Goal: Navigation & Orientation: Find specific page/section

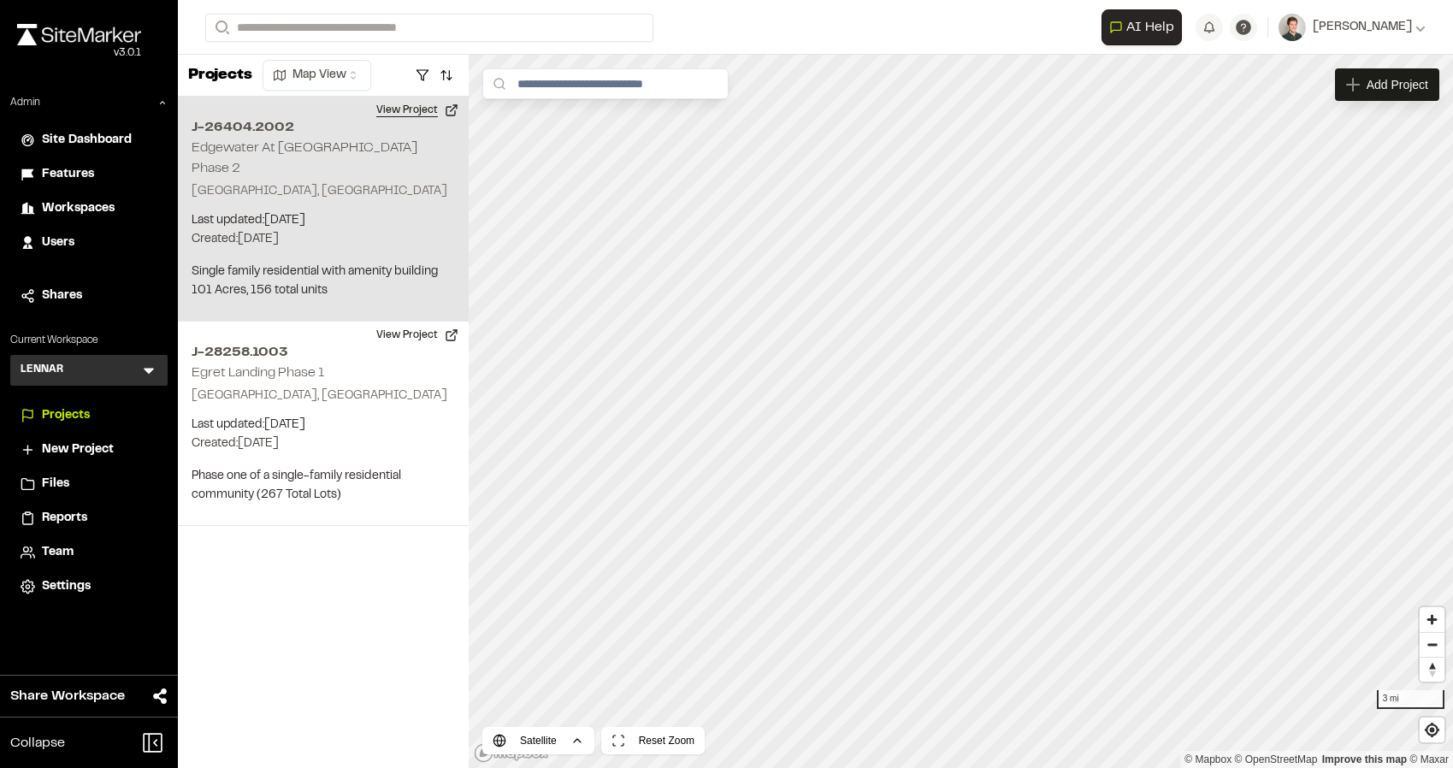
click at [414, 113] on button "View Project" at bounding box center [417, 110] width 103 height 27
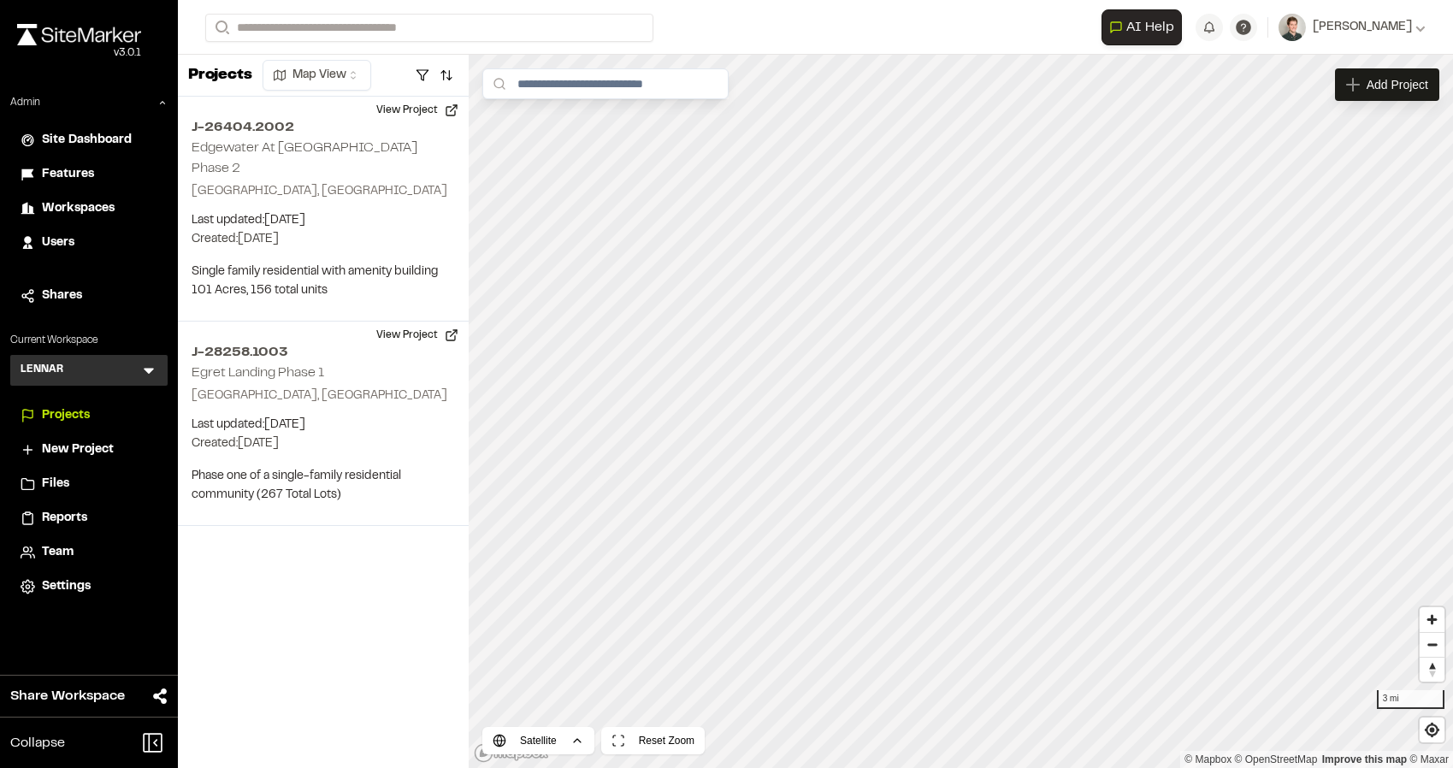
click at [154, 381] on div "LENNAR L Menu" at bounding box center [88, 370] width 157 height 31
click at [152, 372] on icon at bounding box center [148, 370] width 17 height 17
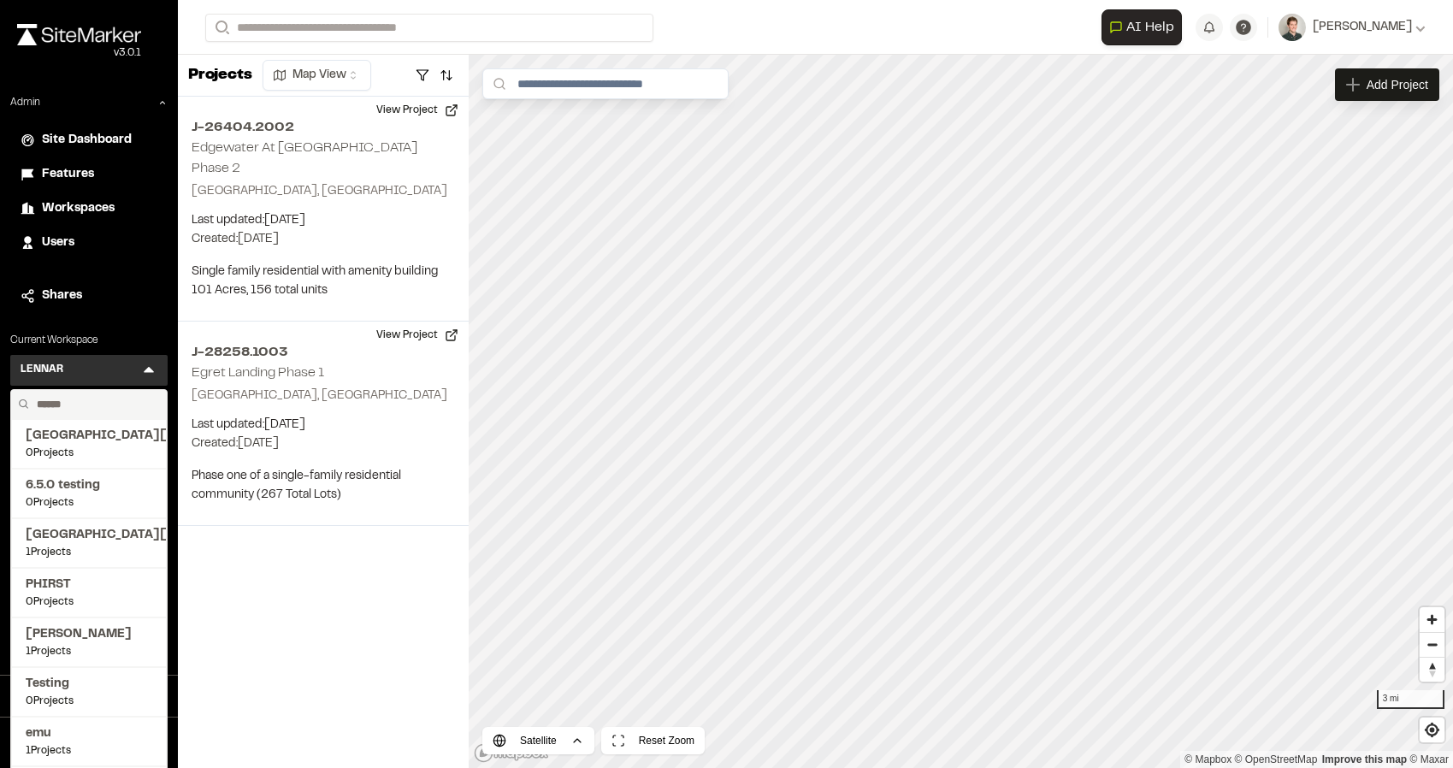
click at [252, 589] on div "Projects Map View J-26404.2002 Edgewater At New Hampstead Phase 2 Savannah, GA …" at bounding box center [323, 411] width 291 height 713
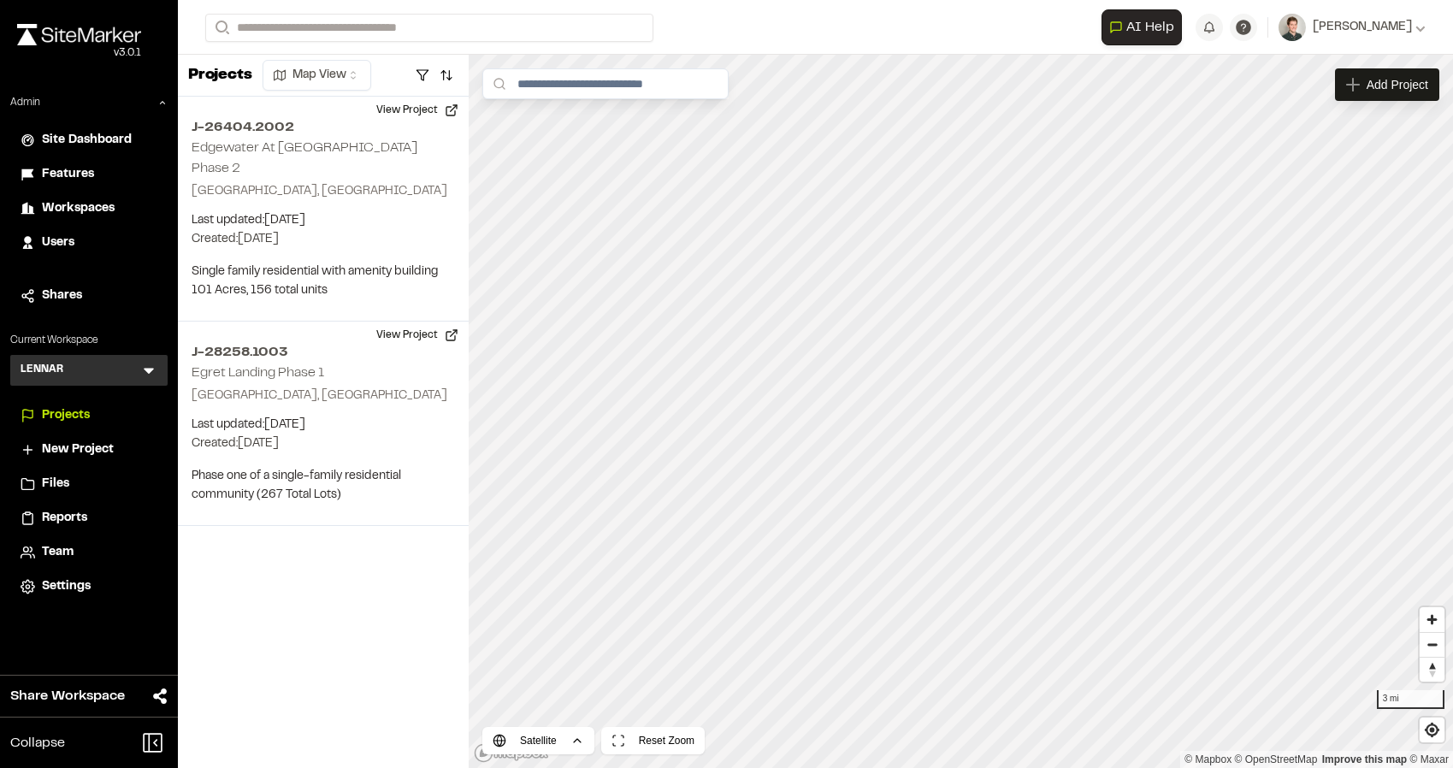
click at [50, 554] on span "Team" at bounding box center [58, 552] width 32 height 19
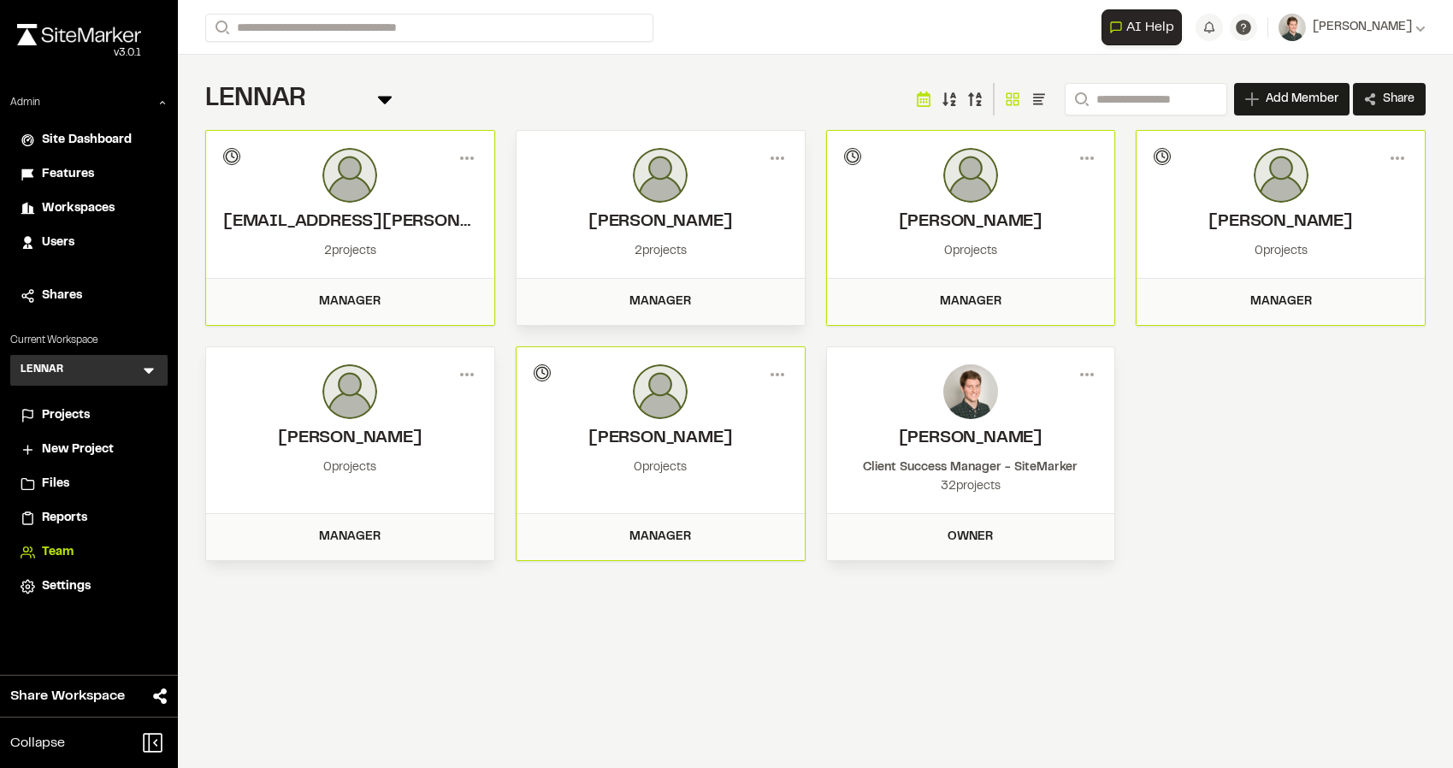
click at [44, 420] on span "Projects" at bounding box center [66, 415] width 48 height 19
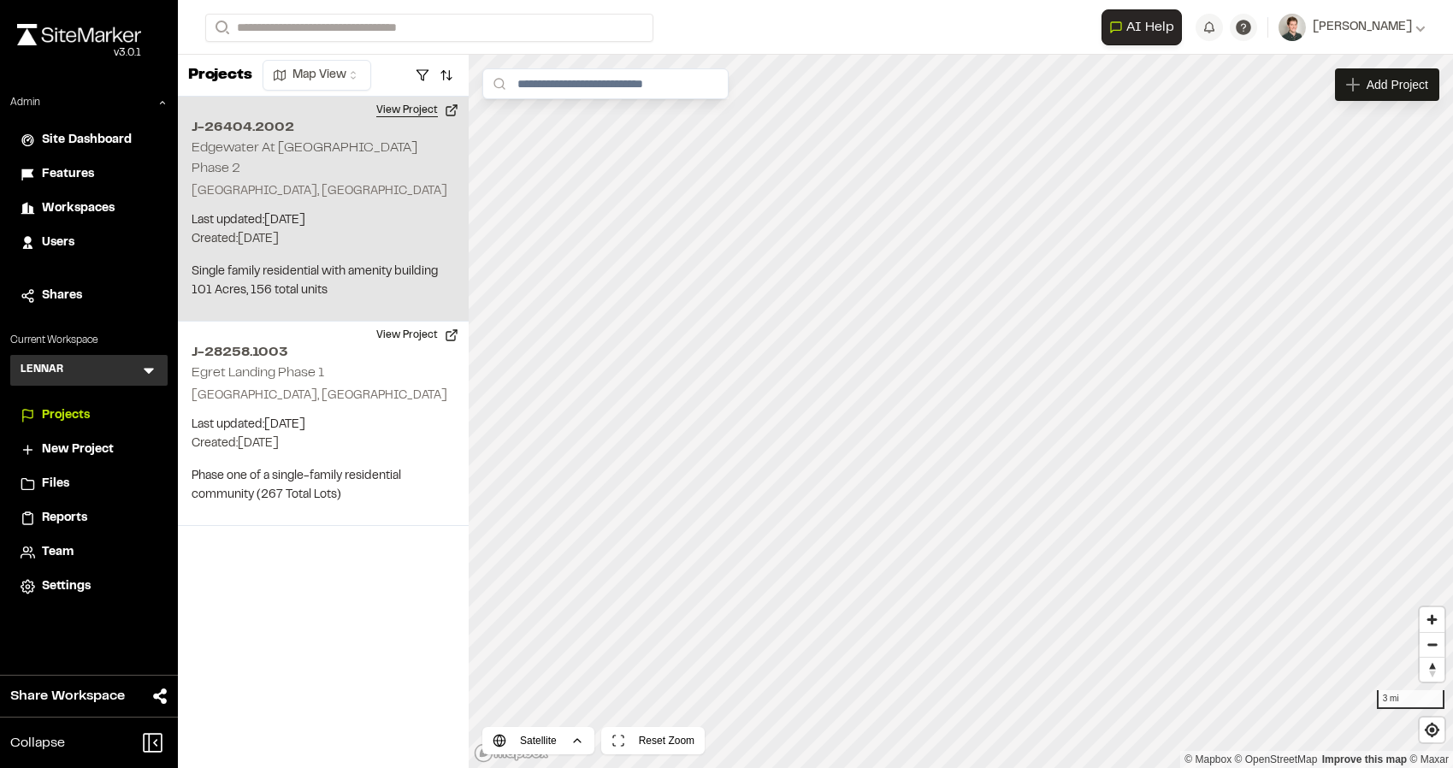
click at [413, 112] on button "View Project" at bounding box center [417, 110] width 103 height 27
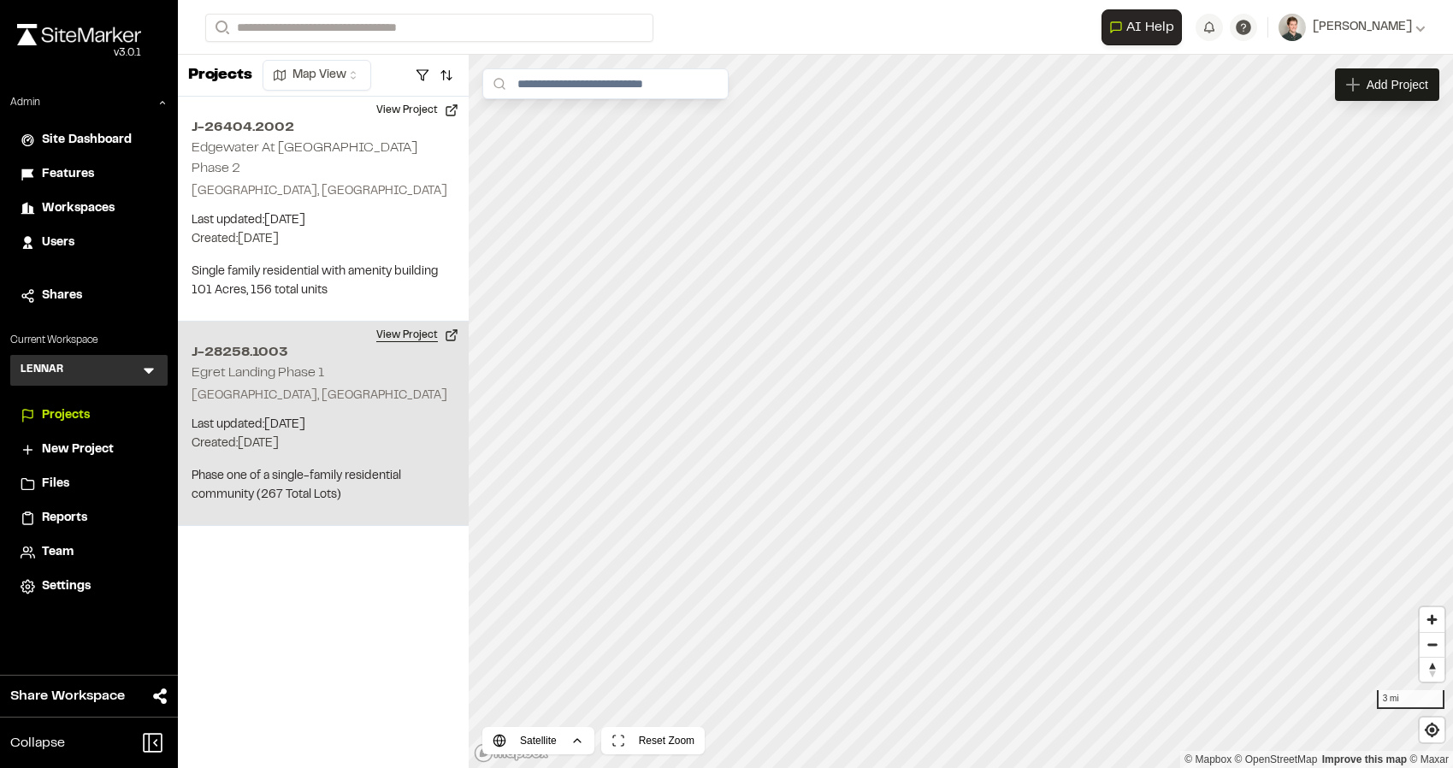
click at [406, 322] on button "View Project" at bounding box center [417, 335] width 103 height 27
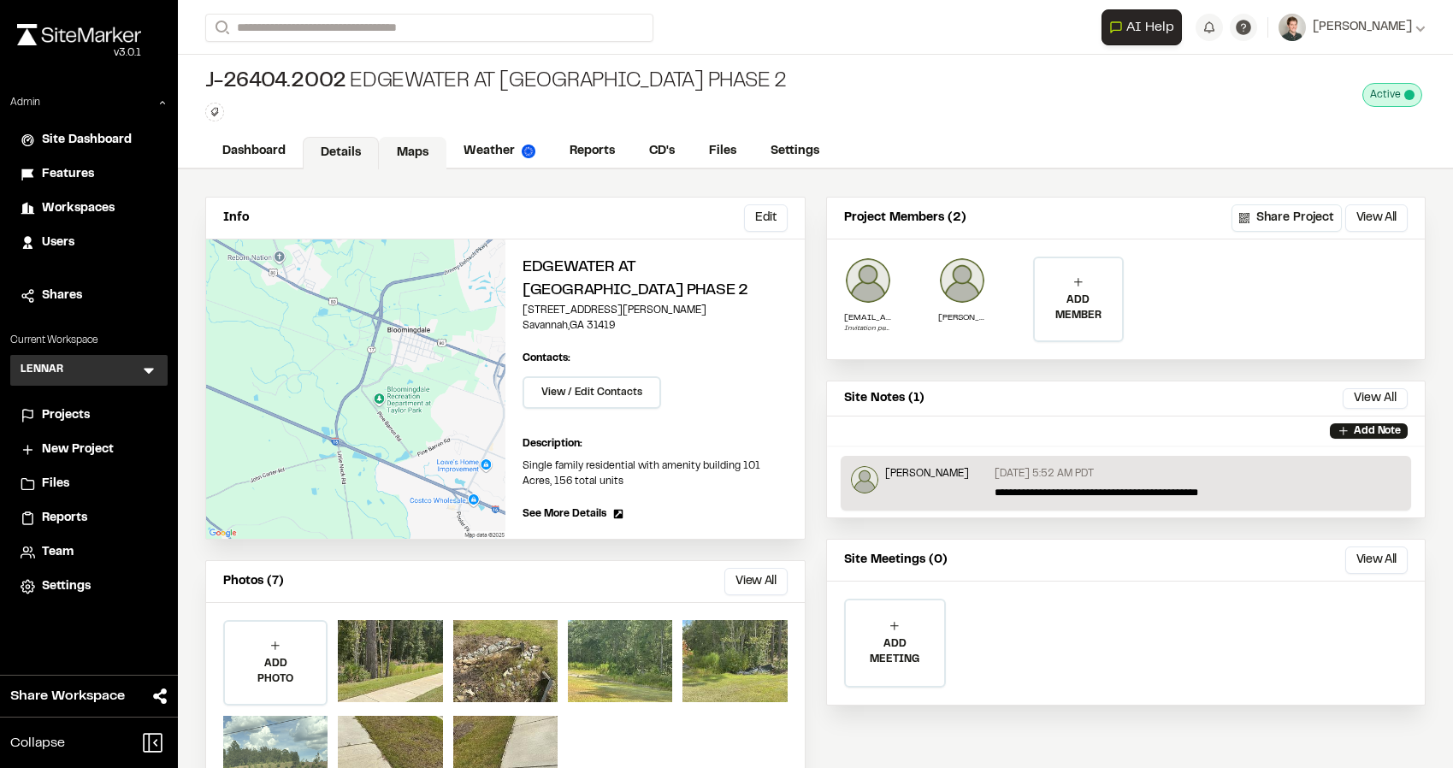
click at [429, 152] on link "Maps" at bounding box center [413, 153] width 68 height 32
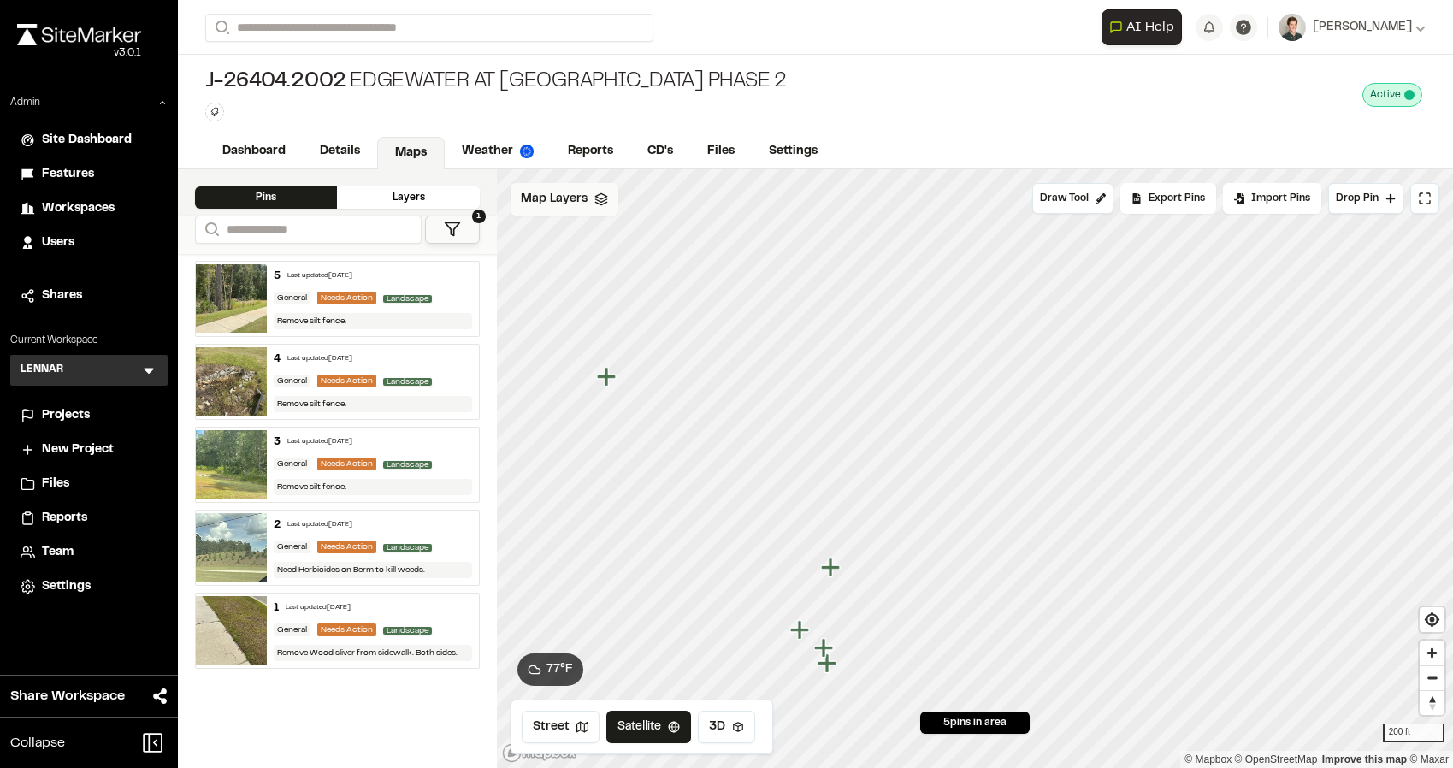
click at [564, 206] on span "Map Layers" at bounding box center [554, 199] width 67 height 19
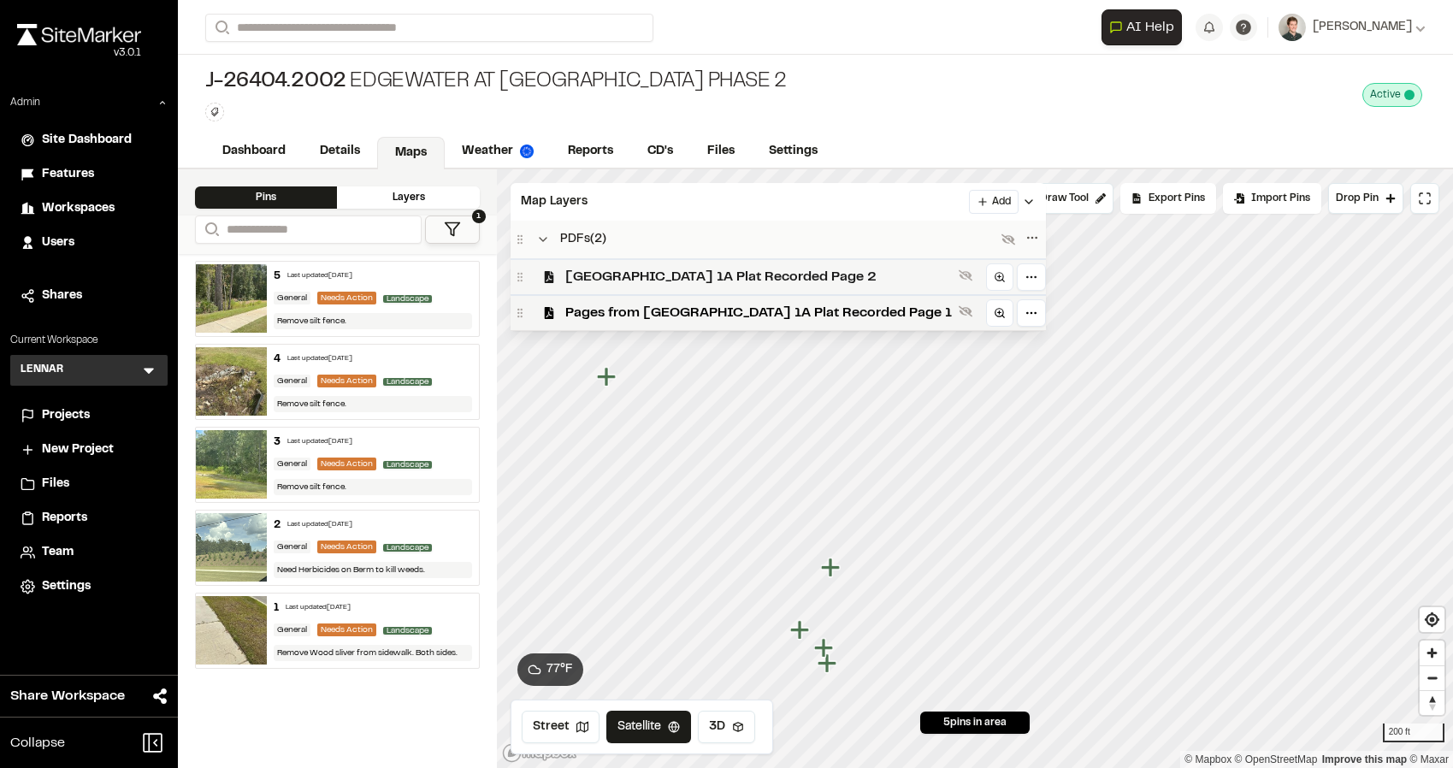
click at [581, 275] on span "New Hampstead 1A Plat Recorded Page 2" at bounding box center [758, 277] width 387 height 21
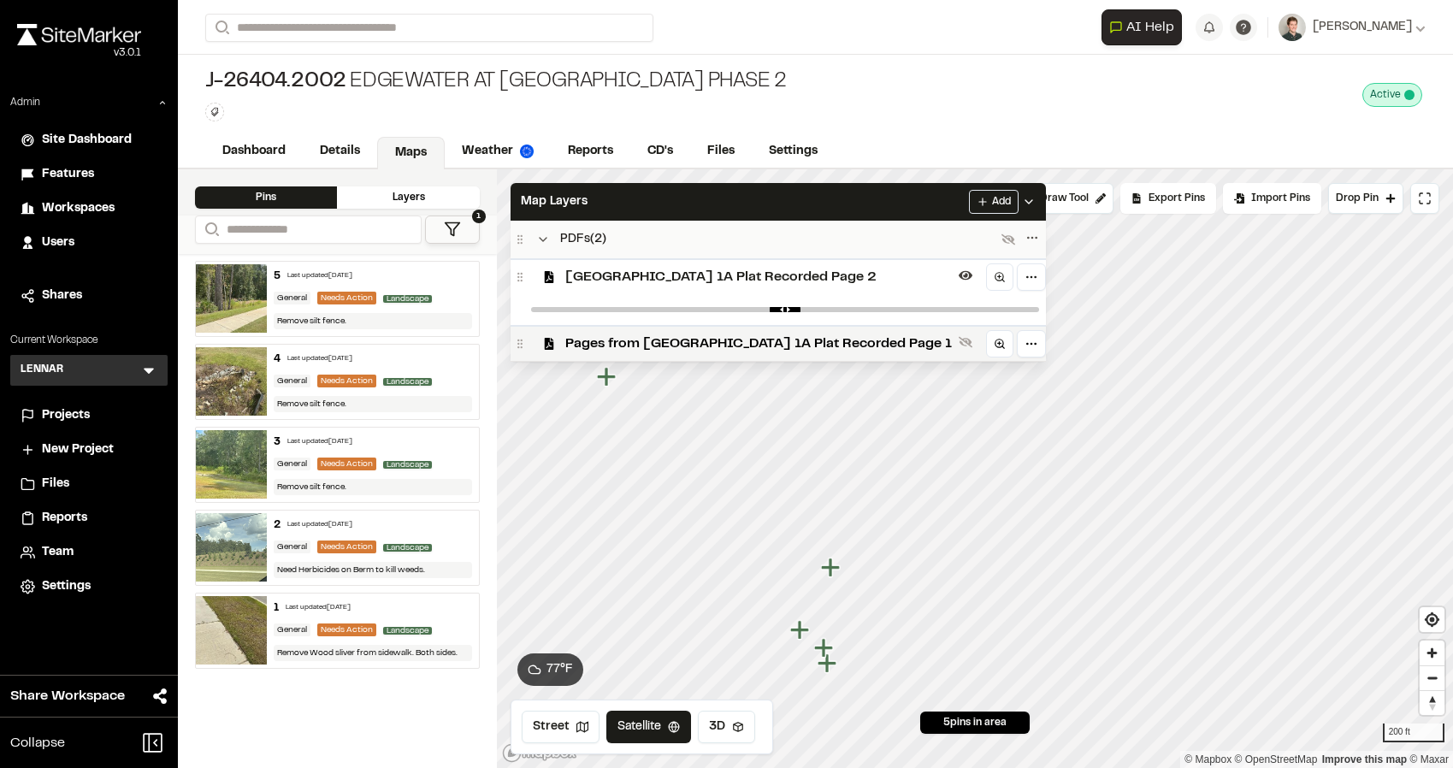
click at [581, 275] on span "New Hampstead 1A Plat Recorded Page 2" at bounding box center [758, 277] width 387 height 21
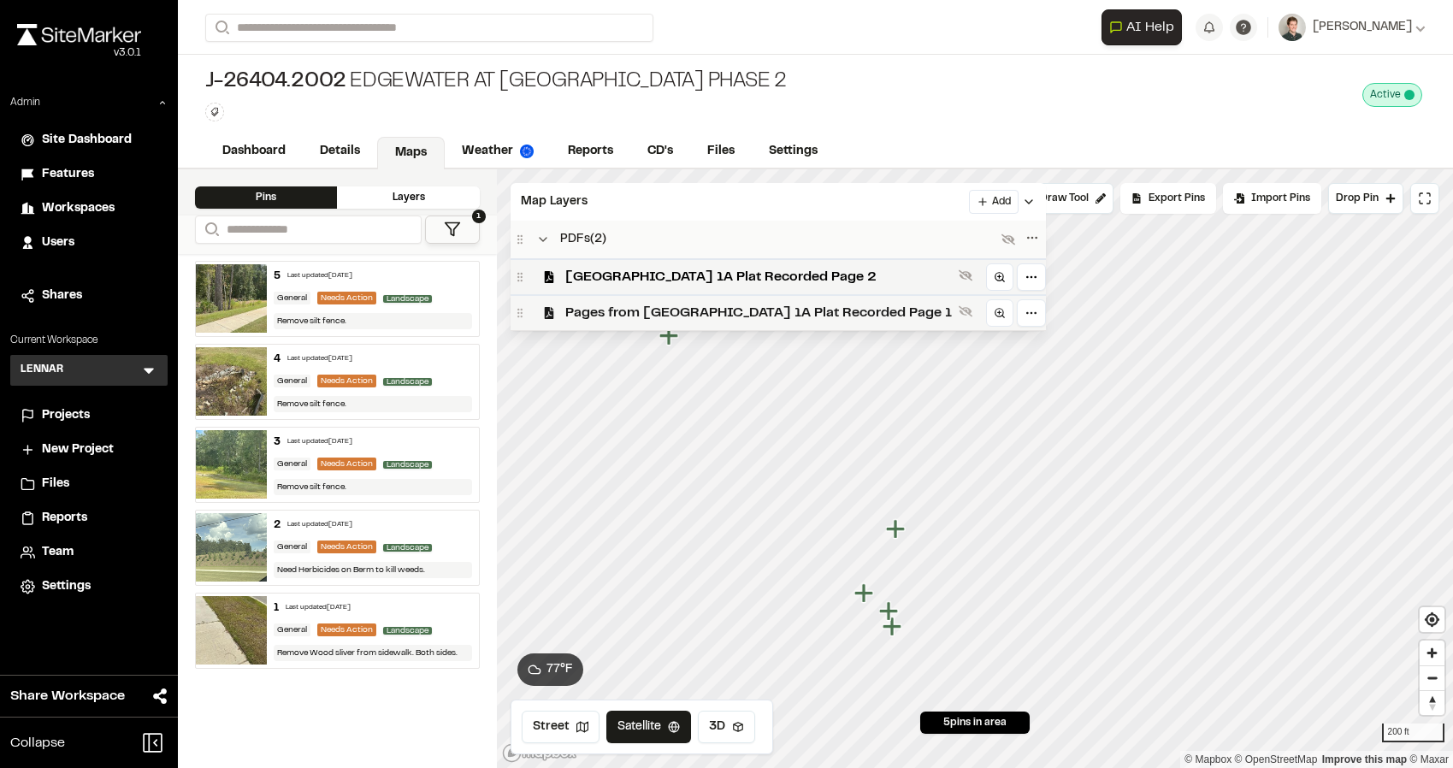
click at [570, 319] on span "Pages from New Hampstead 1A Plat Recorded Page 1" at bounding box center [758, 313] width 387 height 21
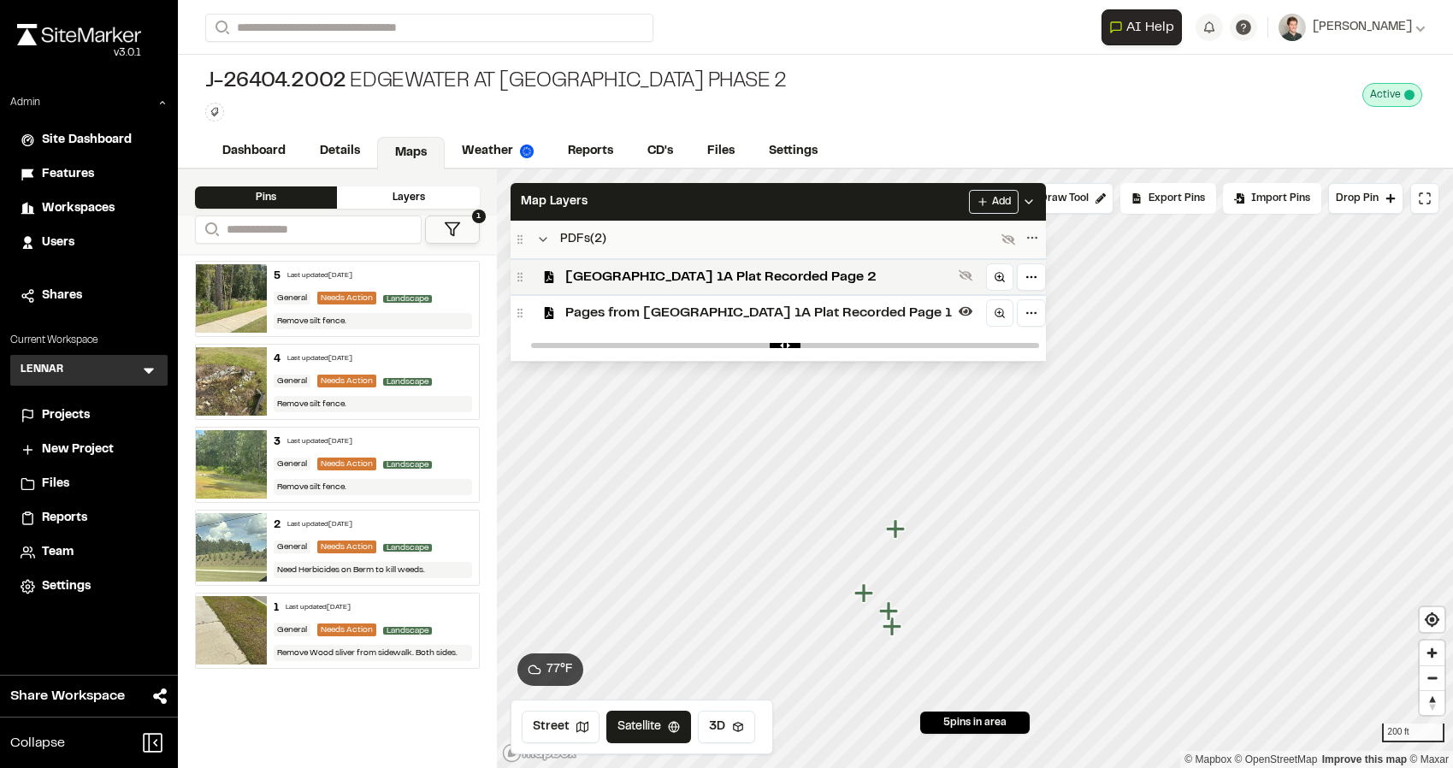
click at [570, 319] on span "Pages from New Hampstead 1A Plat Recorded Page 1" at bounding box center [758, 313] width 387 height 21
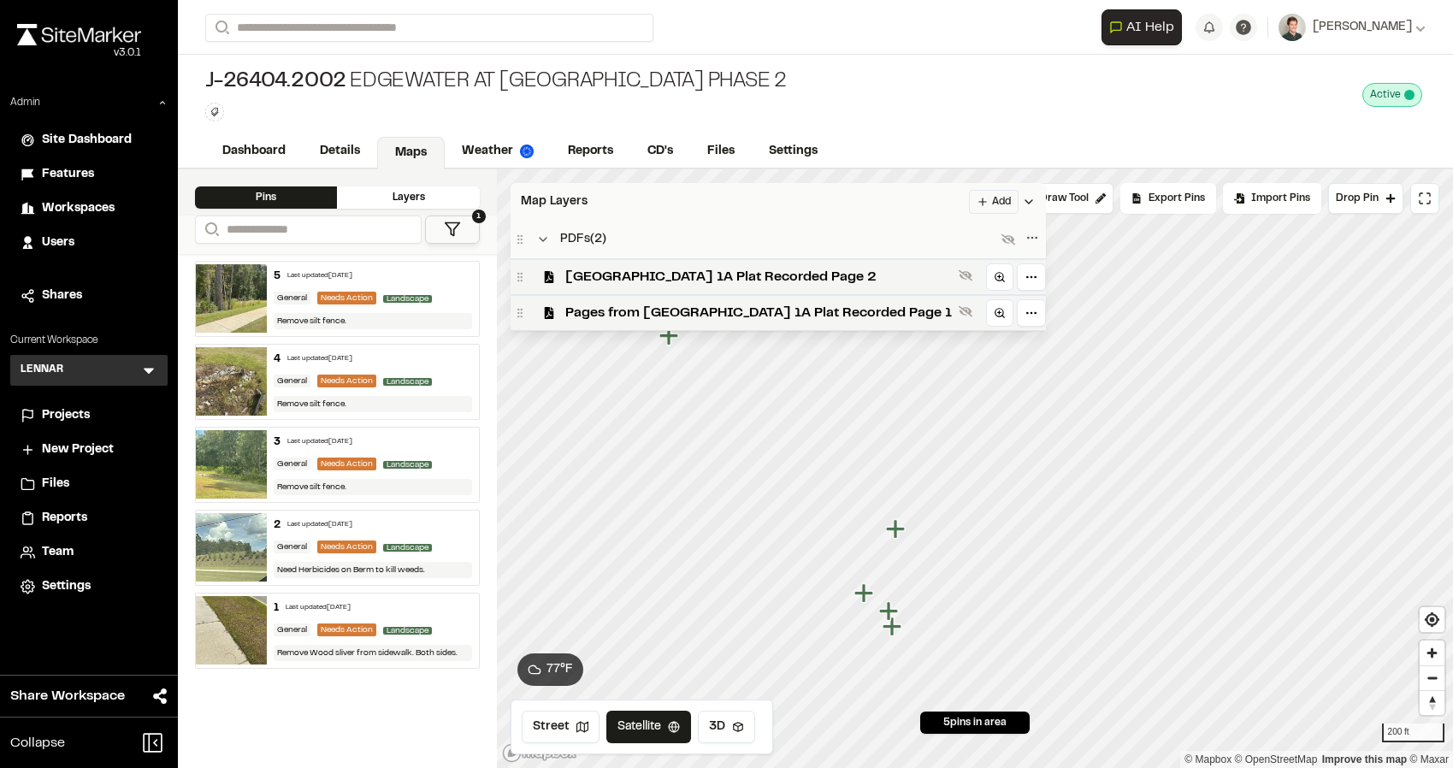
click at [608, 204] on div "Map Layers Add" at bounding box center [778, 202] width 535 height 38
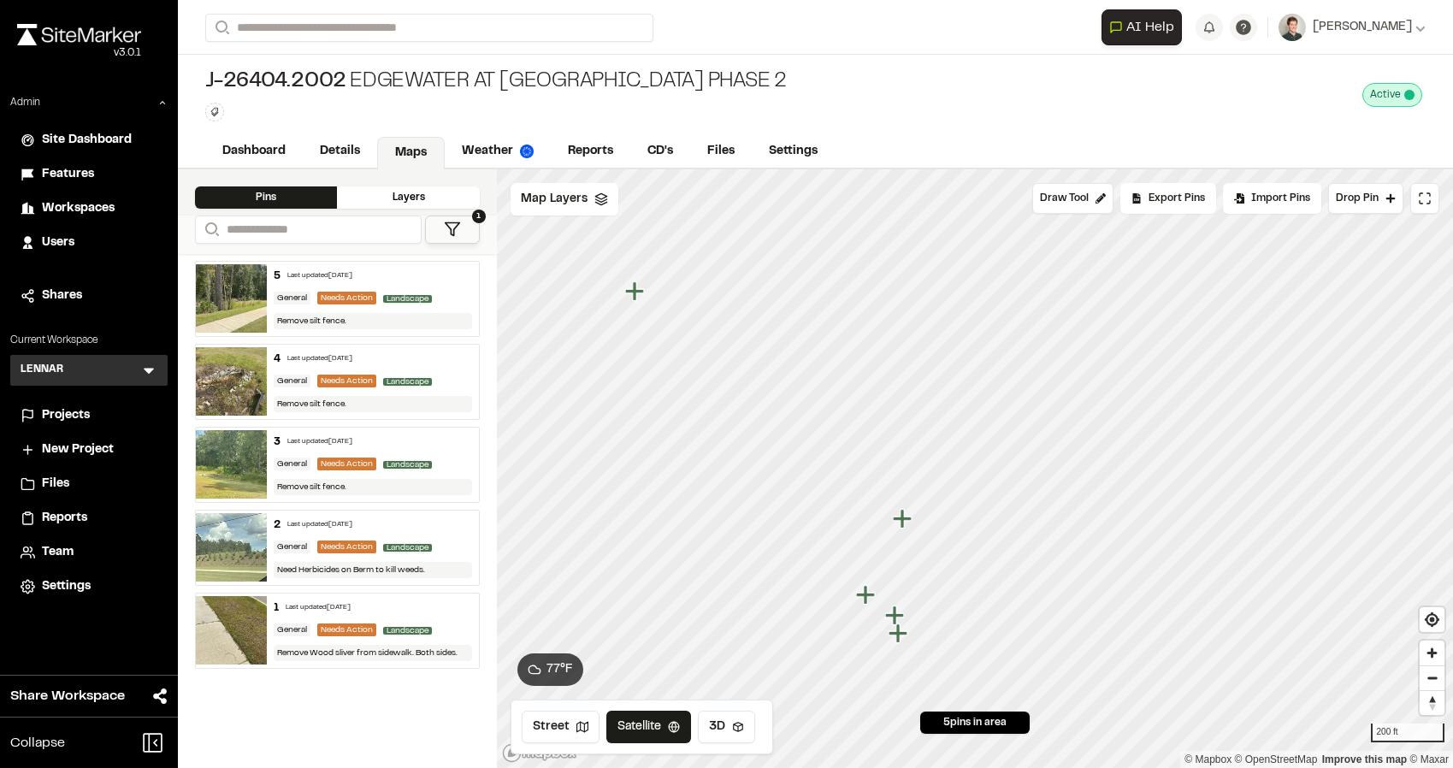
click at [409, 283] on div "5 Last updated Sep 22, 2025" at bounding box center [373, 276] width 198 height 15
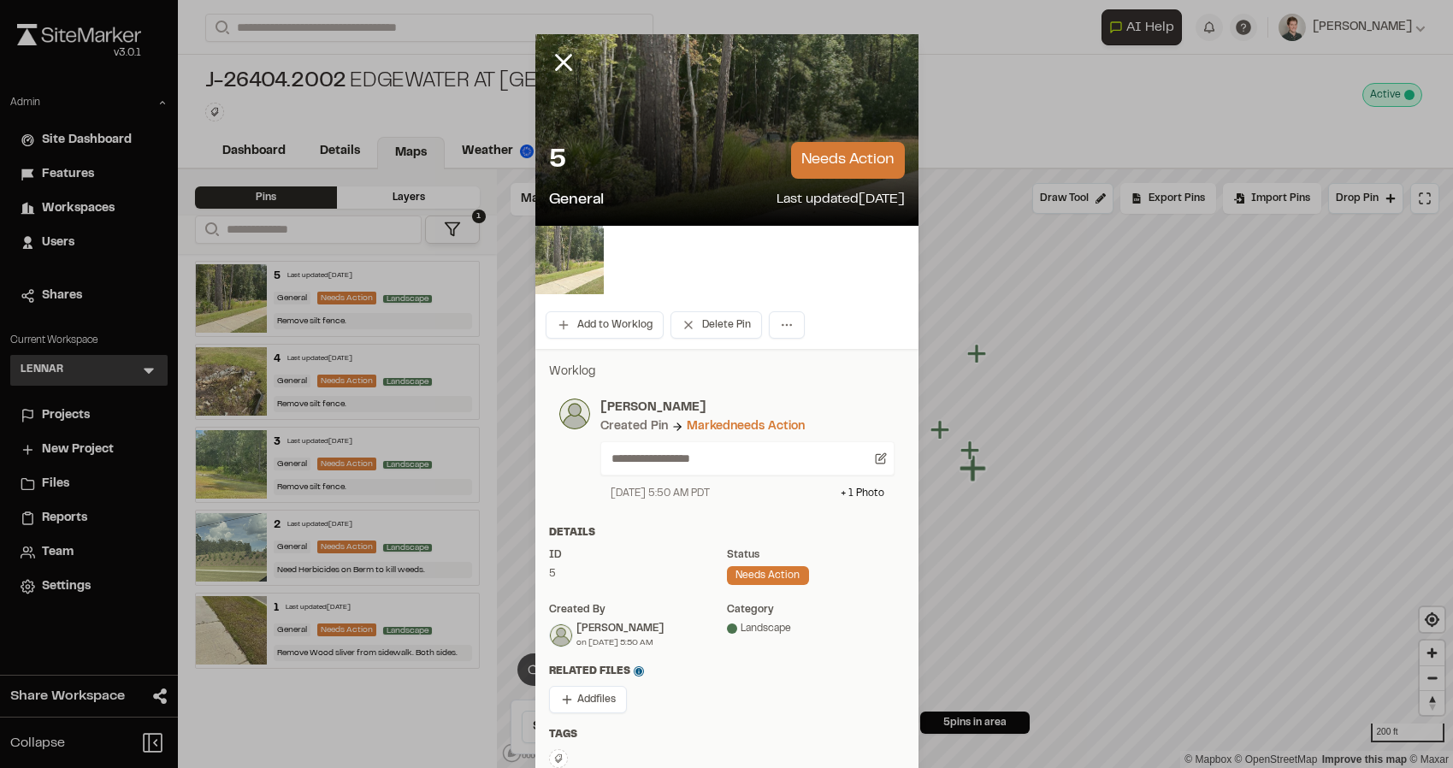
click at [570, 260] on img at bounding box center [569, 260] width 68 height 68
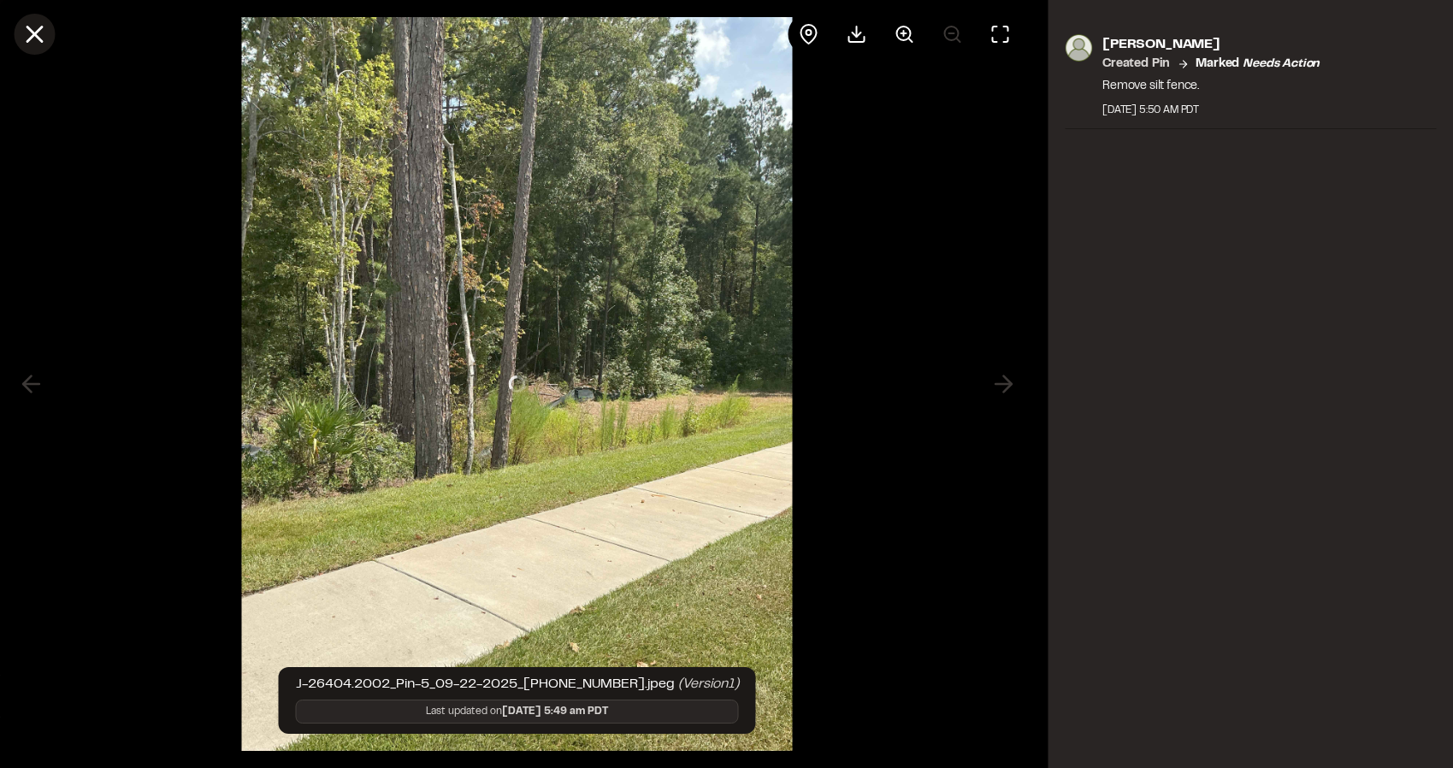
click at [41, 36] on icon at bounding box center [34, 34] width 29 height 29
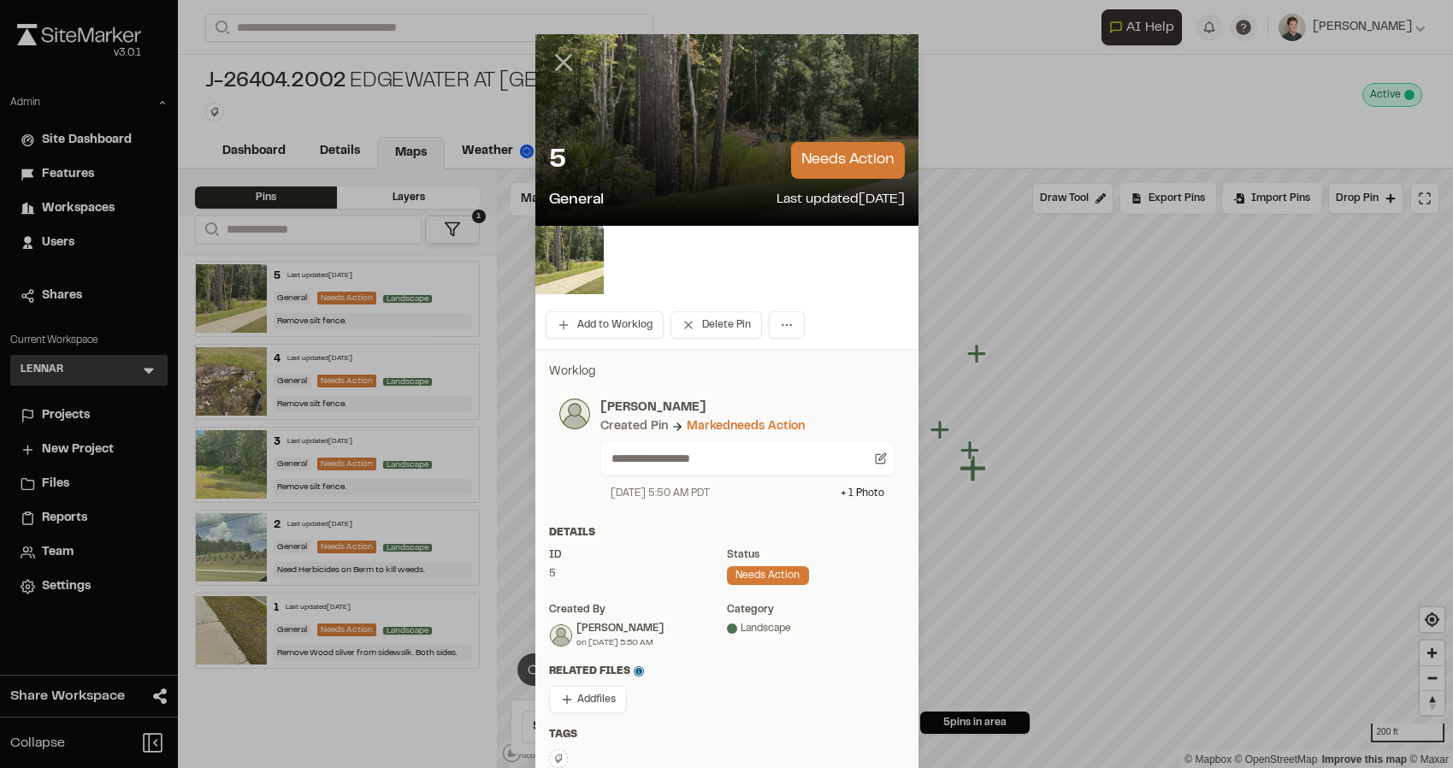
click at [565, 67] on icon at bounding box center [563, 62] width 29 height 29
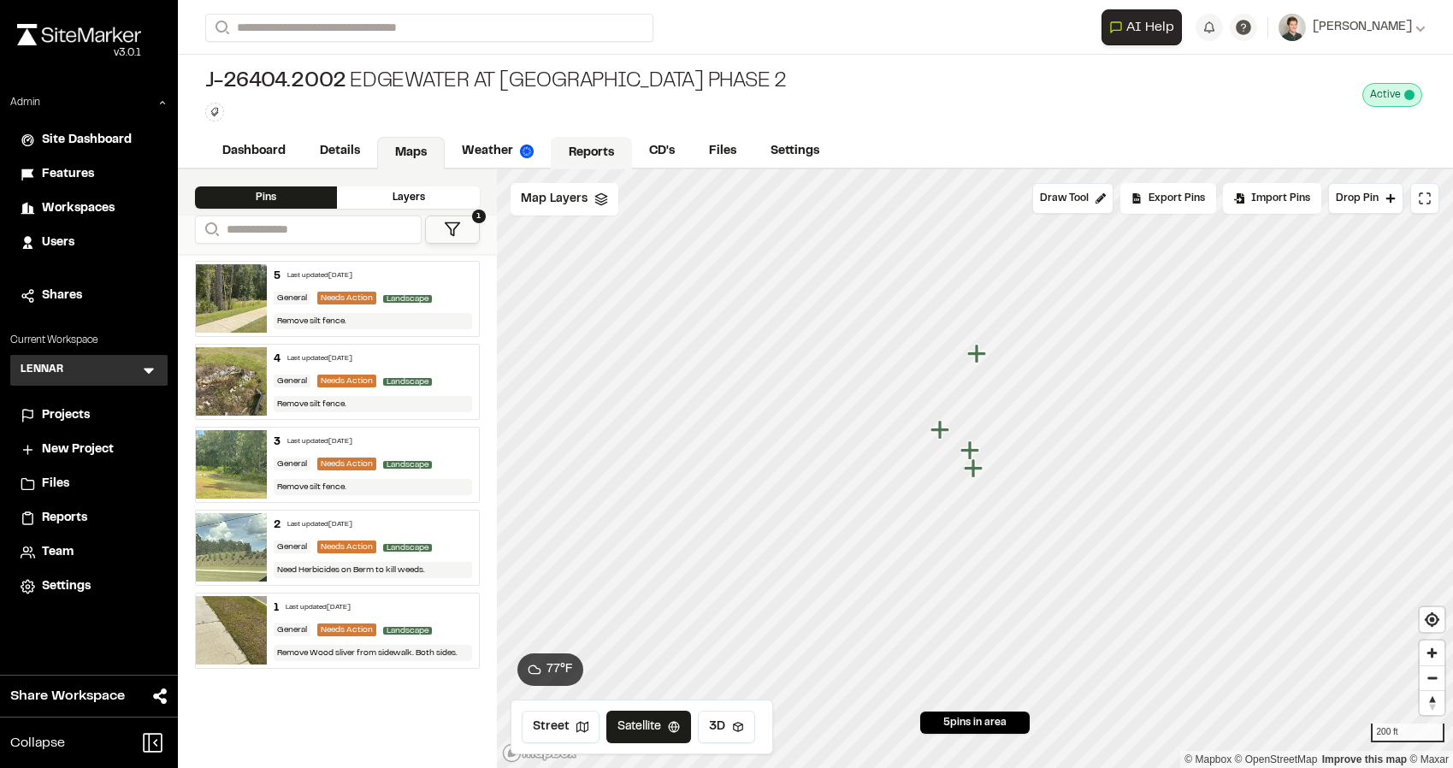
click at [576, 162] on link "Reports" at bounding box center [591, 153] width 81 height 32
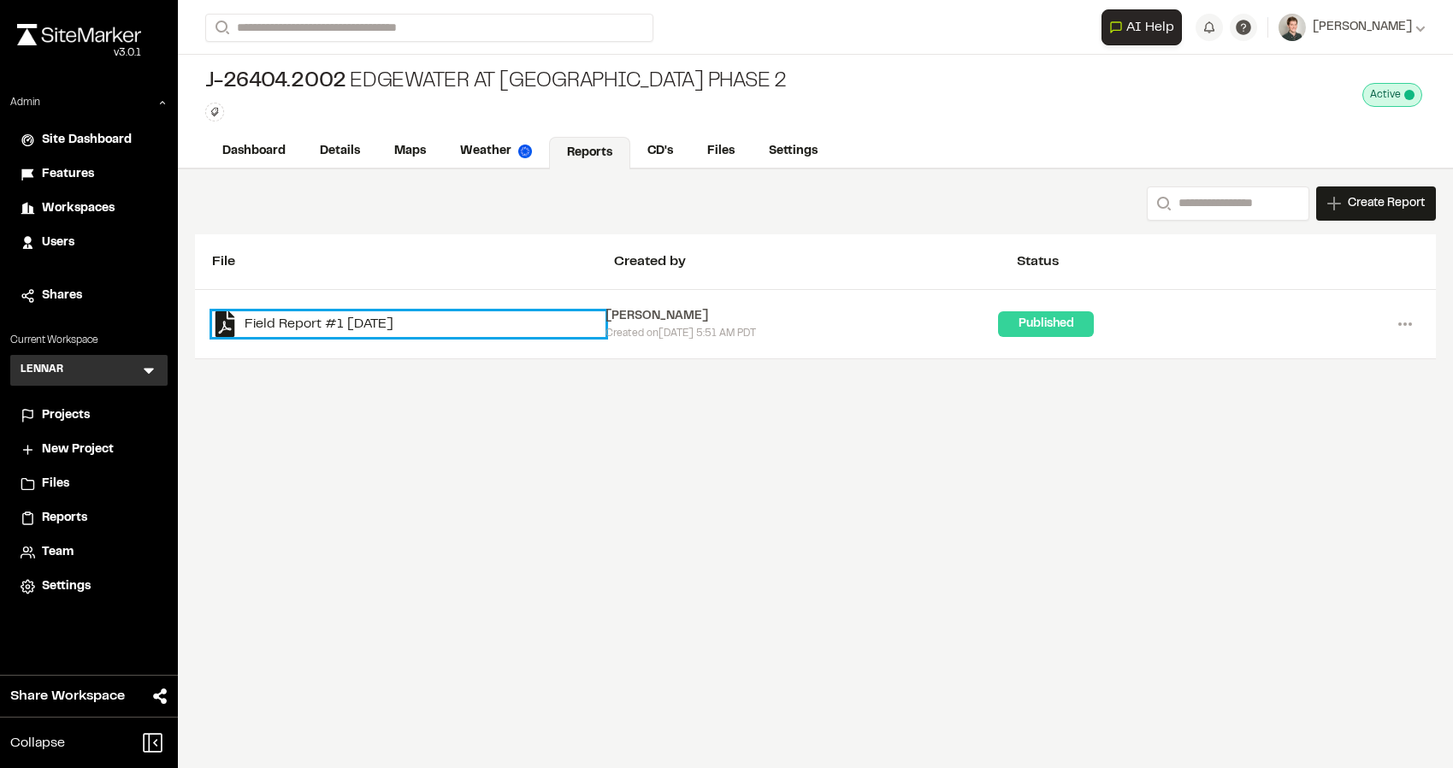
click at [386, 313] on link "Field Report #1 2025-09-22" at bounding box center [408, 324] width 393 height 26
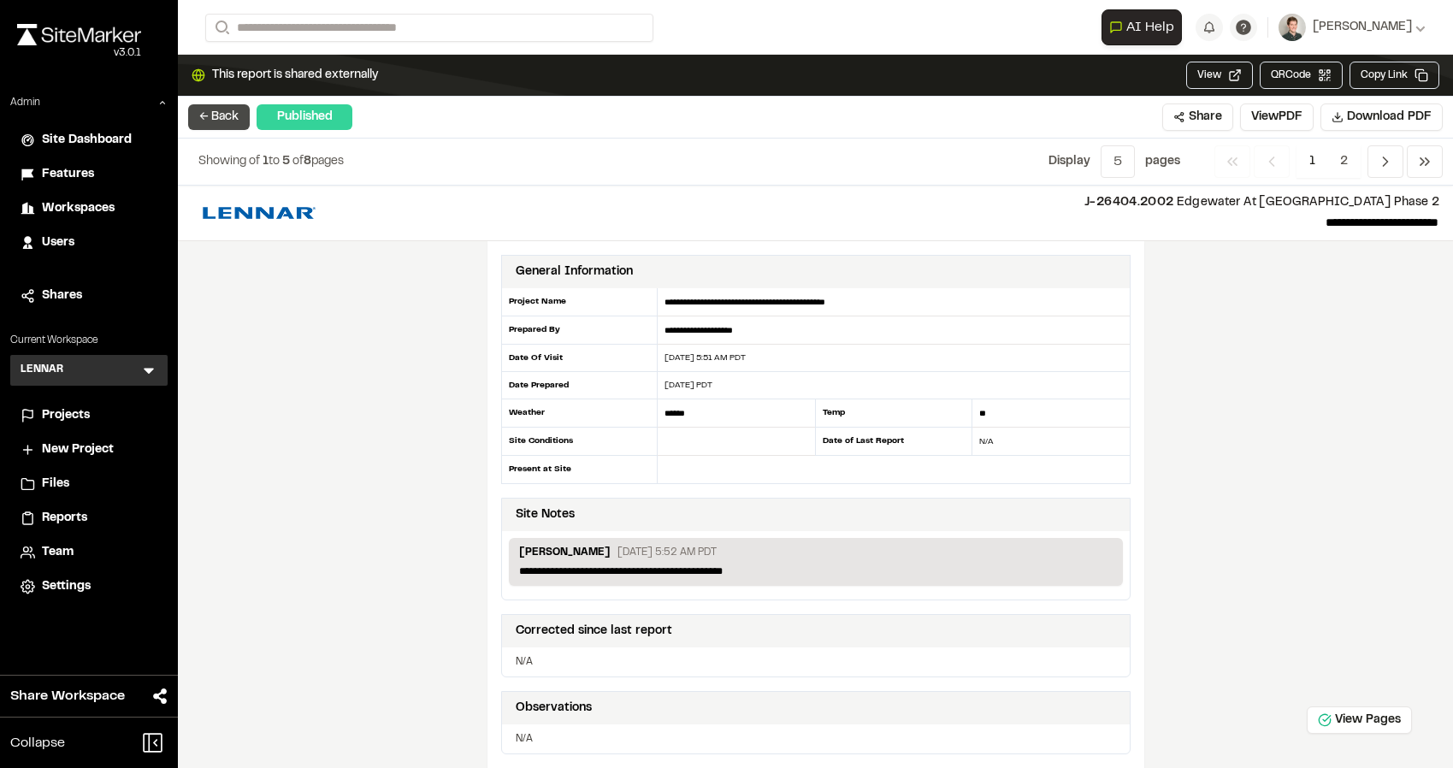
click at [226, 115] on button "← Back" at bounding box center [219, 117] width 62 height 26
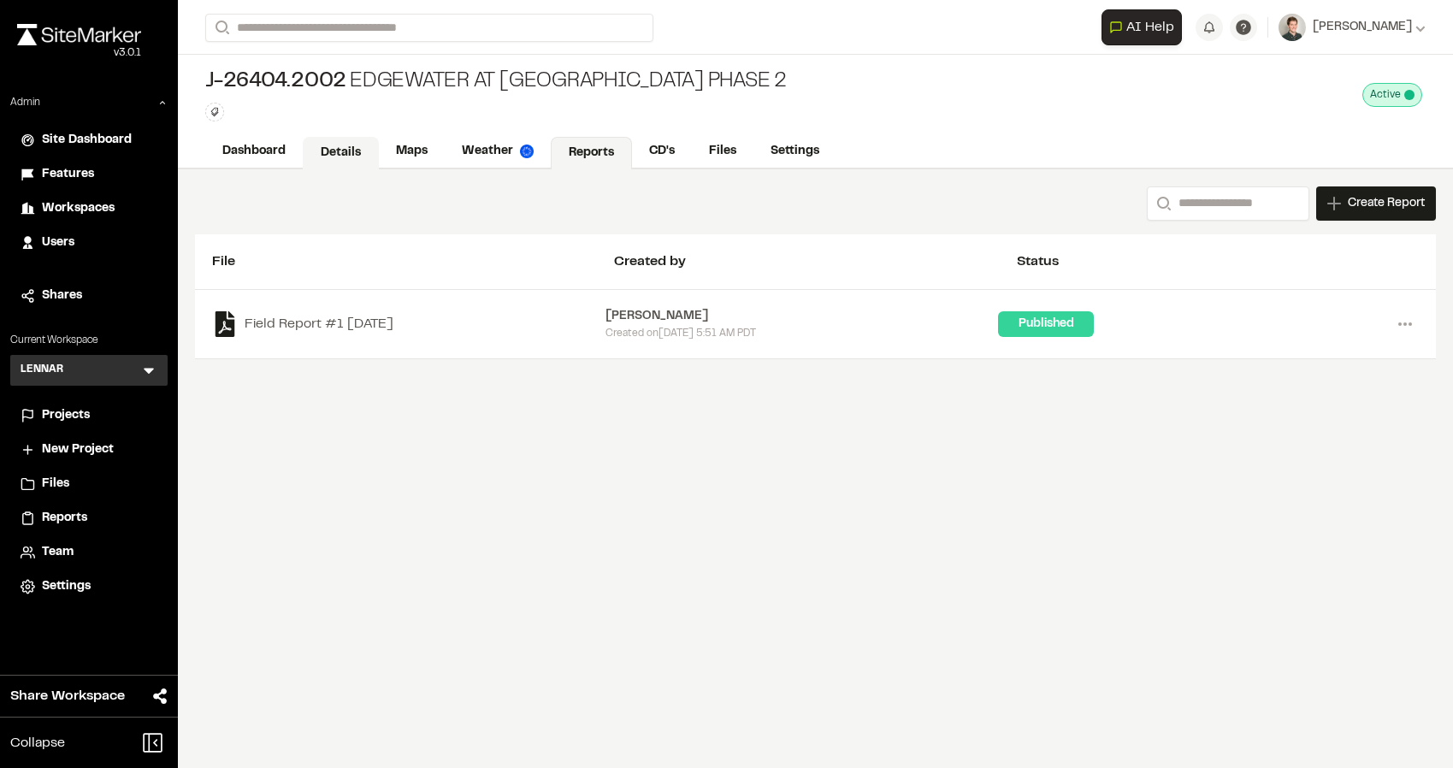
click at [337, 156] on link "Details" at bounding box center [341, 153] width 76 height 32
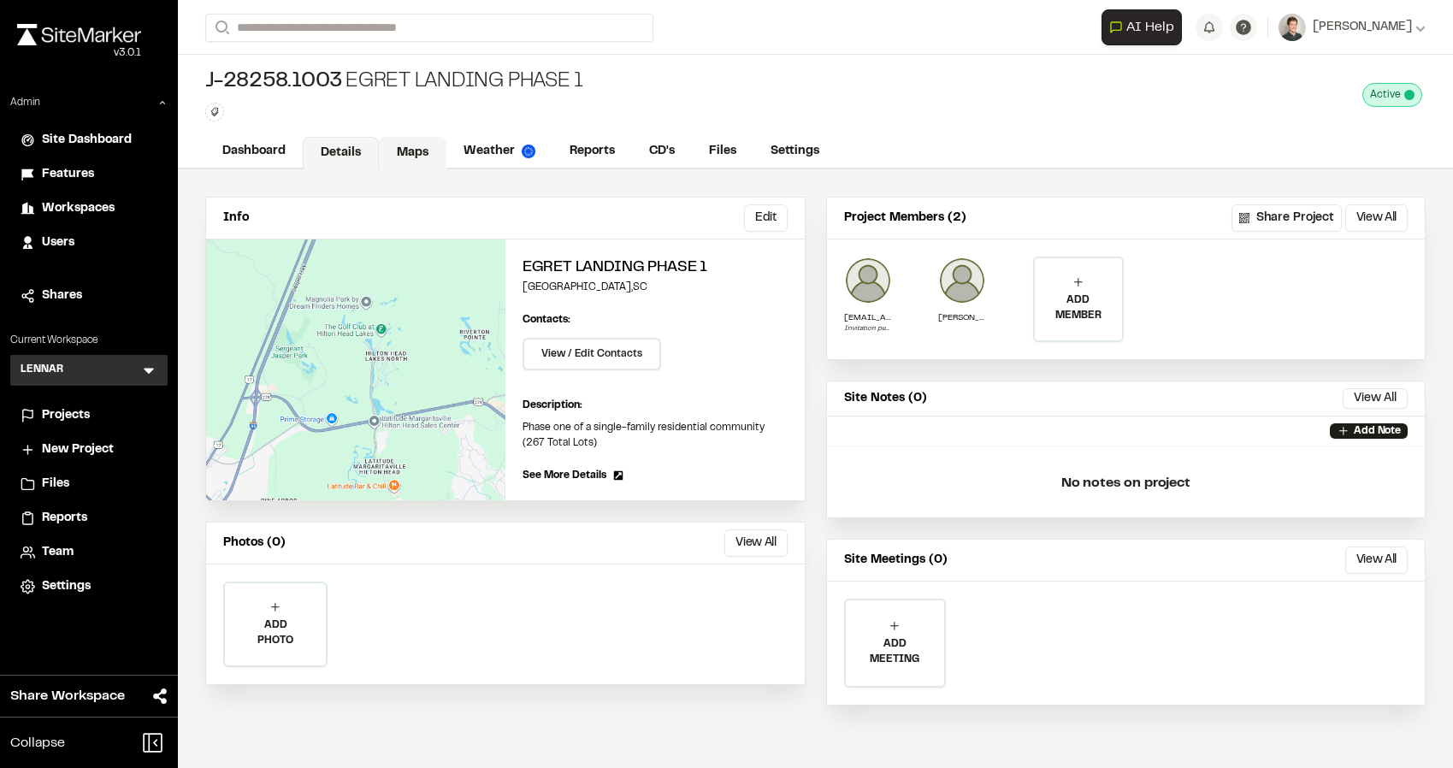
click at [422, 148] on link "Maps" at bounding box center [413, 153] width 68 height 32
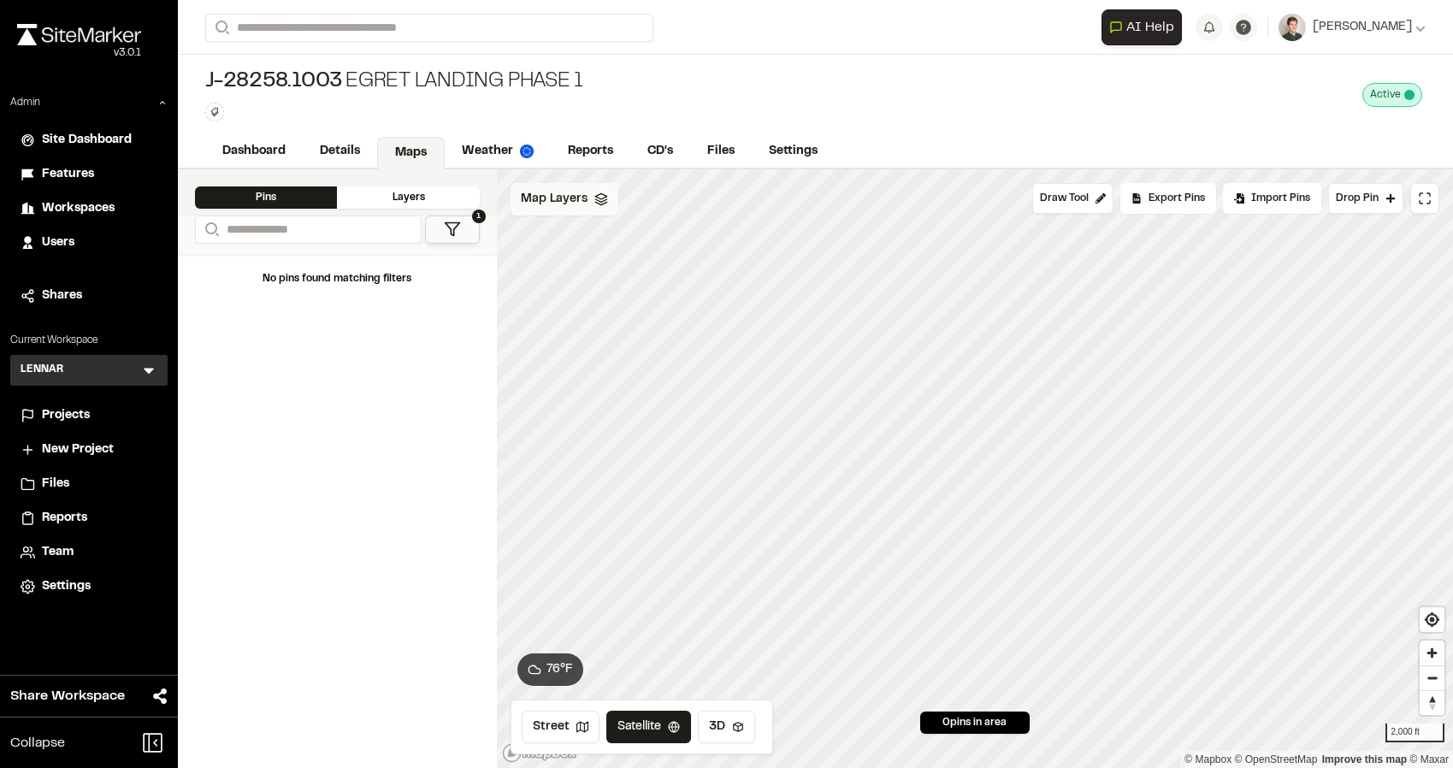
click at [582, 191] on span "Map Layers" at bounding box center [554, 199] width 67 height 19
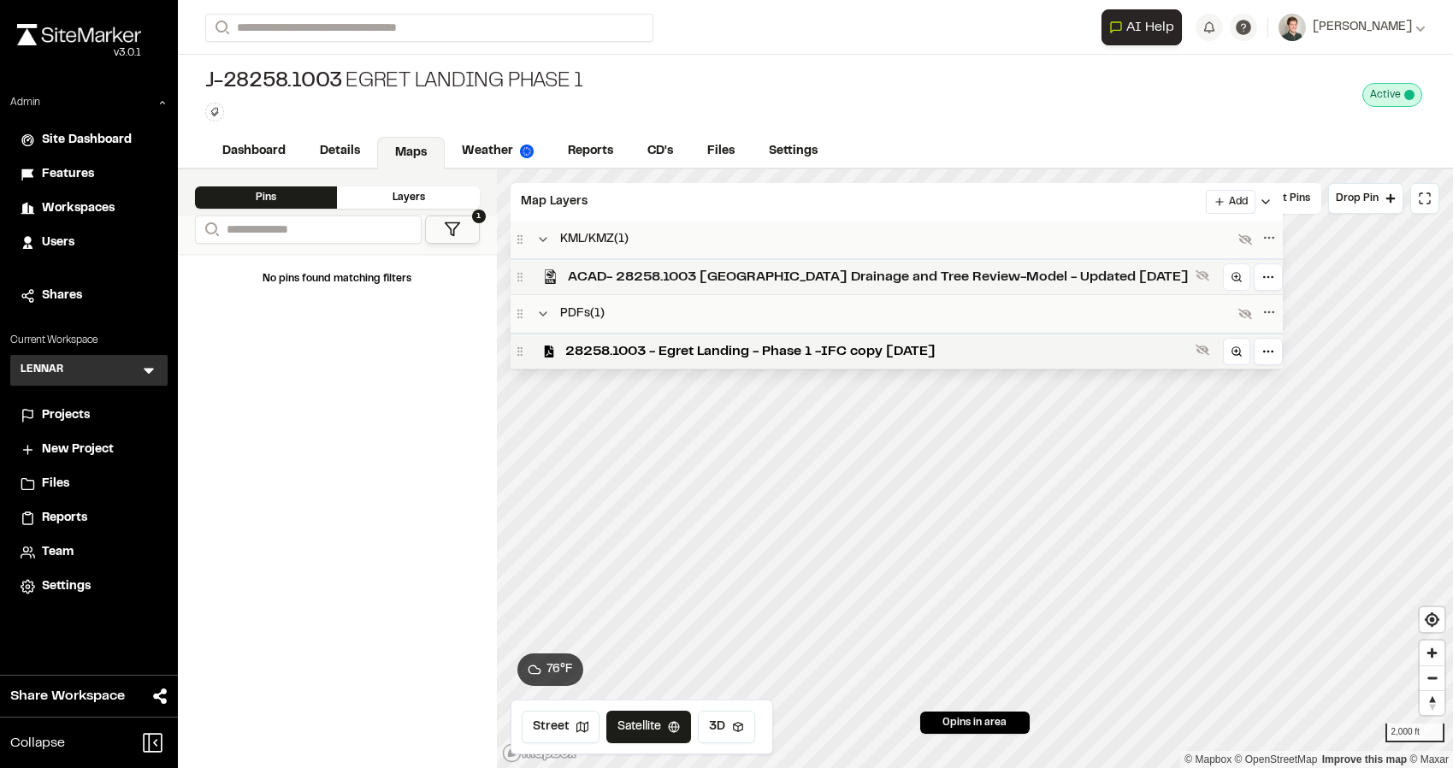
click at [605, 275] on span "ACAD- 28258.1003 South End Drainage and Tree Review-Model - Updated Sept 18th 2…" at bounding box center [878, 277] width 621 height 21
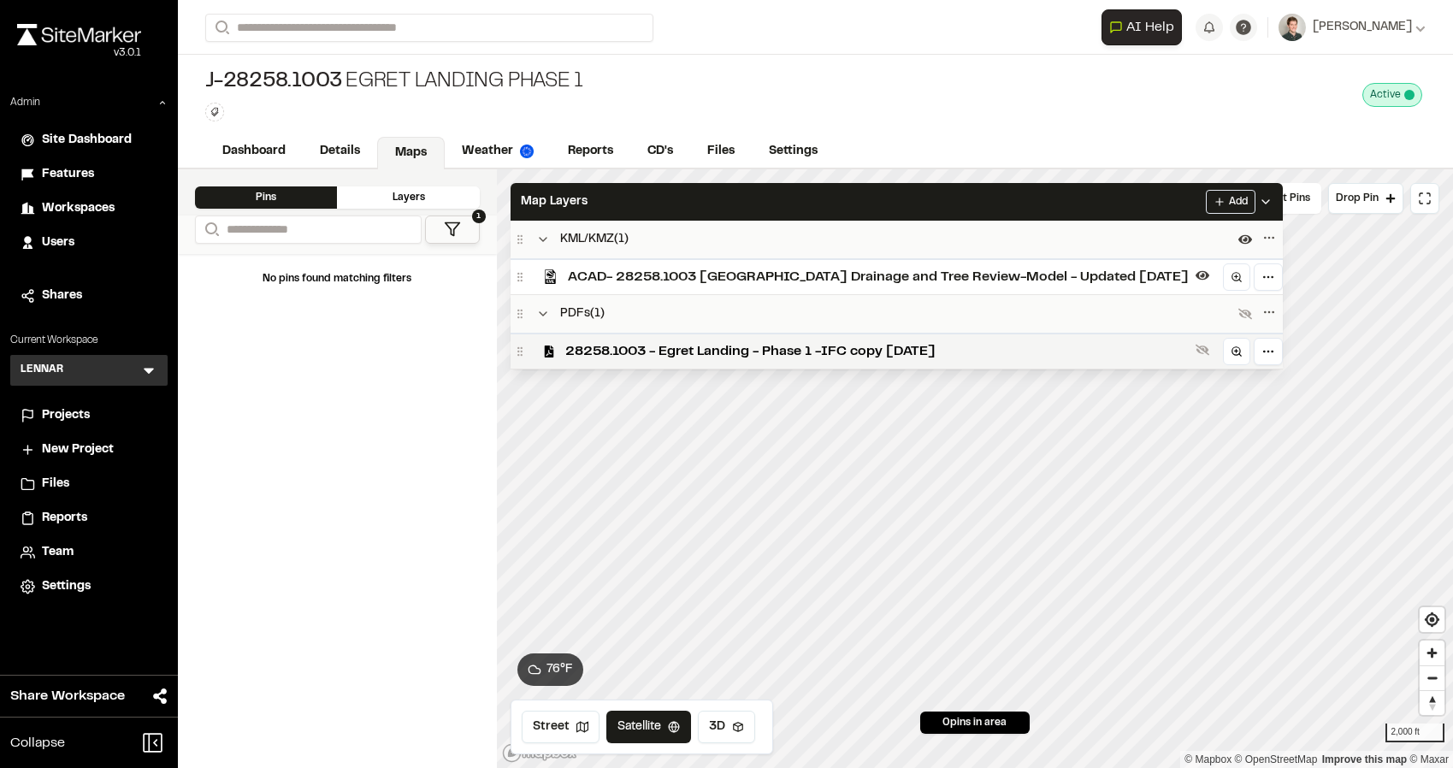
click at [626, 269] on span "ACAD- 28258.1003 South End Drainage and Tree Review-Model - Updated Sept 18th 2…" at bounding box center [878, 277] width 621 height 21
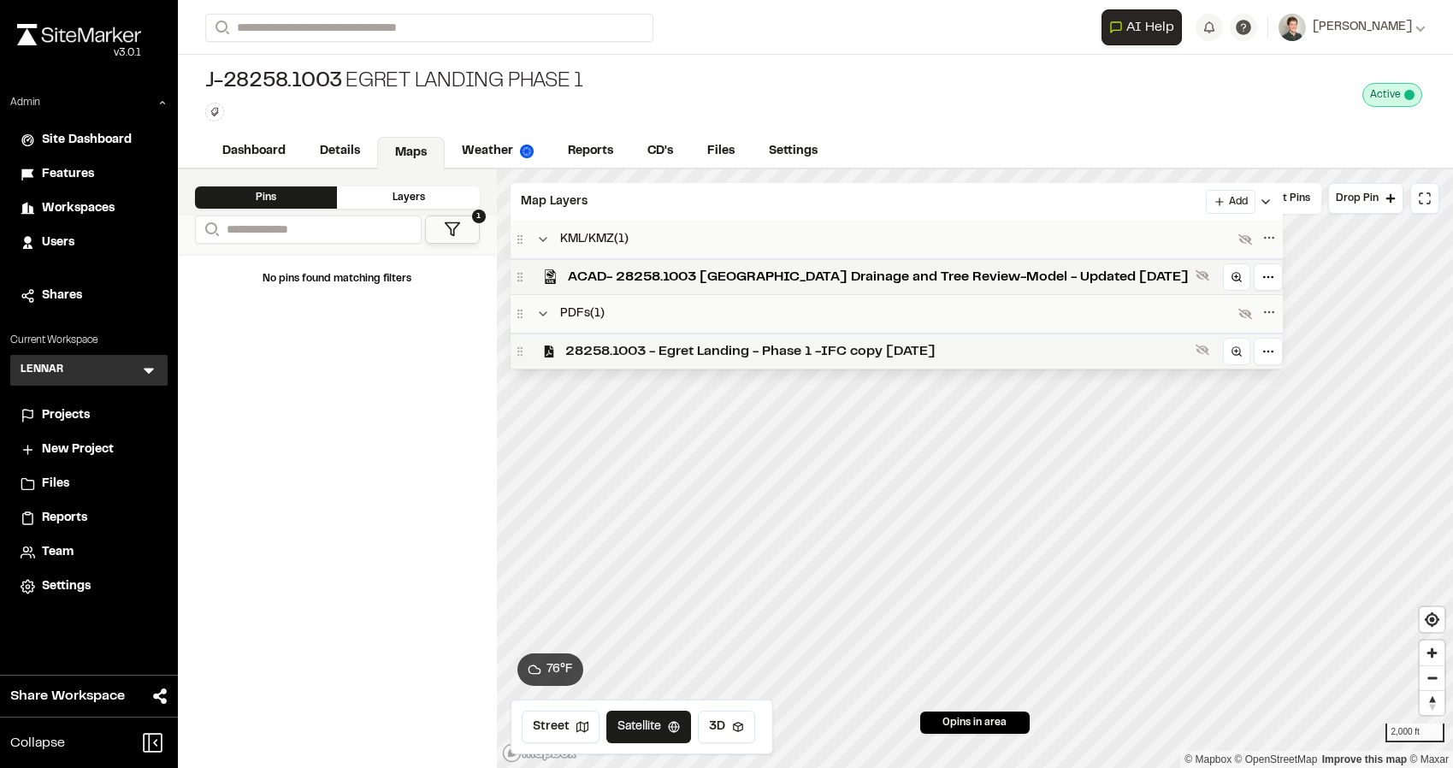
click at [609, 347] on span "28258.1003 - Egret Landing - Phase 1 -IFC copy Sept 18 2025" at bounding box center [876, 351] width 623 height 21
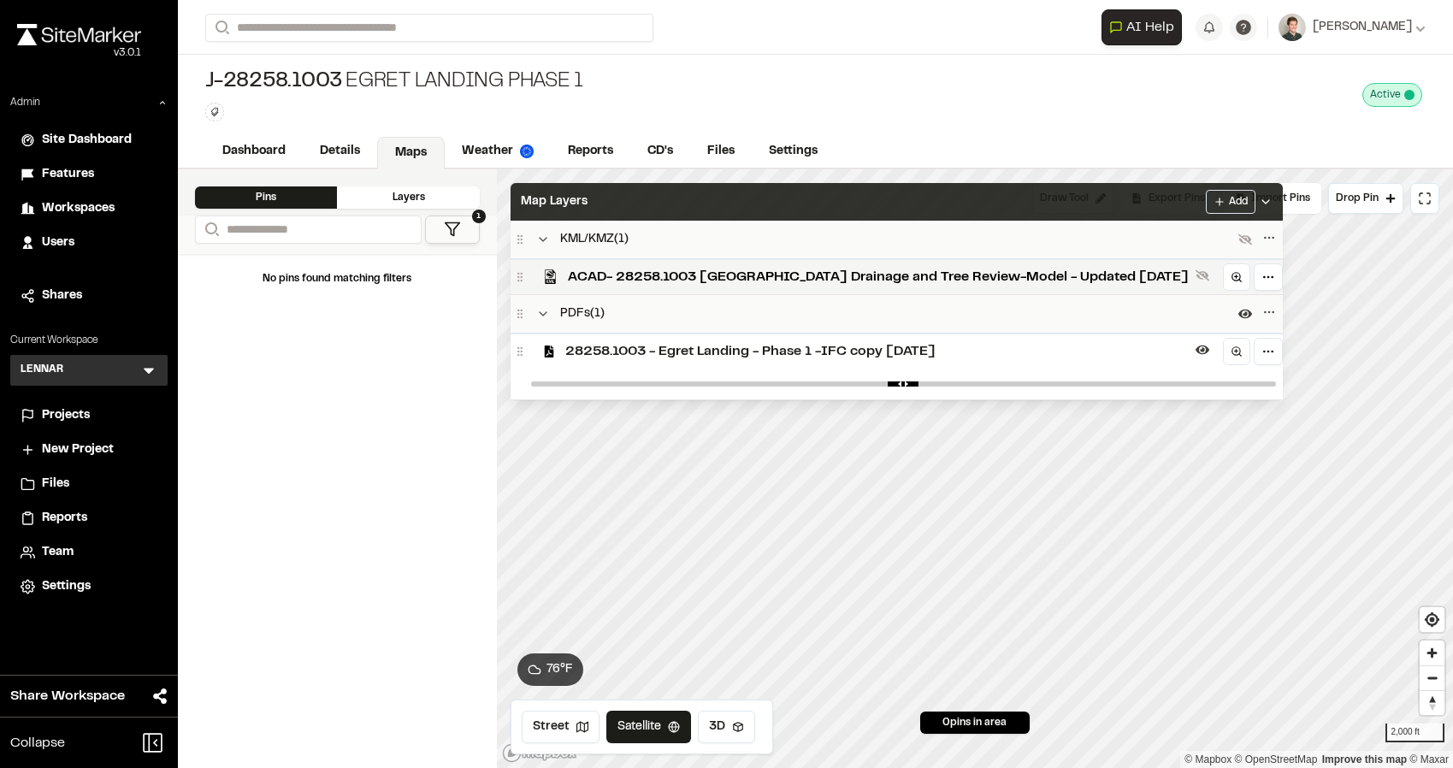
click at [637, 208] on div "Map Layers Add" at bounding box center [897, 202] width 772 height 38
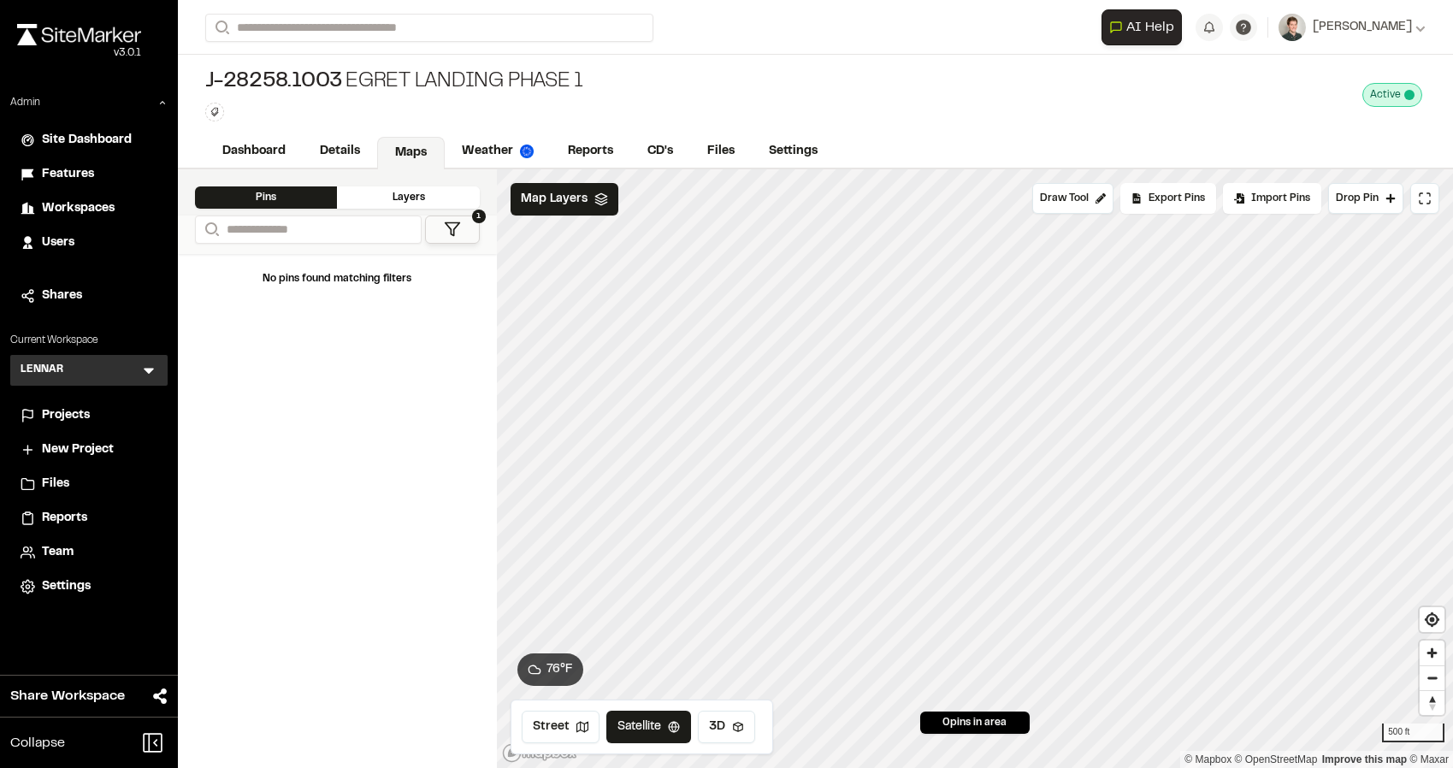
click at [719, 88] on div "J-28258.1003 Egret Landing Phase 1 Type Enter or comma to add tag. Active Deact…" at bounding box center [815, 95] width 1275 height 80
click at [656, 138] on link "CD's" at bounding box center [661, 153] width 62 height 32
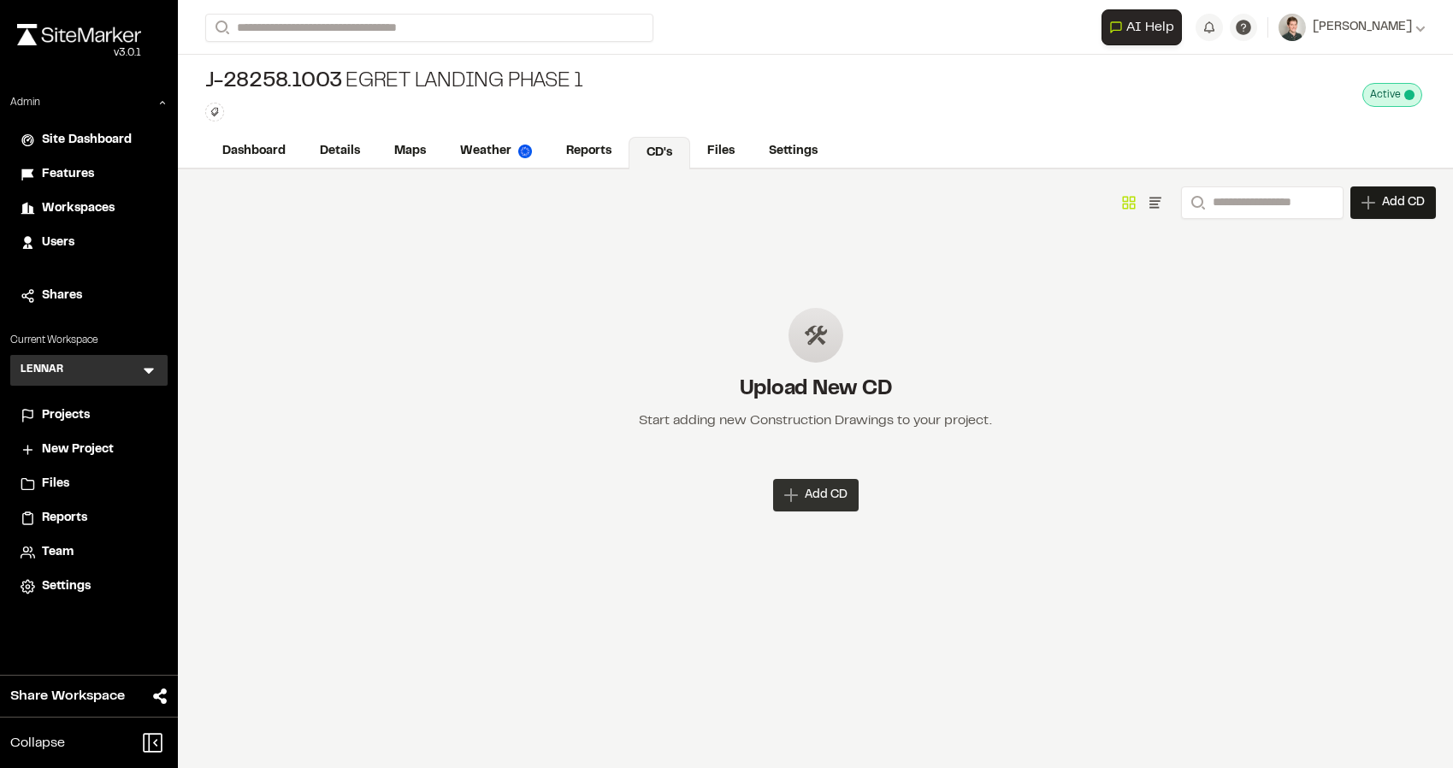
click at [810, 486] on div "Add CD" at bounding box center [816, 495] width 86 height 32
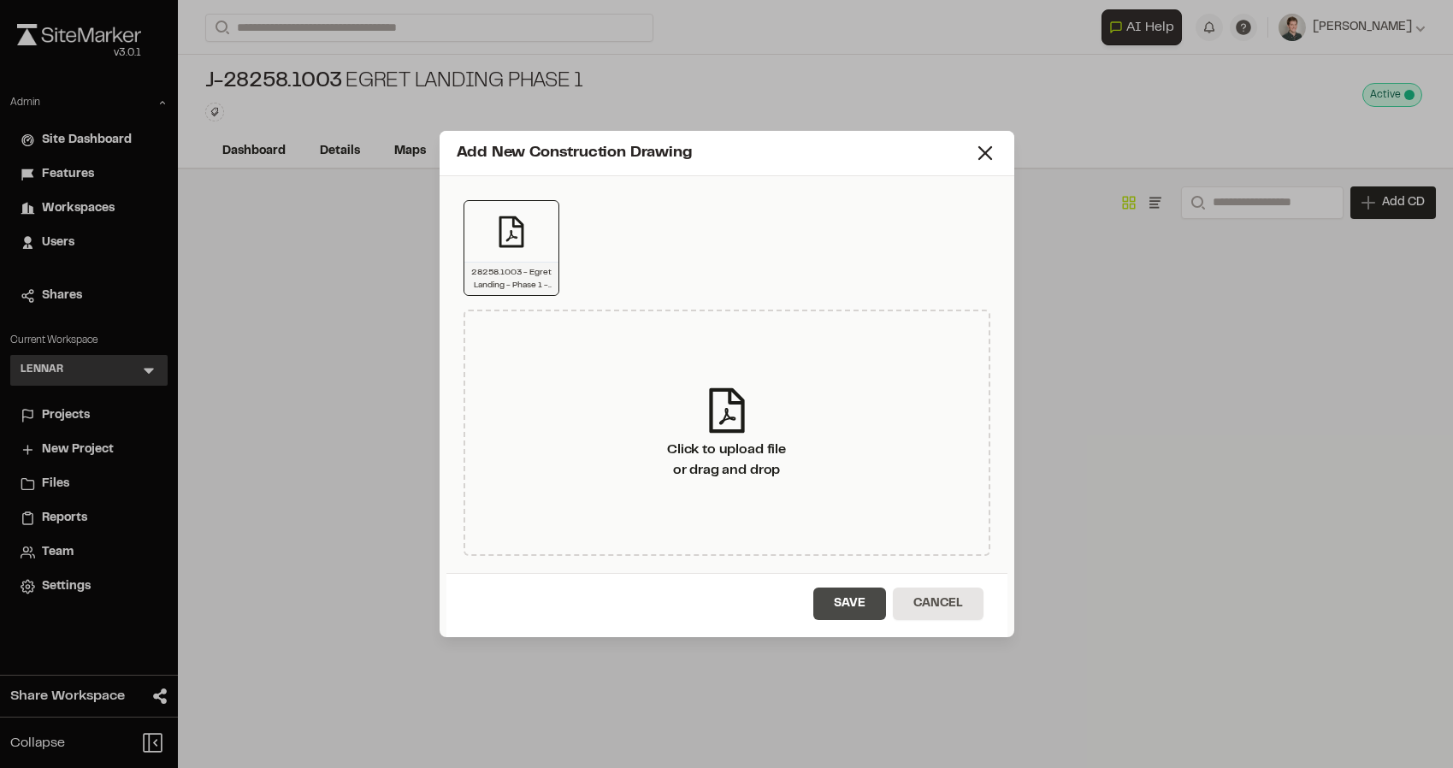
click at [846, 613] on button "Save" at bounding box center [849, 603] width 73 height 32
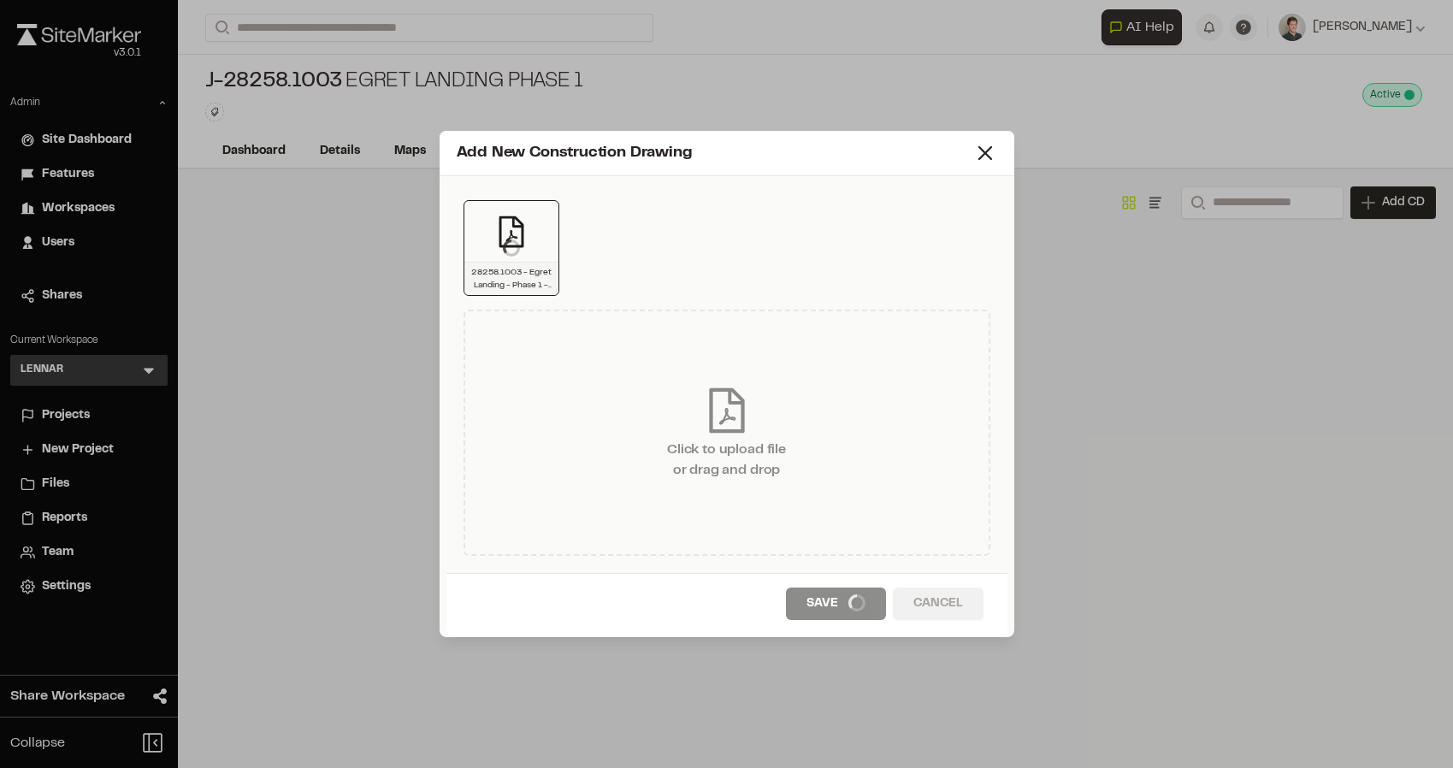
drag, startPoint x: 720, startPoint y: 153, endPoint x: 720, endPoint y: 163, distance: 10.3
click at [720, 163] on div "Add New Construction Drawing" at bounding box center [715, 153] width 517 height 23
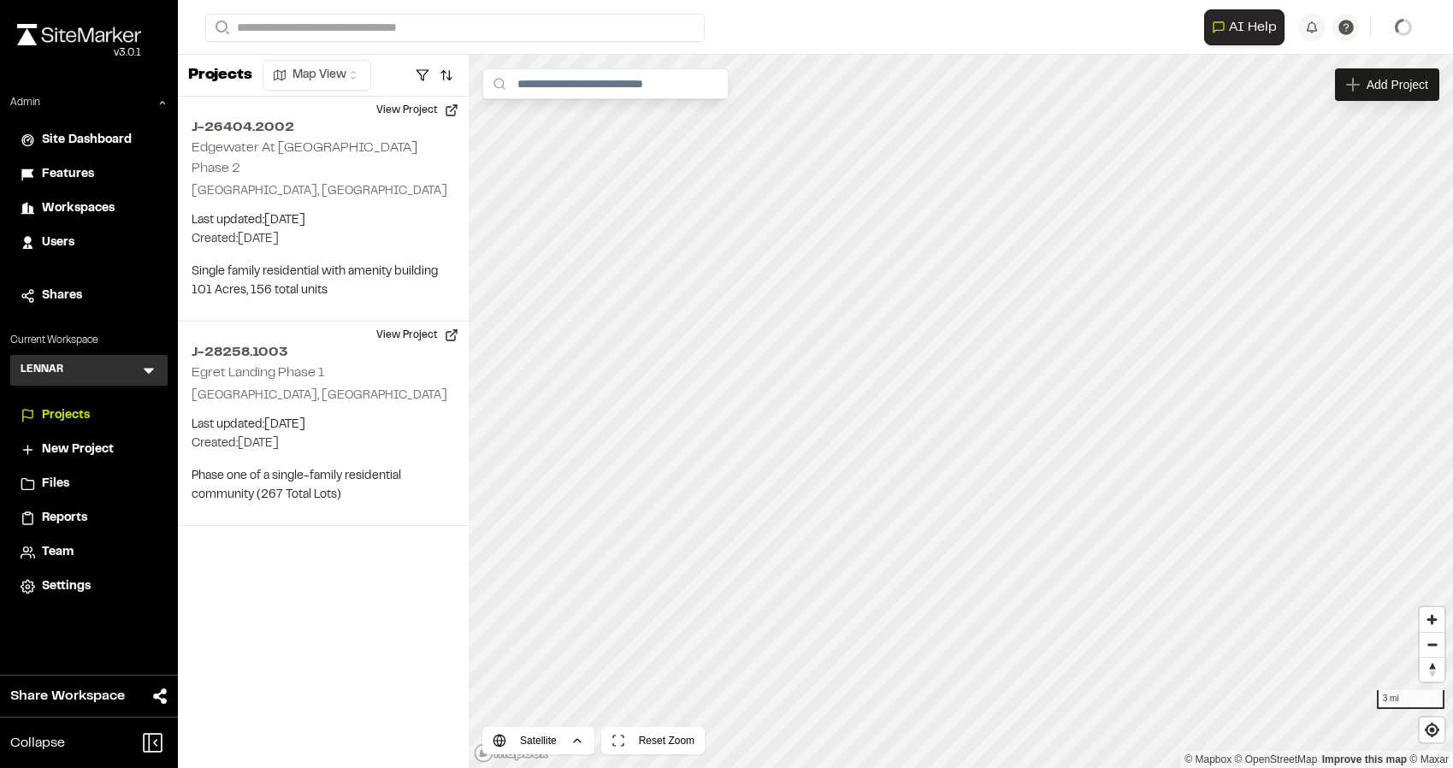
click at [148, 363] on icon at bounding box center [148, 370] width 17 height 17
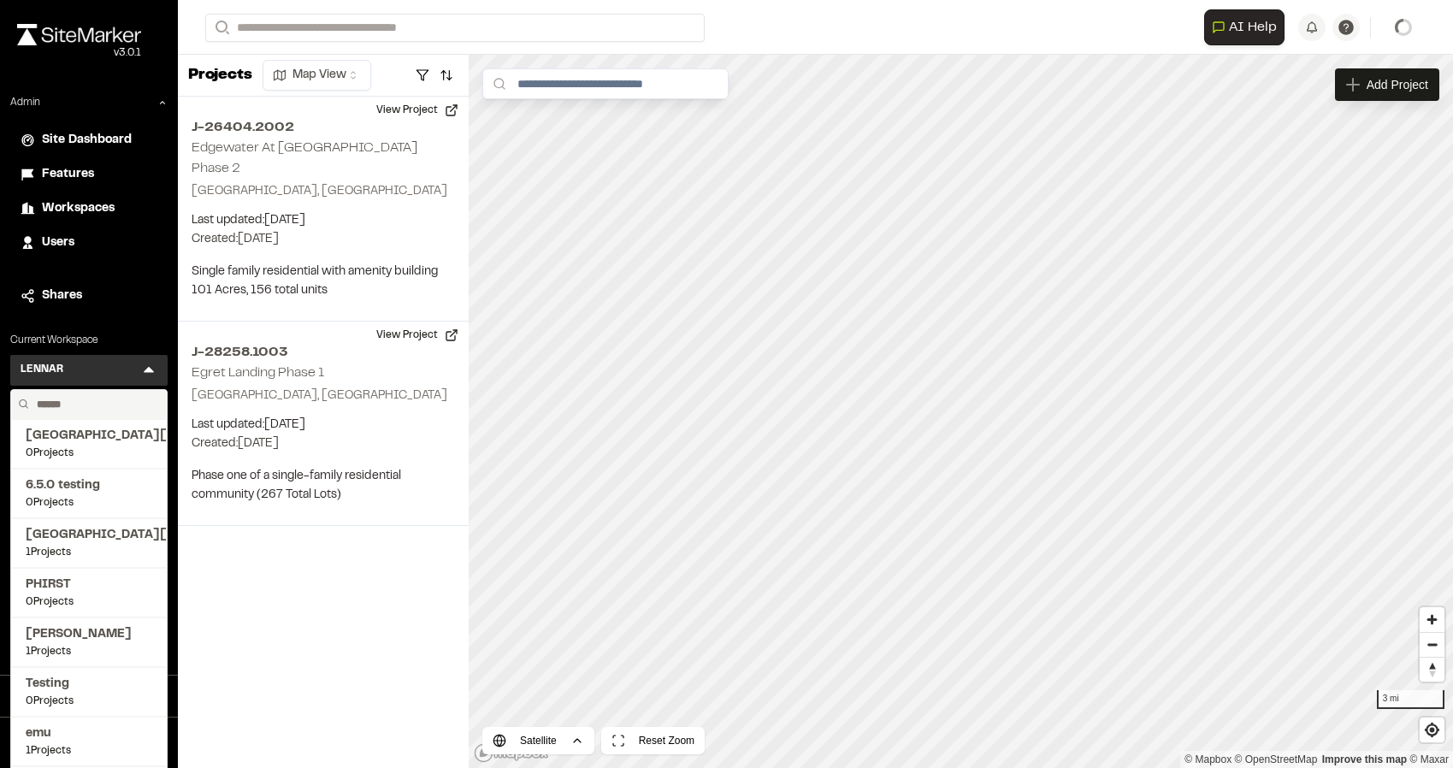
click at [92, 408] on input "text" at bounding box center [95, 404] width 130 height 29
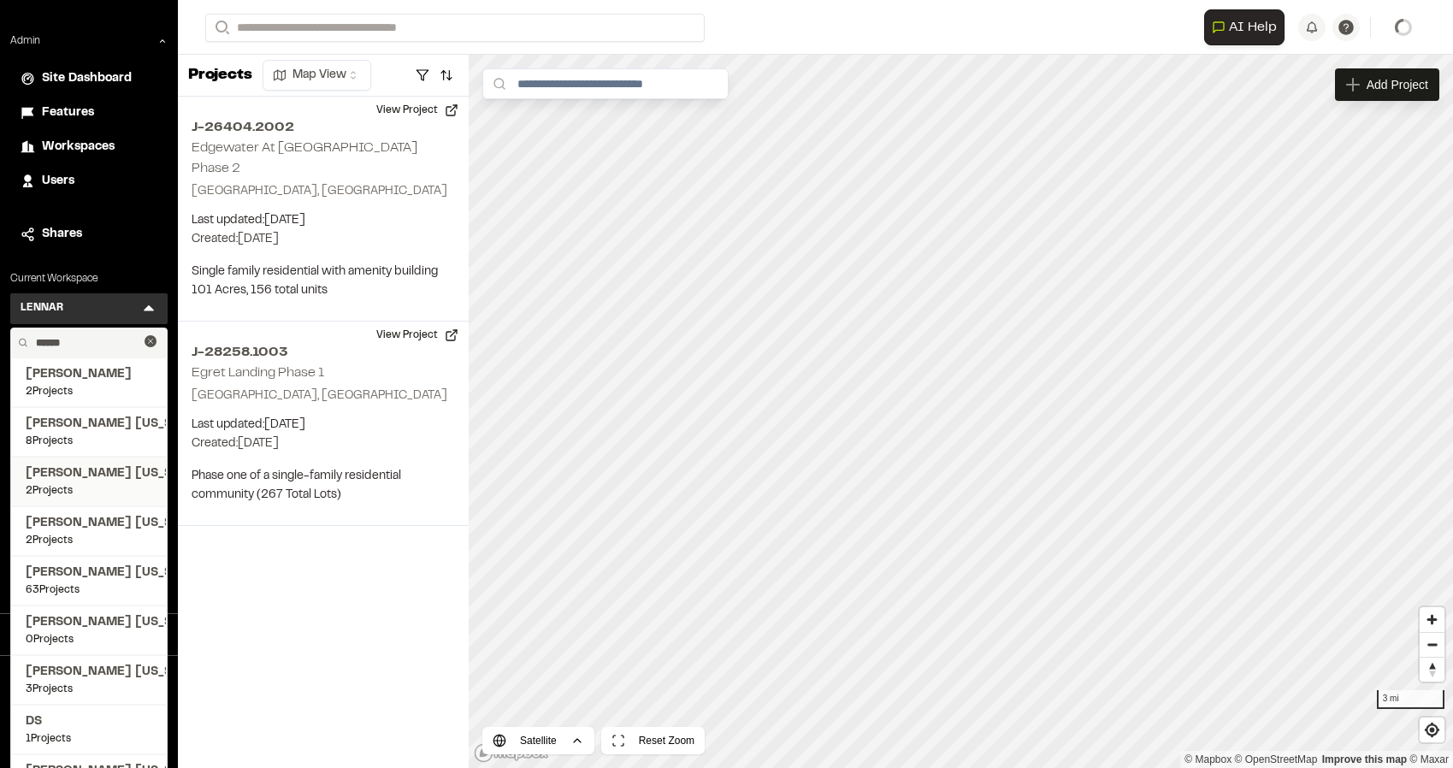
scroll to position [98, 0]
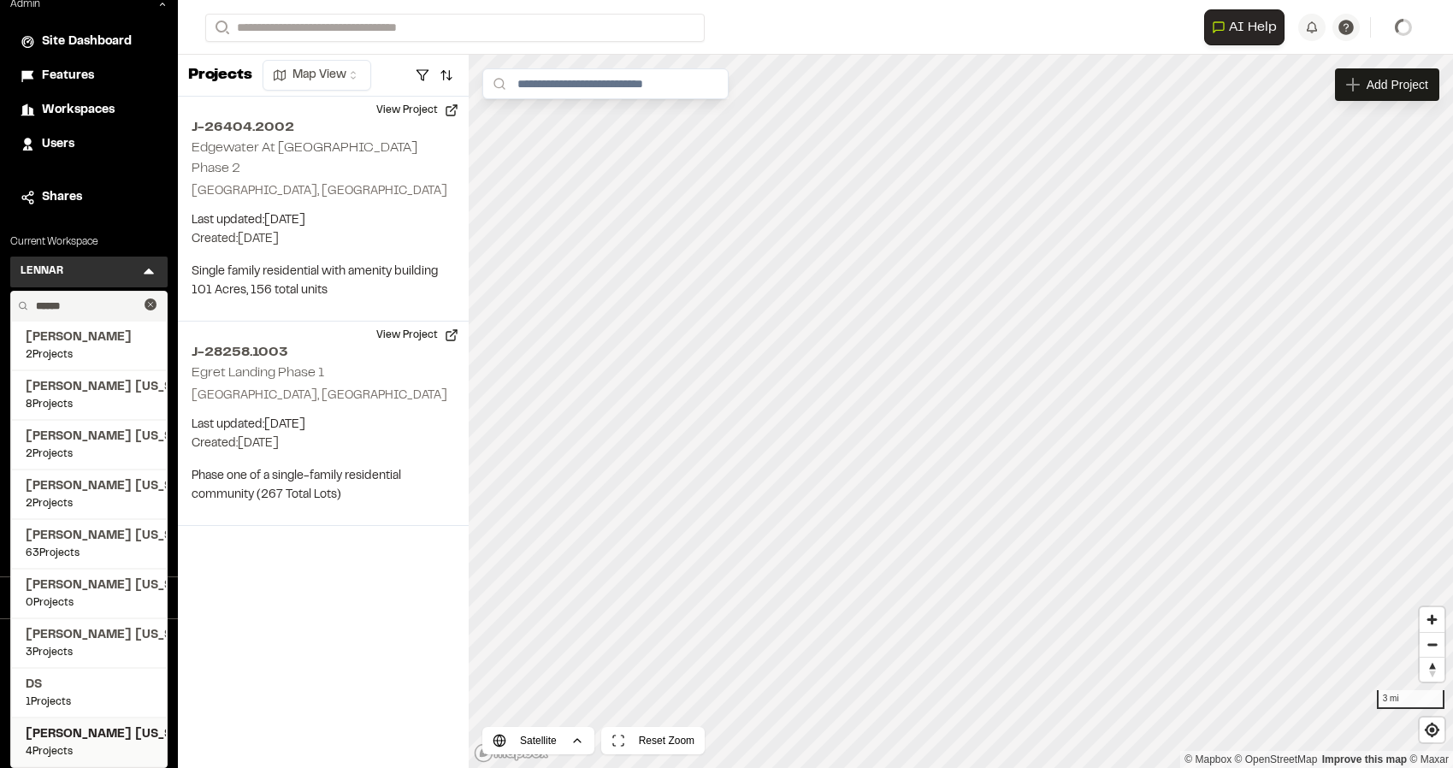
type input "******"
click at [77, 739] on span "[PERSON_NAME] [US_STATE]" at bounding box center [89, 734] width 127 height 19
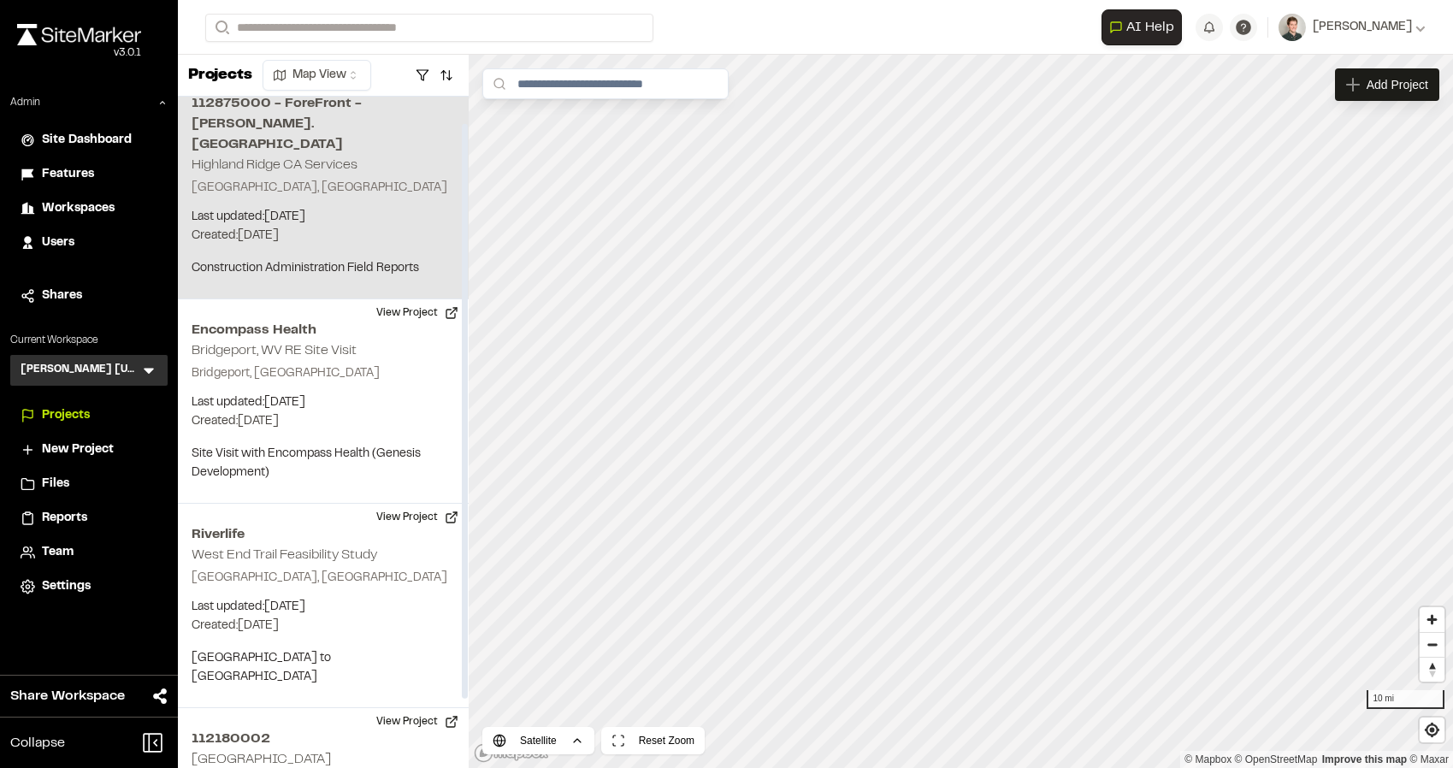
scroll to position [31, 0]
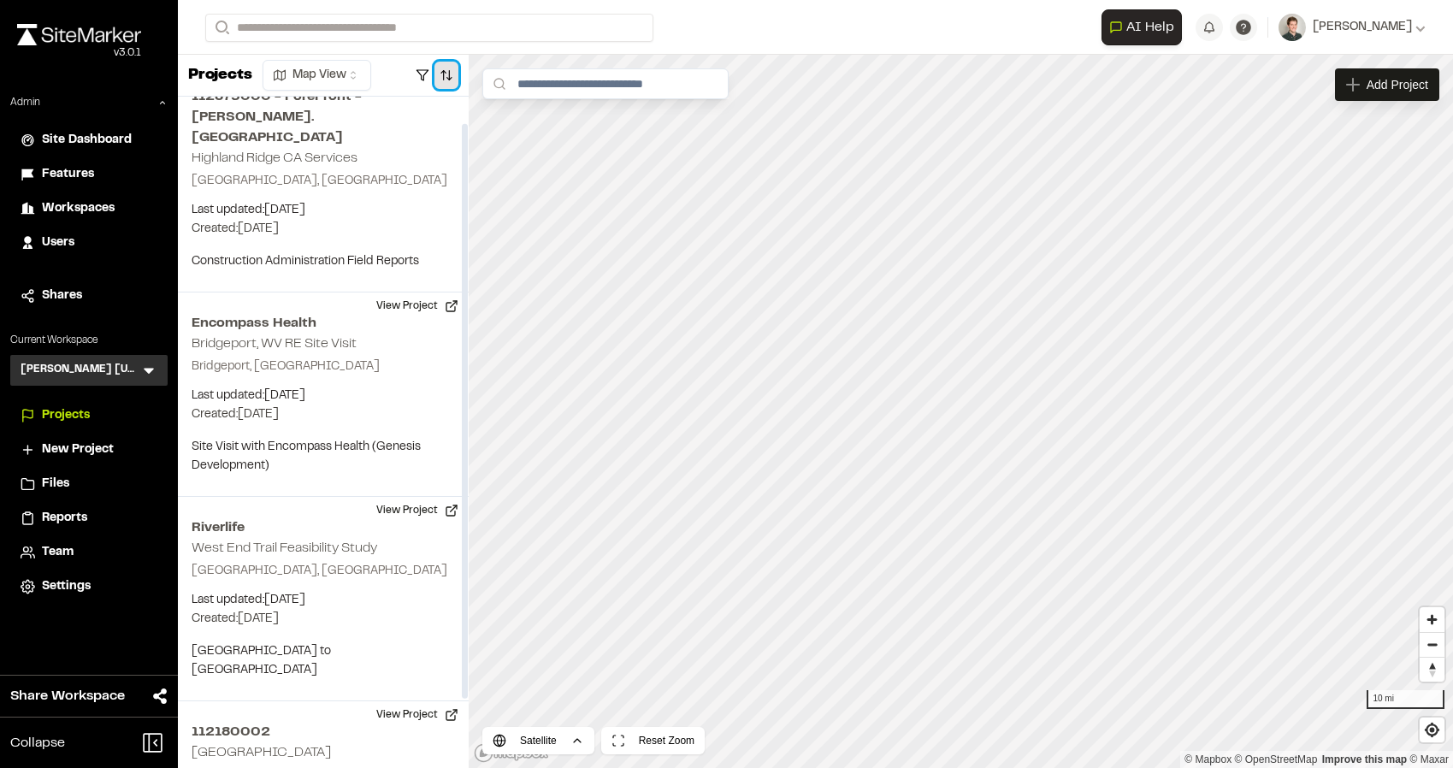
click at [448, 70] on button "button" at bounding box center [446, 75] width 24 height 27
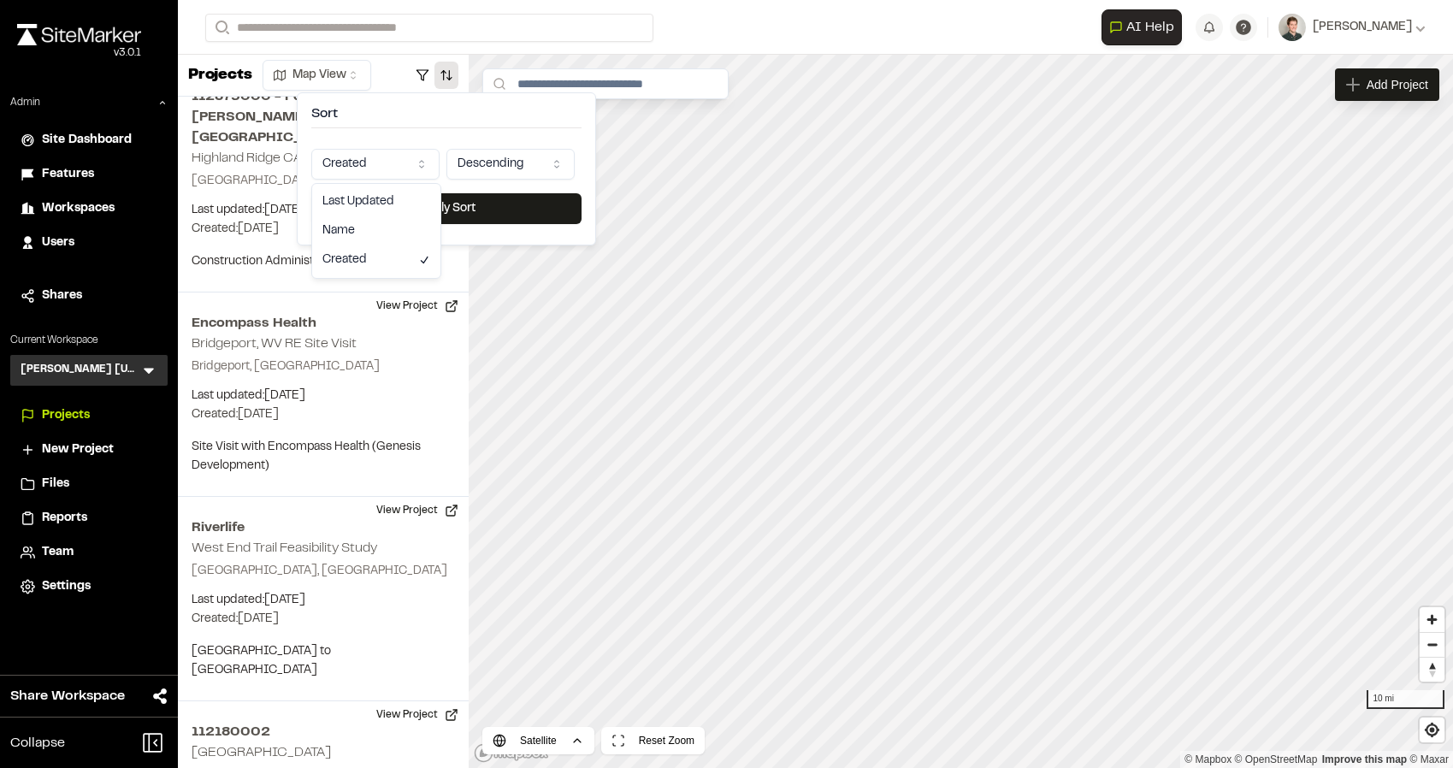
click at [378, 152] on html "Close sidebar v 3.0.1 Admin Site Dashboard Features Workspaces Users Shares Cur…" at bounding box center [726, 384] width 1453 height 768
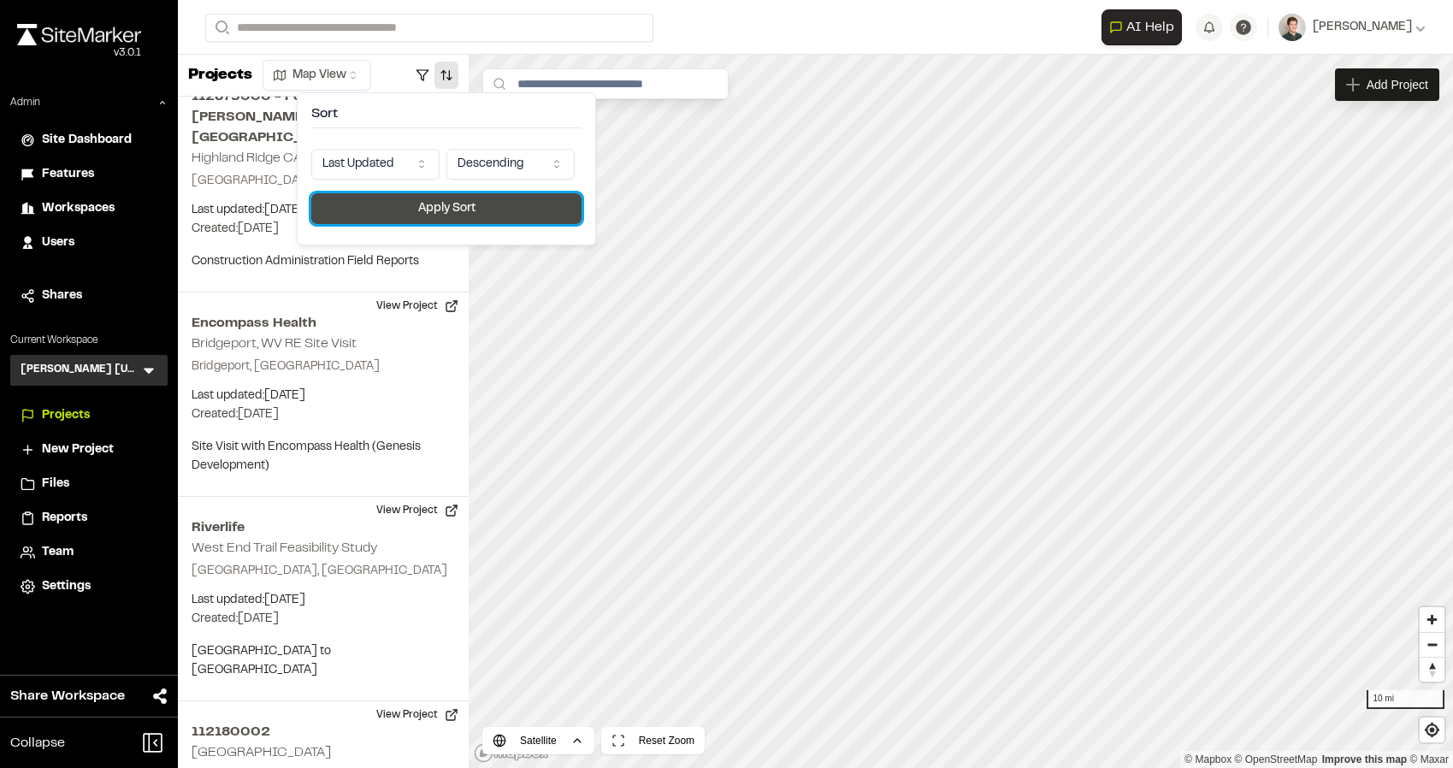
click at [403, 221] on button "Apply Sort" at bounding box center [446, 208] width 270 height 31
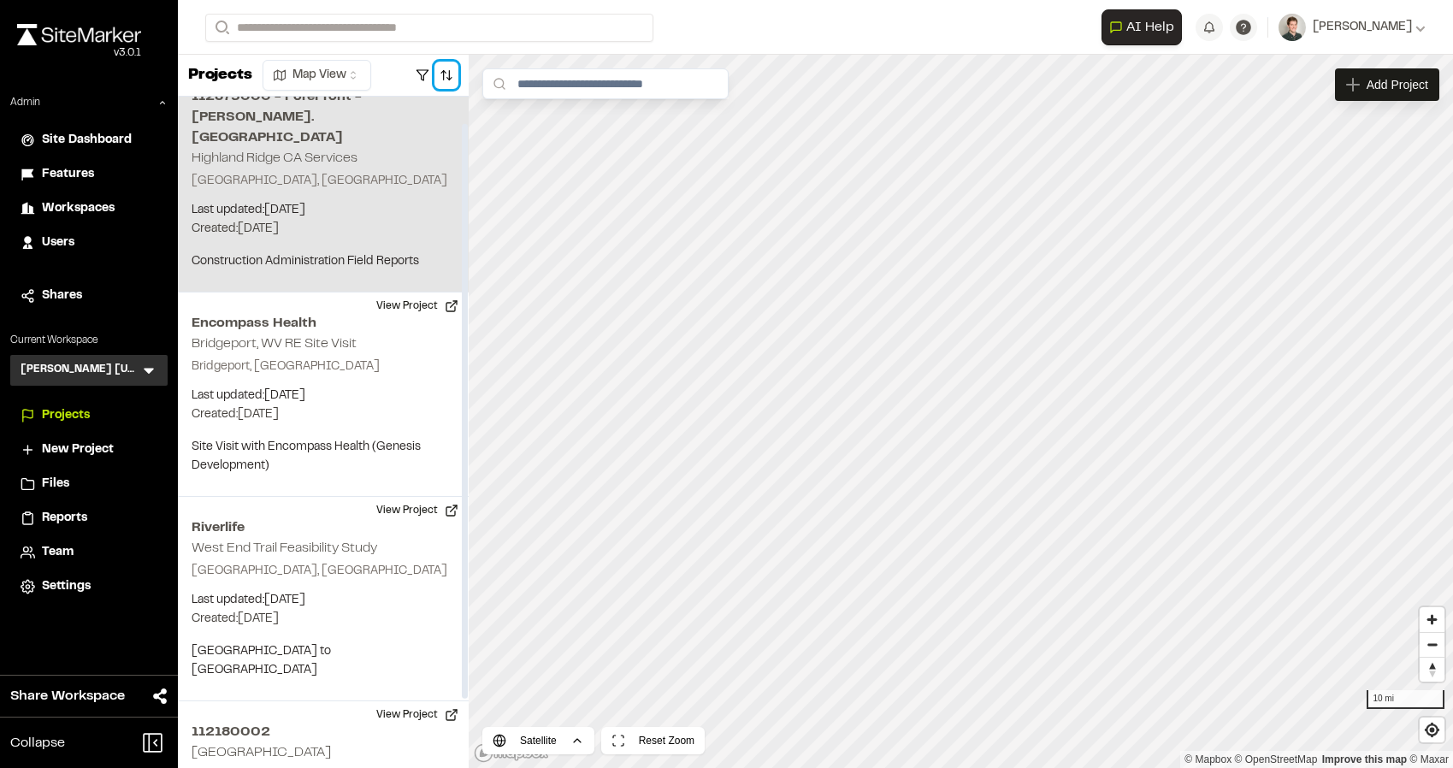
scroll to position [0, 0]
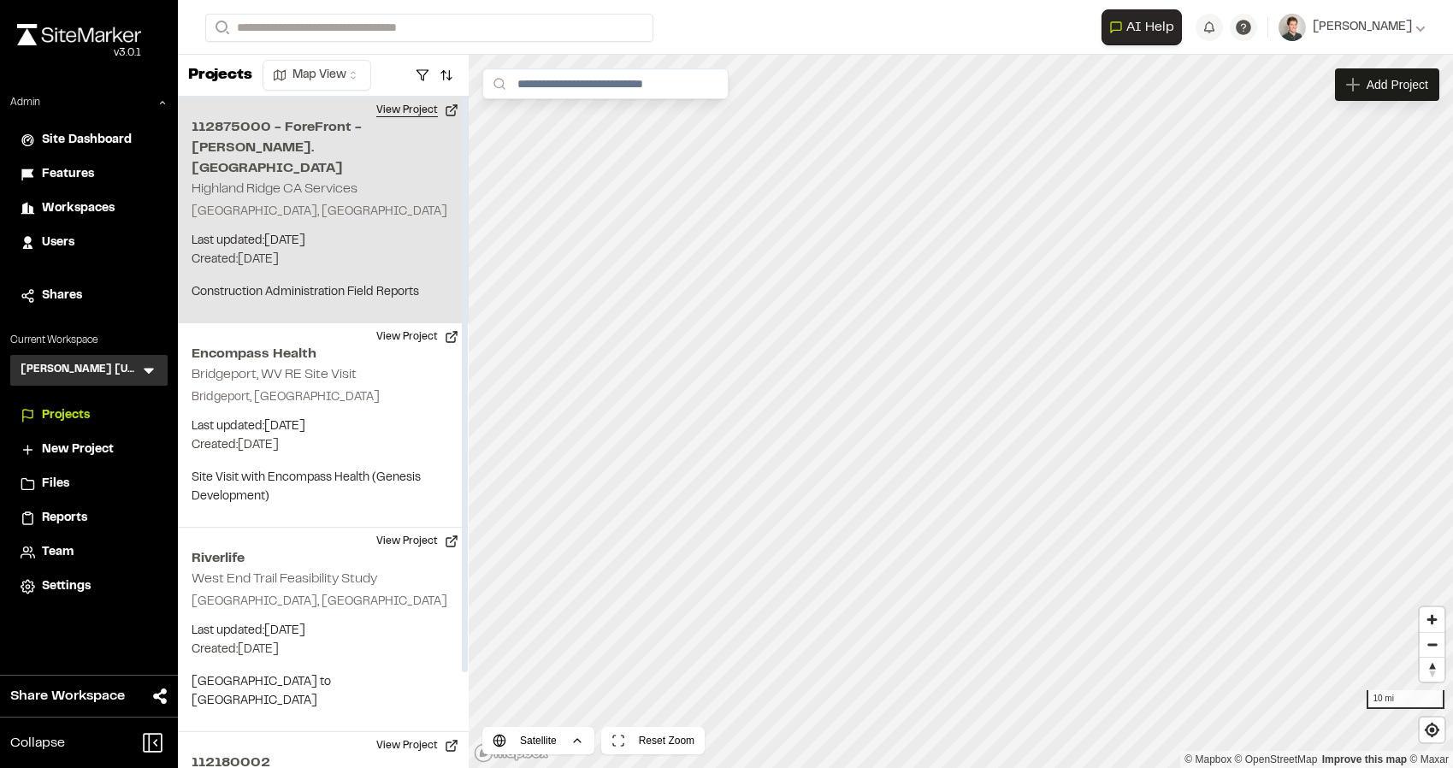
click at [422, 112] on button "View Project" at bounding box center [417, 110] width 103 height 27
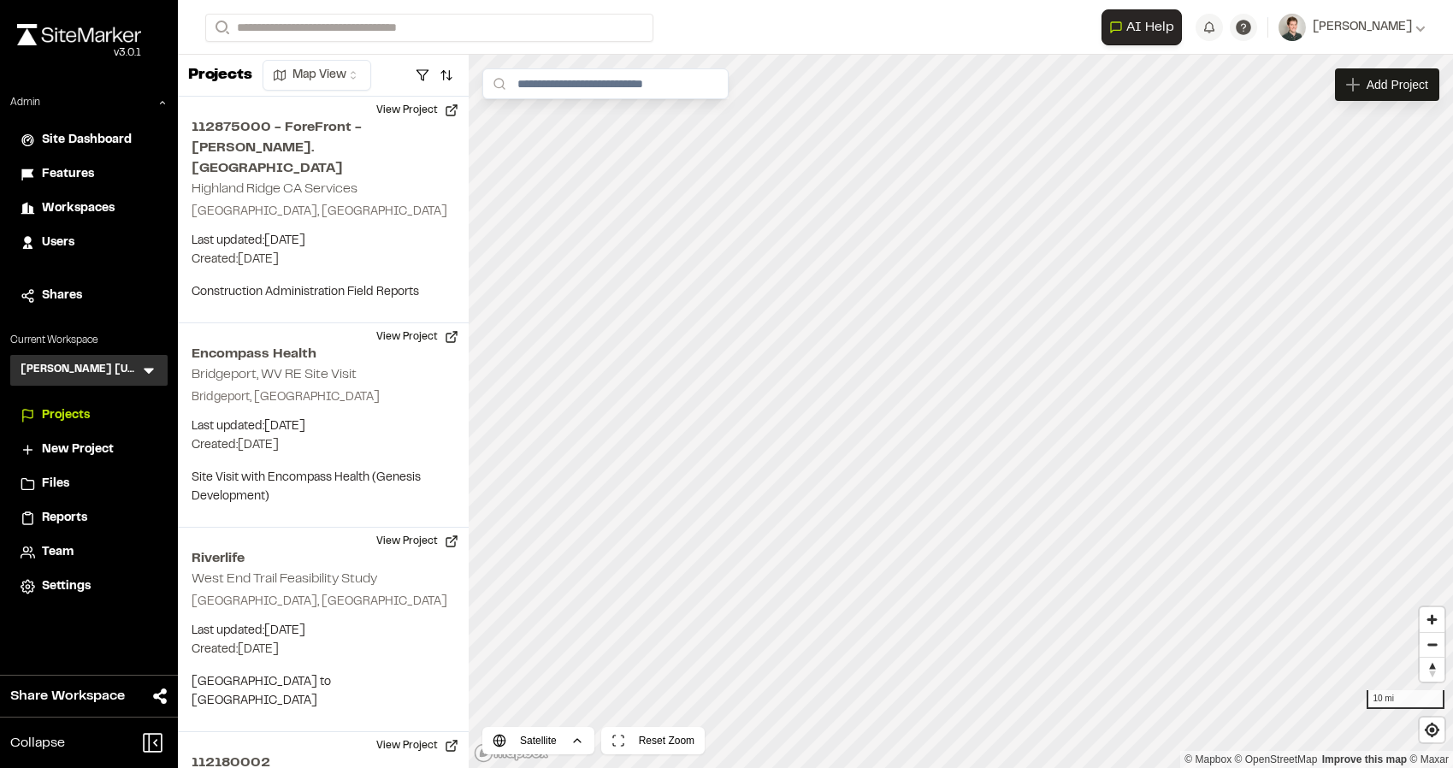
click at [156, 374] on icon at bounding box center [148, 370] width 17 height 17
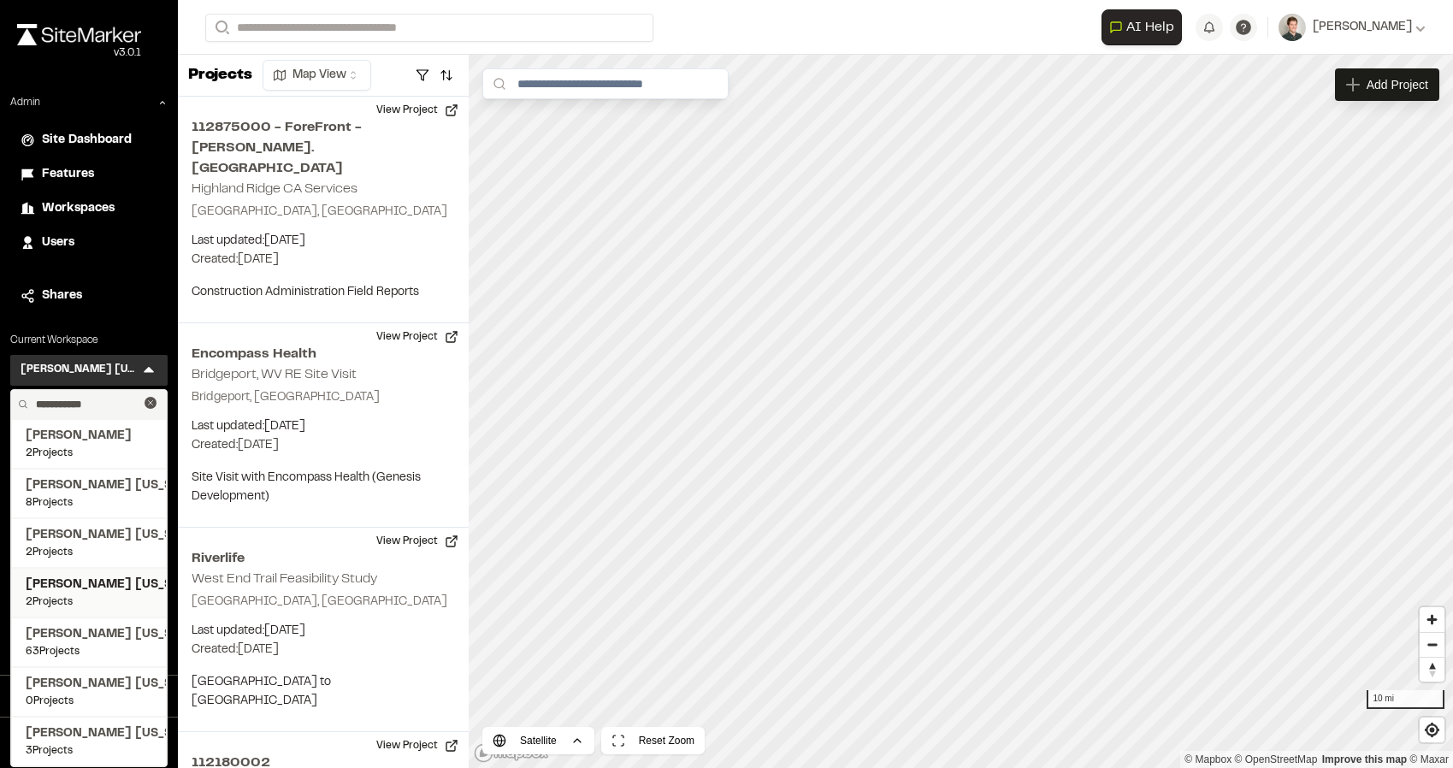
type input "**********"
click at [94, 585] on span "Kimley Horn Georgia" at bounding box center [89, 585] width 127 height 19
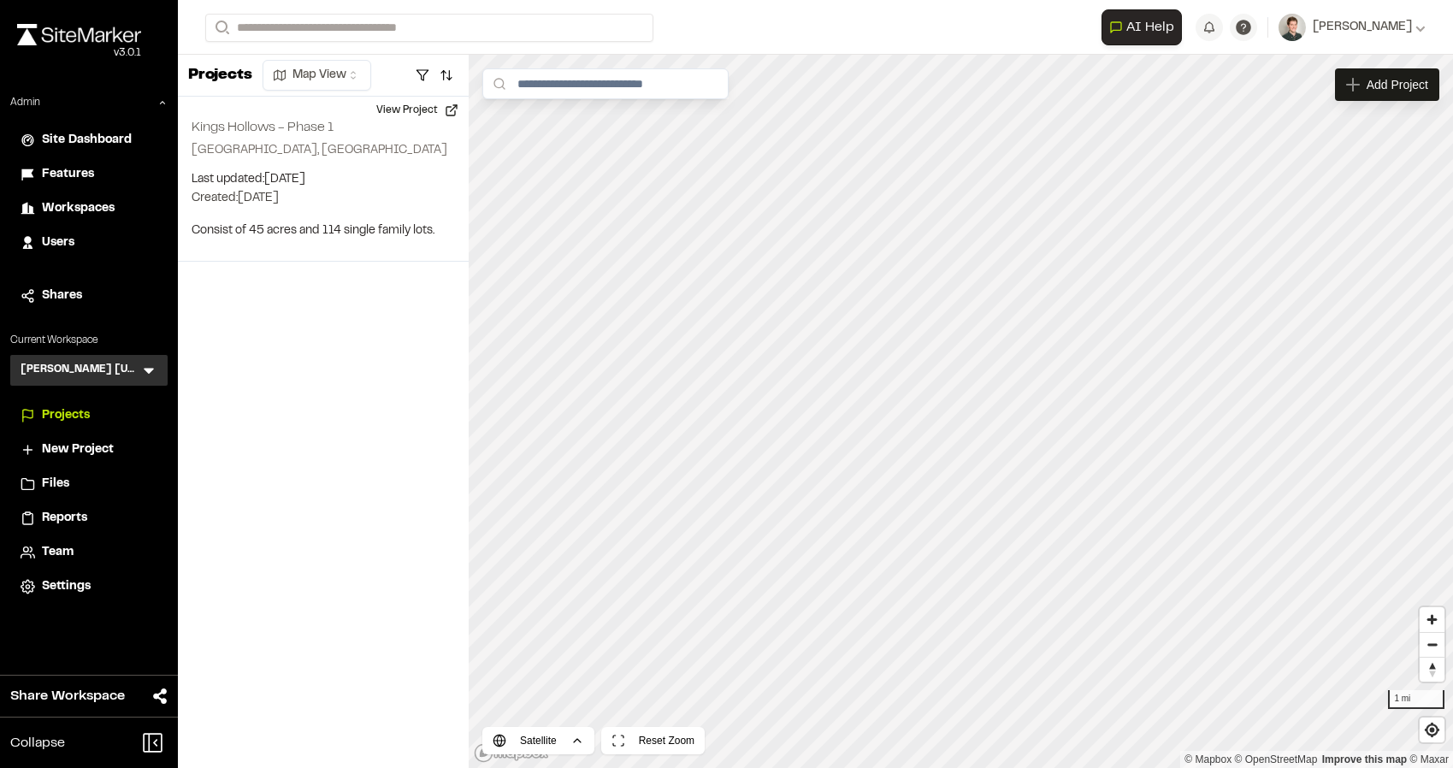
click at [144, 367] on icon at bounding box center [148, 370] width 17 height 17
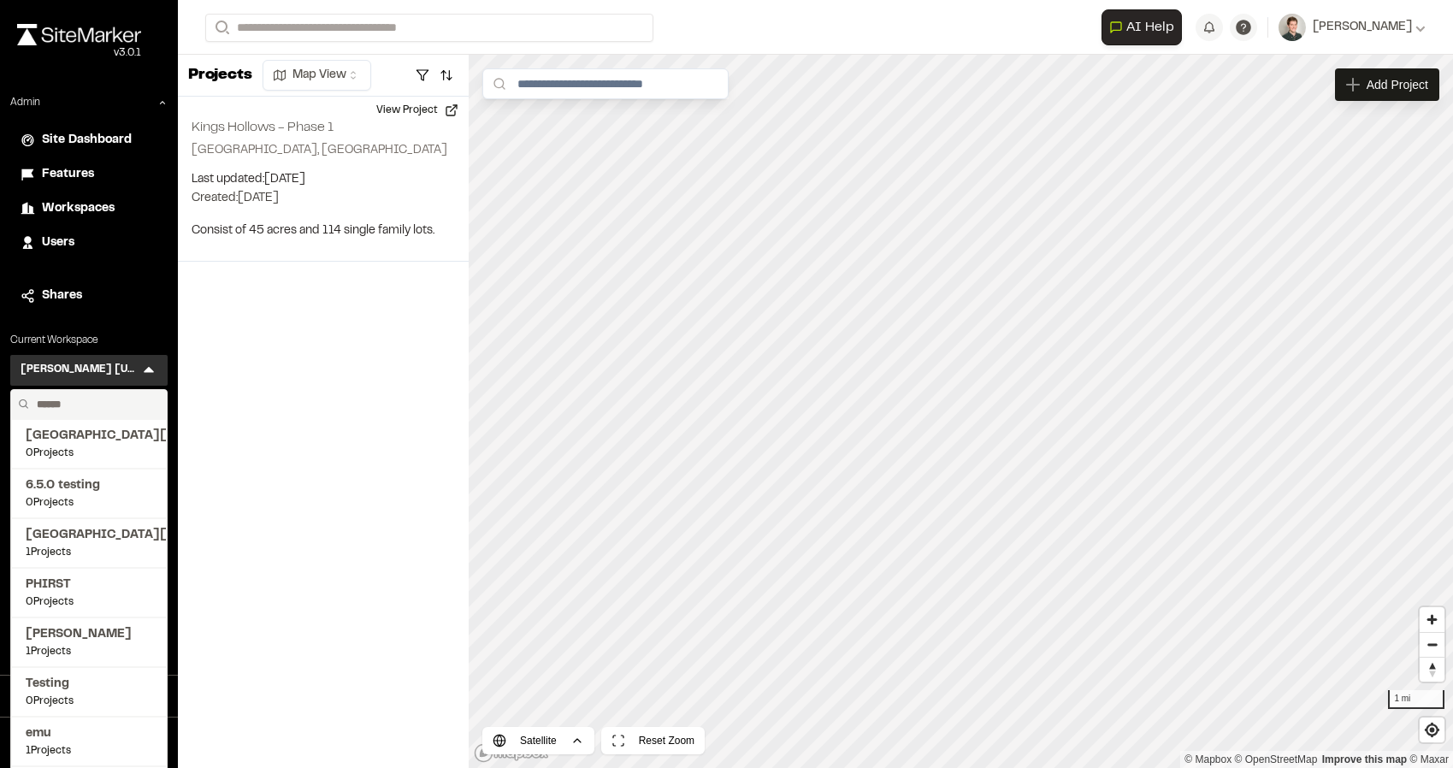
click at [90, 410] on input "text" at bounding box center [95, 404] width 130 height 29
type input "******"
click at [133, 488] on span "Kimley Horn Florida" at bounding box center [89, 485] width 127 height 19
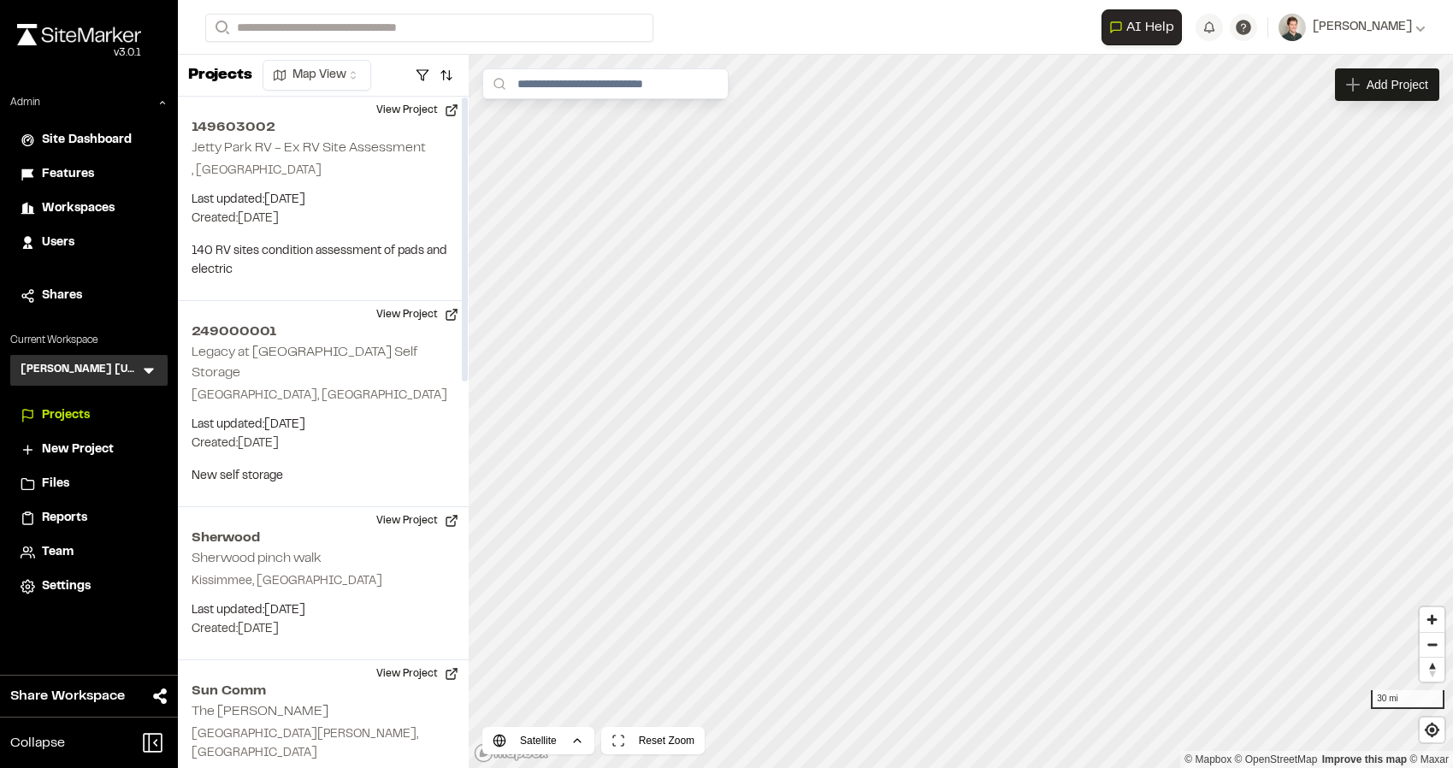
click at [156, 363] on icon at bounding box center [148, 370] width 17 height 17
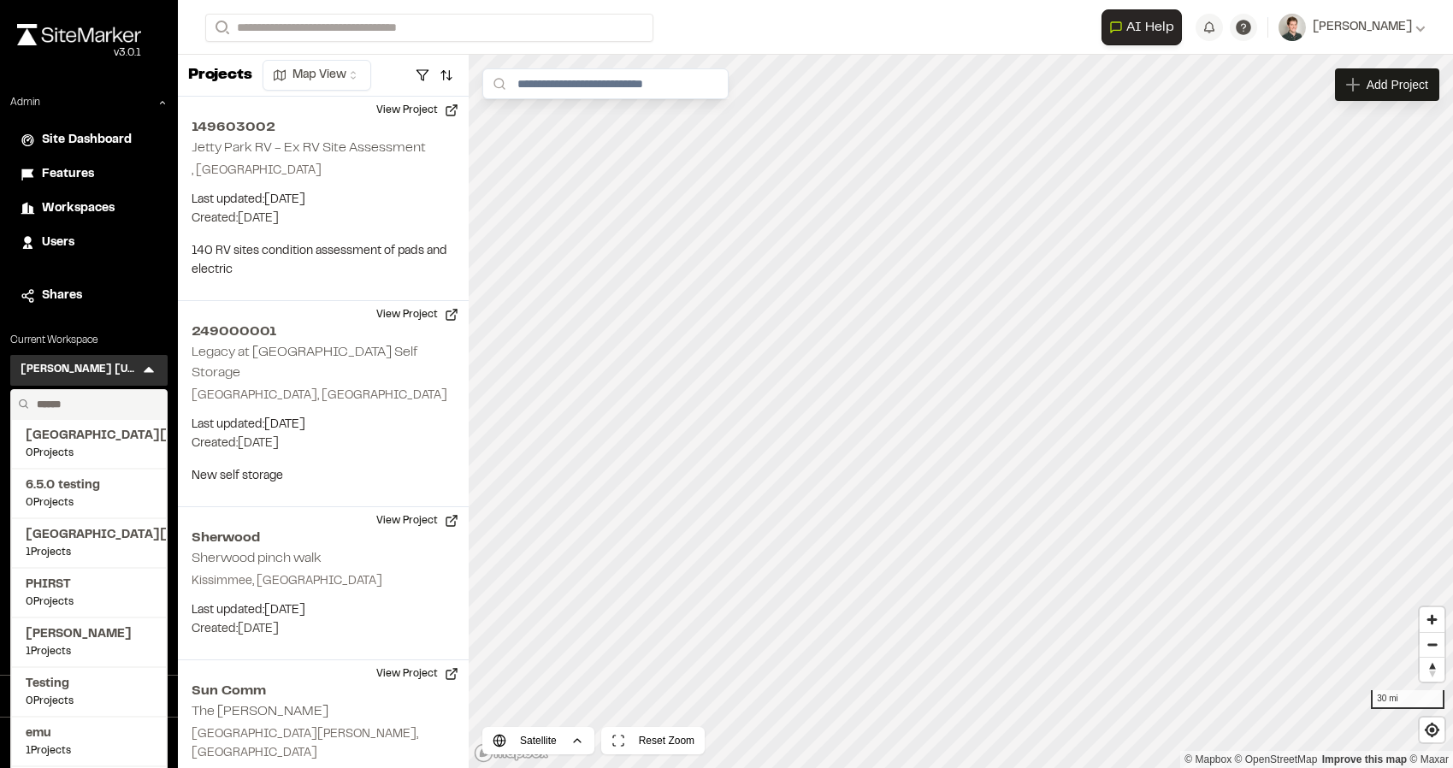
click at [85, 400] on input "text" at bounding box center [95, 404] width 130 height 29
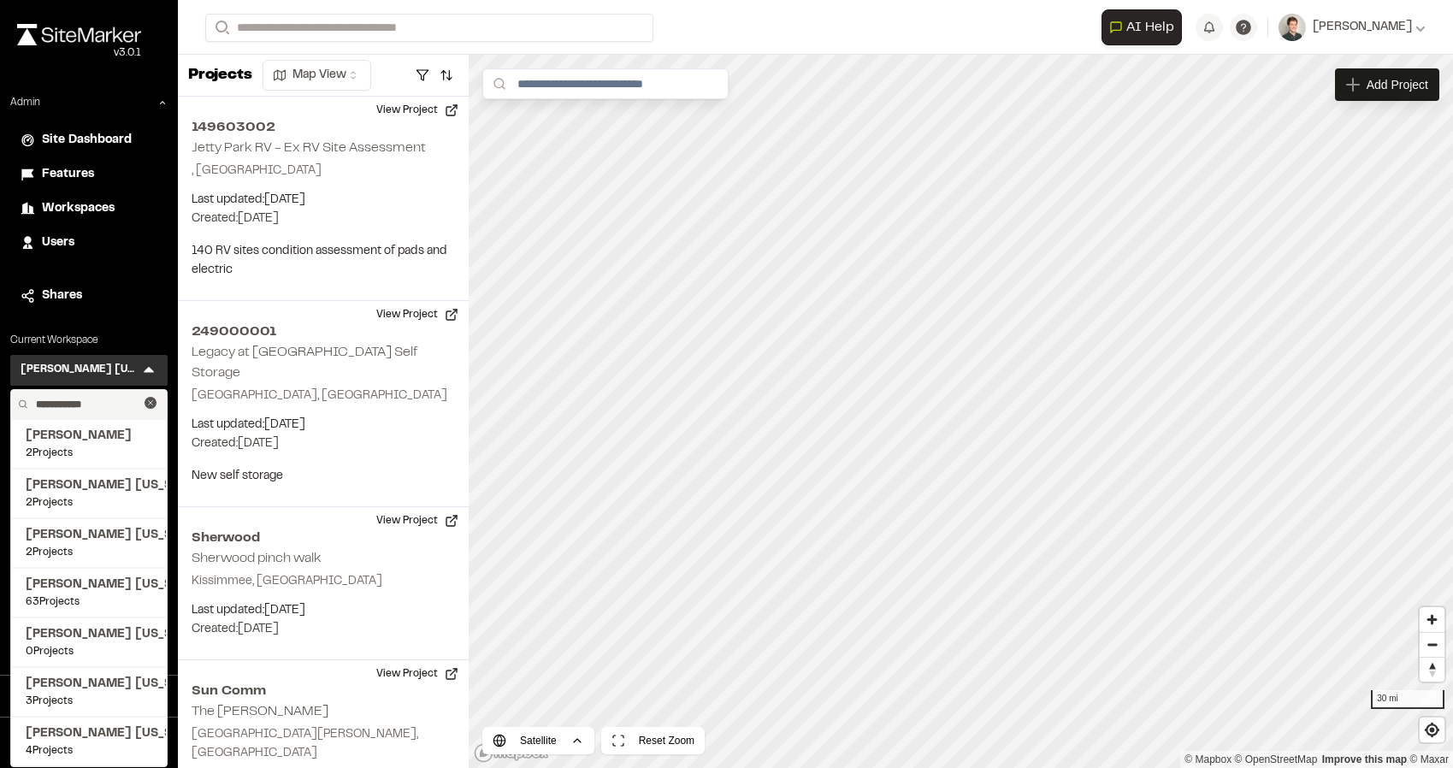
type input "**********"
click at [97, 587] on span "Kimley Horn Texas" at bounding box center [89, 585] width 127 height 19
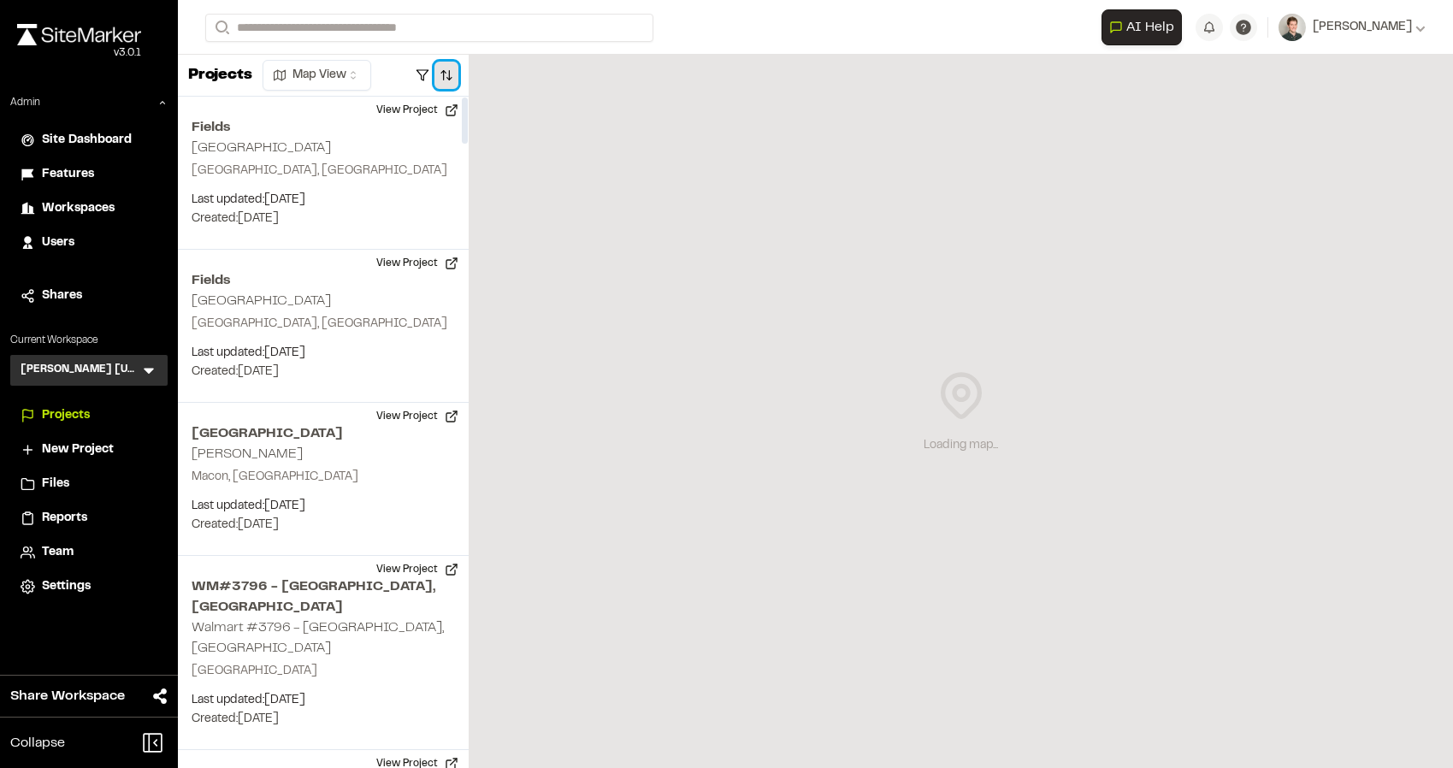
click at [445, 81] on button "button" at bounding box center [446, 75] width 24 height 27
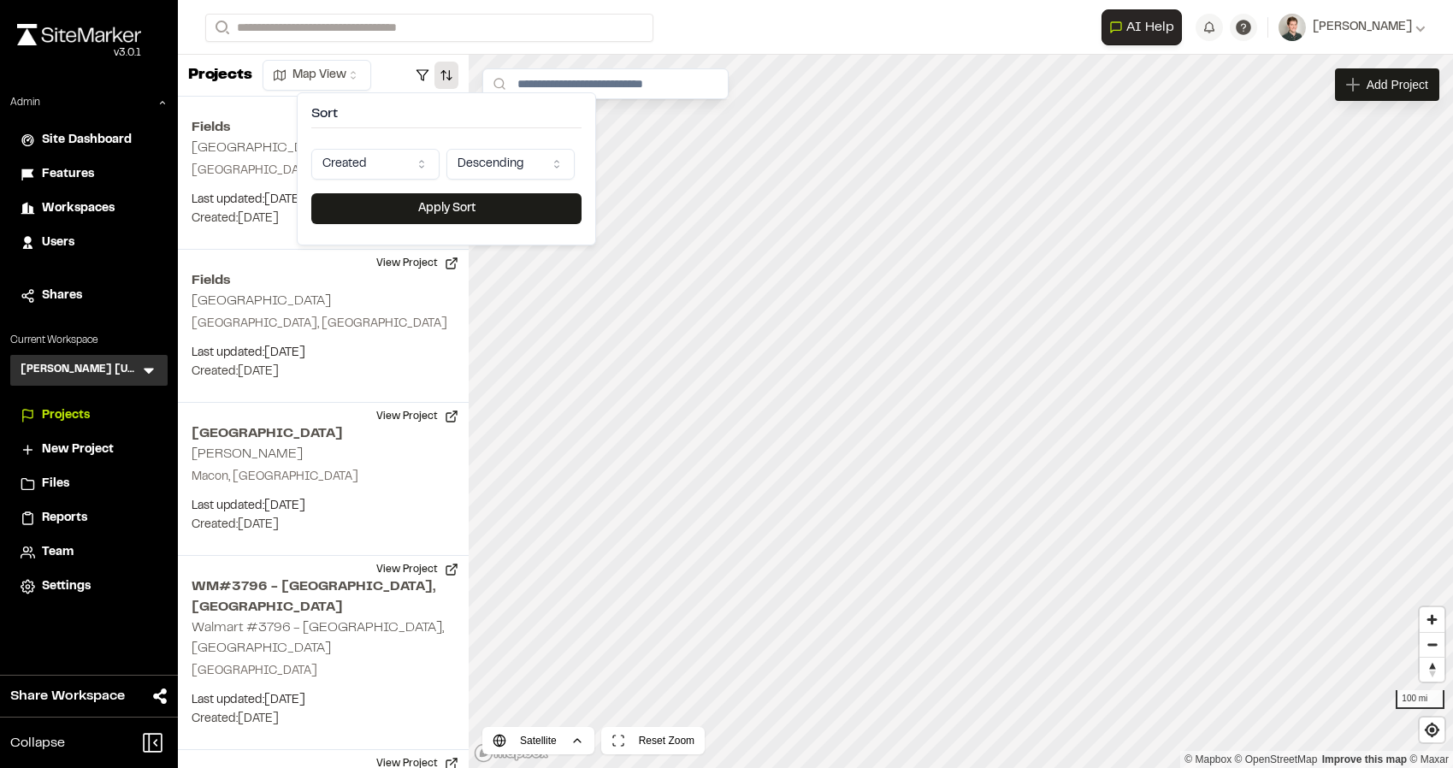
click at [414, 169] on html "Close sidebar v 3.0.1 Admin Site Dashboard Features Workspaces Users Shares Cur…" at bounding box center [726, 384] width 1453 height 768
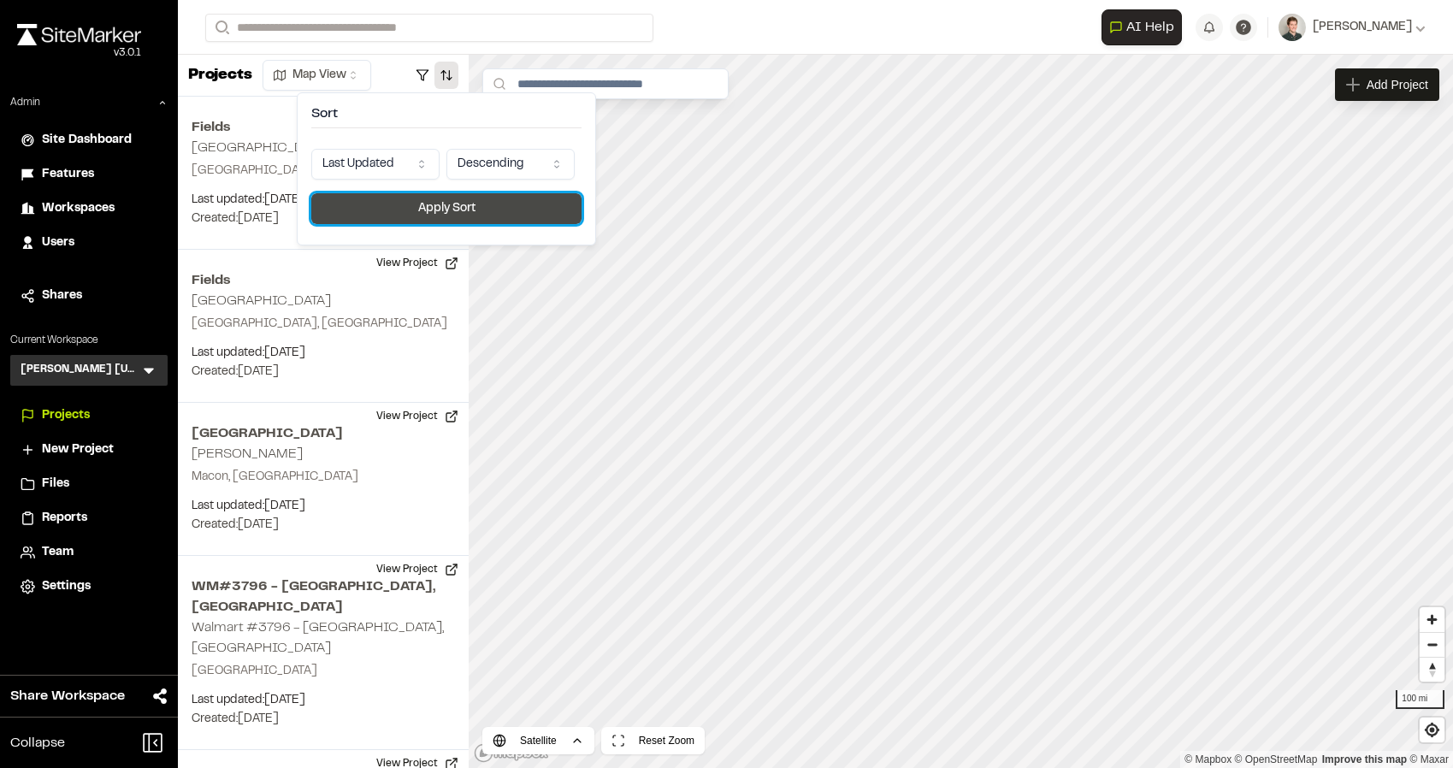
click at [465, 204] on button "Apply Sort" at bounding box center [446, 208] width 270 height 31
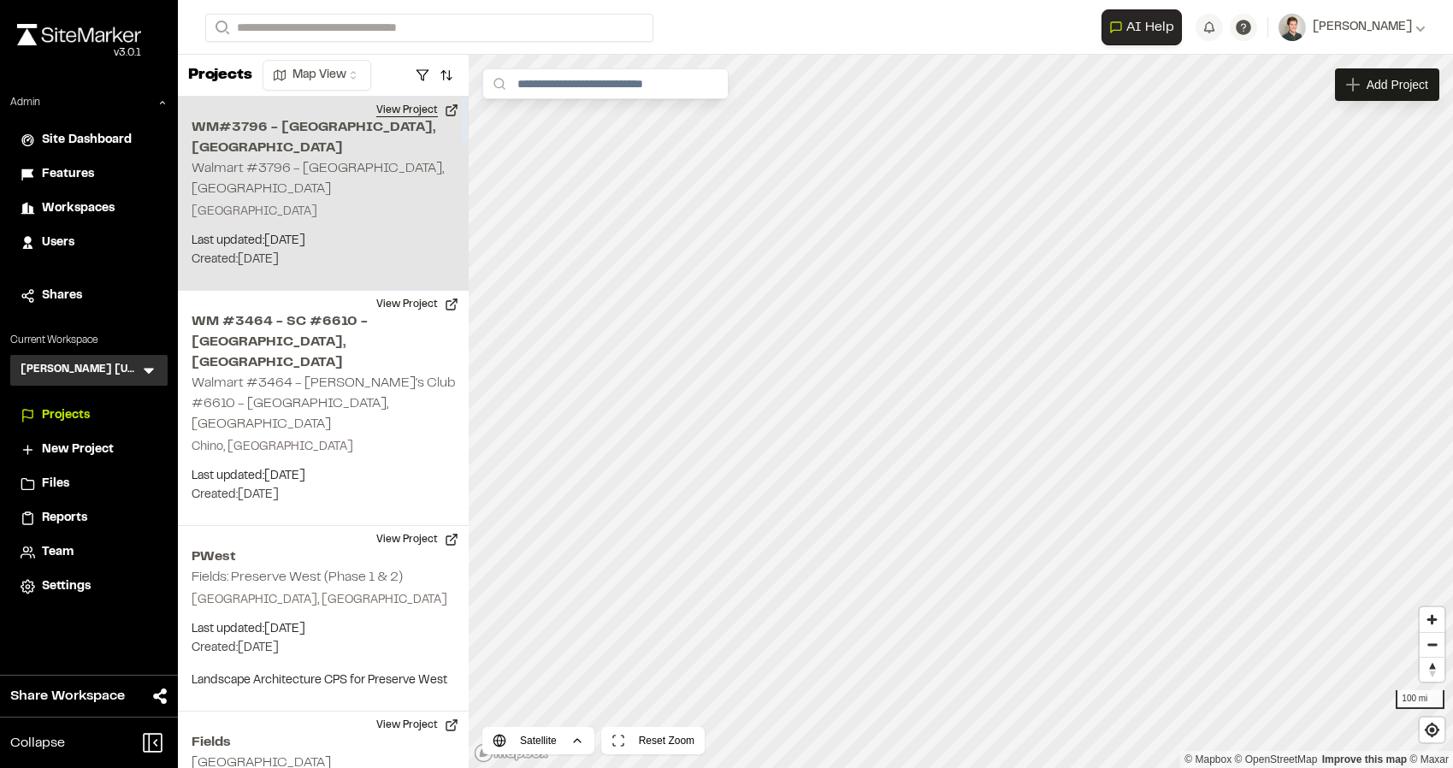
click at [416, 107] on button "View Project" at bounding box center [417, 110] width 103 height 27
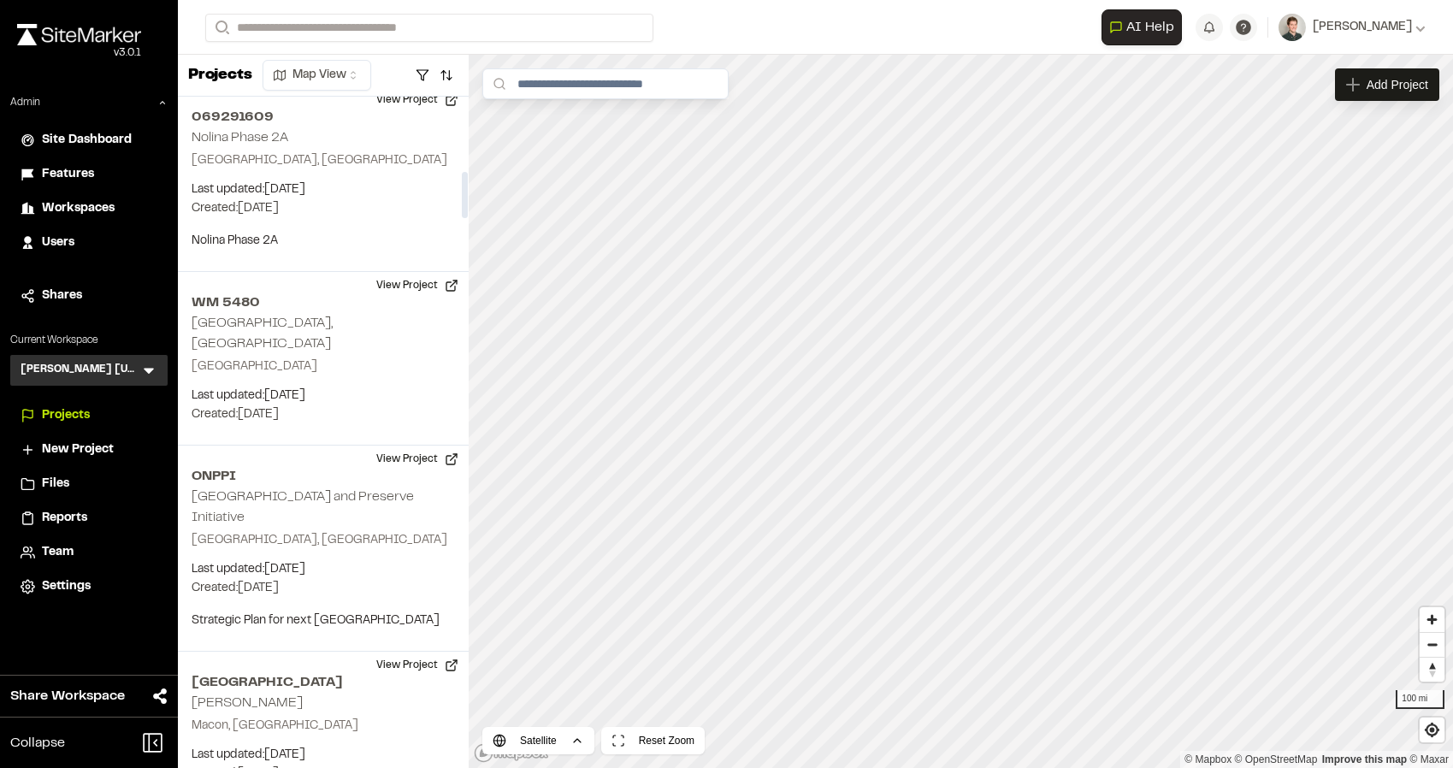
scroll to position [1083, 0]
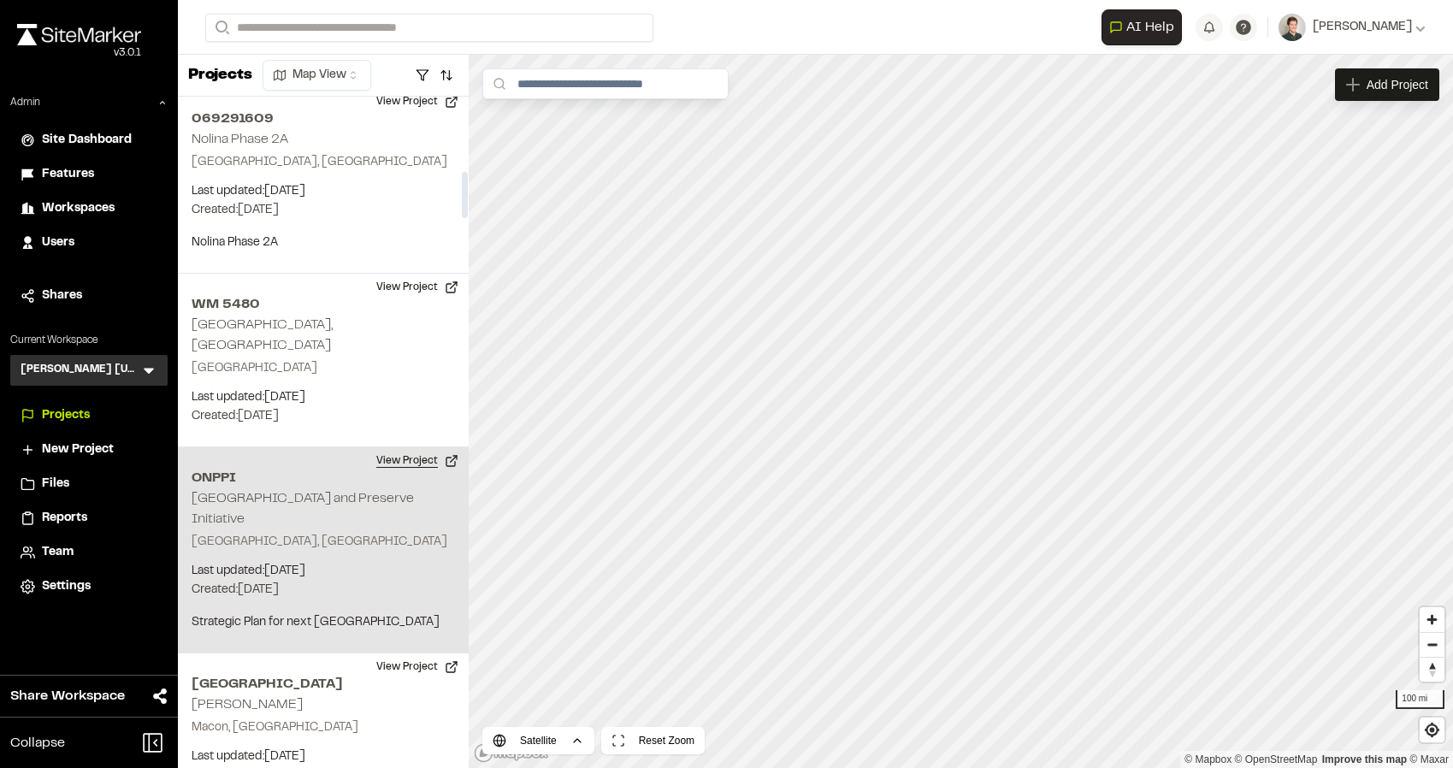
click at [403, 447] on button "View Project" at bounding box center [417, 460] width 103 height 27
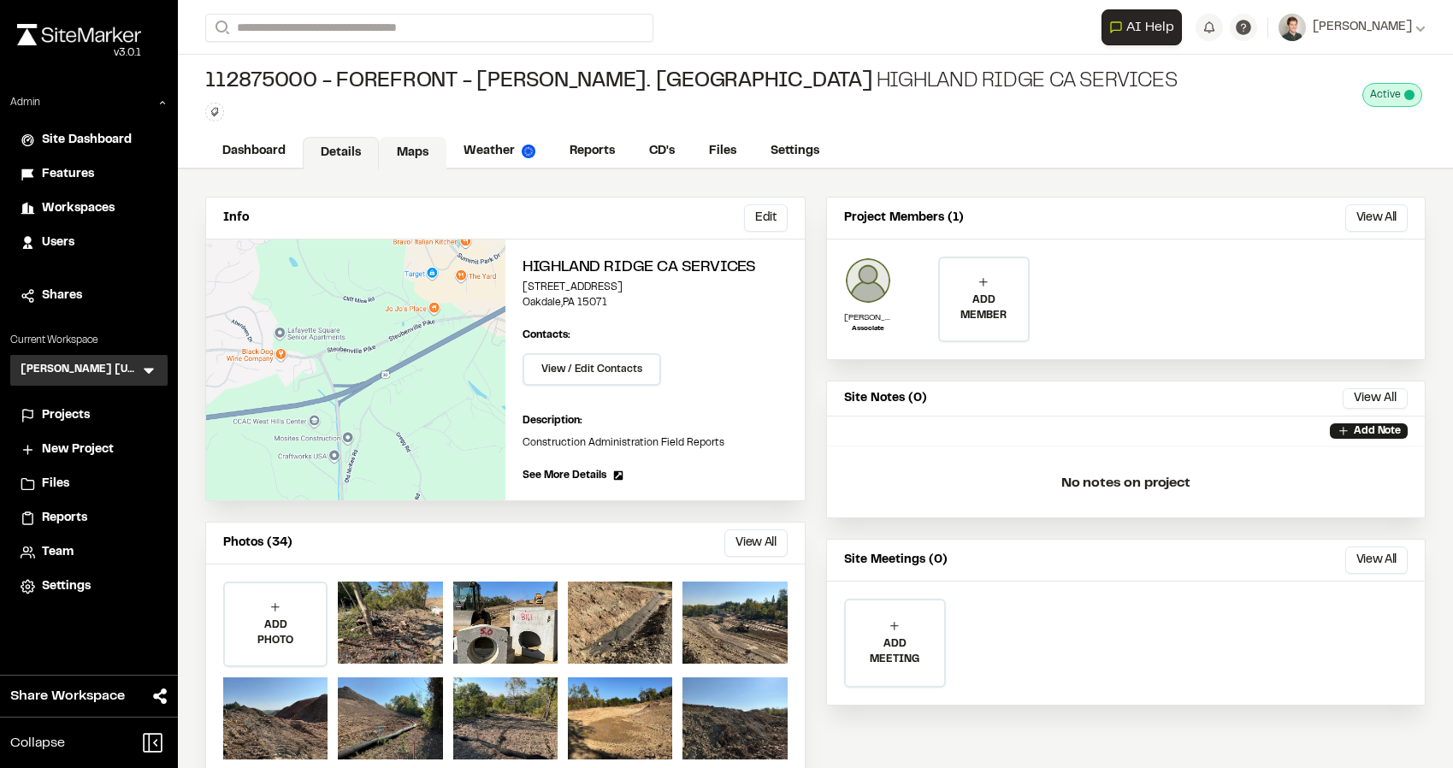
click at [399, 152] on link "Maps" at bounding box center [413, 153] width 68 height 32
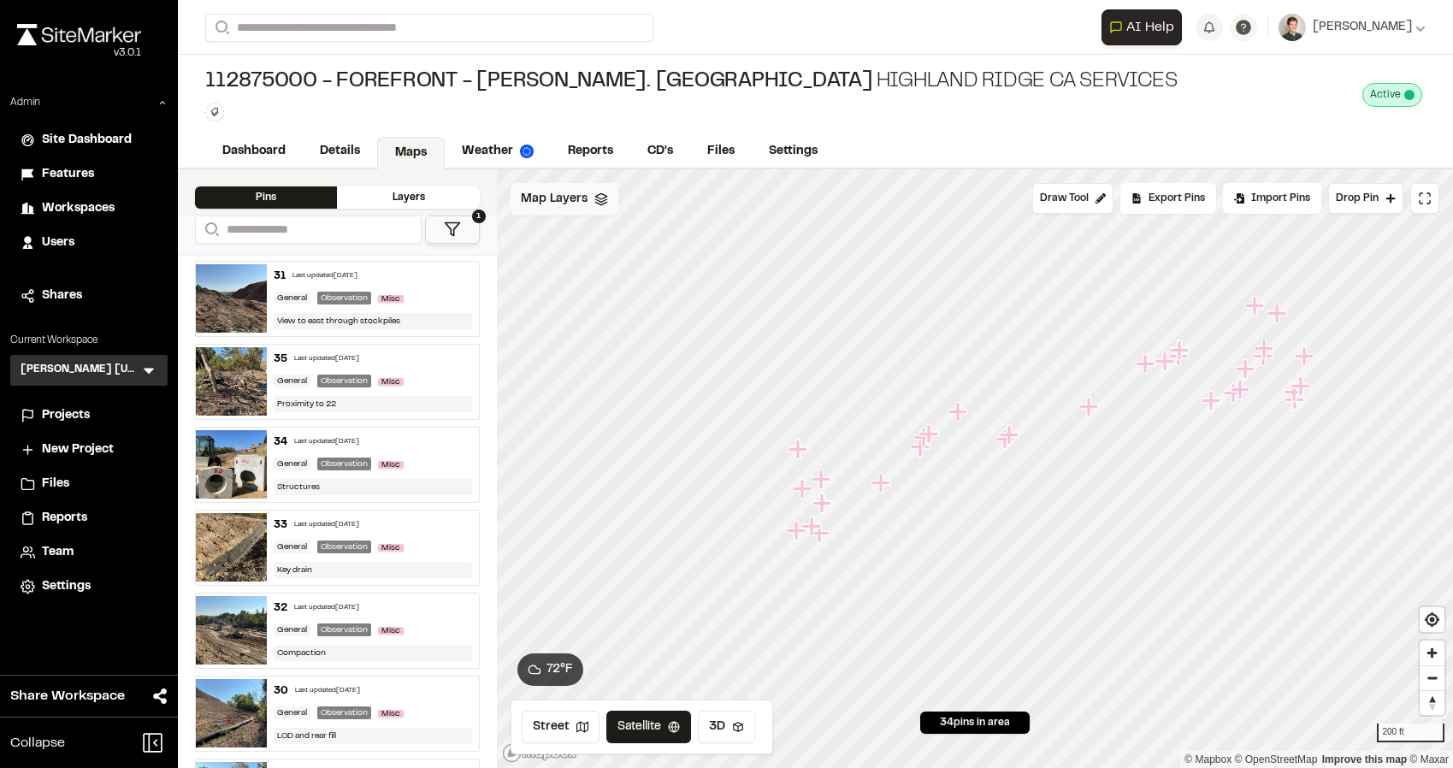
click at [543, 207] on span "Map Layers" at bounding box center [554, 199] width 67 height 19
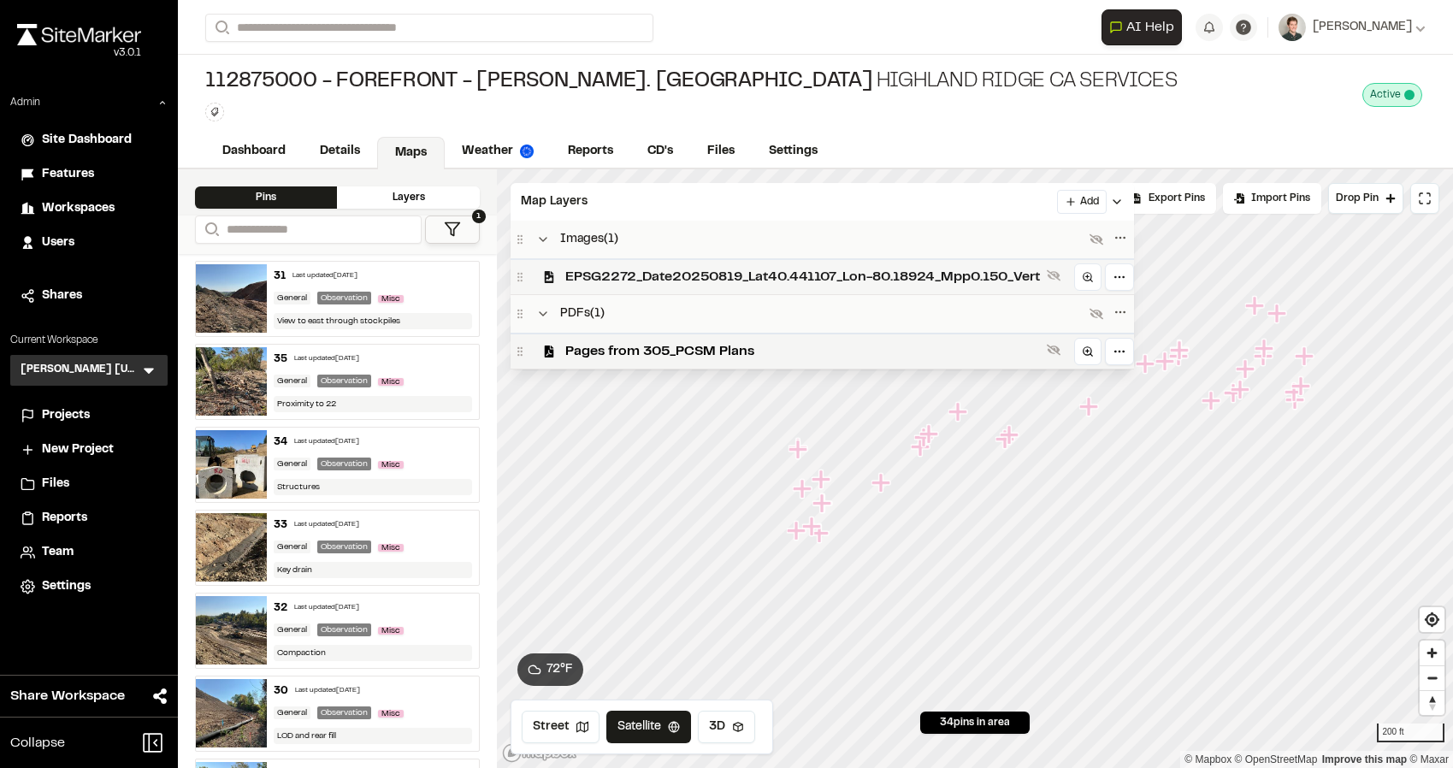
click at [587, 270] on span "EPSG2272_Date20250819_Lat40.441107_Lon-80.18924_Mpp0.150_Vert" at bounding box center [802, 277] width 475 height 21
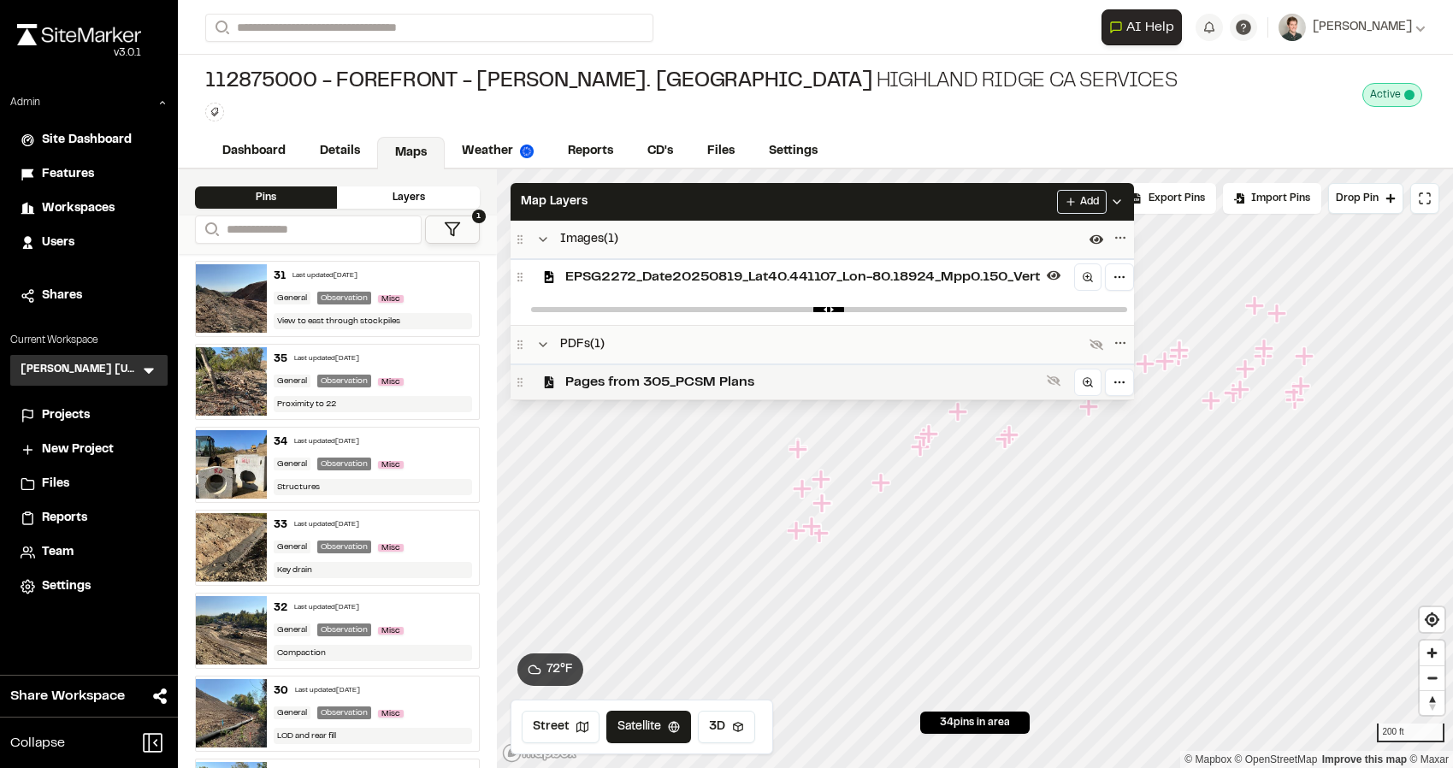
click at [602, 375] on span "Pages from 305_PCSM Plans" at bounding box center [802, 382] width 475 height 21
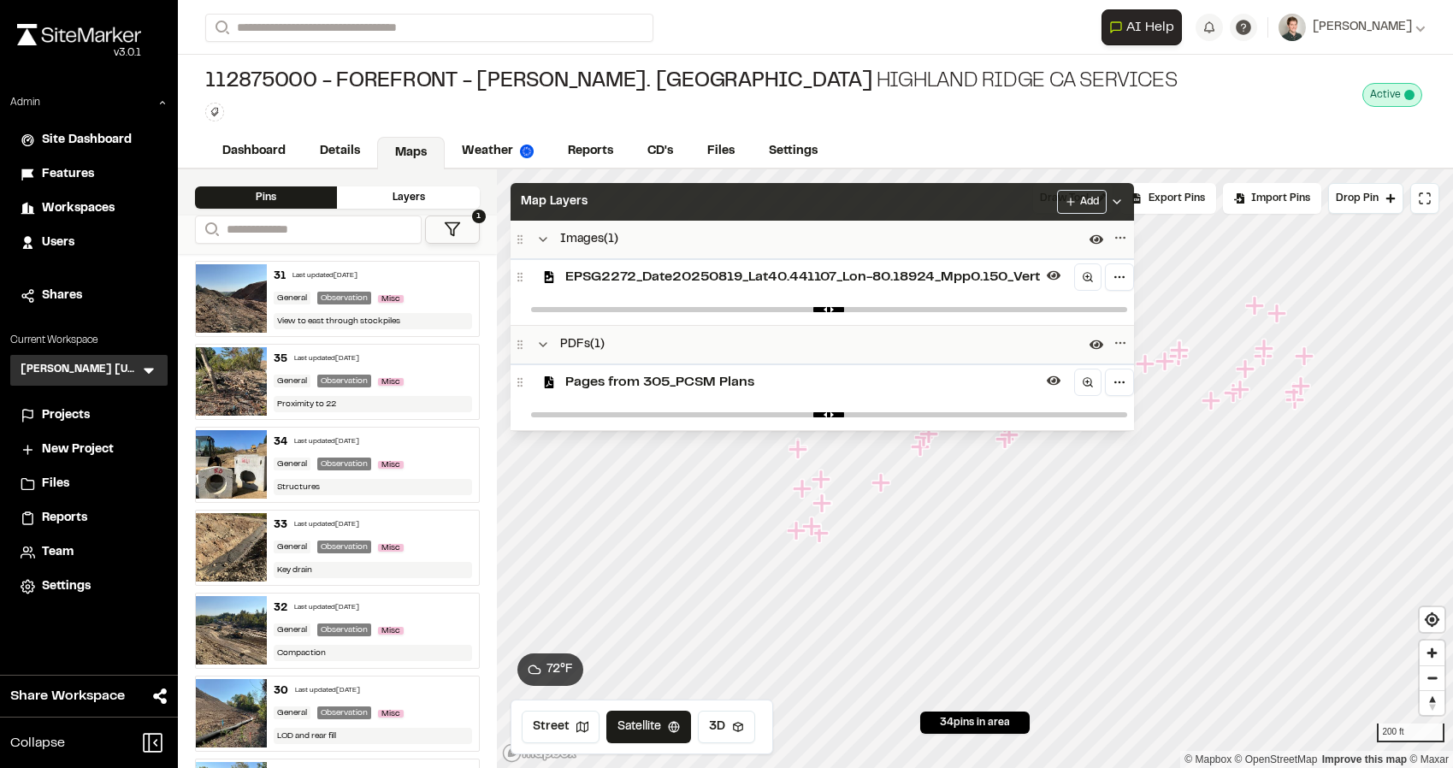
click at [661, 208] on div "Map Layers Add" at bounding box center [822, 202] width 623 height 38
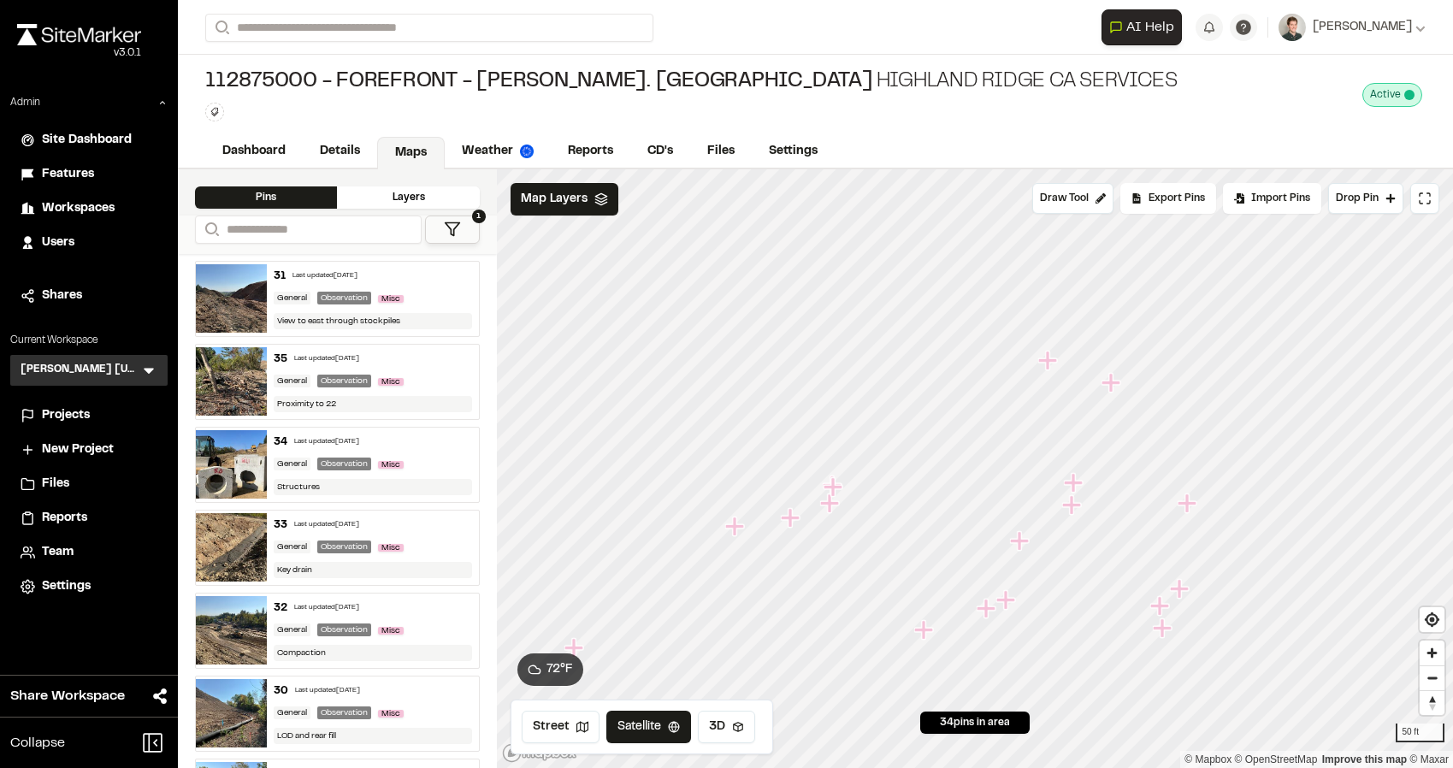
click at [1108, 383] on icon "Map marker" at bounding box center [1110, 382] width 19 height 19
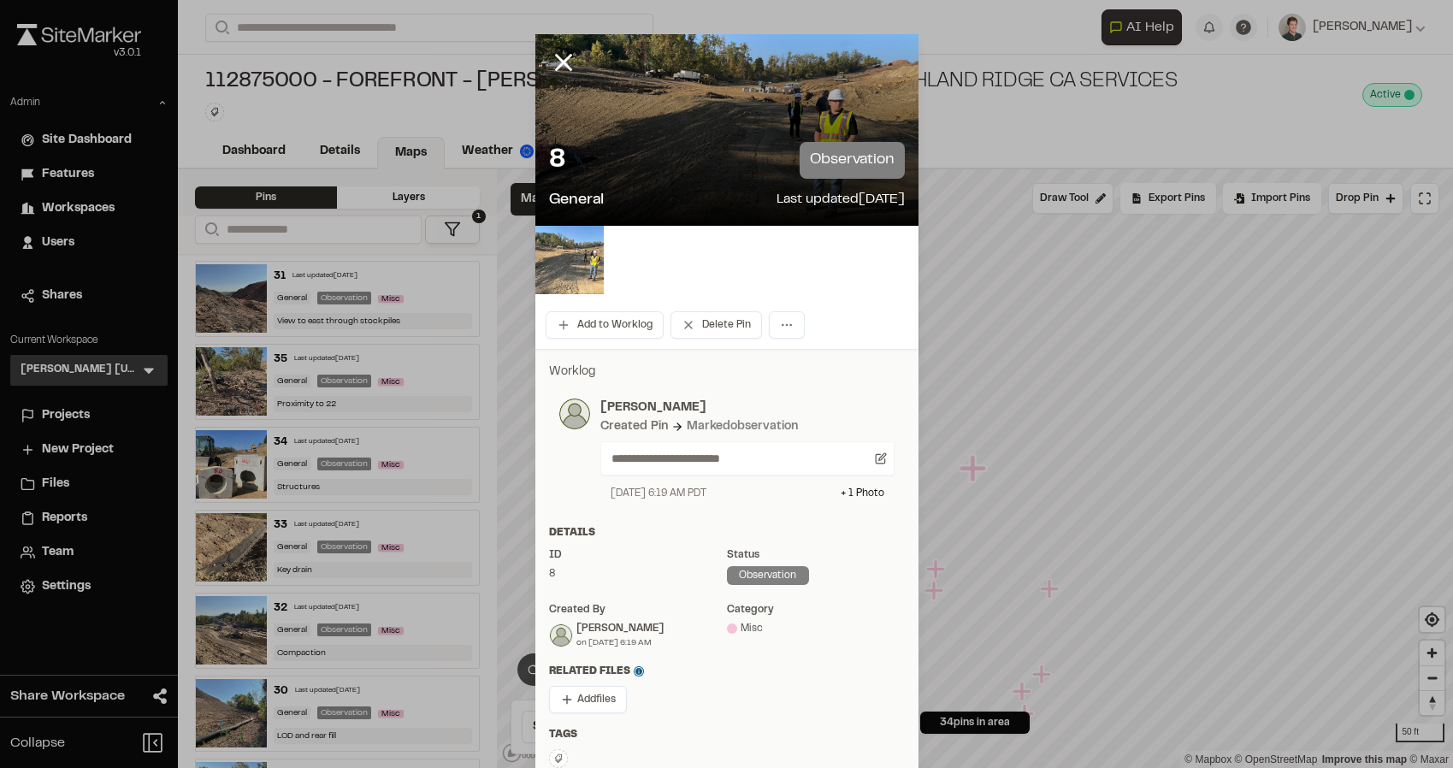
click at [582, 257] on img at bounding box center [569, 260] width 68 height 68
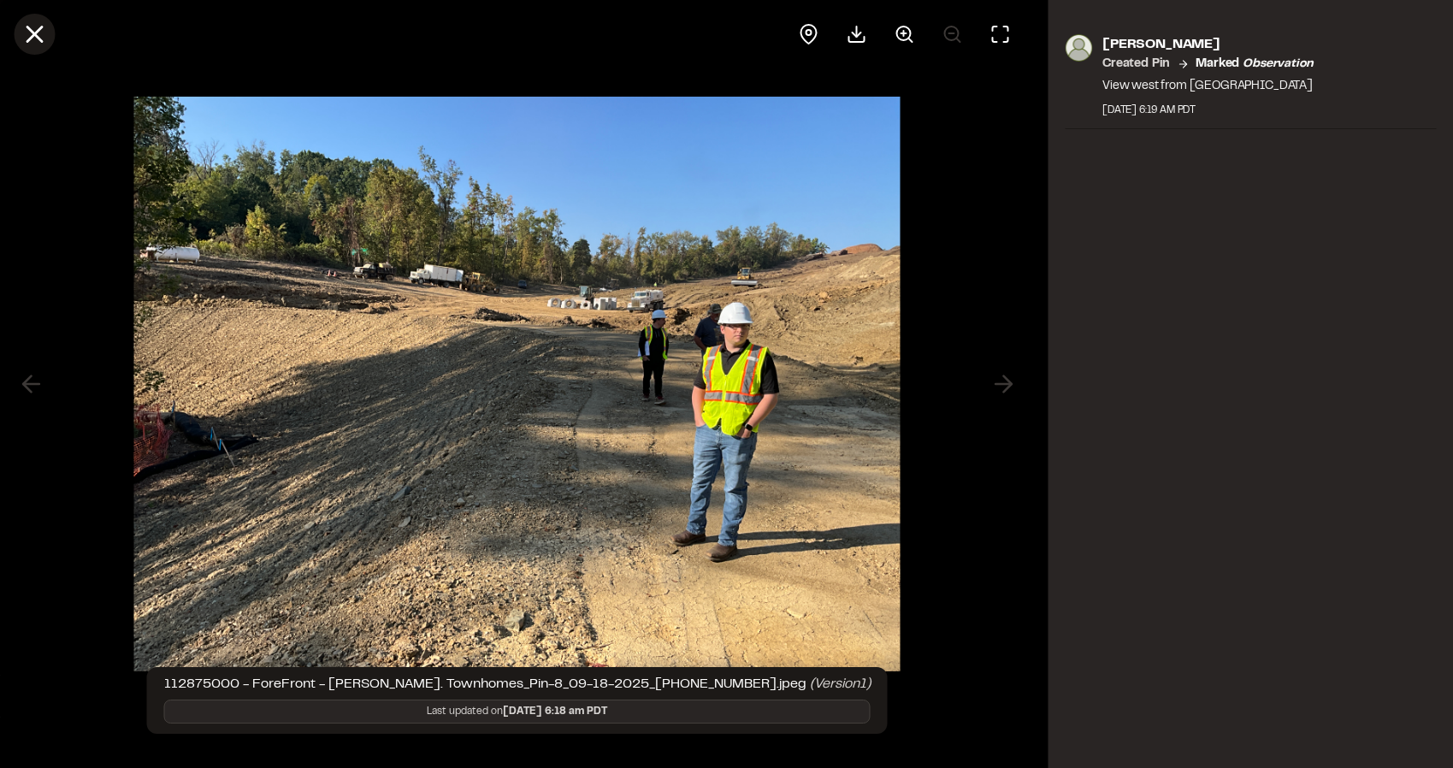
click at [40, 32] on icon at bounding box center [34, 34] width 29 height 29
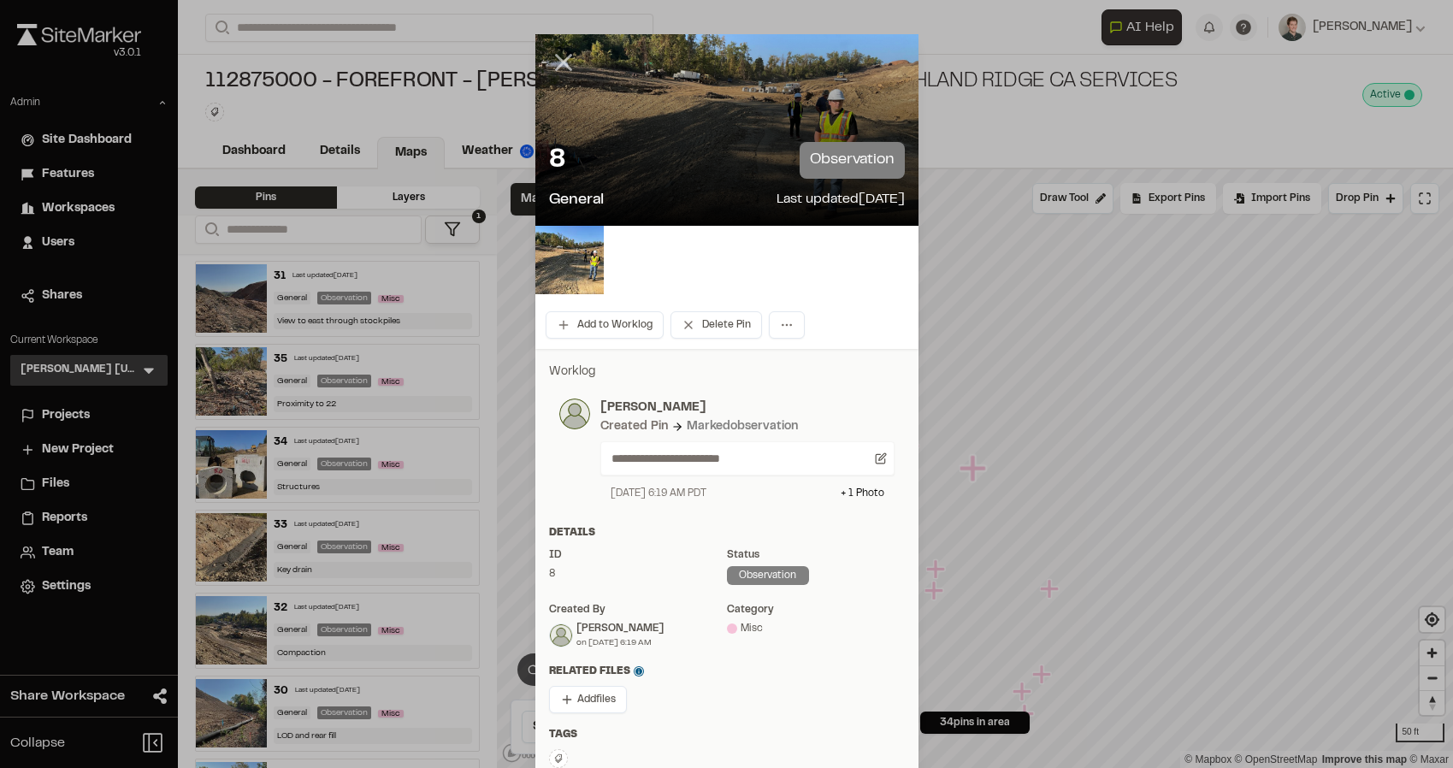
click at [573, 67] on icon at bounding box center [563, 62] width 29 height 29
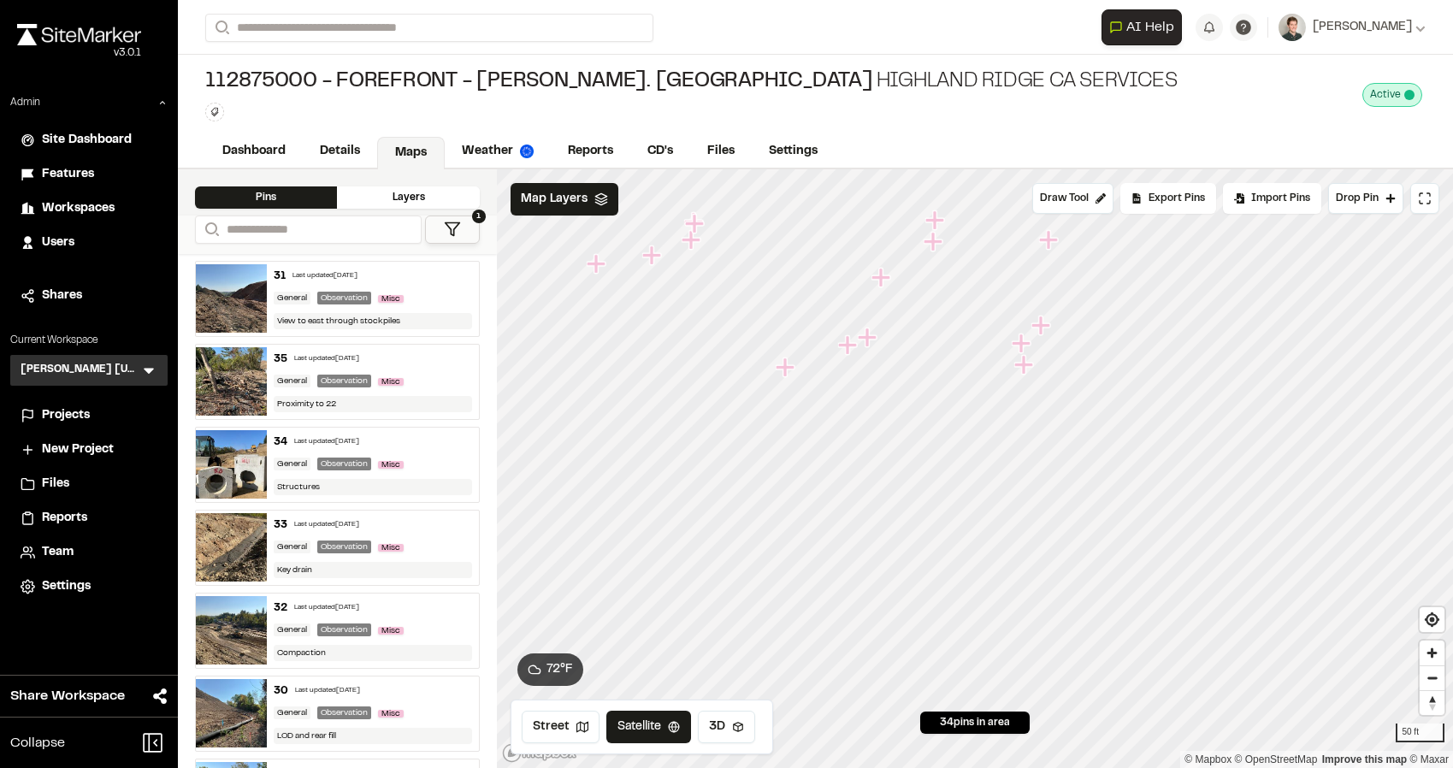
click at [1022, 341] on icon "Map marker" at bounding box center [1021, 343] width 19 height 19
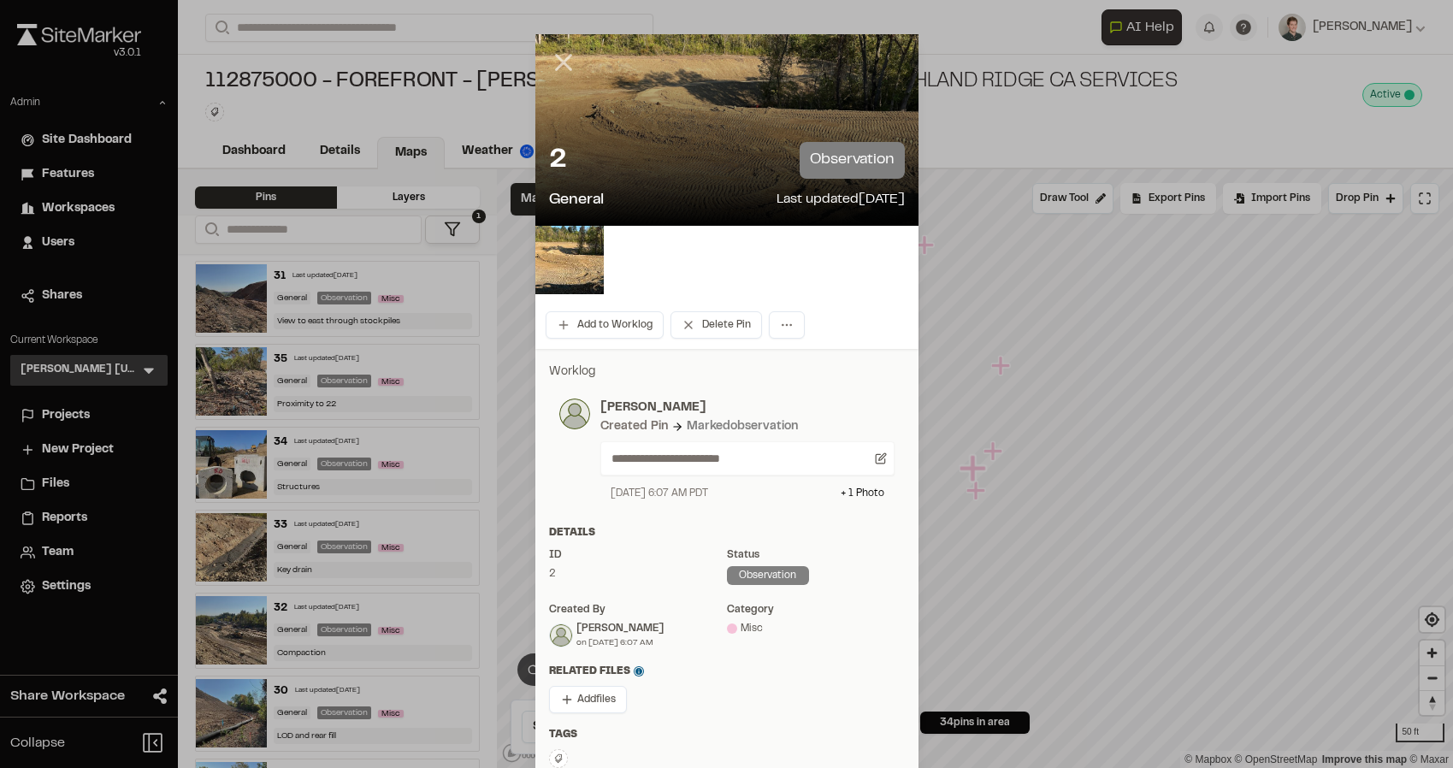
click at [552, 65] on icon at bounding box center [563, 62] width 29 height 29
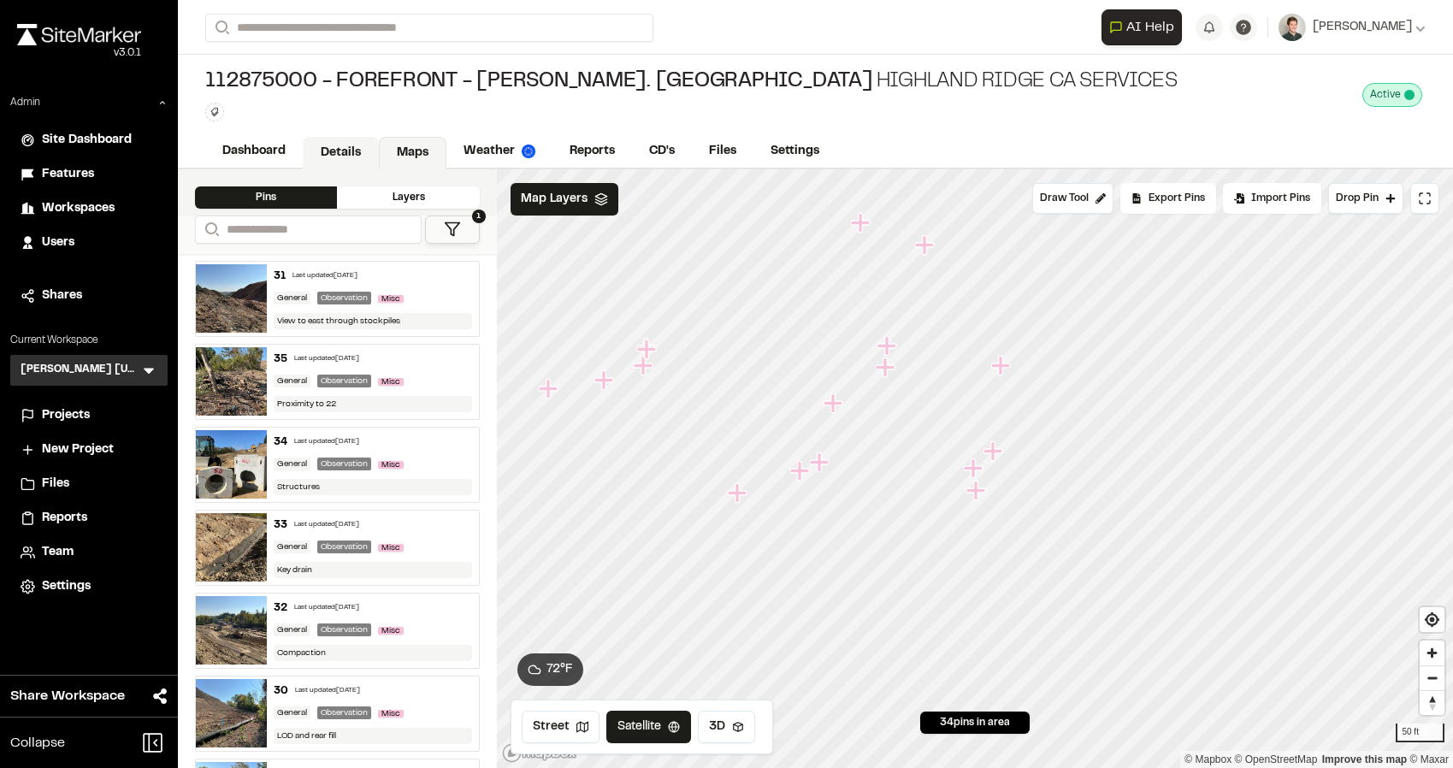
click at [323, 151] on link "Details" at bounding box center [341, 153] width 76 height 32
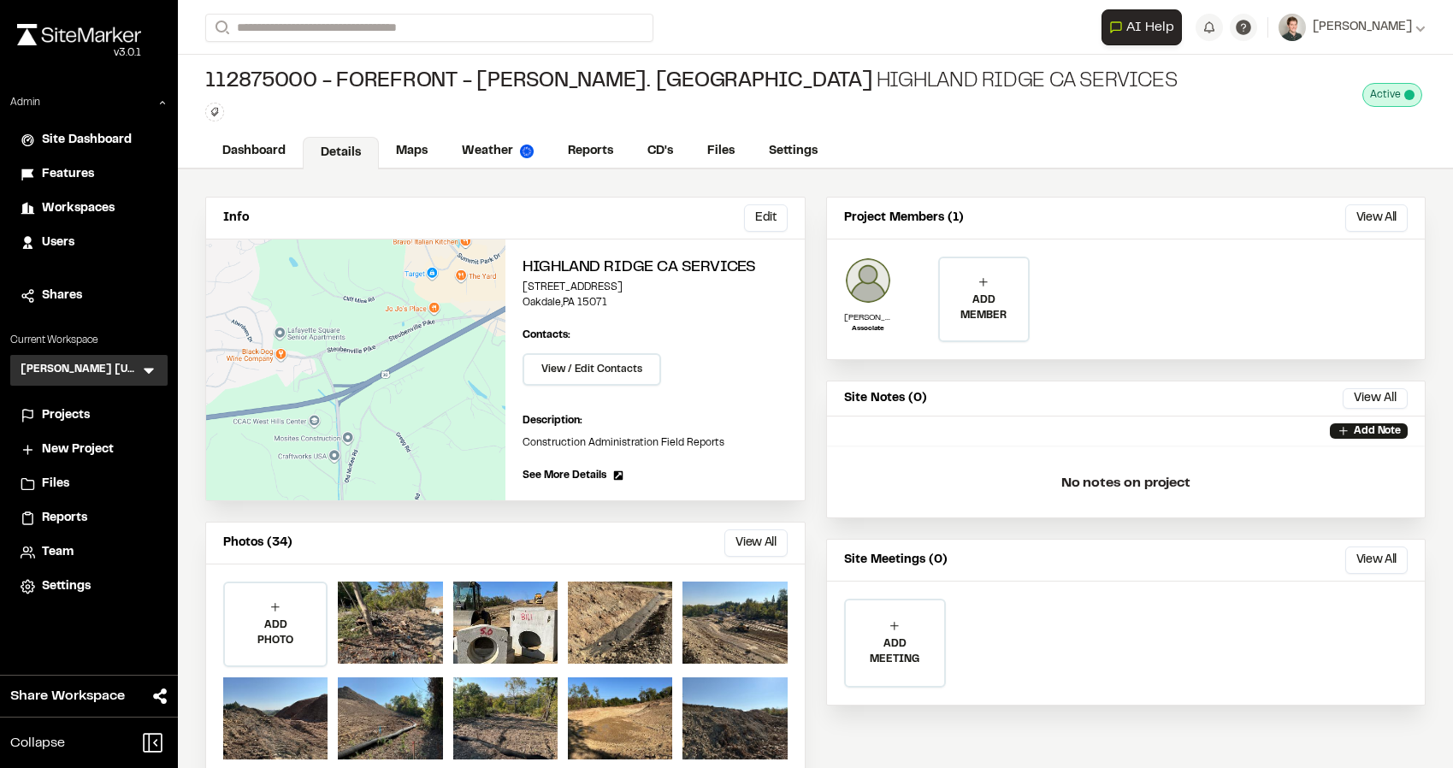
click at [56, 558] on span "Team" at bounding box center [58, 552] width 32 height 19
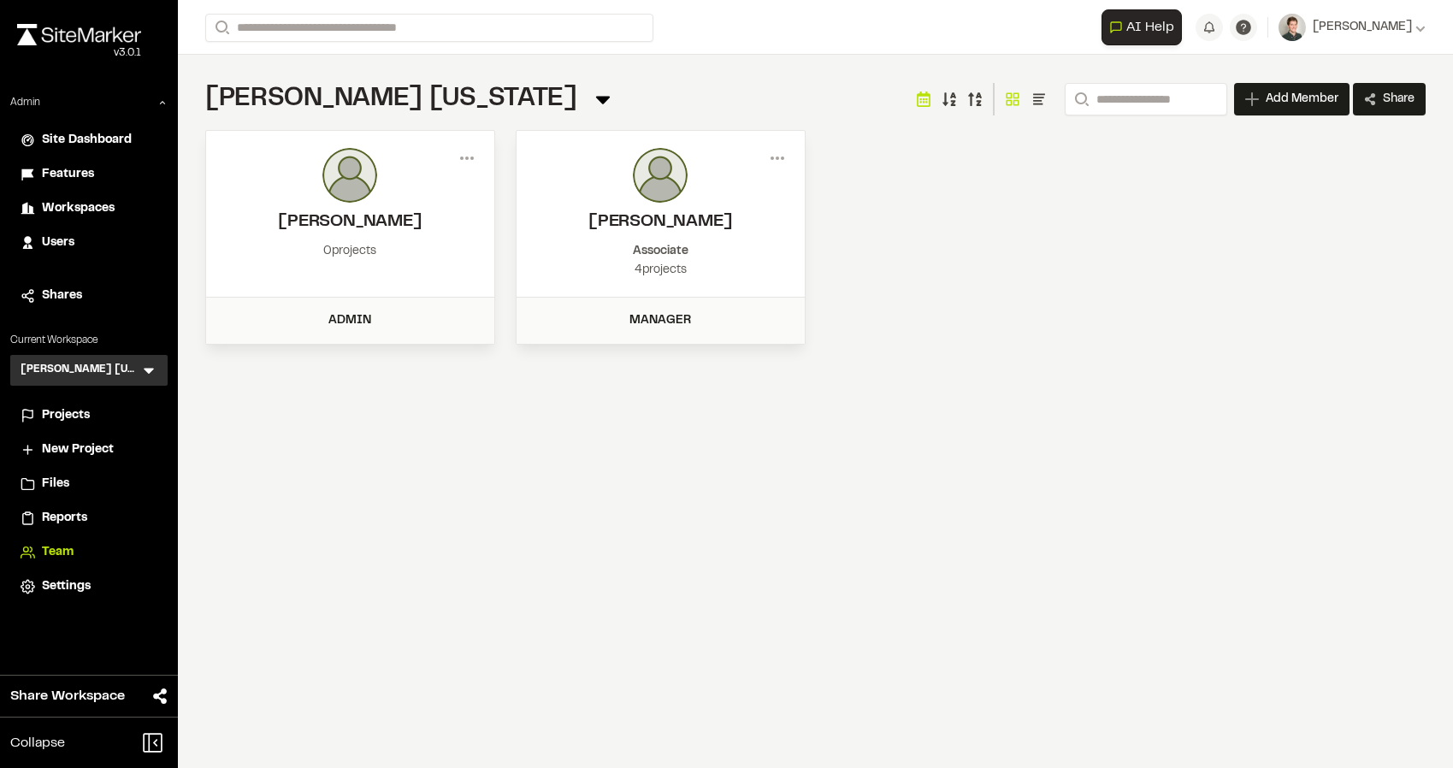
click at [473, 429] on div "**********" at bounding box center [815, 384] width 1275 height 768
click at [59, 243] on span "Users" at bounding box center [58, 242] width 32 height 19
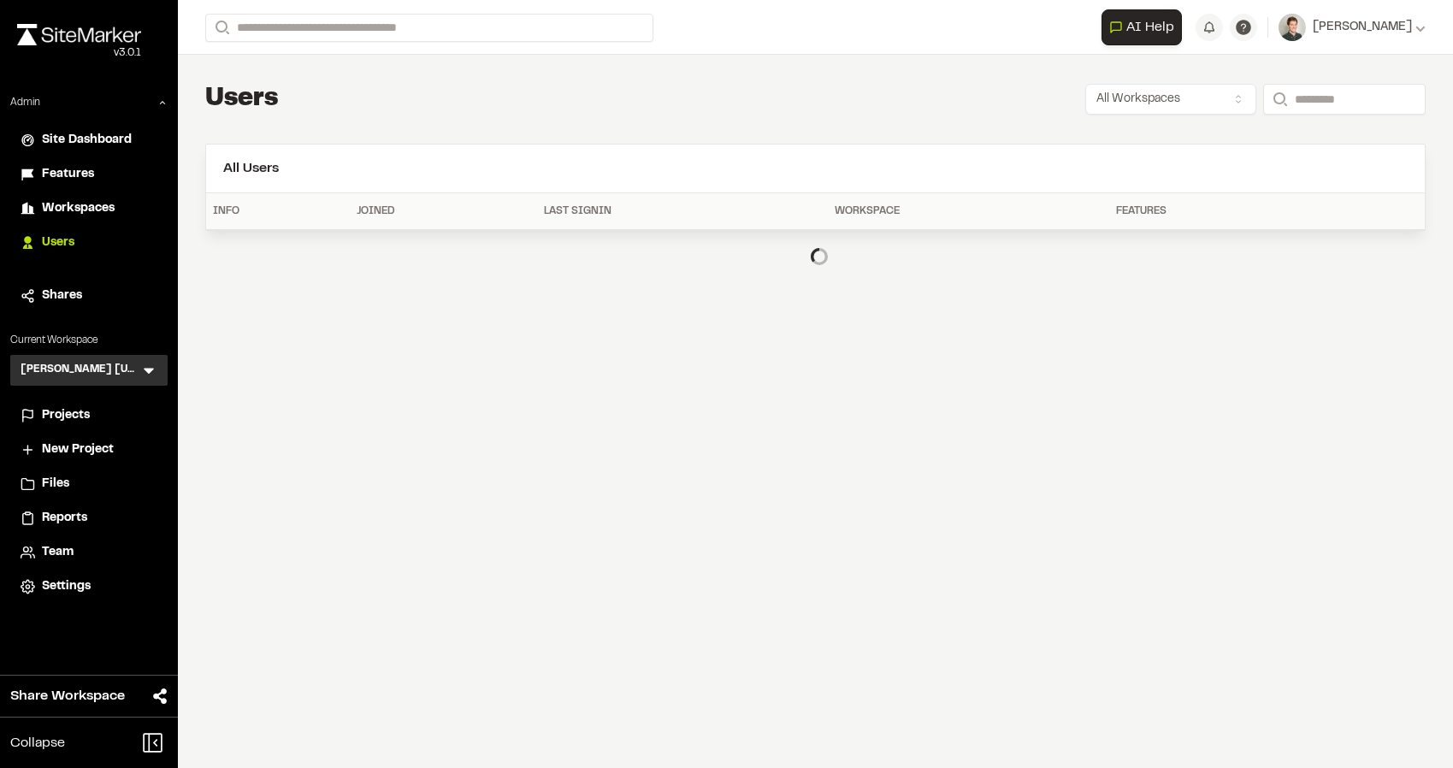
click at [62, 414] on span "Projects" at bounding box center [66, 415] width 48 height 19
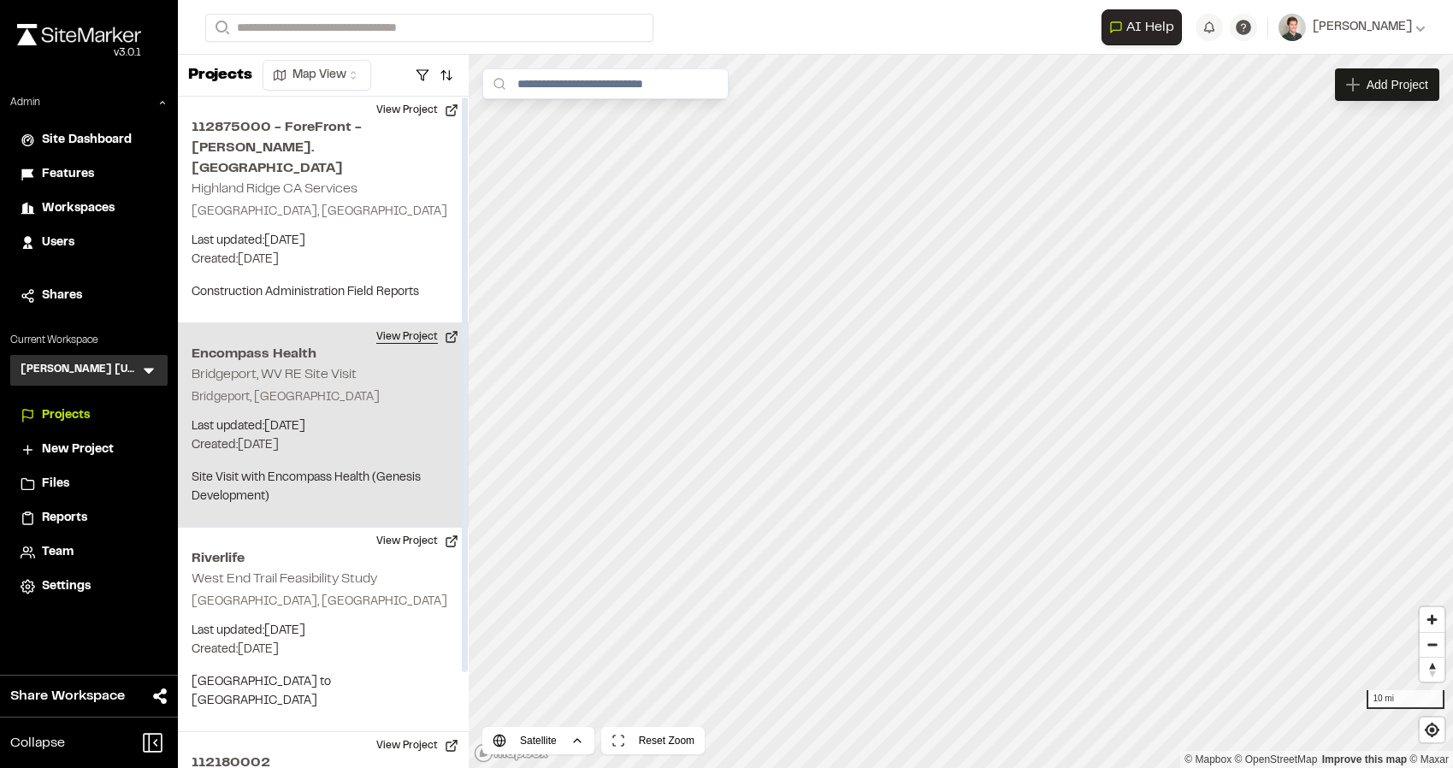
click at [412, 323] on button "View Project" at bounding box center [417, 336] width 103 height 27
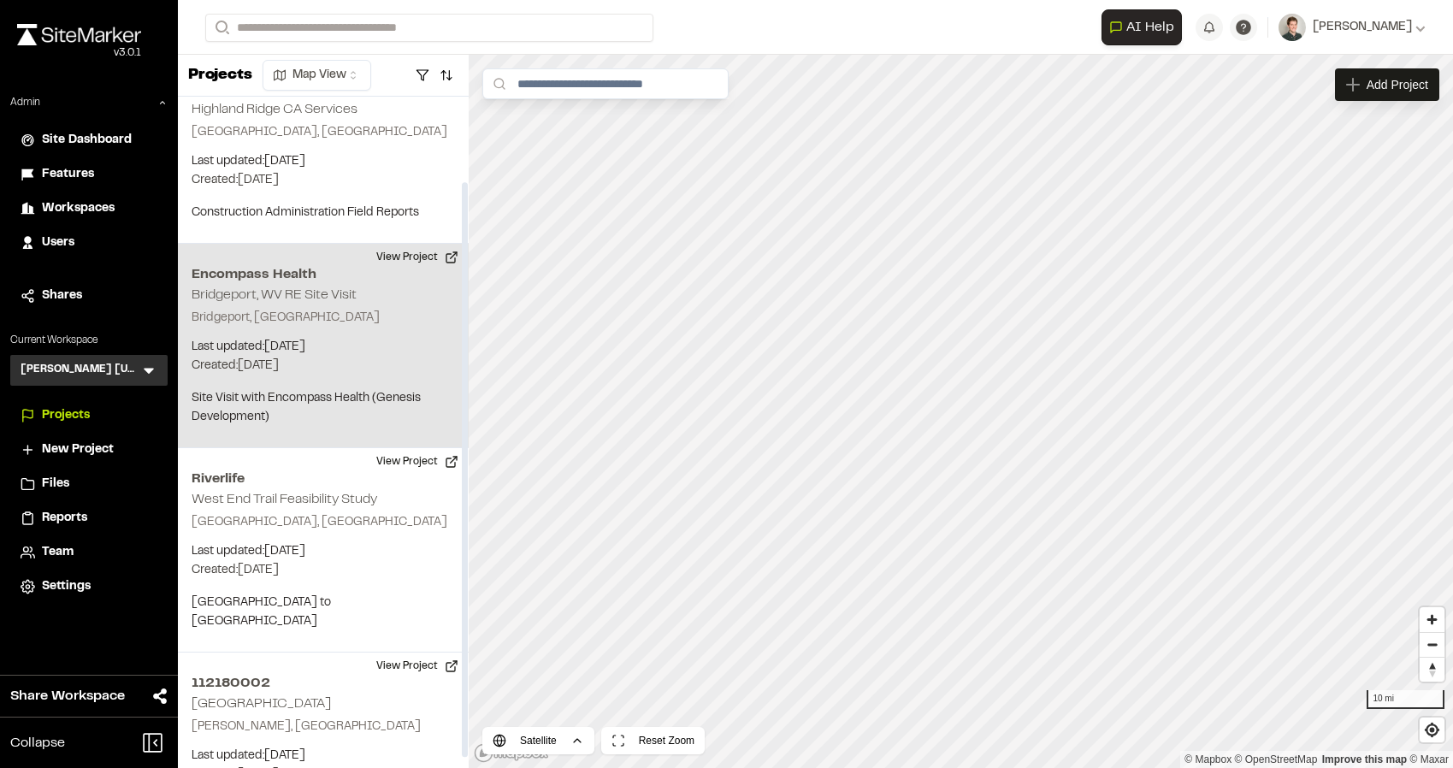
scroll to position [110, 0]
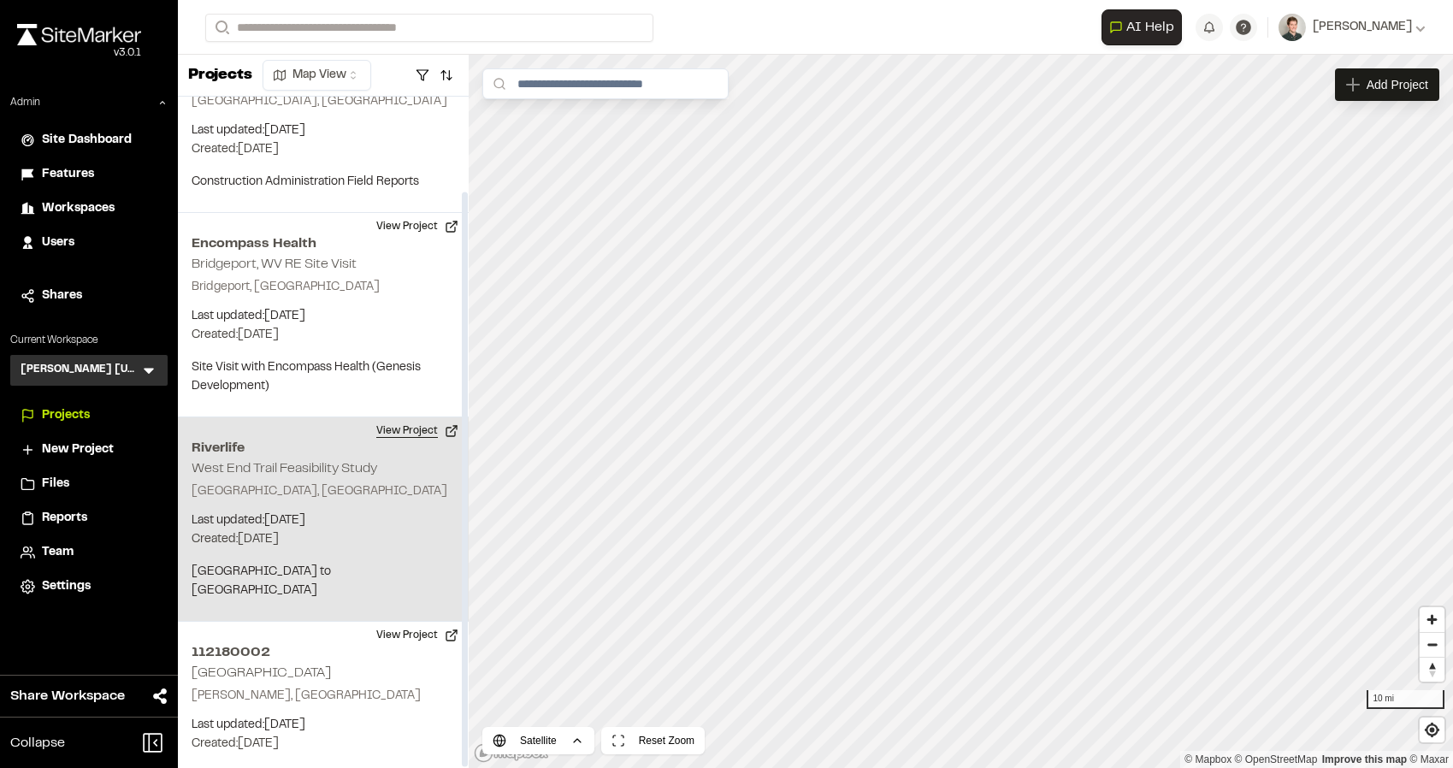
click at [412, 417] on button "View Project" at bounding box center [417, 430] width 103 height 27
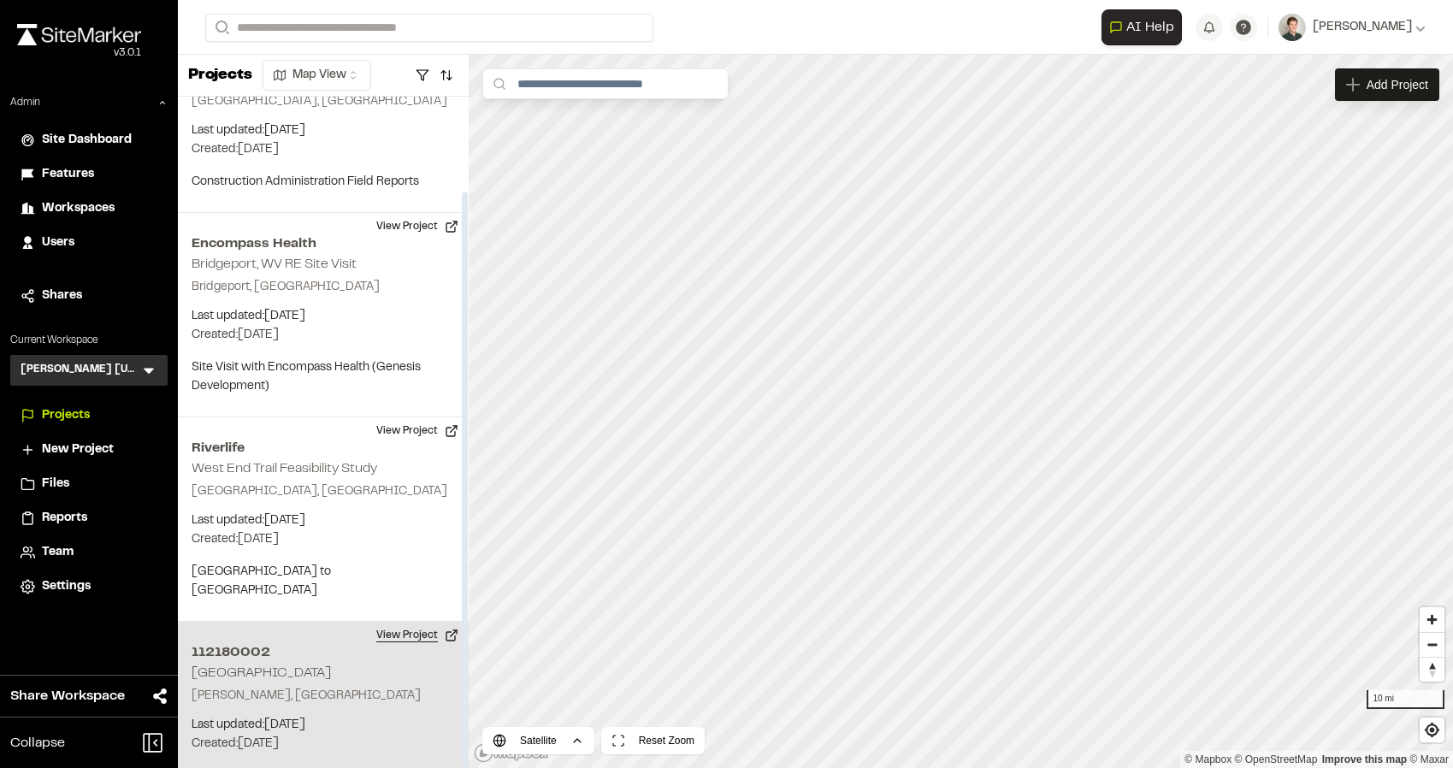
click at [417, 622] on button "View Project" at bounding box center [417, 635] width 103 height 27
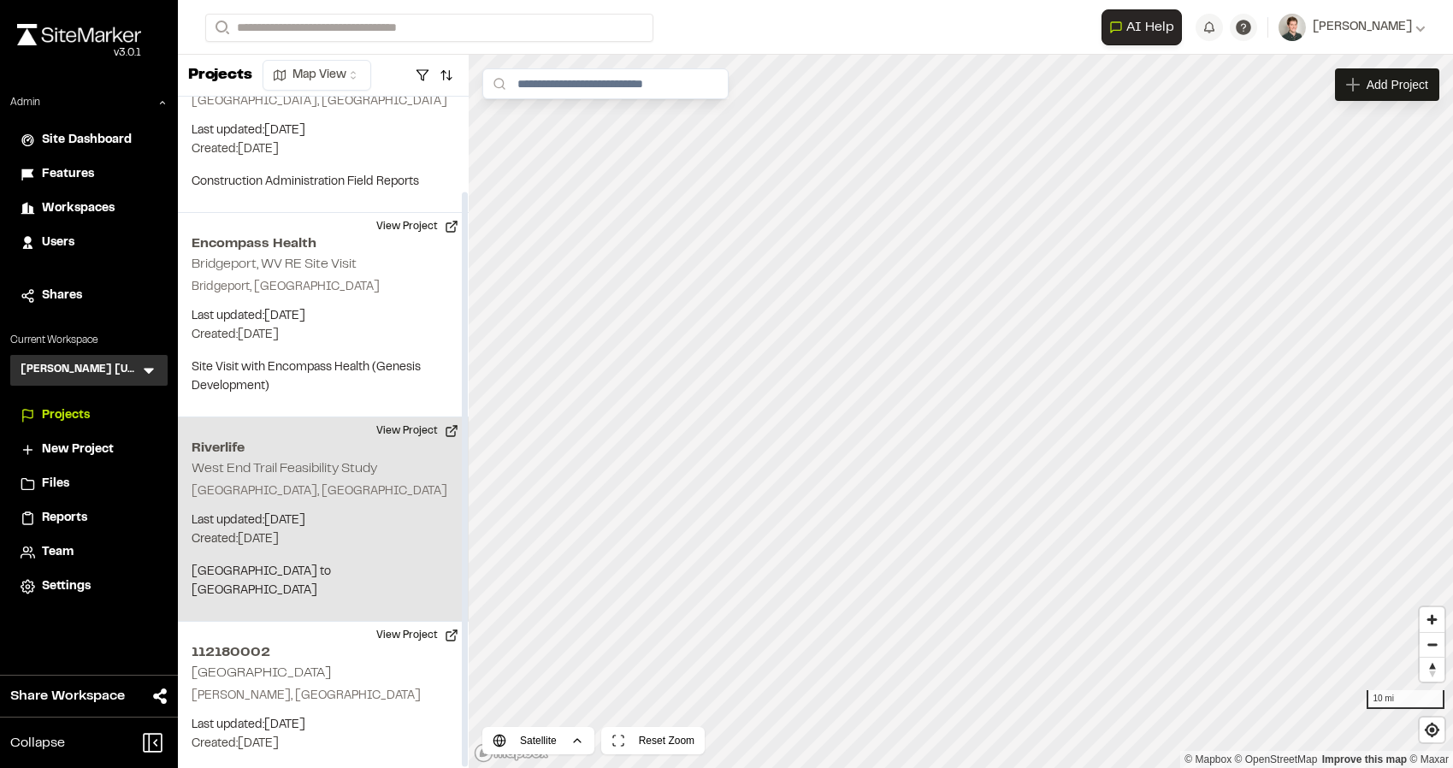
scroll to position [0, 0]
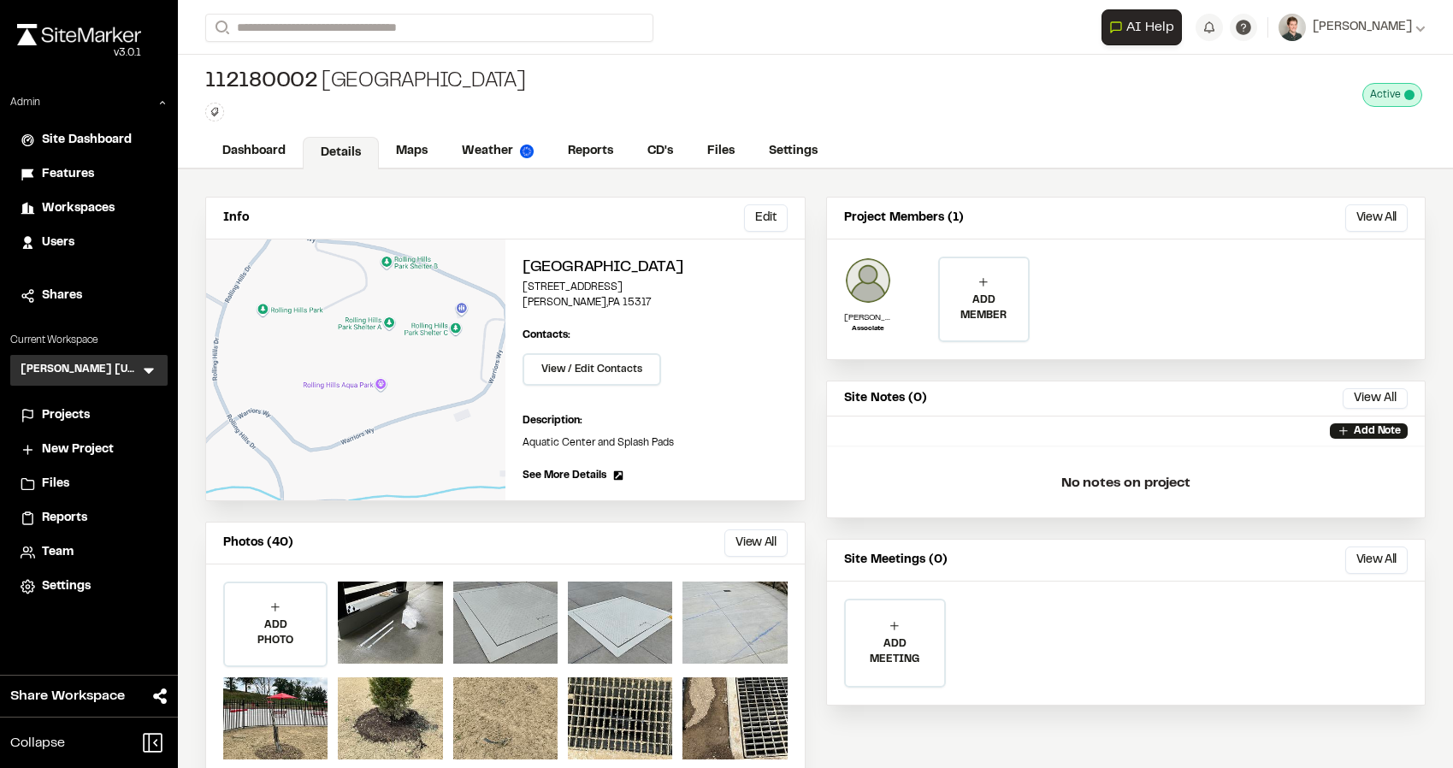
click at [57, 558] on span "Team" at bounding box center [58, 552] width 32 height 19
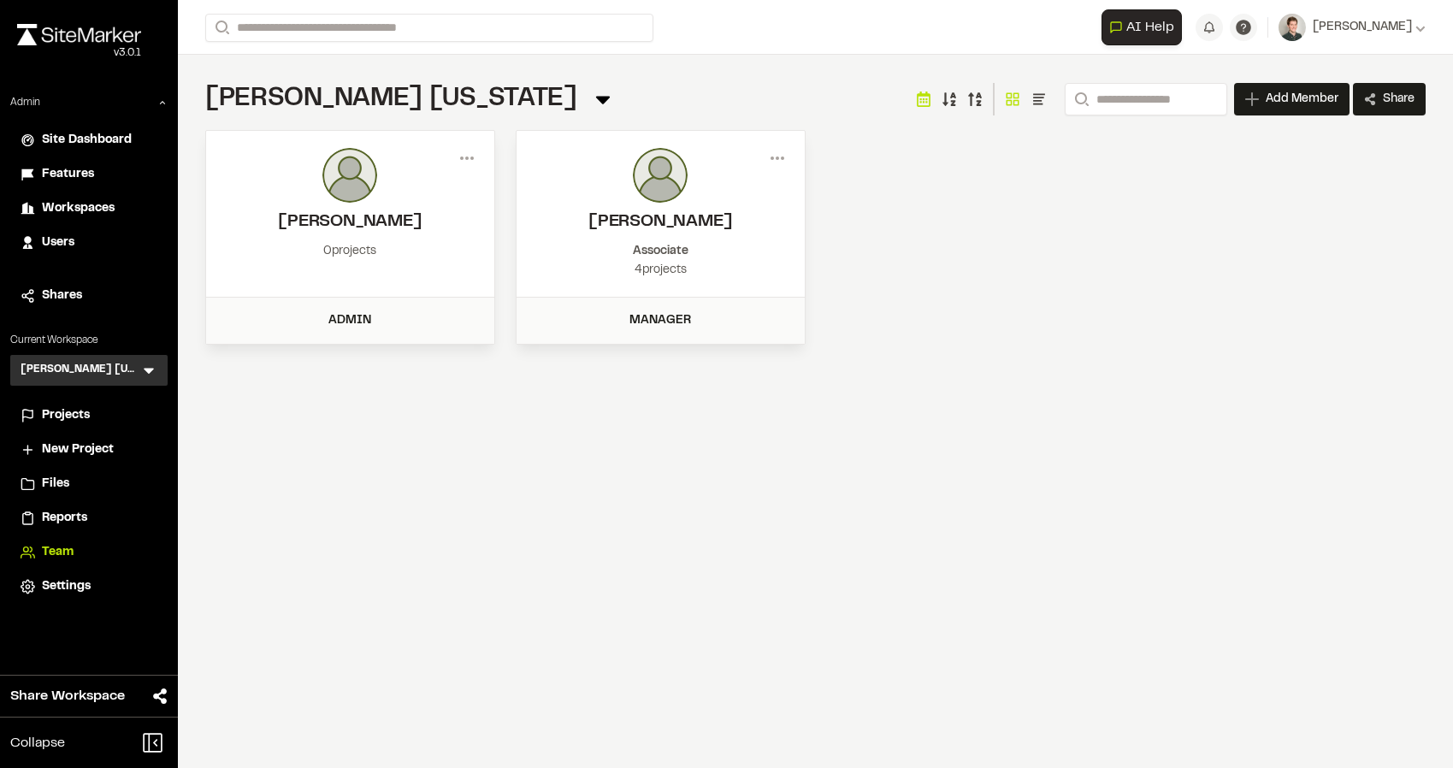
click at [442, 517] on div "**********" at bounding box center [815, 384] width 1275 height 768
click at [148, 369] on icon at bounding box center [149, 372] width 10 height 6
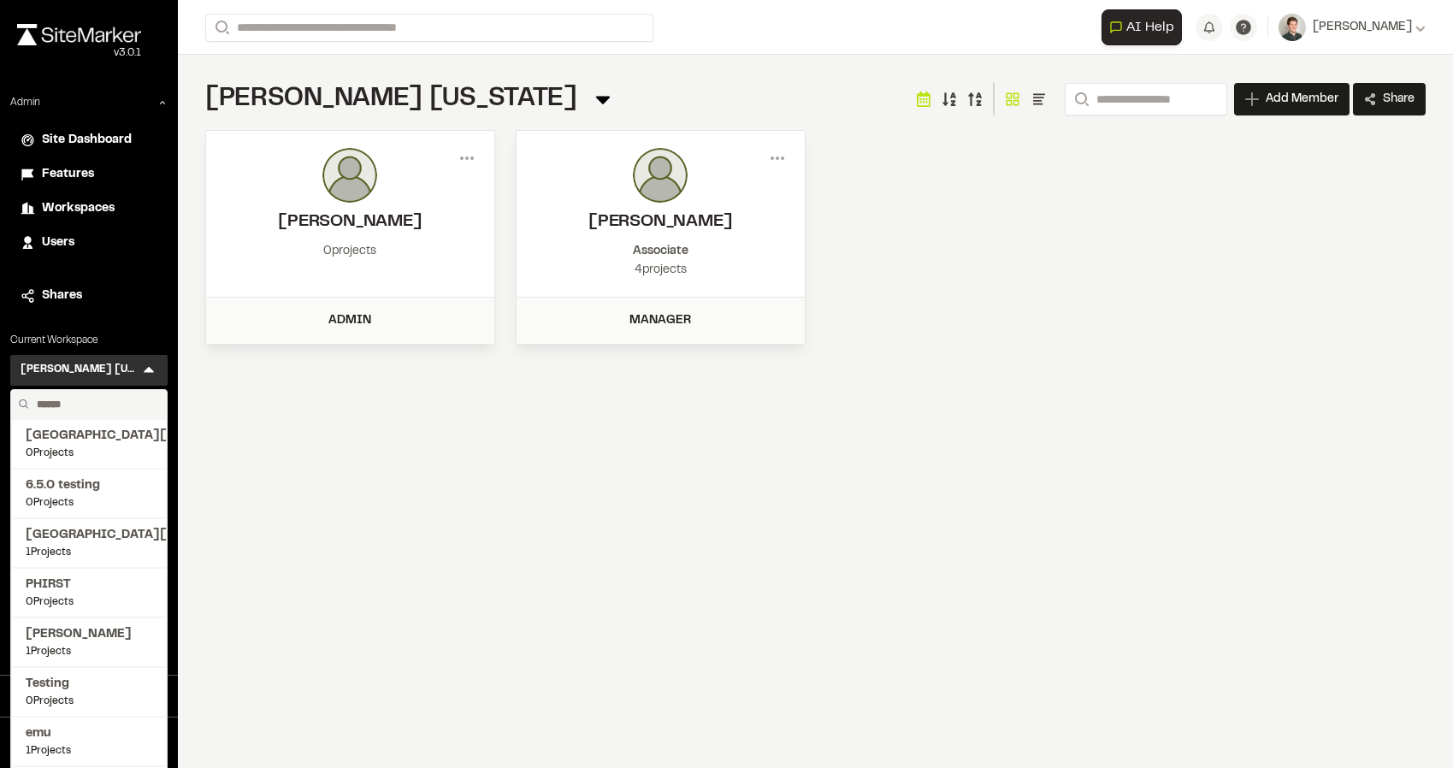
click at [85, 405] on input "text" at bounding box center [95, 404] width 130 height 29
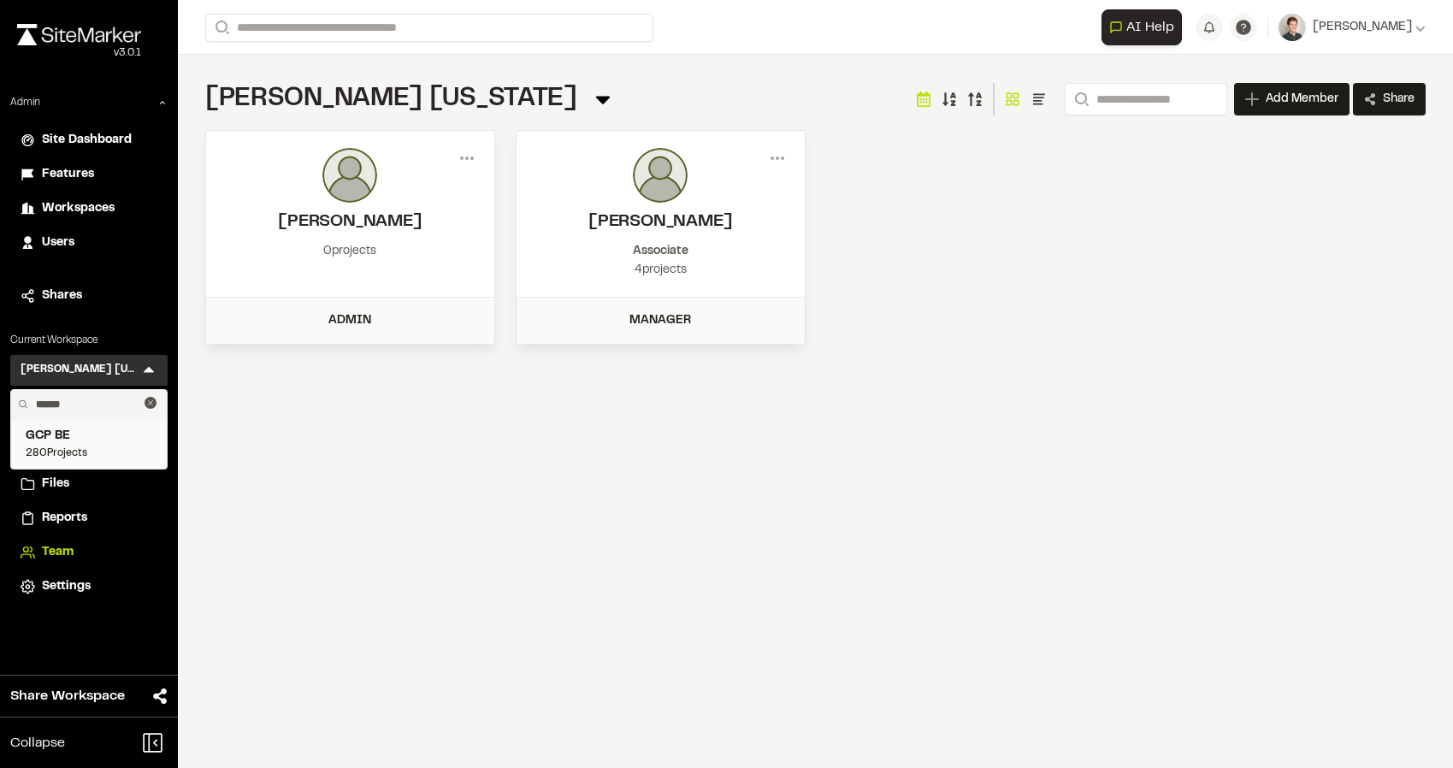
type input "******"
click at [78, 448] on span "280 Projects" at bounding box center [89, 453] width 127 height 15
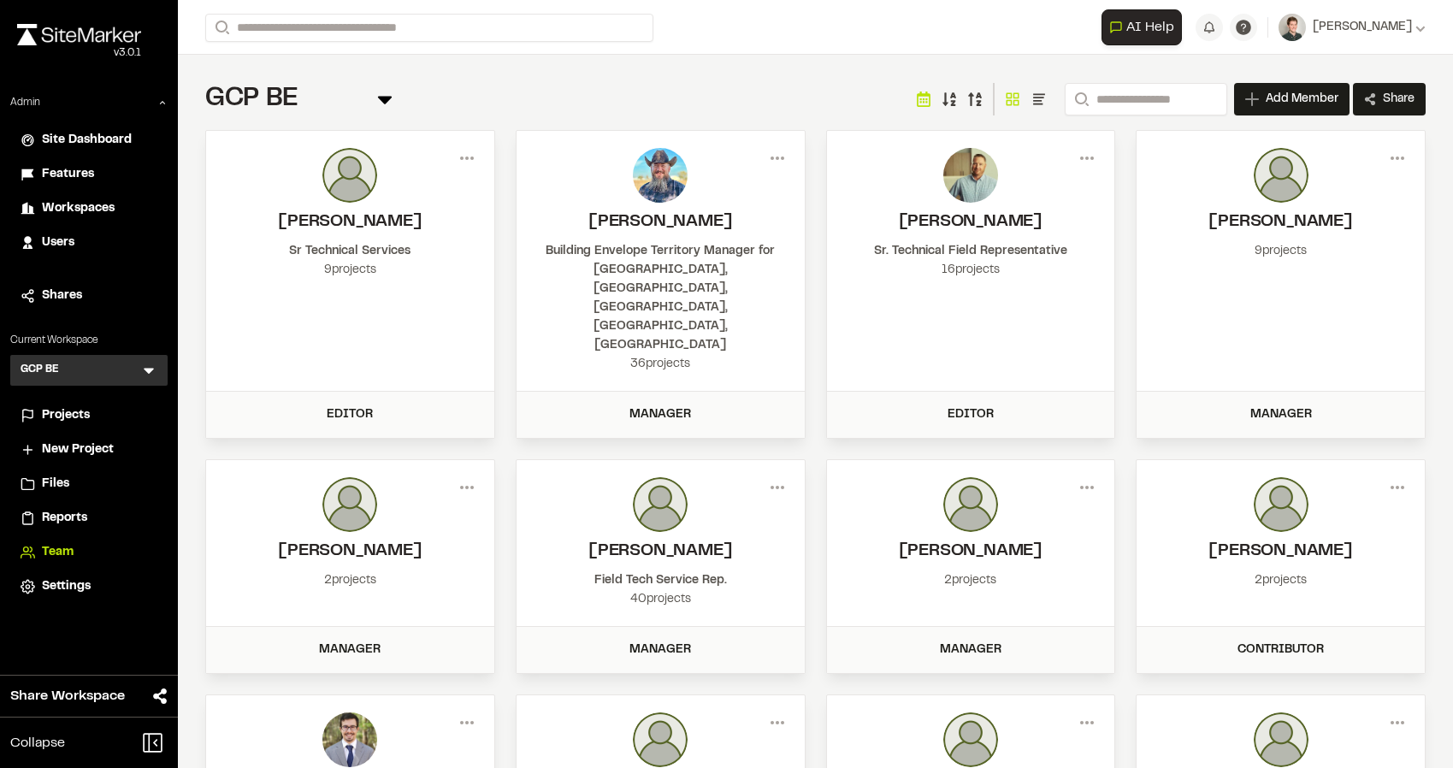
click at [86, 414] on span "Projects" at bounding box center [66, 415] width 48 height 19
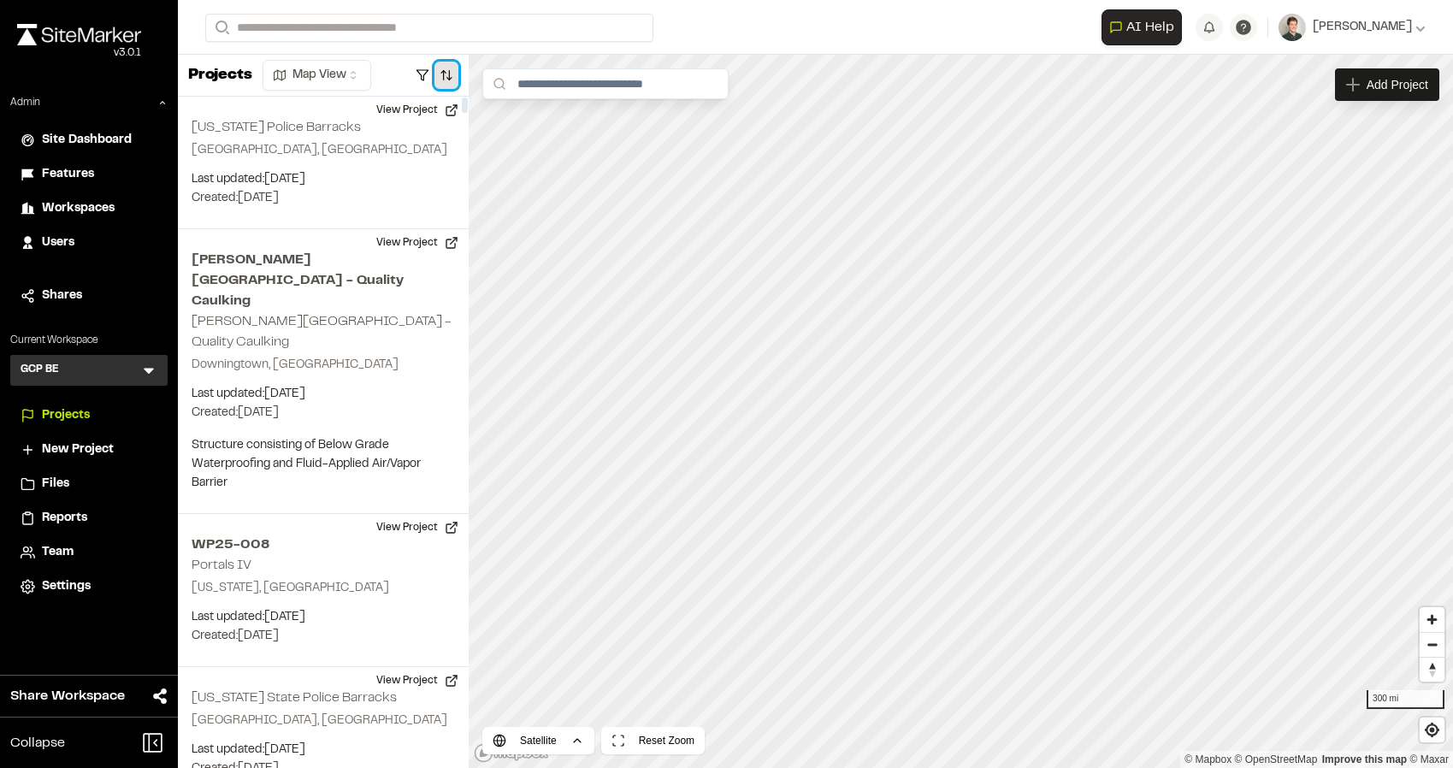
click at [435, 78] on button "button" at bounding box center [446, 75] width 24 height 27
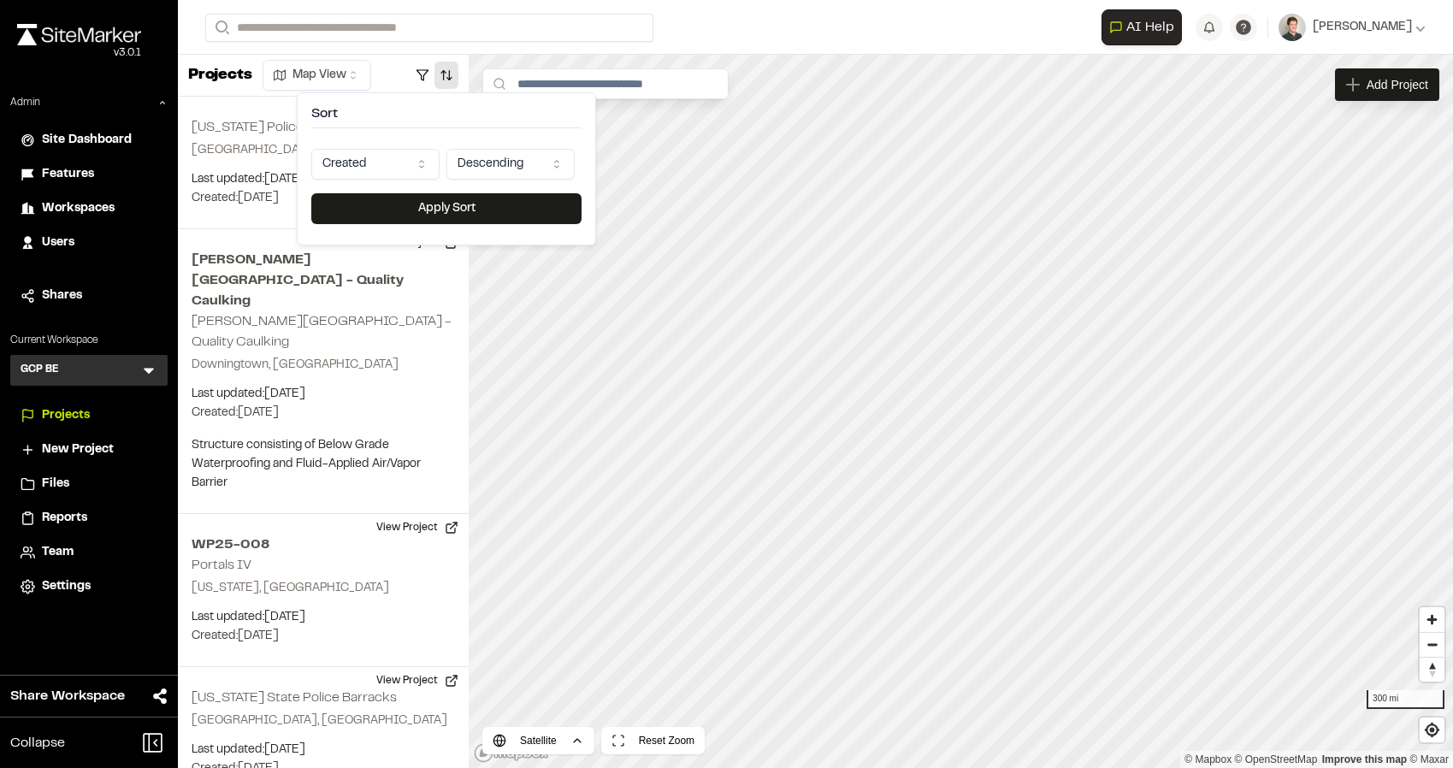
click at [366, 168] on html "Close sidebar v 3.0.1 Admin Site Dashboard Features Workspaces Users Shares Cur…" at bounding box center [726, 384] width 1453 height 768
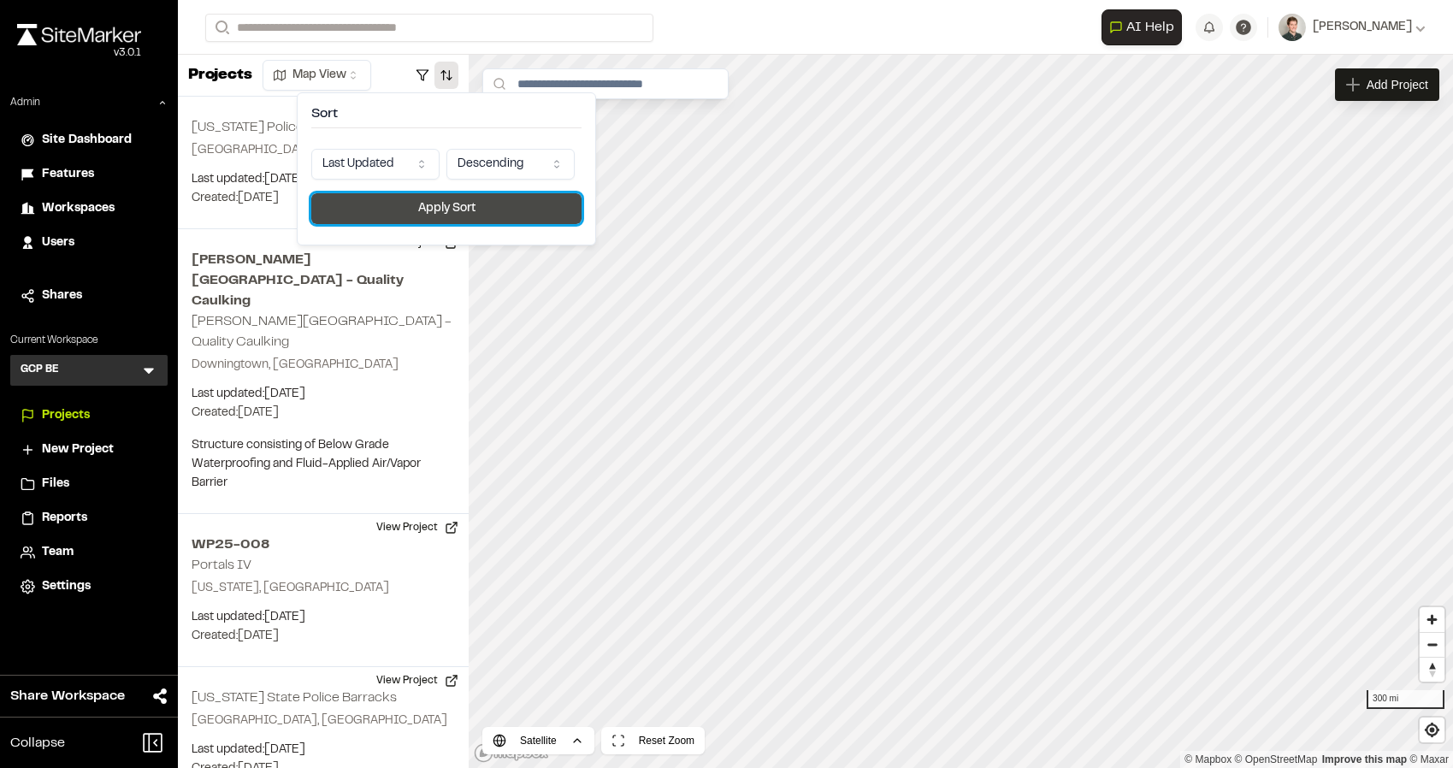
click at [392, 209] on button "Apply Sort" at bounding box center [446, 208] width 270 height 31
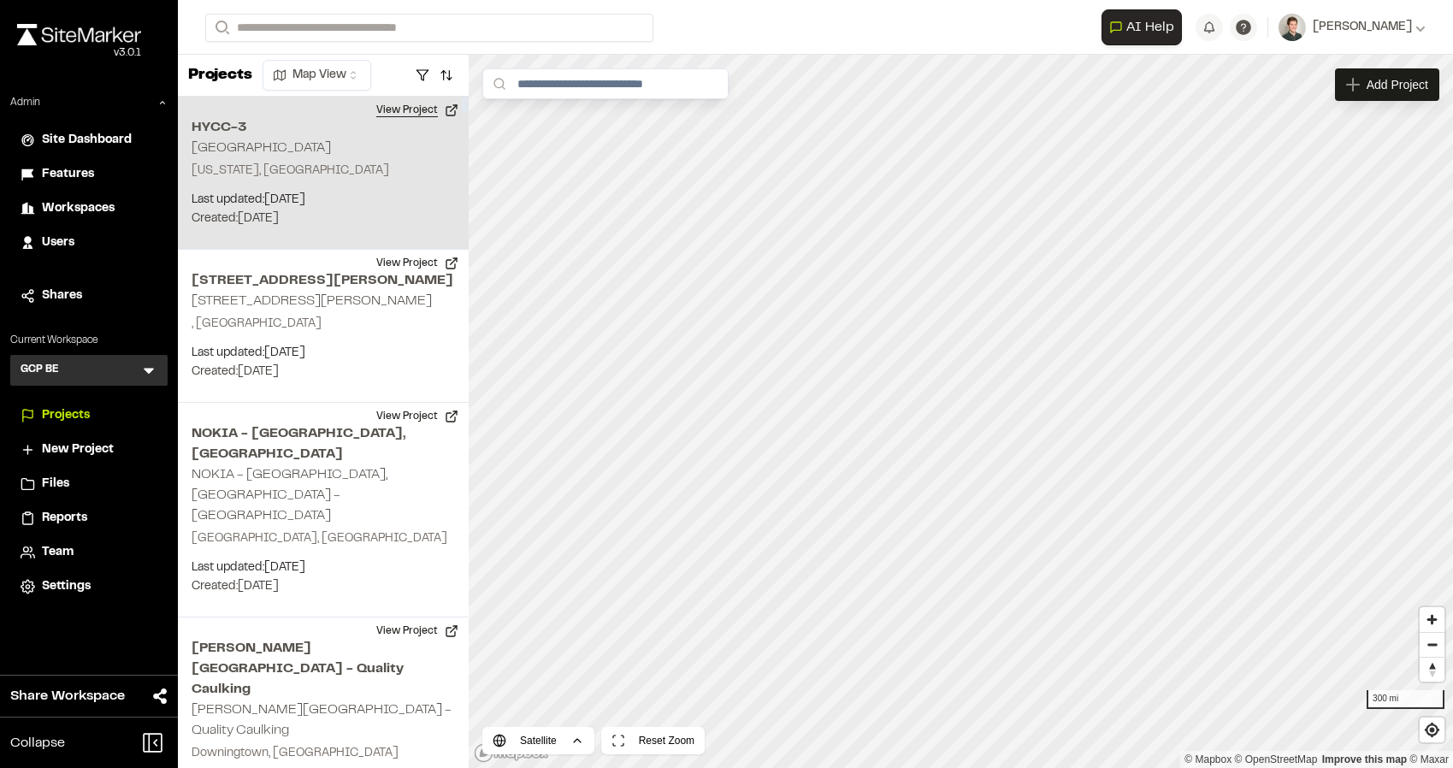
click at [432, 108] on button "View Project" at bounding box center [417, 110] width 103 height 27
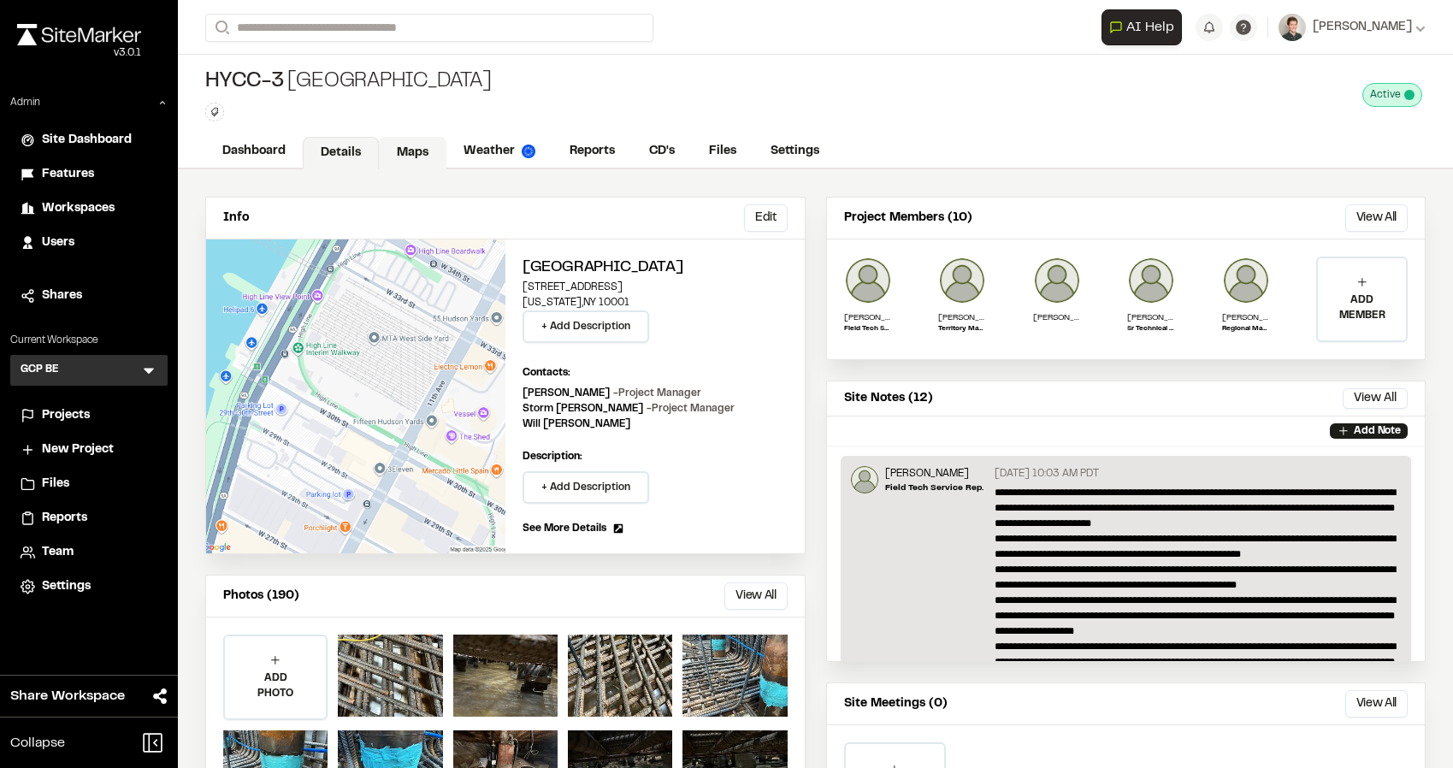
click at [413, 159] on link "Maps" at bounding box center [413, 153] width 68 height 32
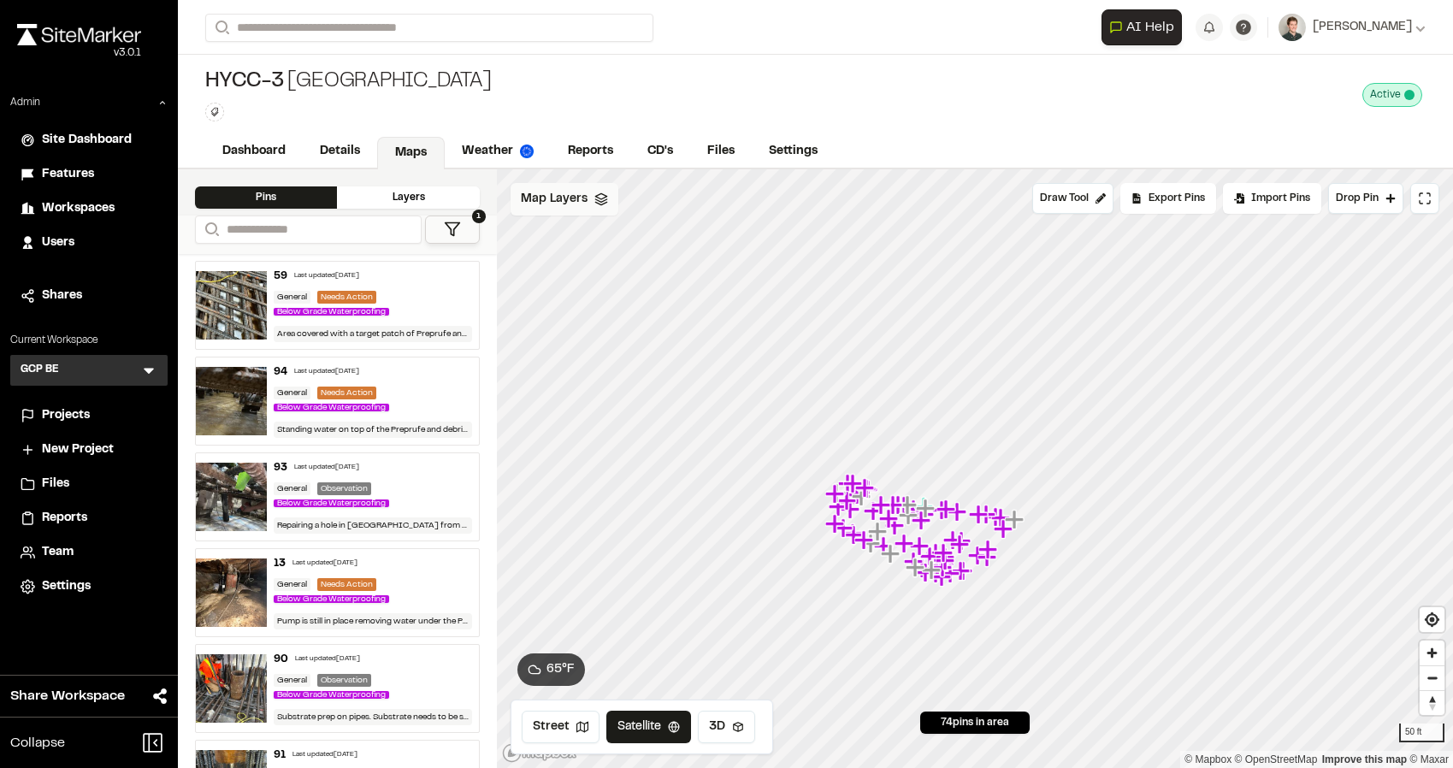
click at [568, 201] on span "Map Layers" at bounding box center [554, 199] width 67 height 19
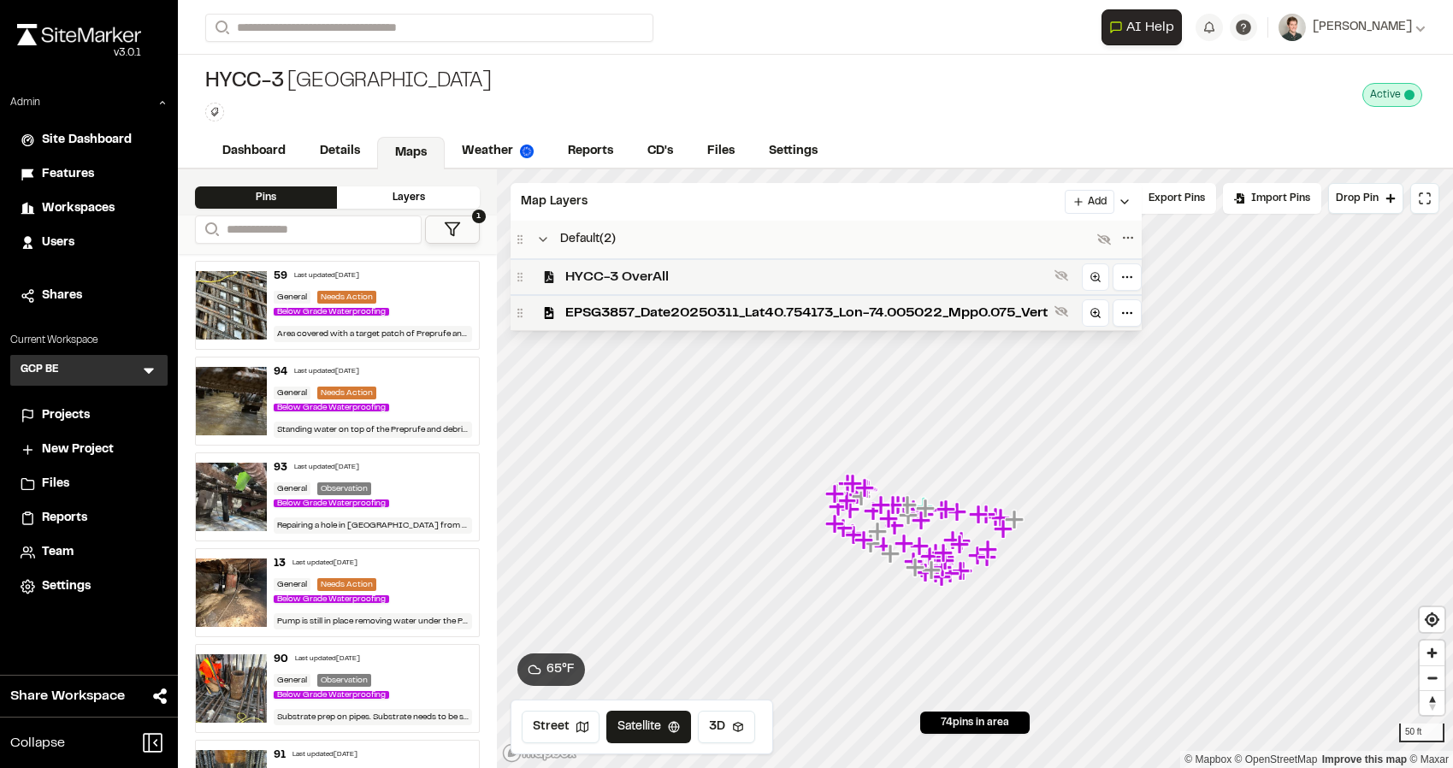
click at [593, 271] on span "HYCC-3 OverAll" at bounding box center [806, 277] width 482 height 21
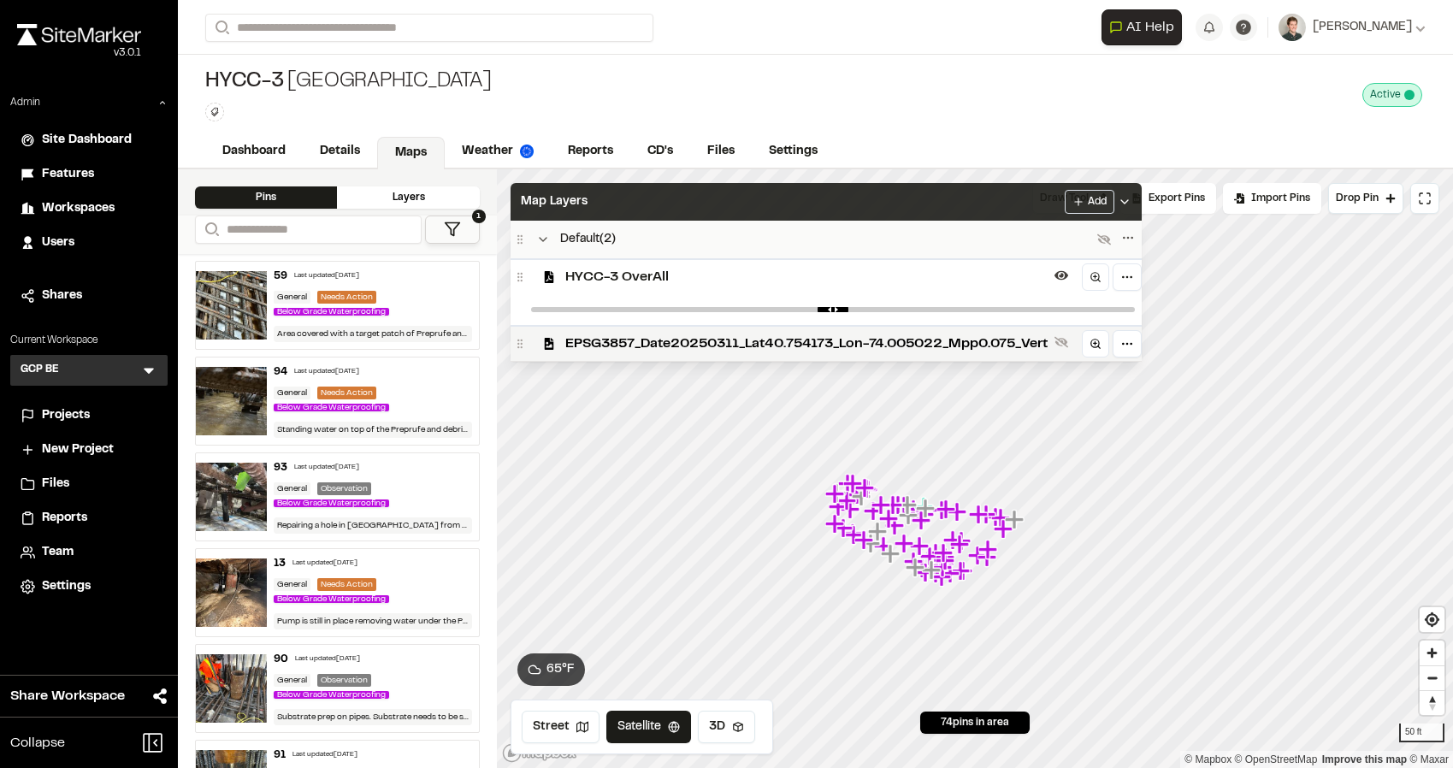
click at [640, 199] on div "Map Layers Add" at bounding box center [826, 202] width 631 height 38
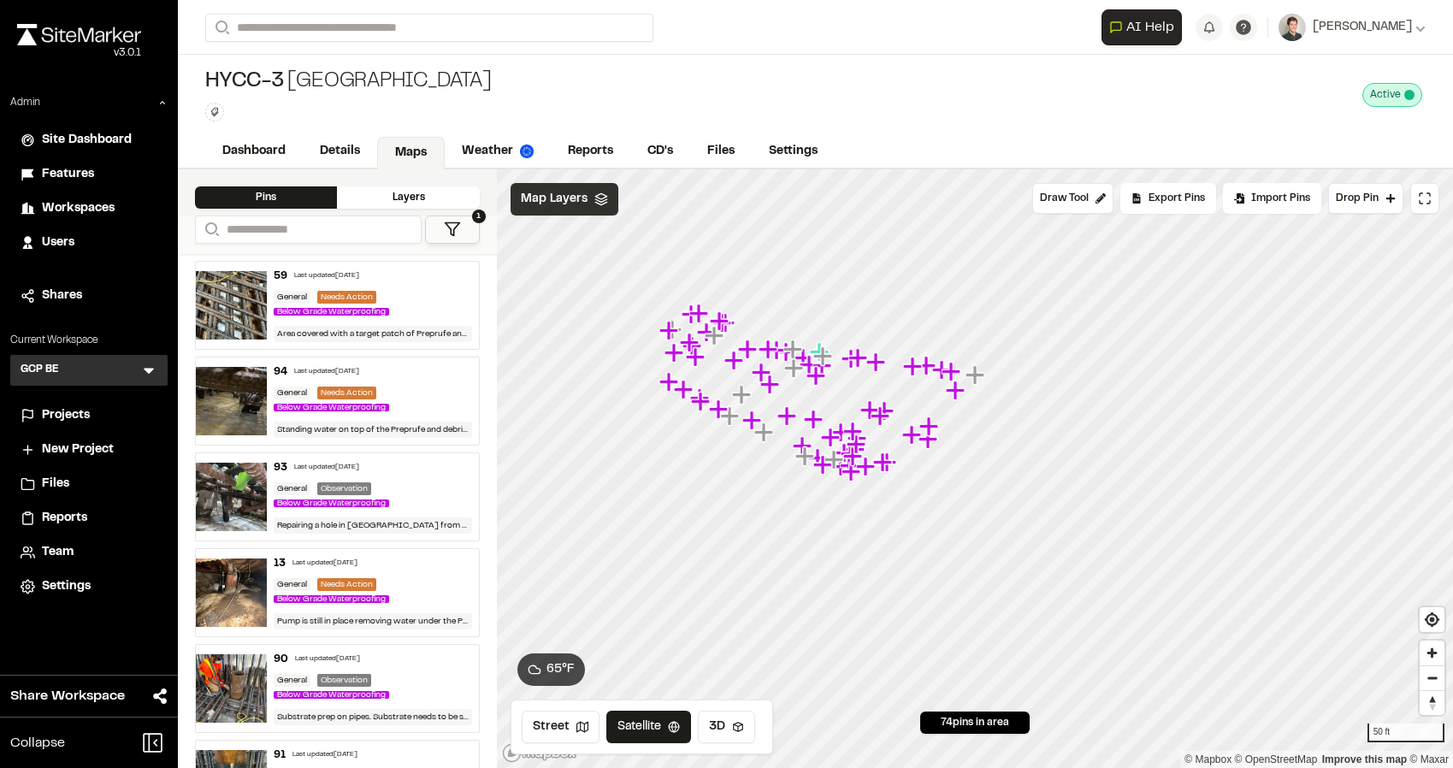
click at [570, 202] on span "Map Layers" at bounding box center [554, 199] width 67 height 19
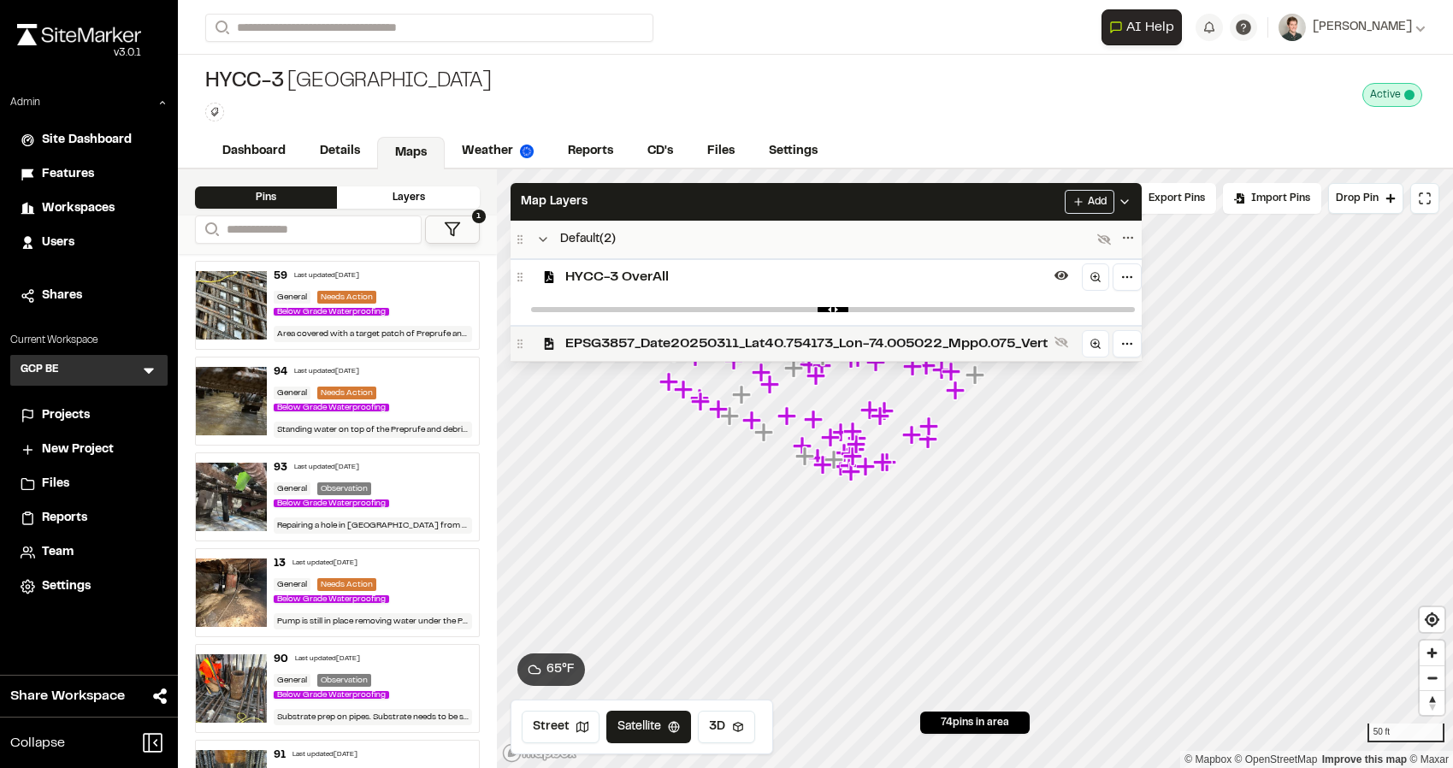
click at [572, 345] on span "EPSG3857_Date20250311_Lat40.754173_Lon-74.005022_Mpp0.075_Vert" at bounding box center [806, 344] width 482 height 21
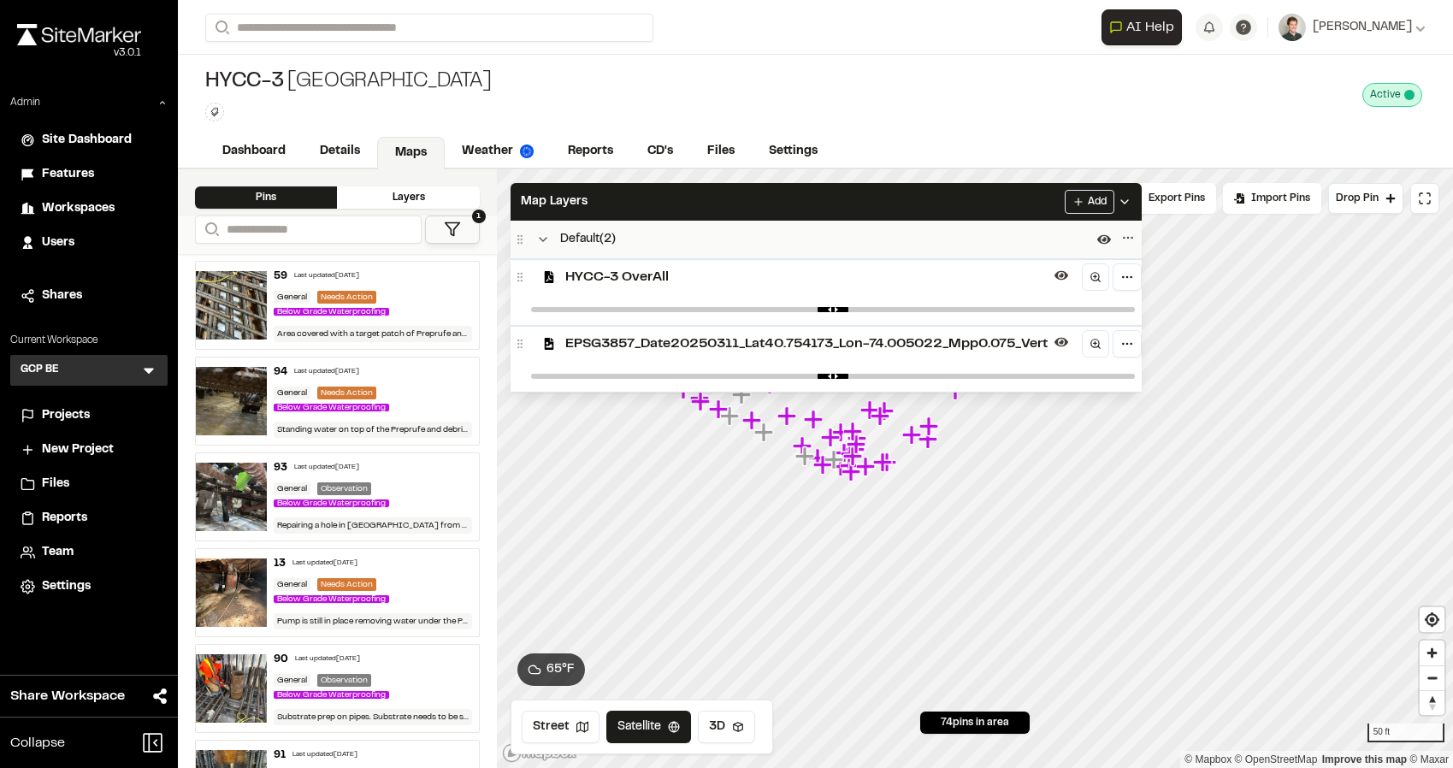
click at [609, 338] on span "EPSG3857_Date20250311_Lat40.754173_Lon-74.005022_Mpp0.075_Vert" at bounding box center [806, 344] width 482 height 21
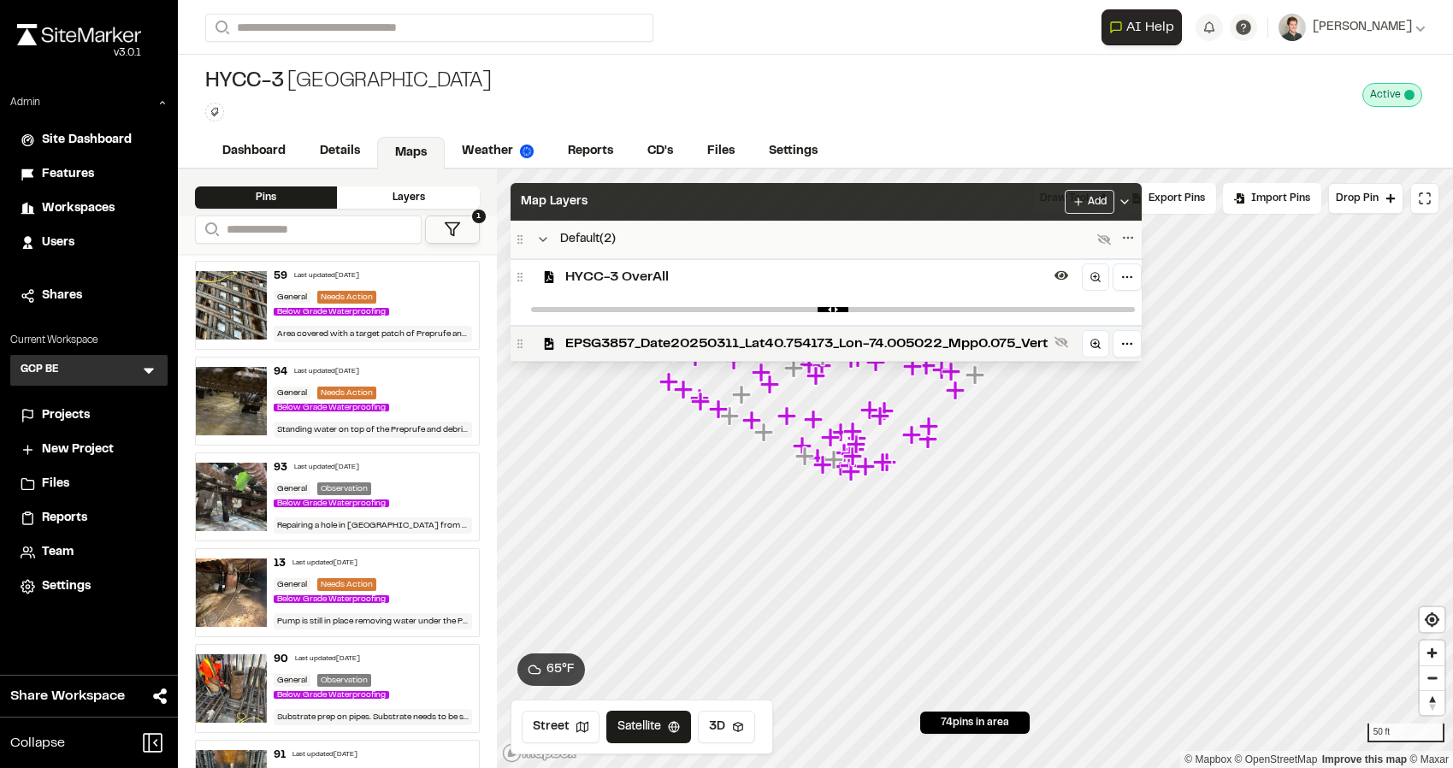
click at [617, 198] on div "Map Layers Add" at bounding box center [826, 202] width 631 height 38
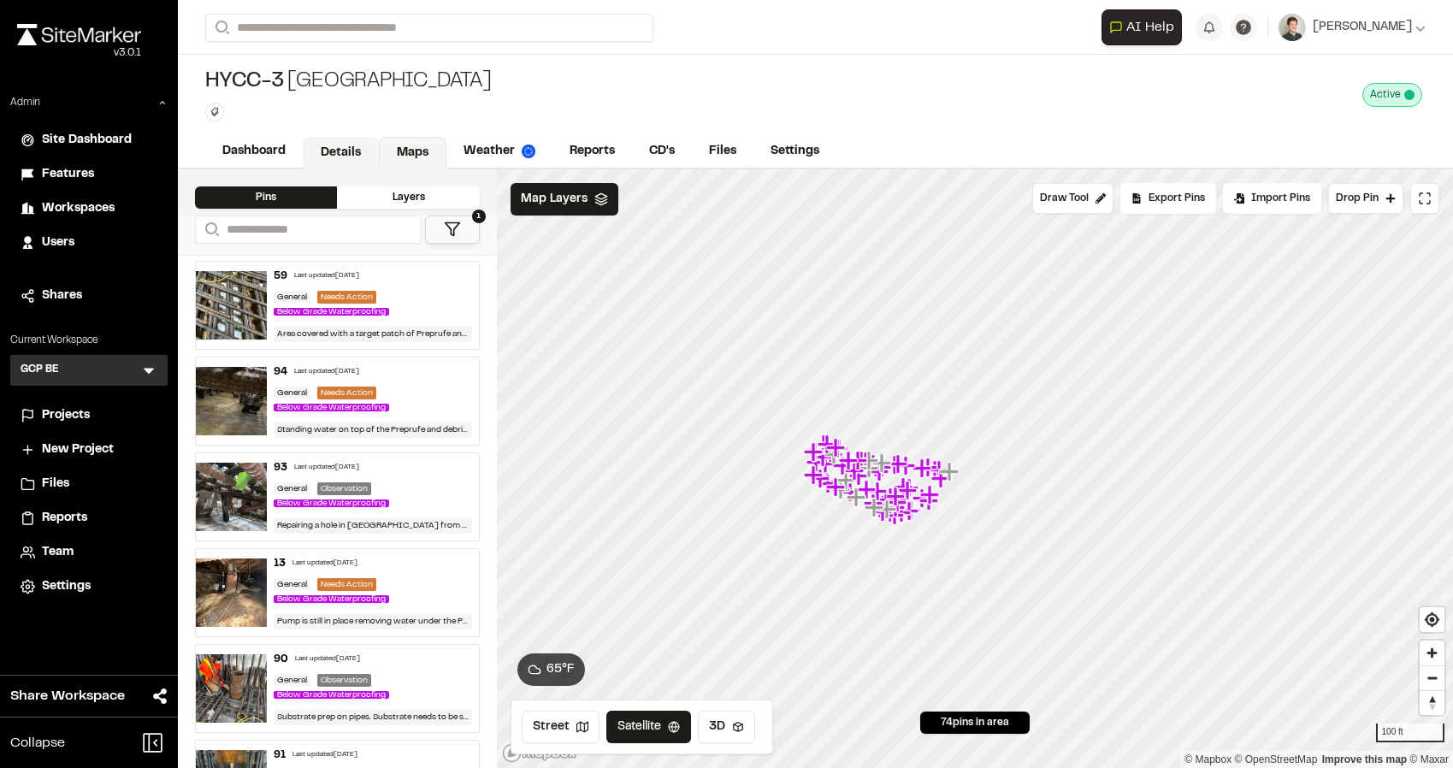
click at [334, 148] on link "Details" at bounding box center [341, 153] width 76 height 32
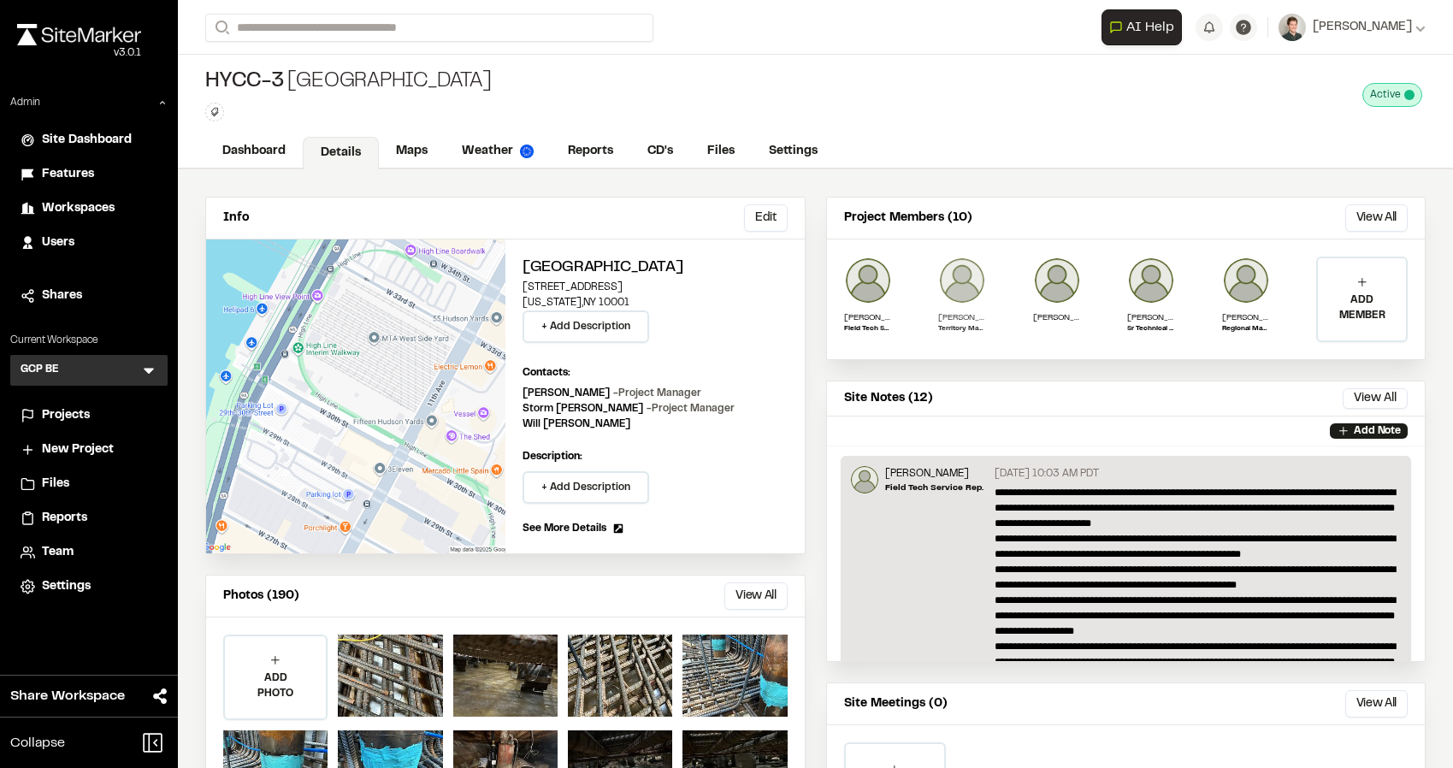
click at [955, 294] on img at bounding box center [962, 281] width 48 height 48
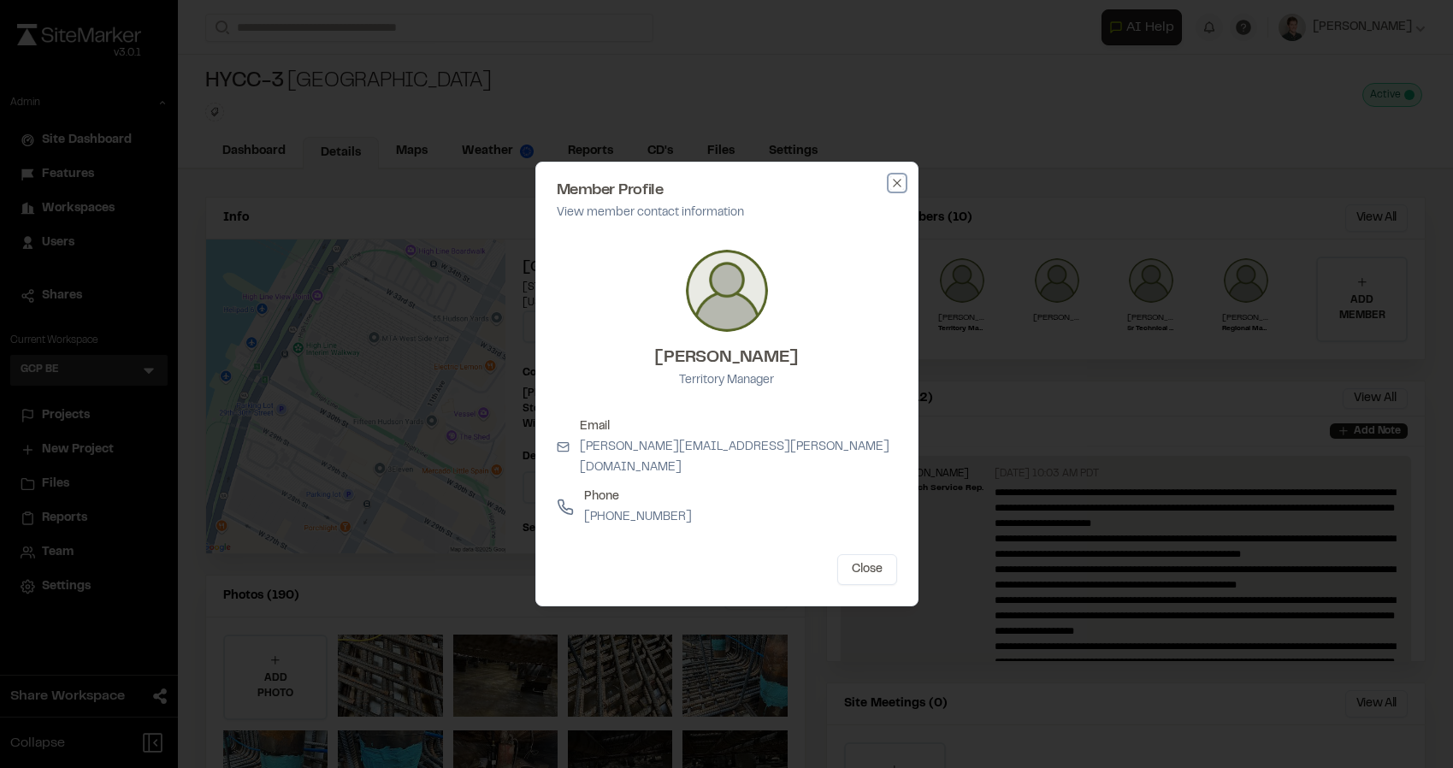
click at [891, 190] on icon "button" at bounding box center [897, 183] width 14 height 14
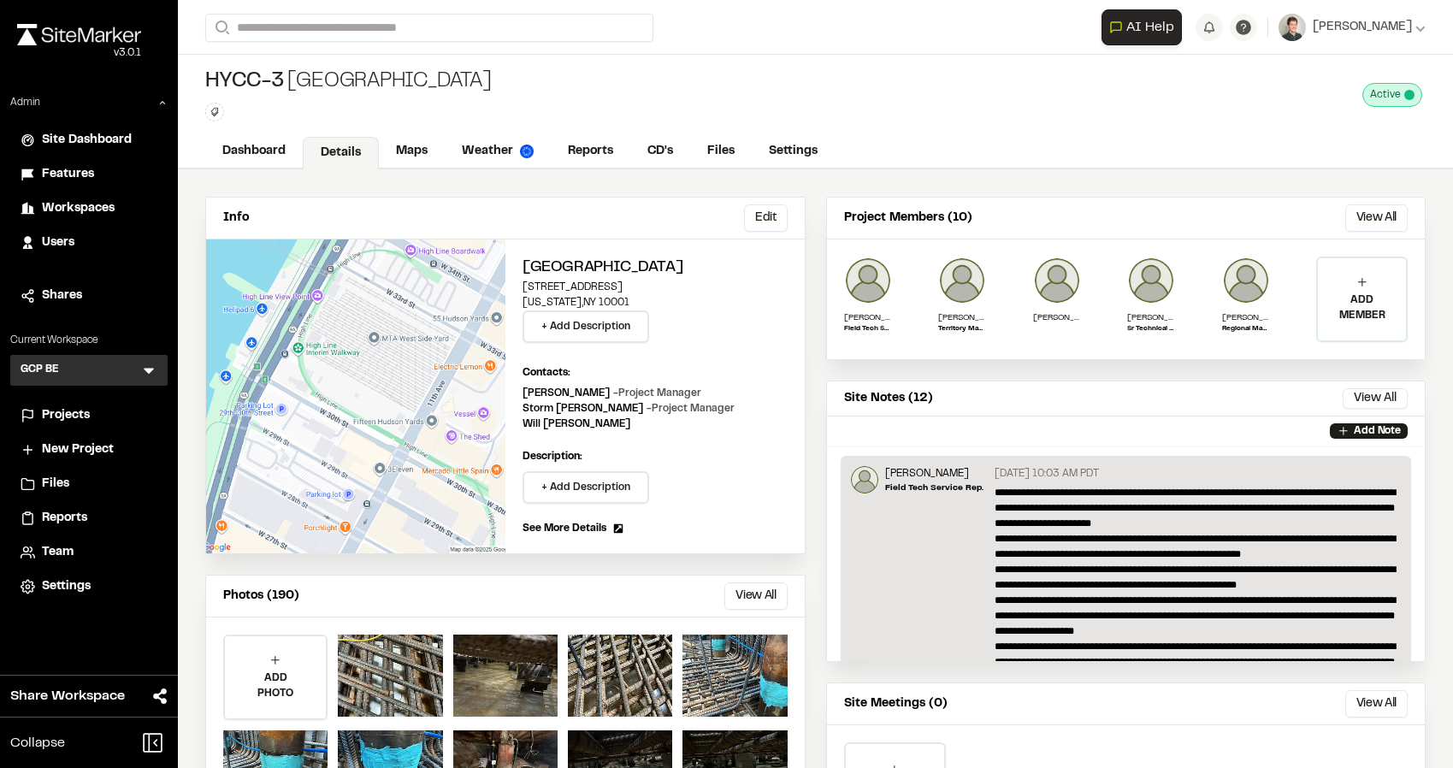
scroll to position [38, 0]
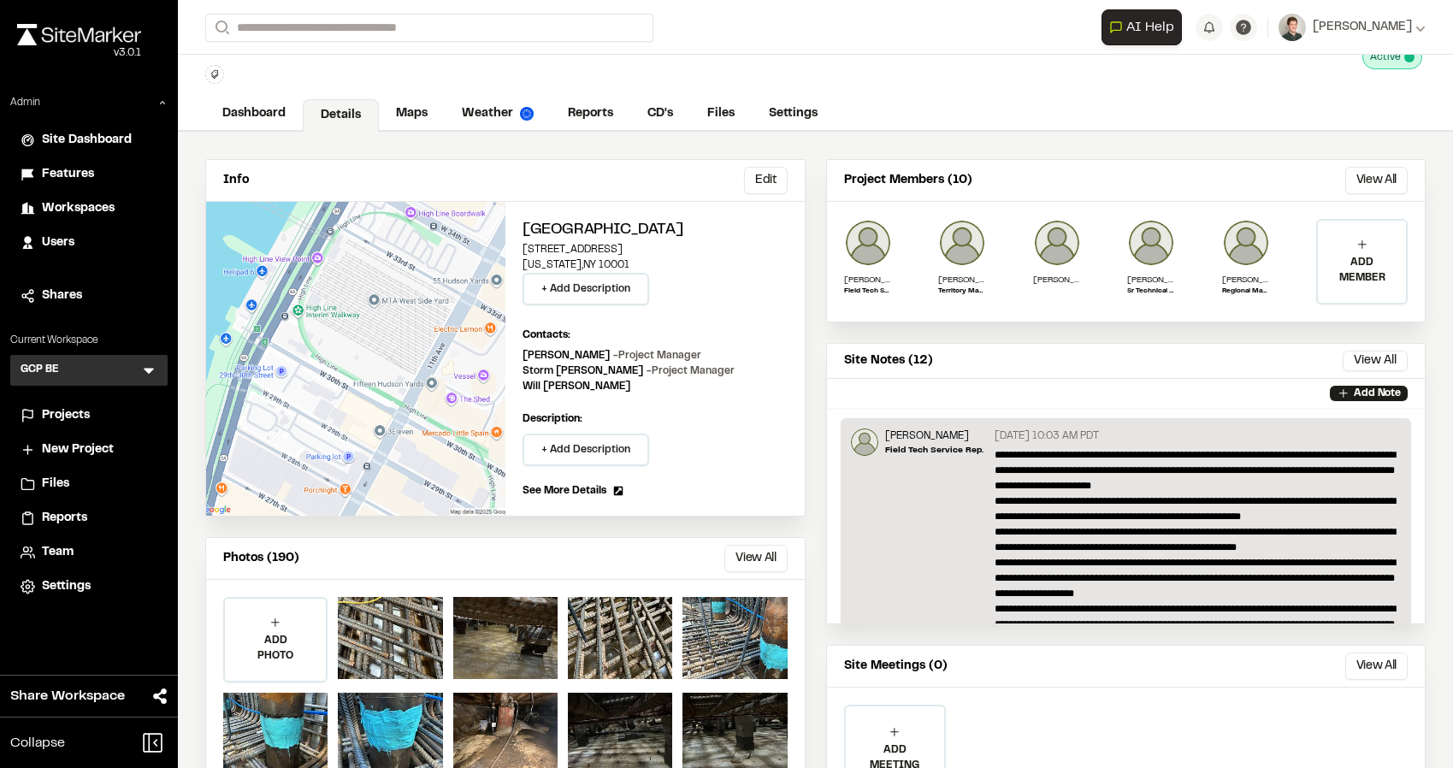
click at [593, 491] on span "See More Details" at bounding box center [564, 490] width 84 height 15
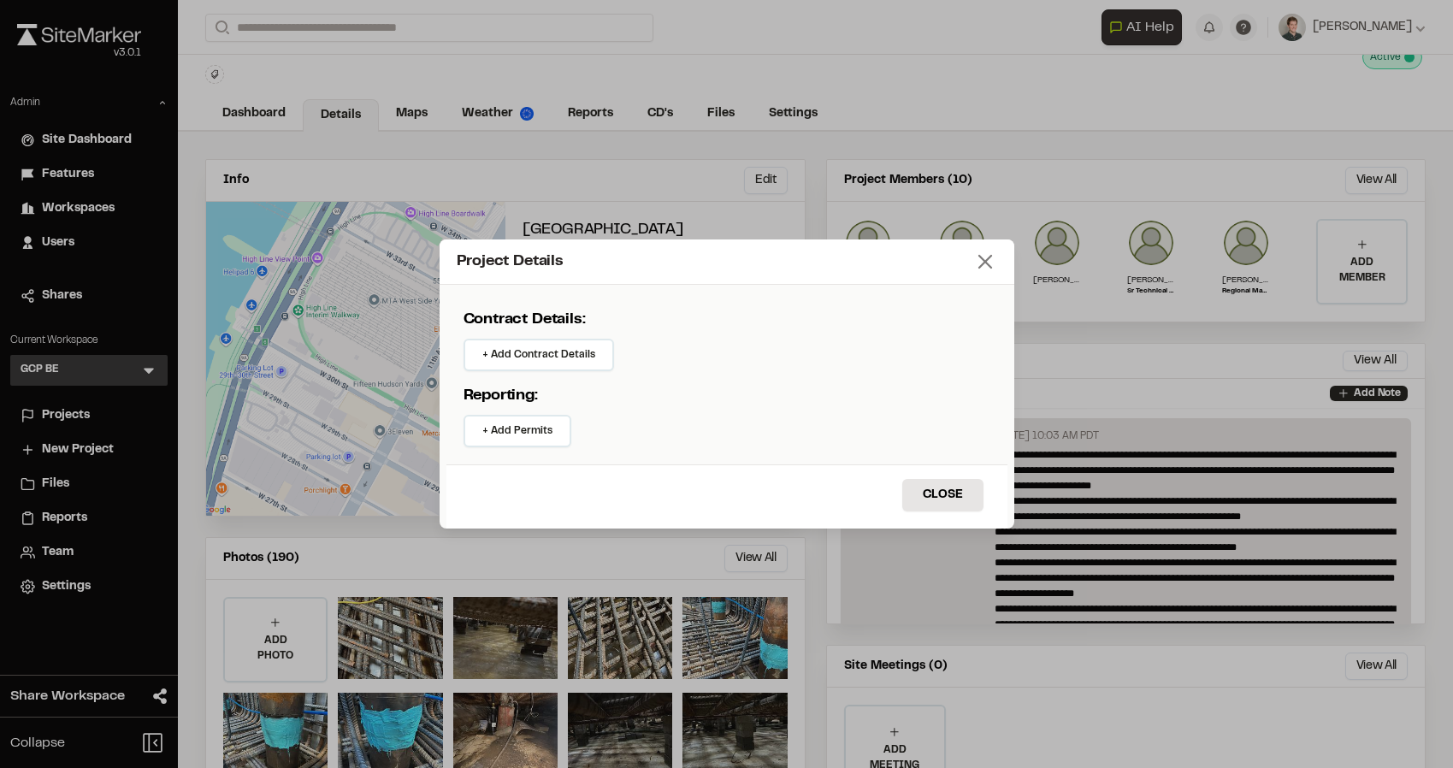
click at [976, 267] on icon at bounding box center [985, 262] width 24 height 24
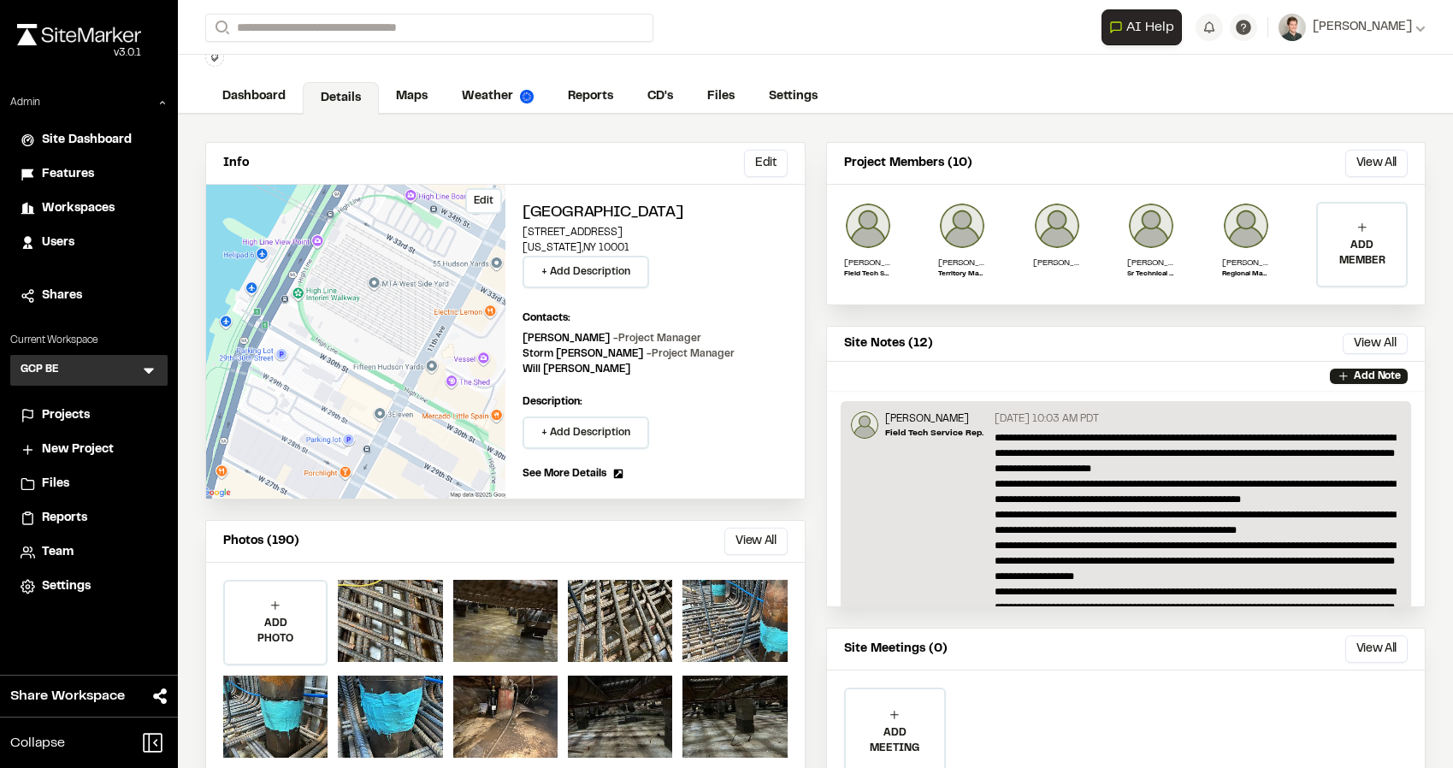
scroll to position [0, 0]
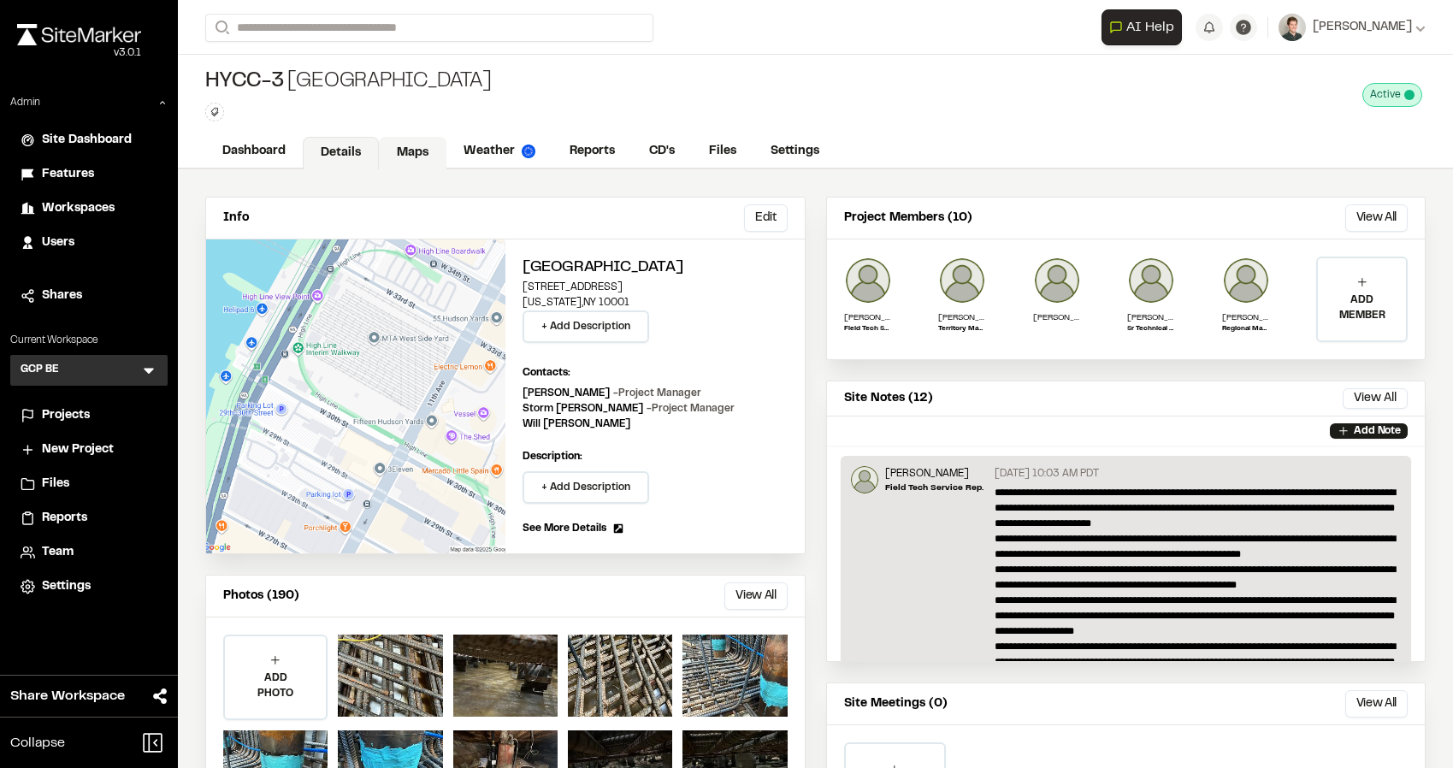
click at [408, 147] on link "Maps" at bounding box center [413, 153] width 68 height 32
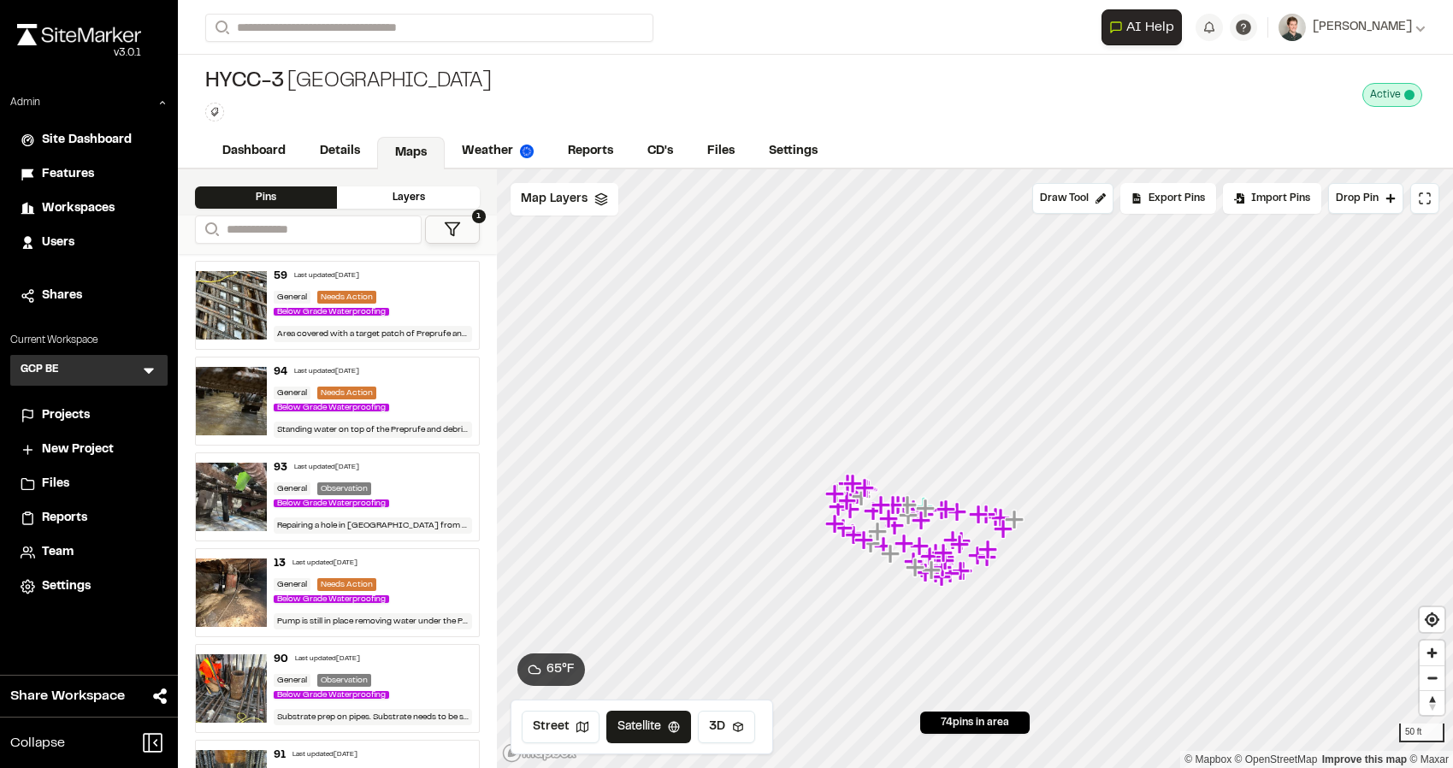
click at [457, 222] on icon at bounding box center [452, 229] width 17 height 17
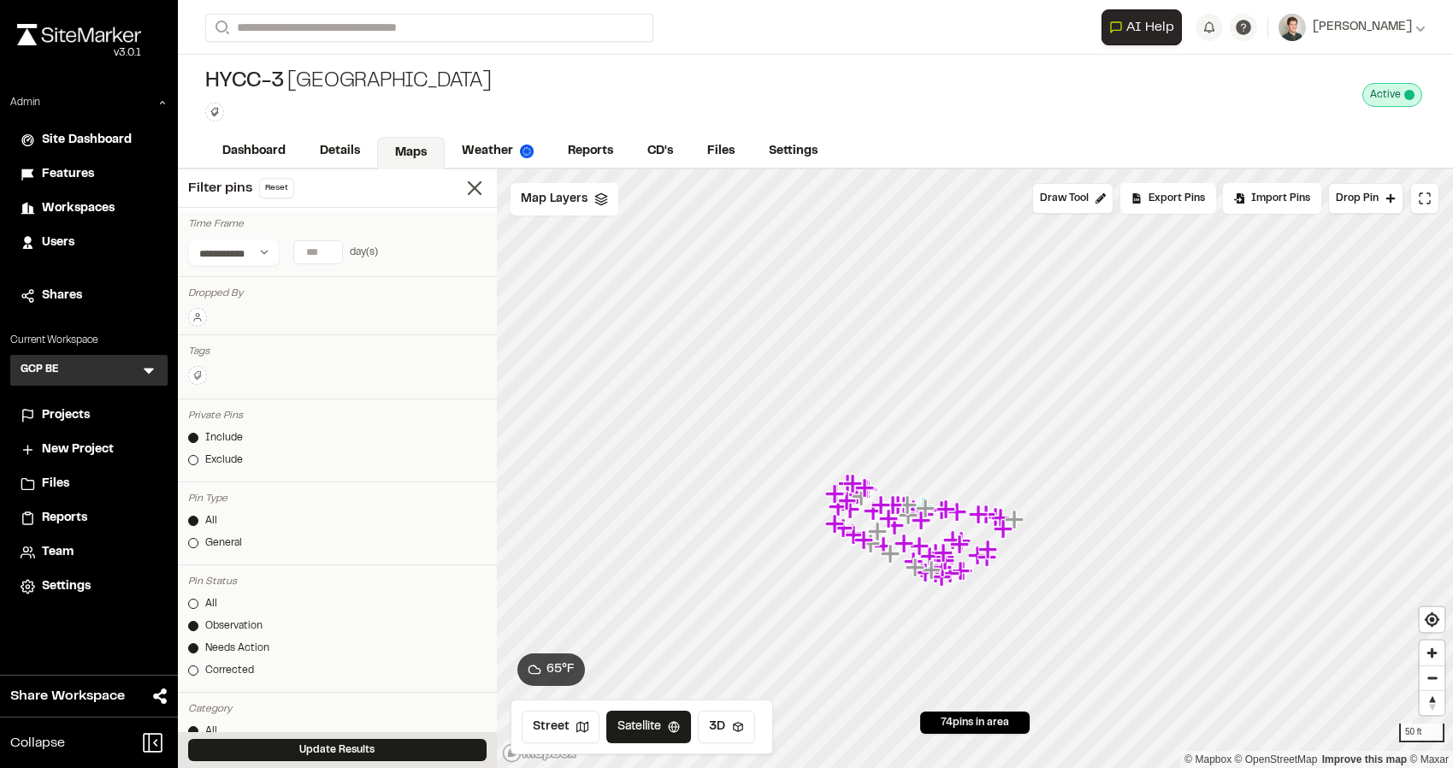
click at [193, 627] on div at bounding box center [193, 626] width 10 height 10
click at [268, 754] on button "Update Results" at bounding box center [337, 750] width 298 height 22
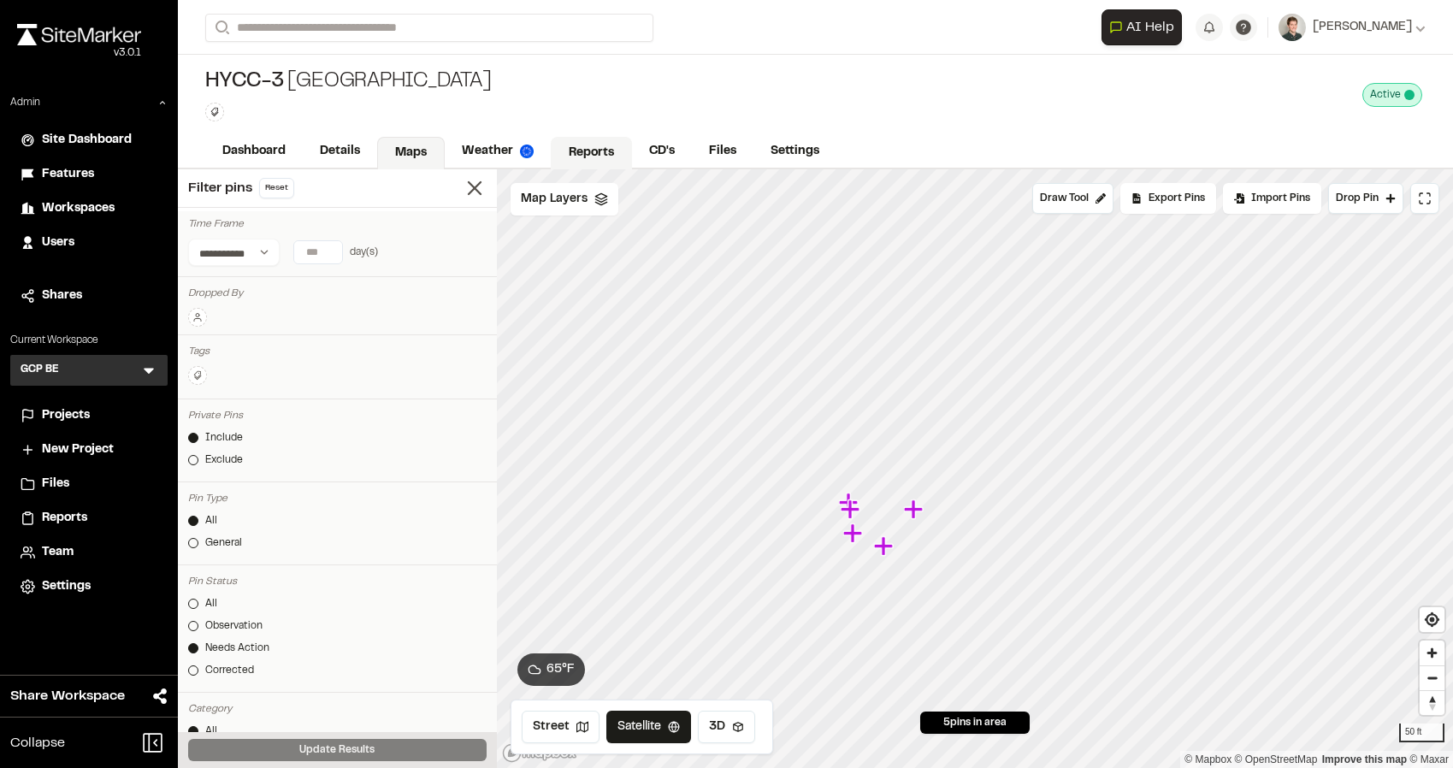
click at [592, 149] on link "Reports" at bounding box center [591, 153] width 81 height 32
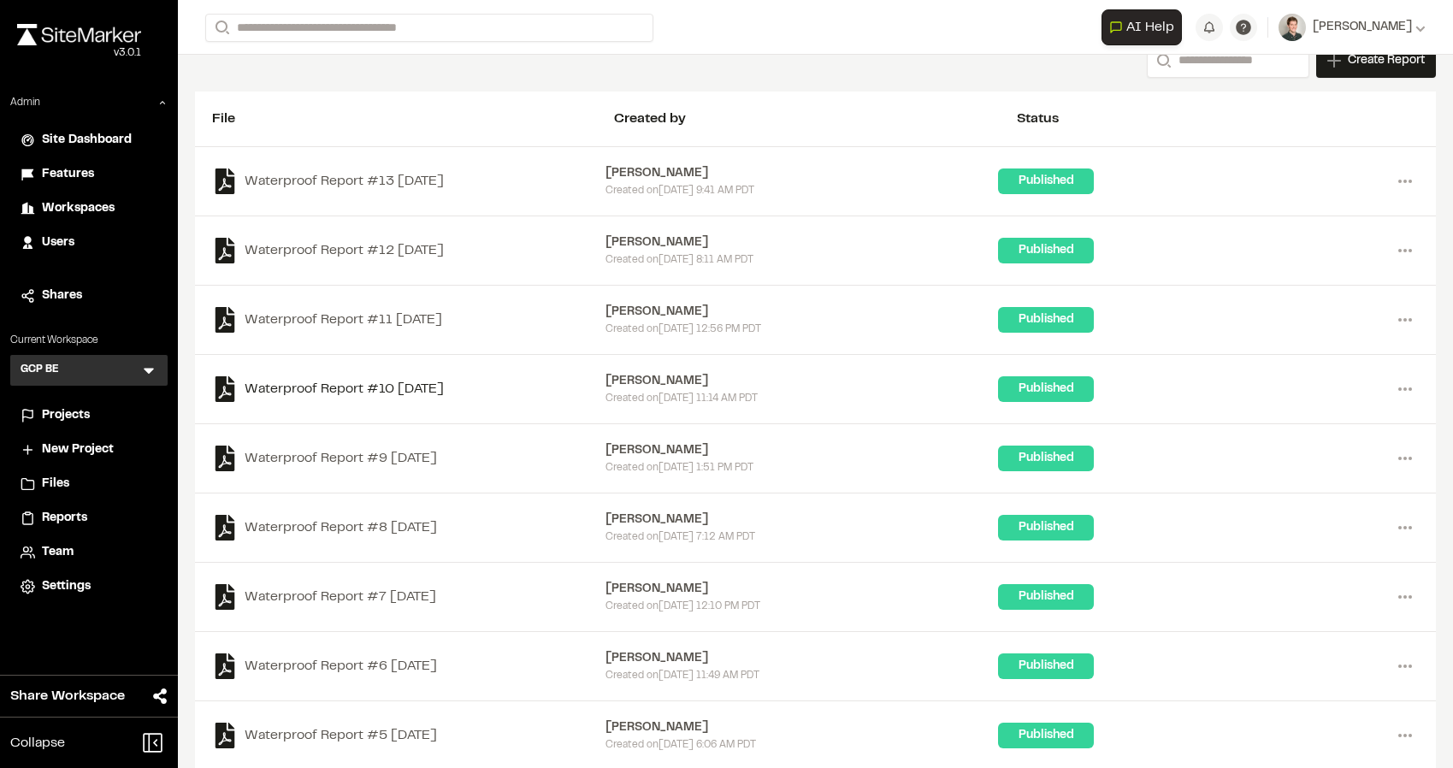
scroll to position [130, 0]
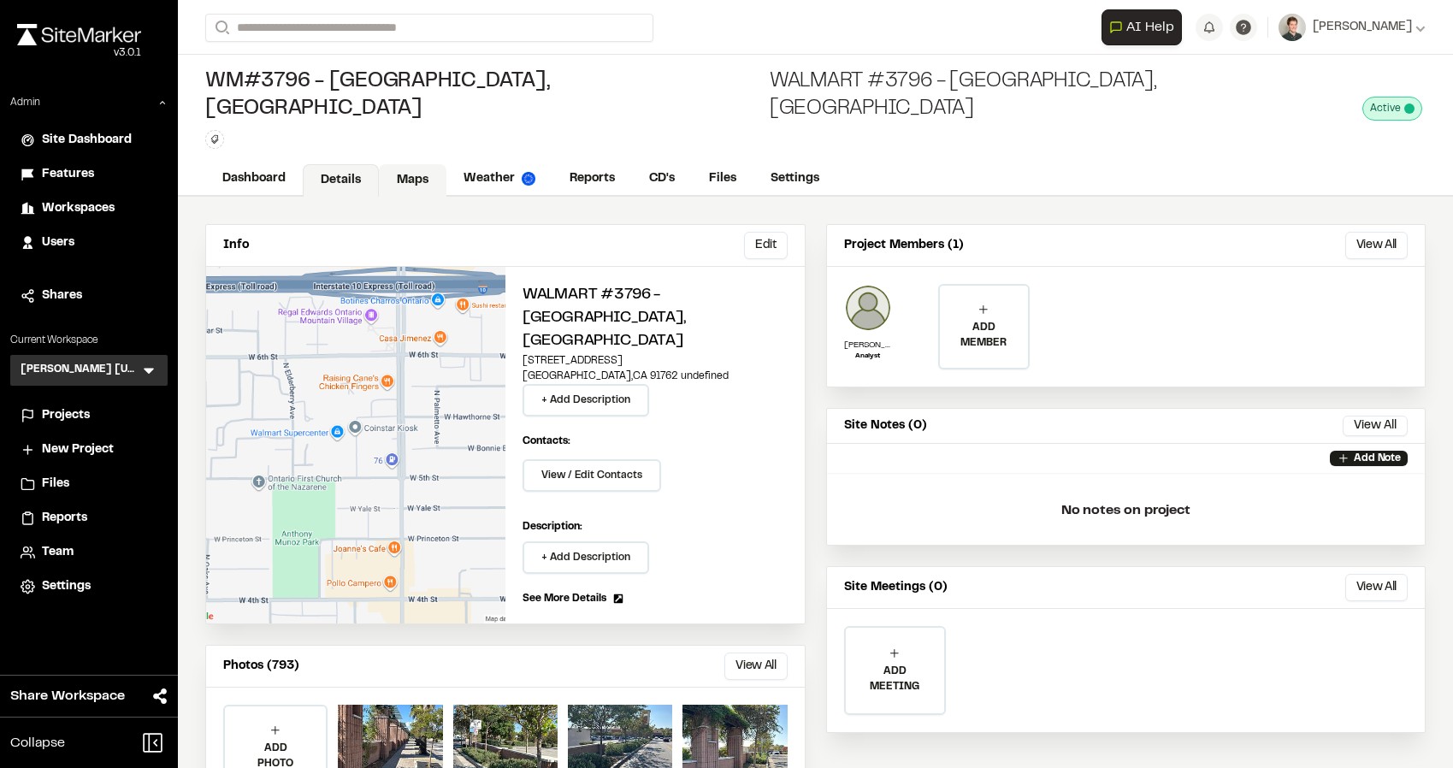
click at [410, 164] on link "Maps" at bounding box center [413, 180] width 68 height 32
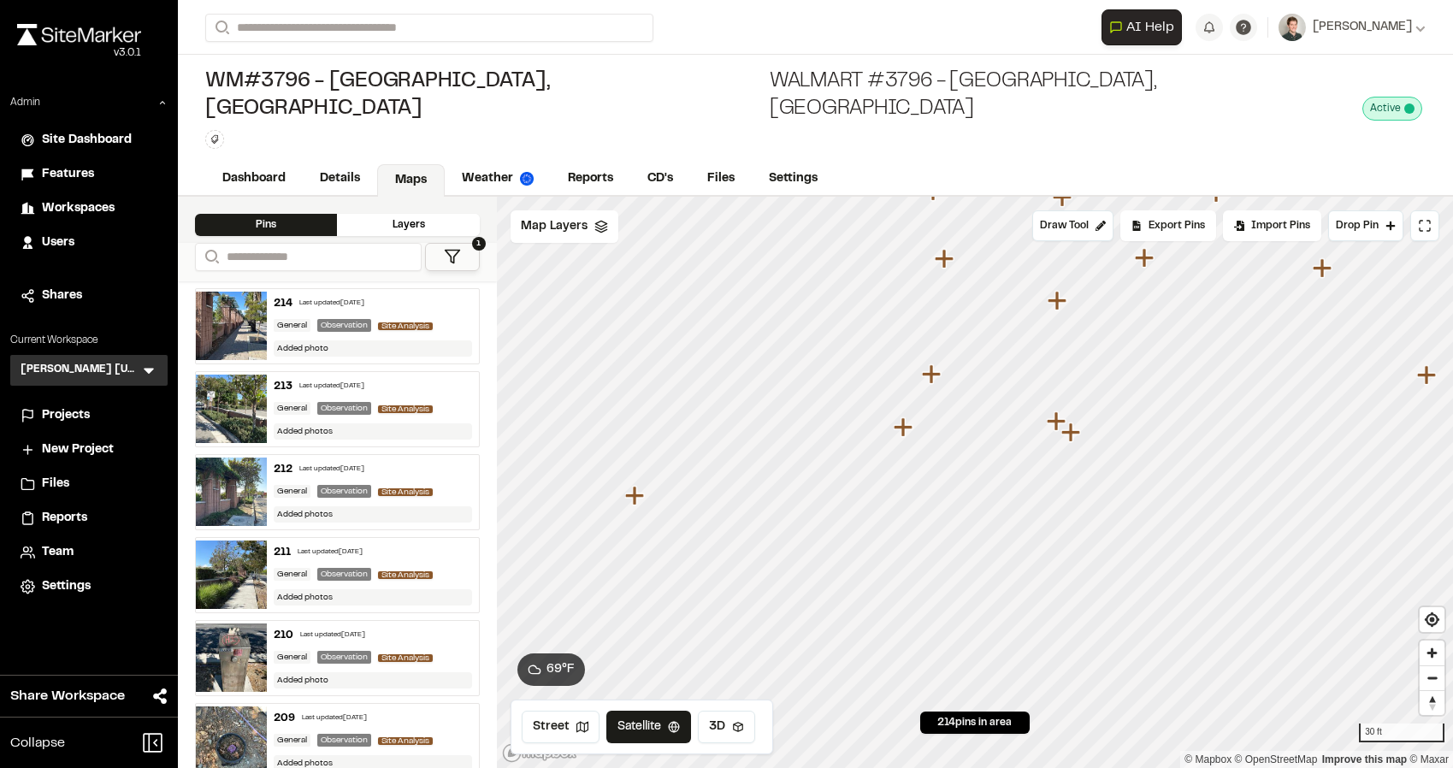
click at [638, 485] on icon "Map marker" at bounding box center [636, 496] width 22 height 22
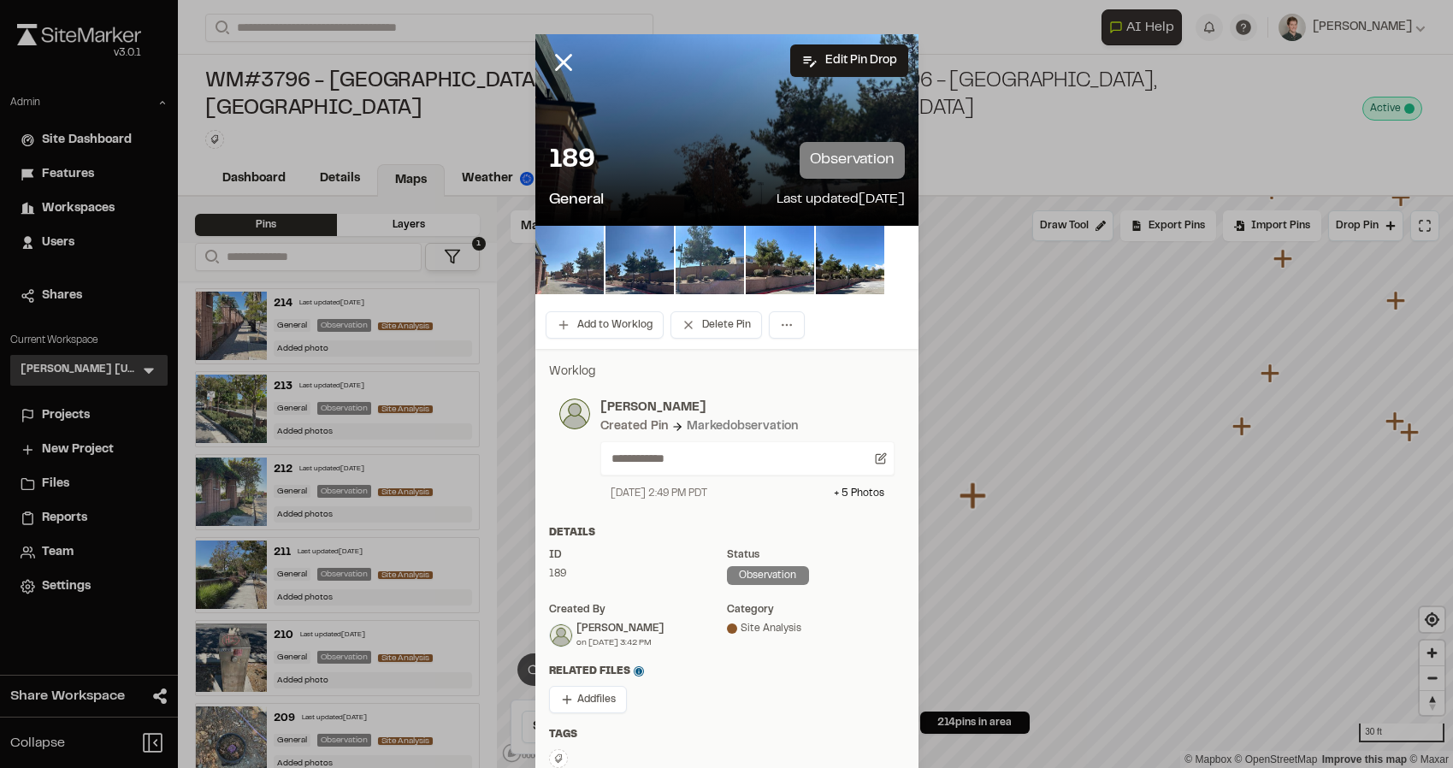
click at [570, 270] on img at bounding box center [569, 260] width 68 height 68
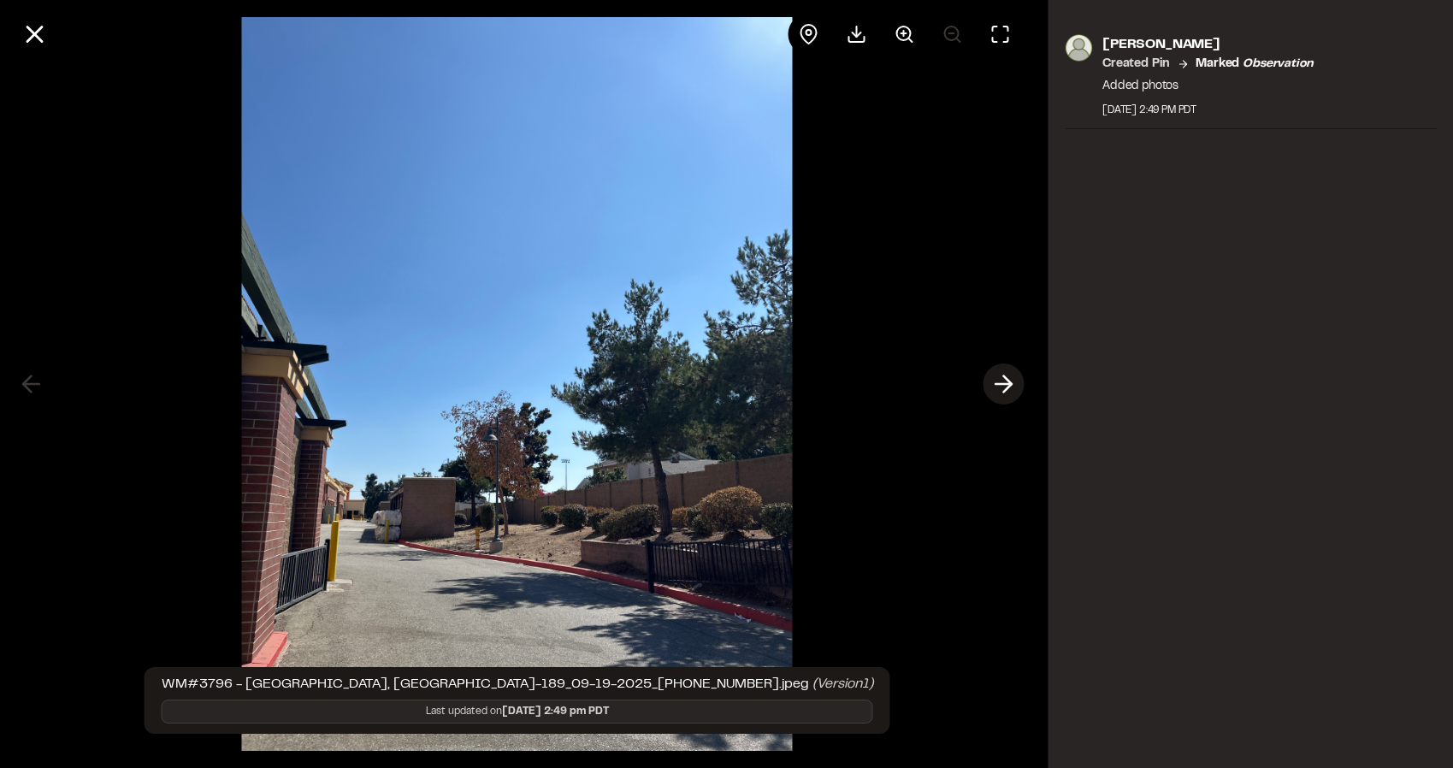
click at [1001, 387] on icon at bounding box center [1002, 383] width 27 height 29
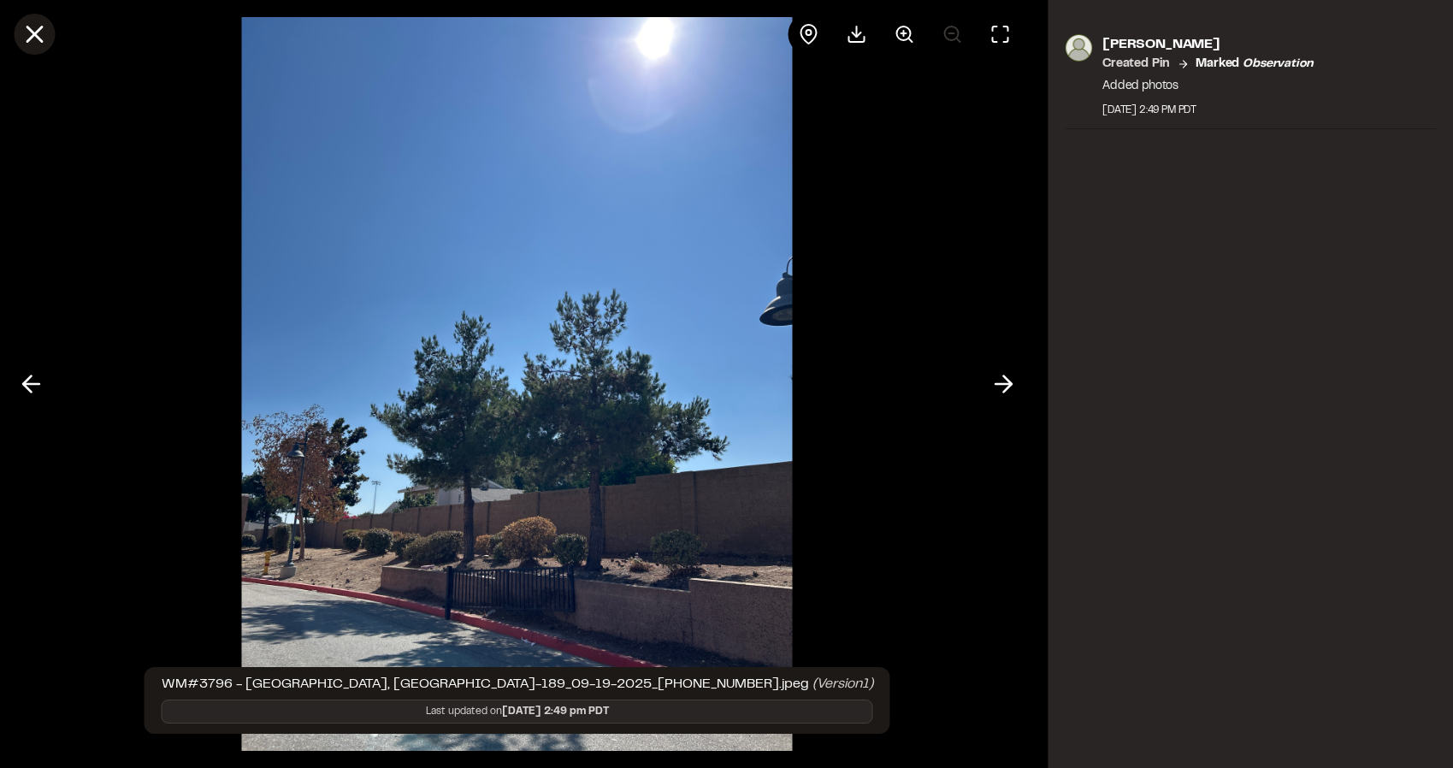
click at [28, 37] on icon at bounding box center [34, 34] width 29 height 29
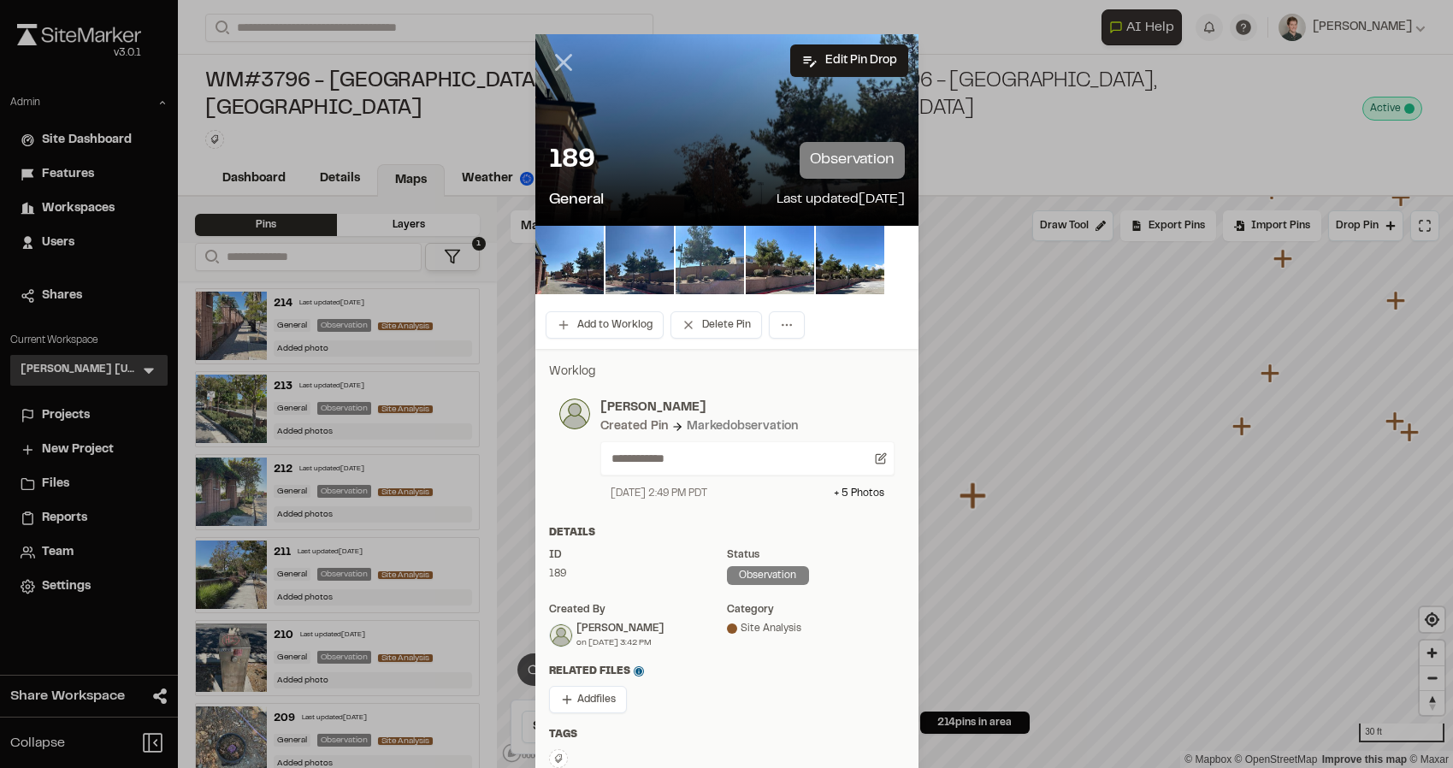
click at [555, 64] on icon at bounding box center [563, 62] width 29 height 29
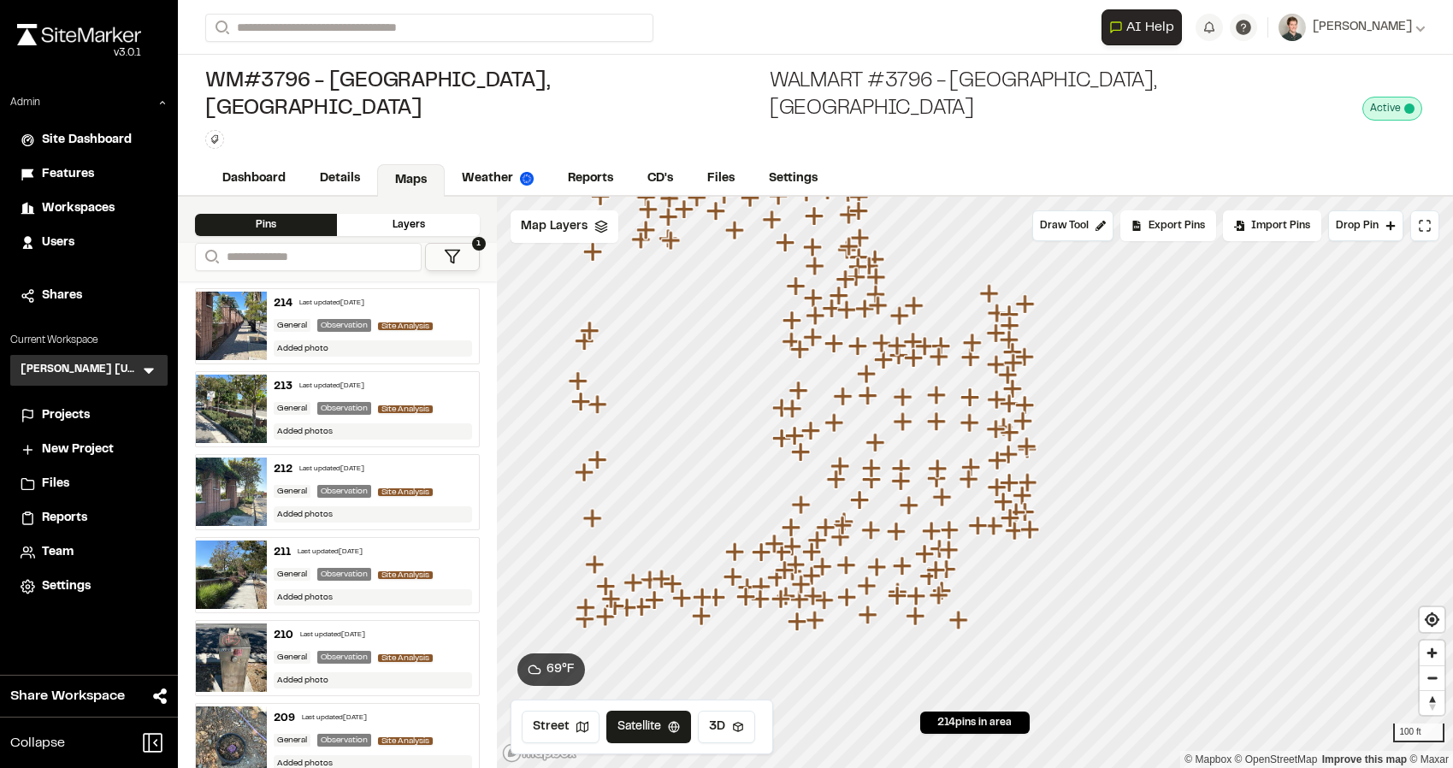
drag, startPoint x: 854, startPoint y: 395, endPoint x: 944, endPoint y: 447, distance: 103.8
click at [944, 458] on icon "Map marker" at bounding box center [939, 469] width 22 height 22
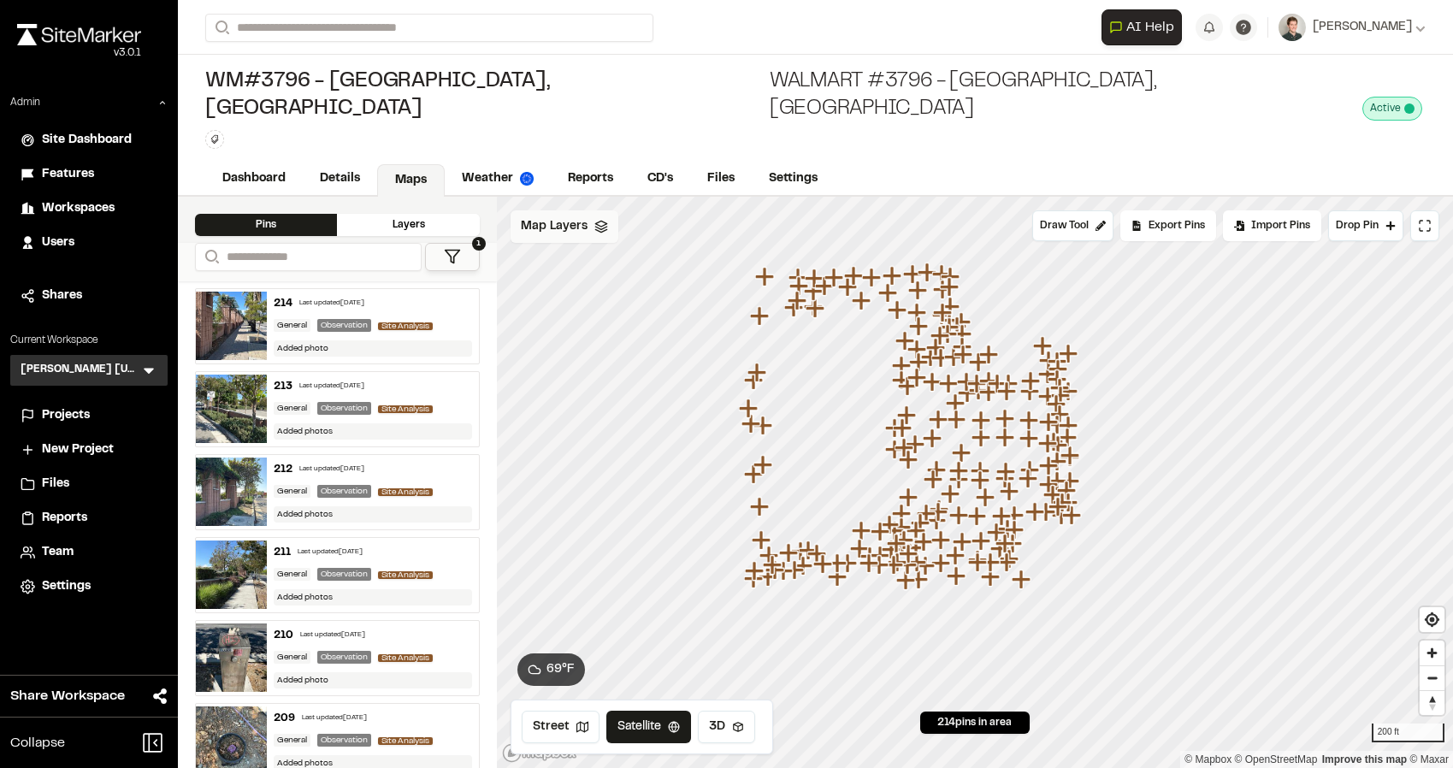
click at [596, 220] on icon at bounding box center [601, 227] width 14 height 14
click at [565, 220] on span "Map Layers" at bounding box center [554, 229] width 67 height 19
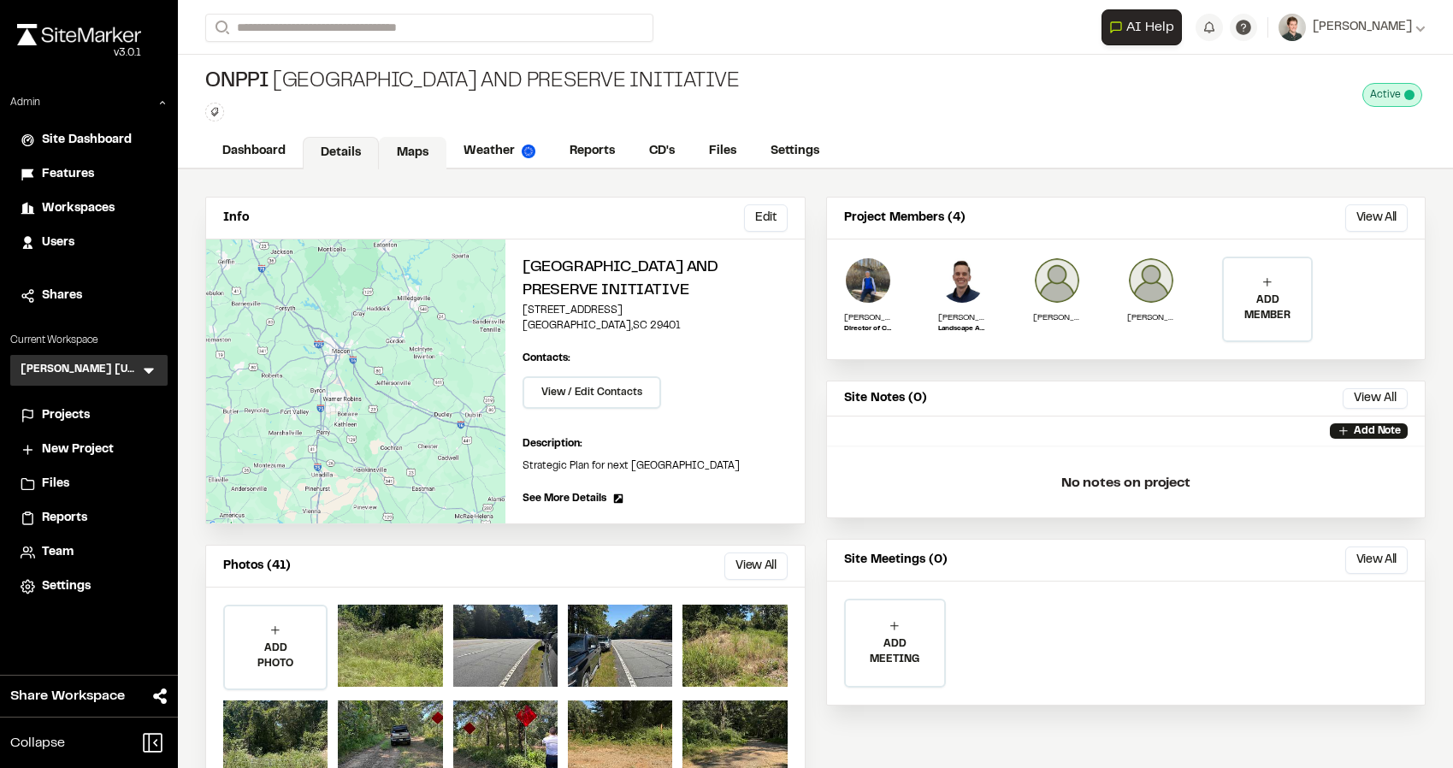
click at [422, 148] on link "Maps" at bounding box center [413, 153] width 68 height 32
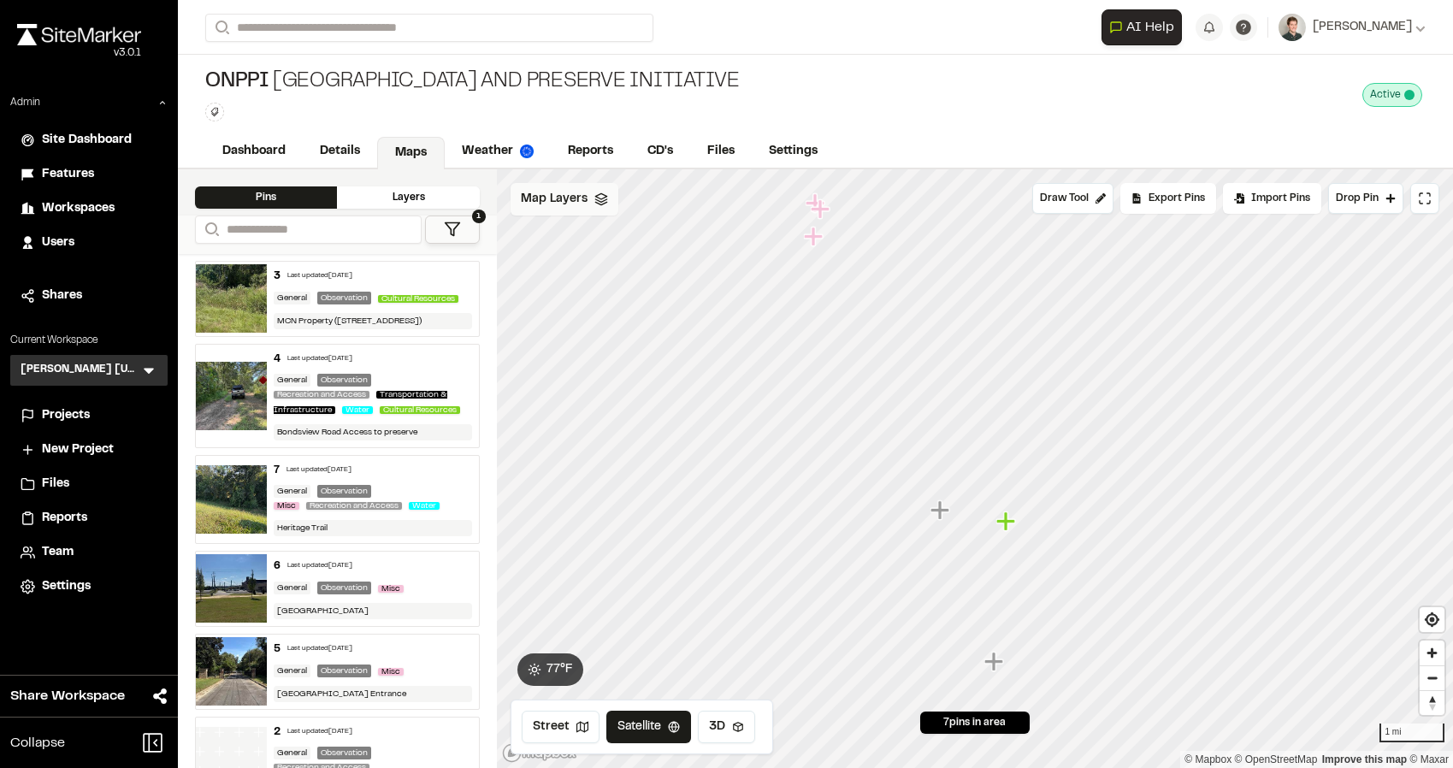
click at [554, 208] on span "Map Layers" at bounding box center [554, 199] width 67 height 19
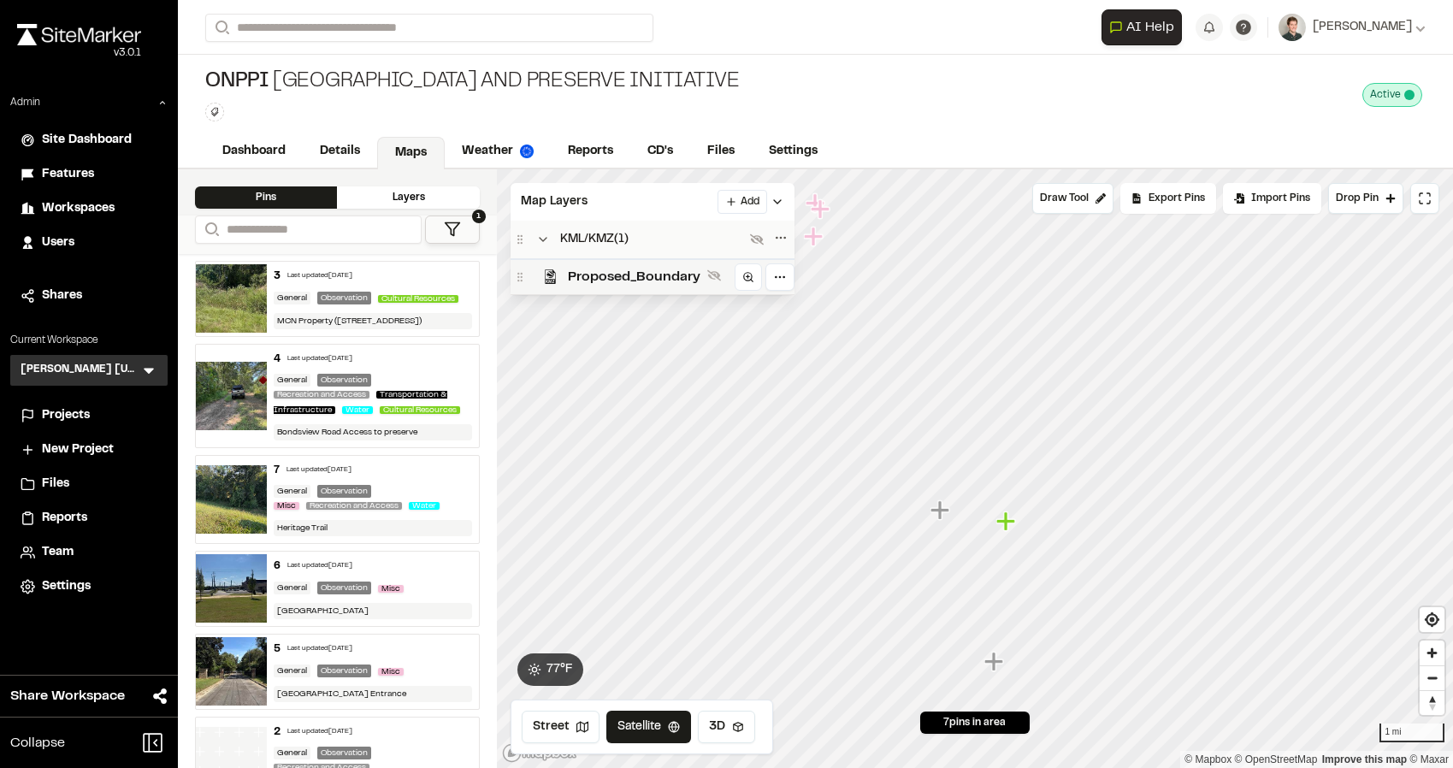
click at [587, 273] on span "Proposed_Boundary" at bounding box center [634, 277] width 133 height 21
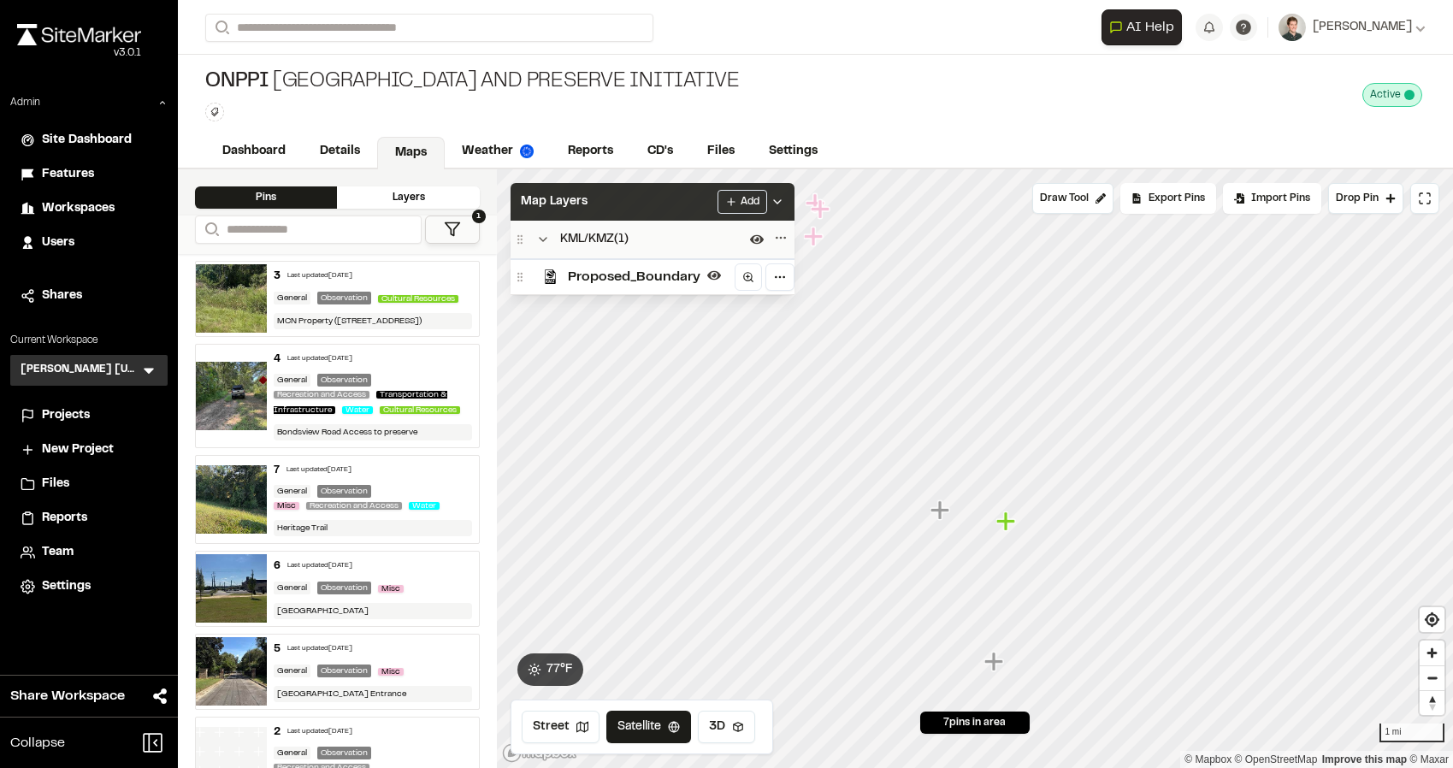
click at [605, 199] on div "Map Layers Add" at bounding box center [653, 202] width 284 height 38
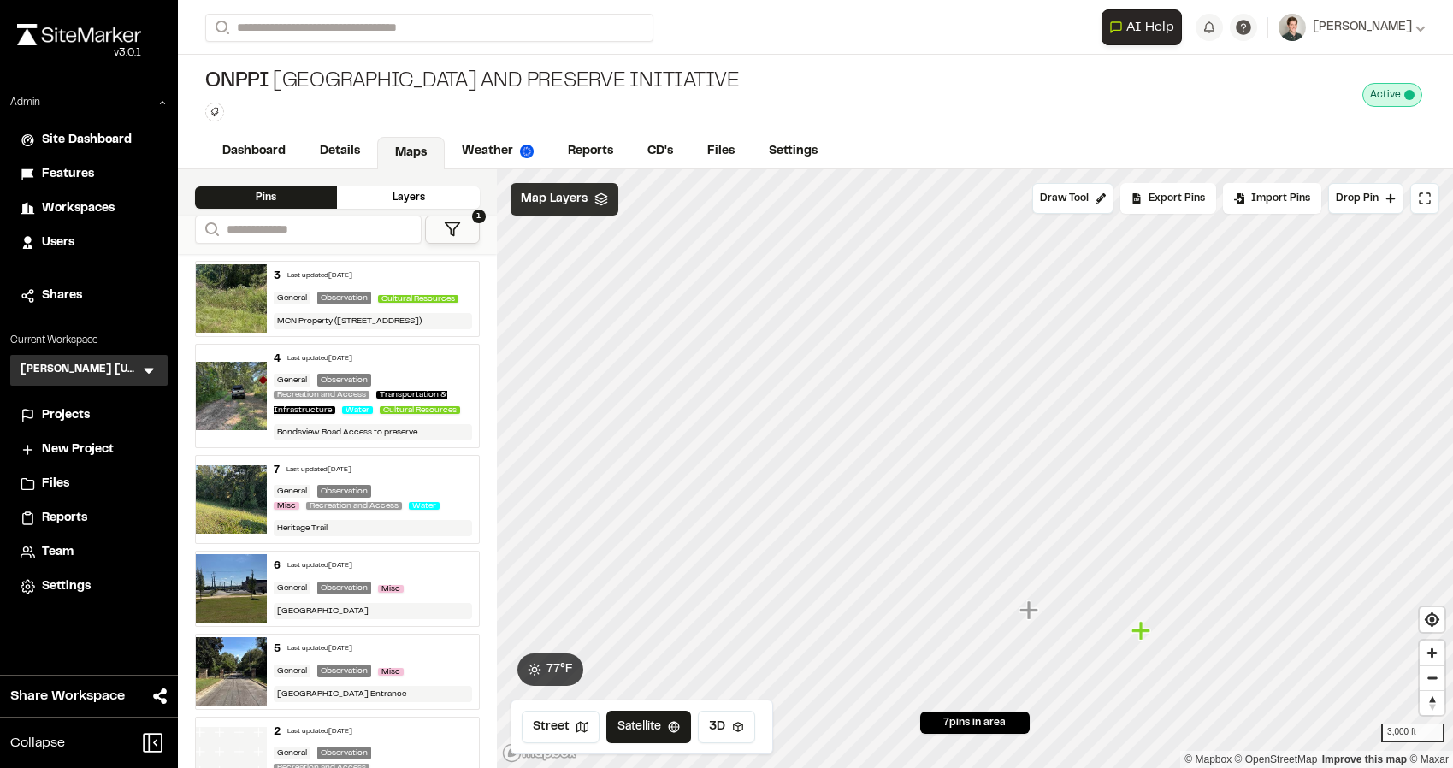
click at [598, 206] on div "Map Layers" at bounding box center [565, 199] width 108 height 32
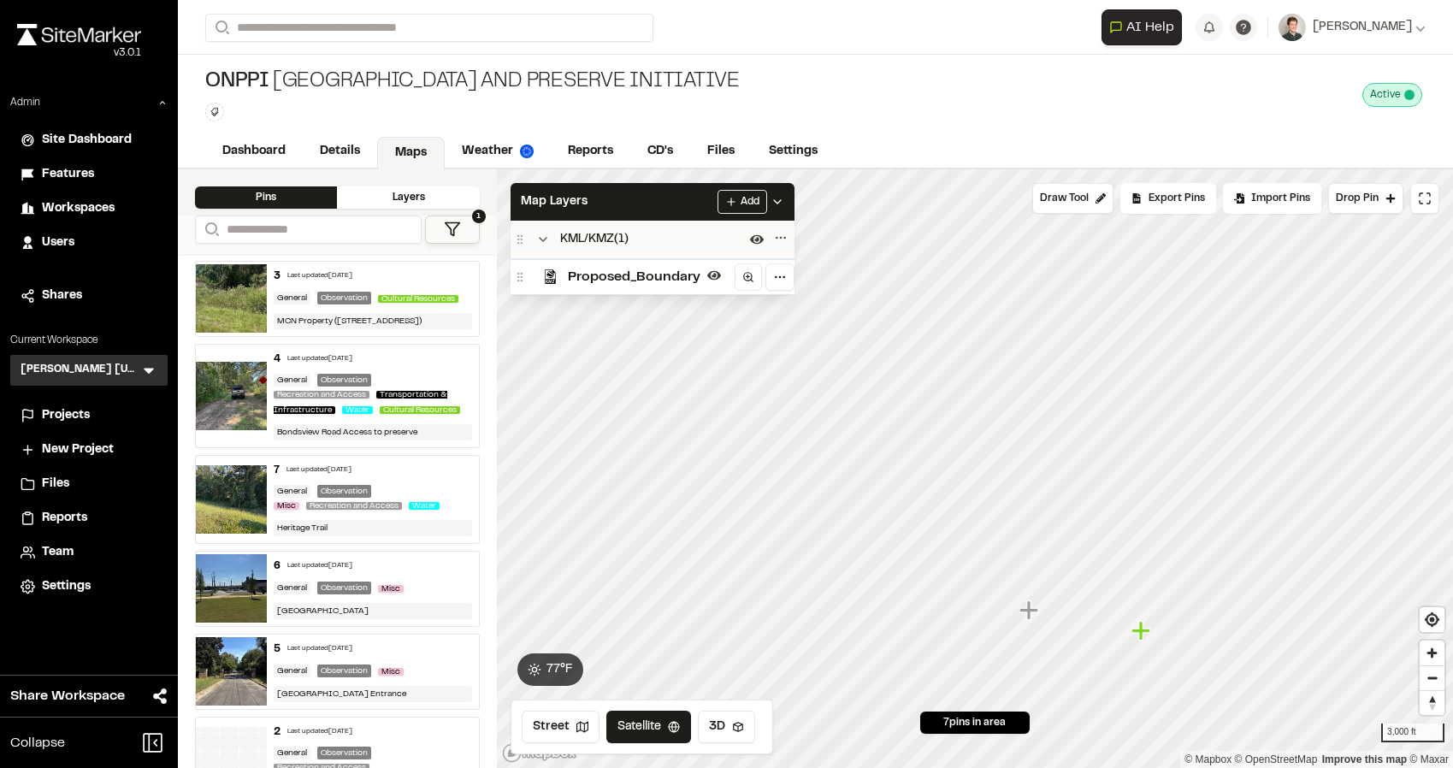
click at [555, 275] on img at bounding box center [550, 276] width 15 height 15
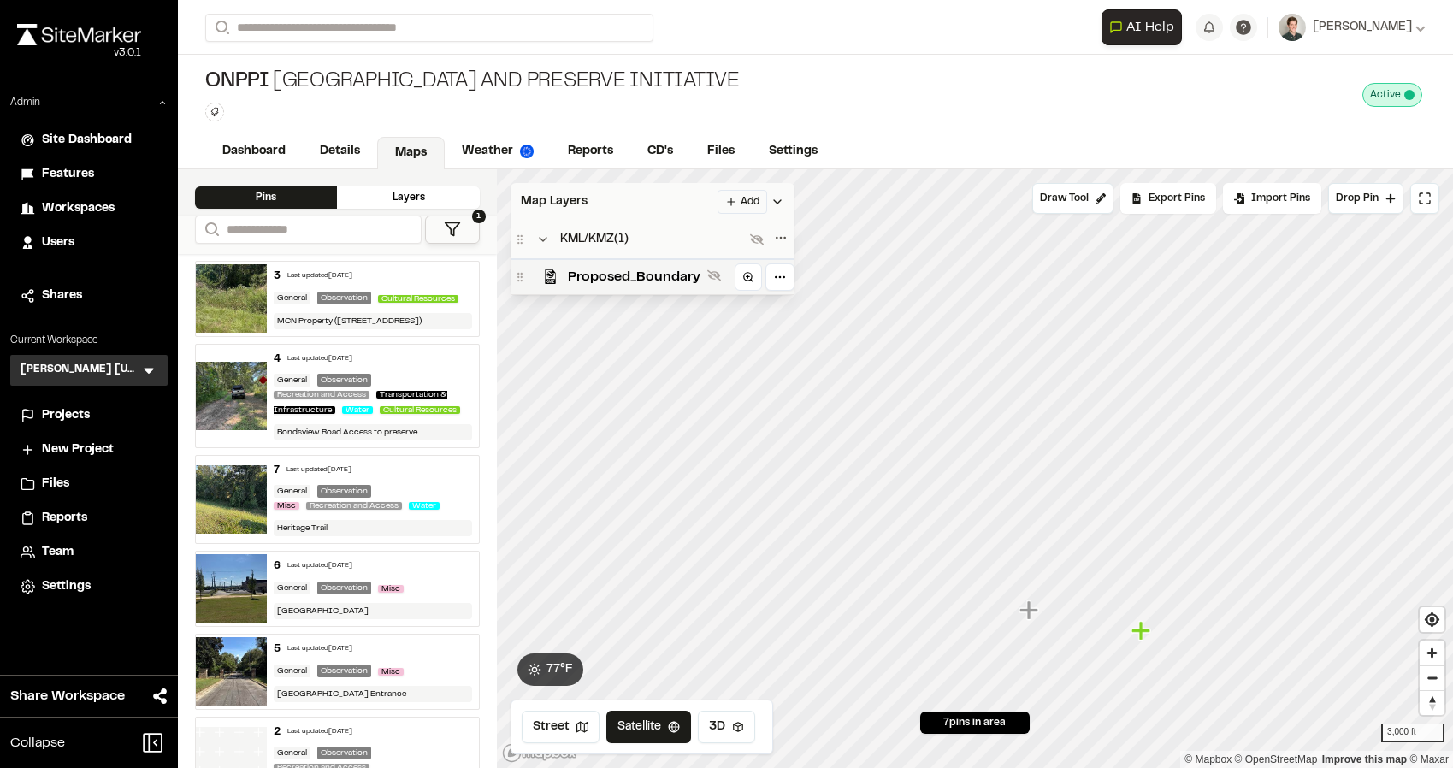
click at [593, 204] on div "Map Layers Add" at bounding box center [653, 202] width 284 height 38
click at [144, 367] on icon at bounding box center [148, 370] width 17 height 17
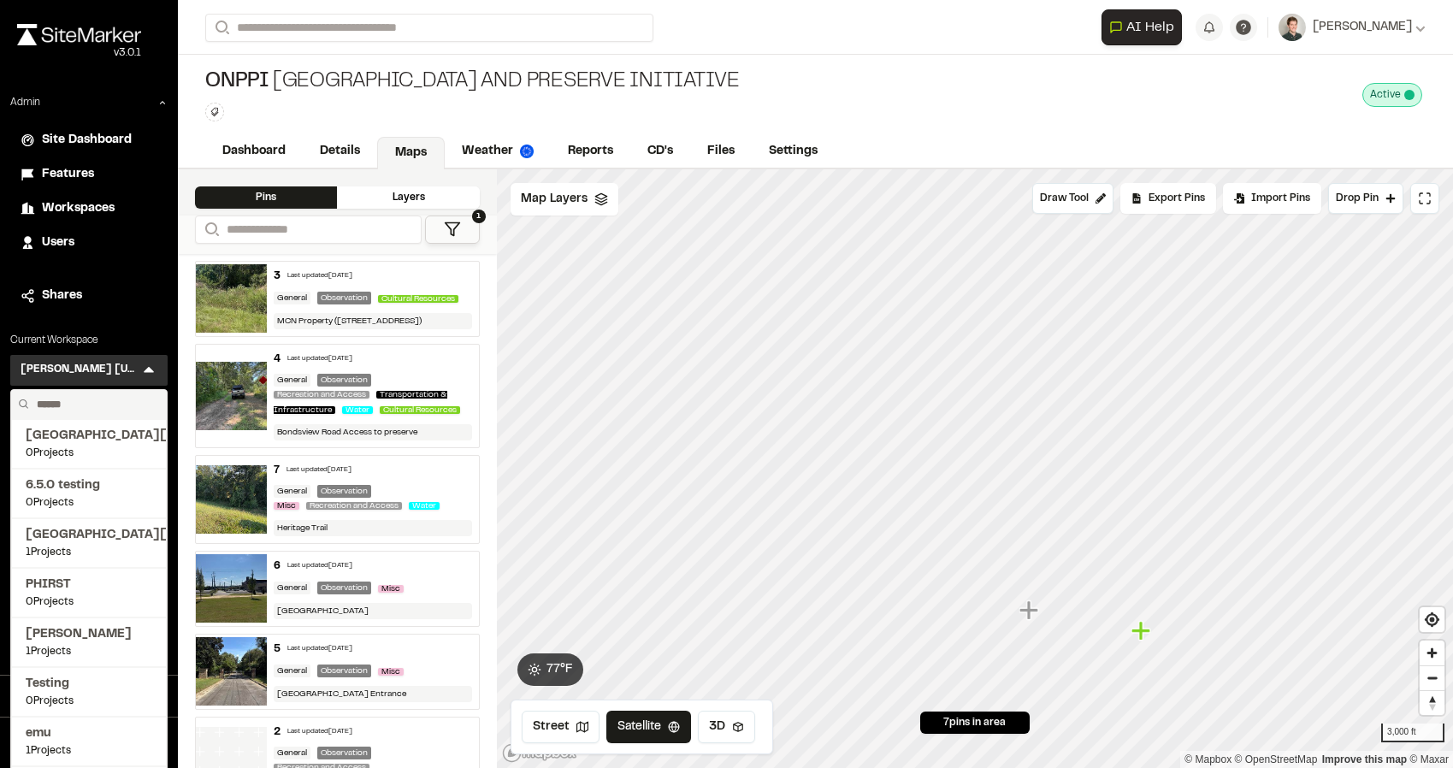
click at [83, 404] on input "text" at bounding box center [95, 404] width 130 height 29
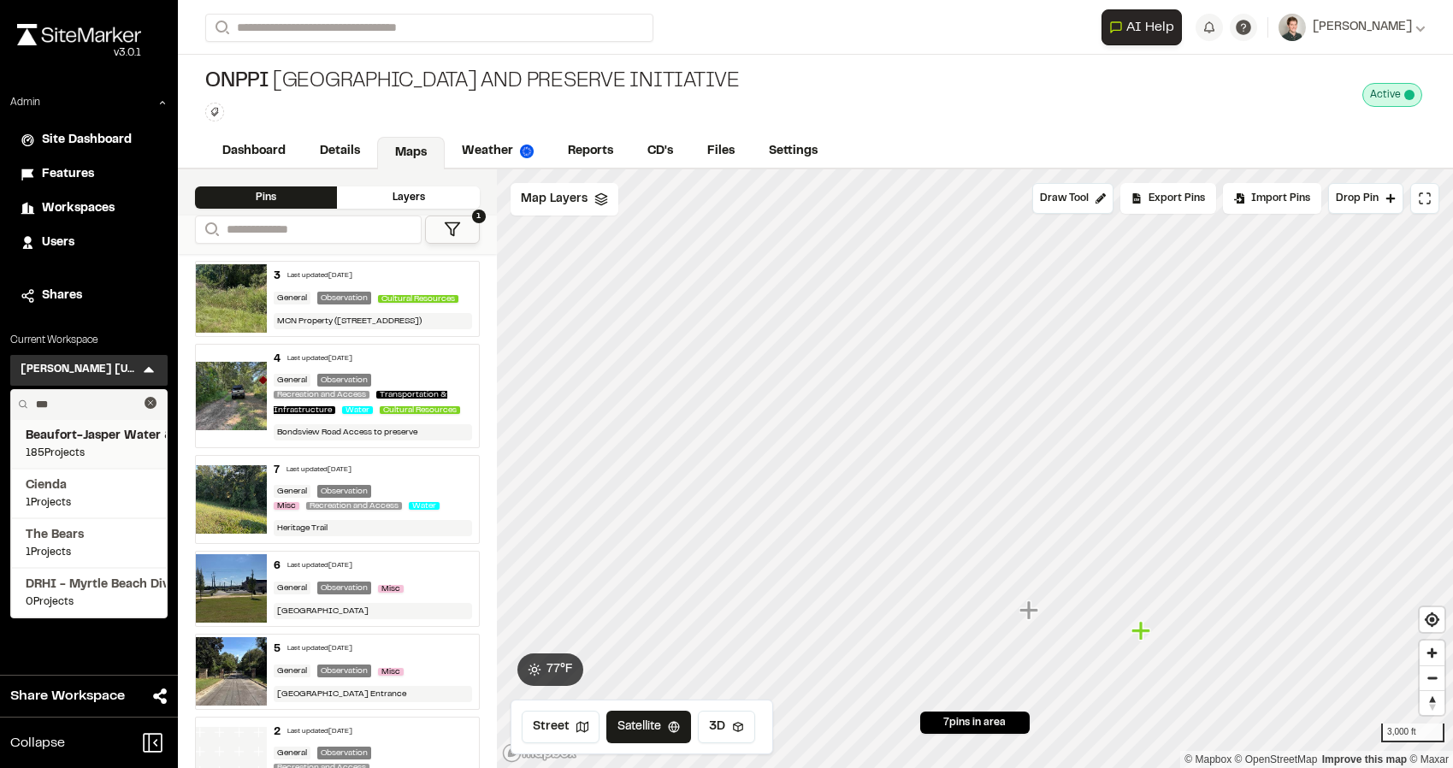
type input "***"
click at [82, 440] on span "Beaufort-Jasper Water & Sewer Authority" at bounding box center [89, 436] width 127 height 19
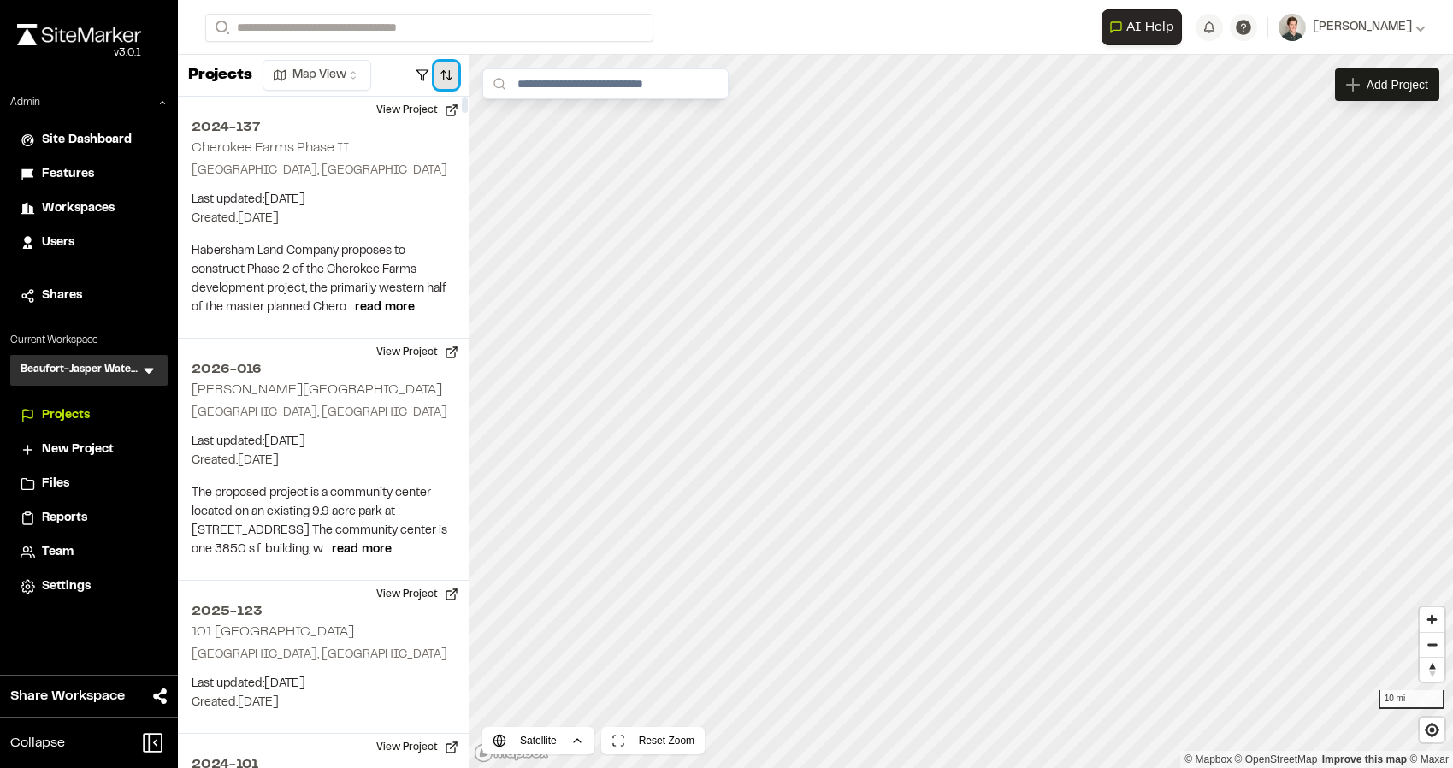
click at [452, 74] on button "button" at bounding box center [446, 75] width 24 height 27
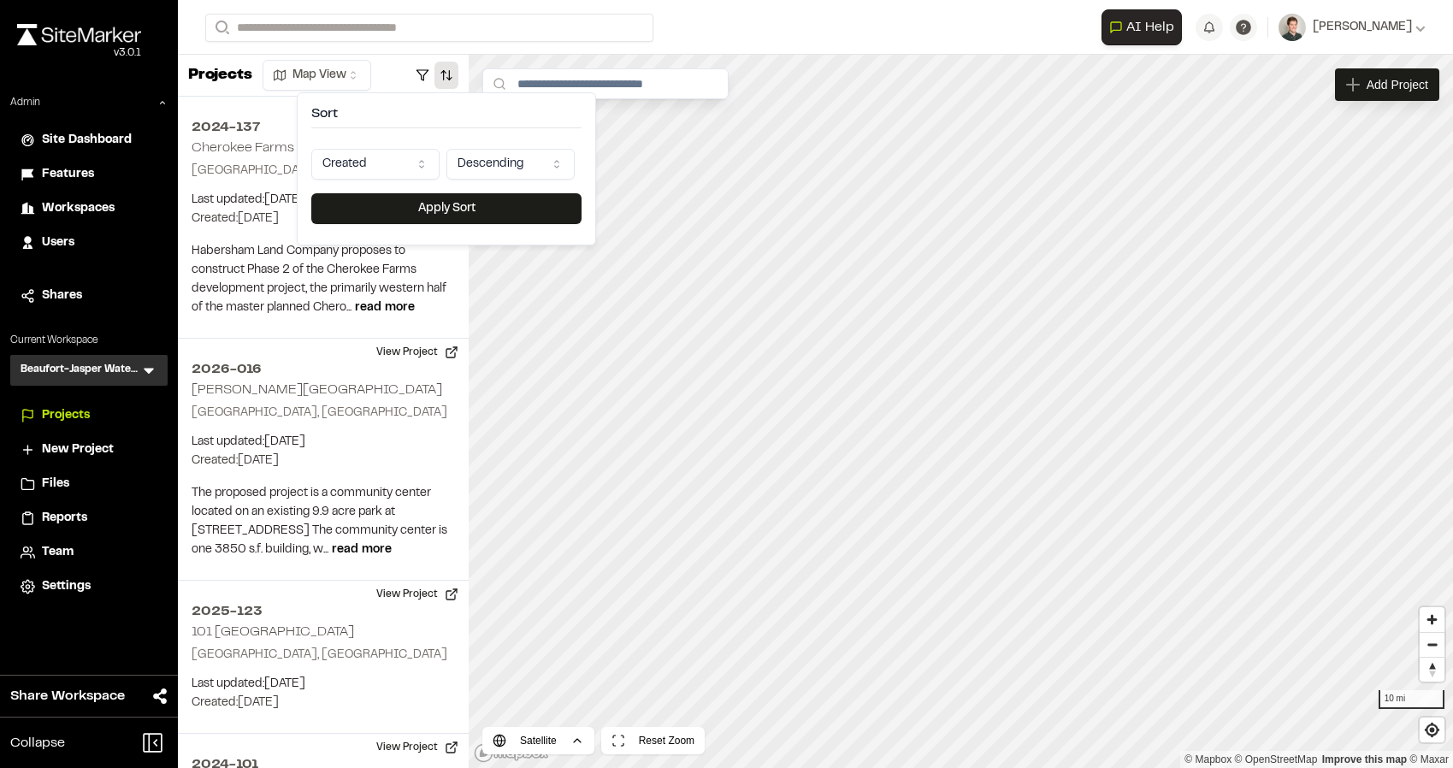
click at [379, 168] on html "Close sidebar v 3.0.1 Admin Site Dashboard Features Workspaces Users Shares Cur…" at bounding box center [726, 384] width 1453 height 768
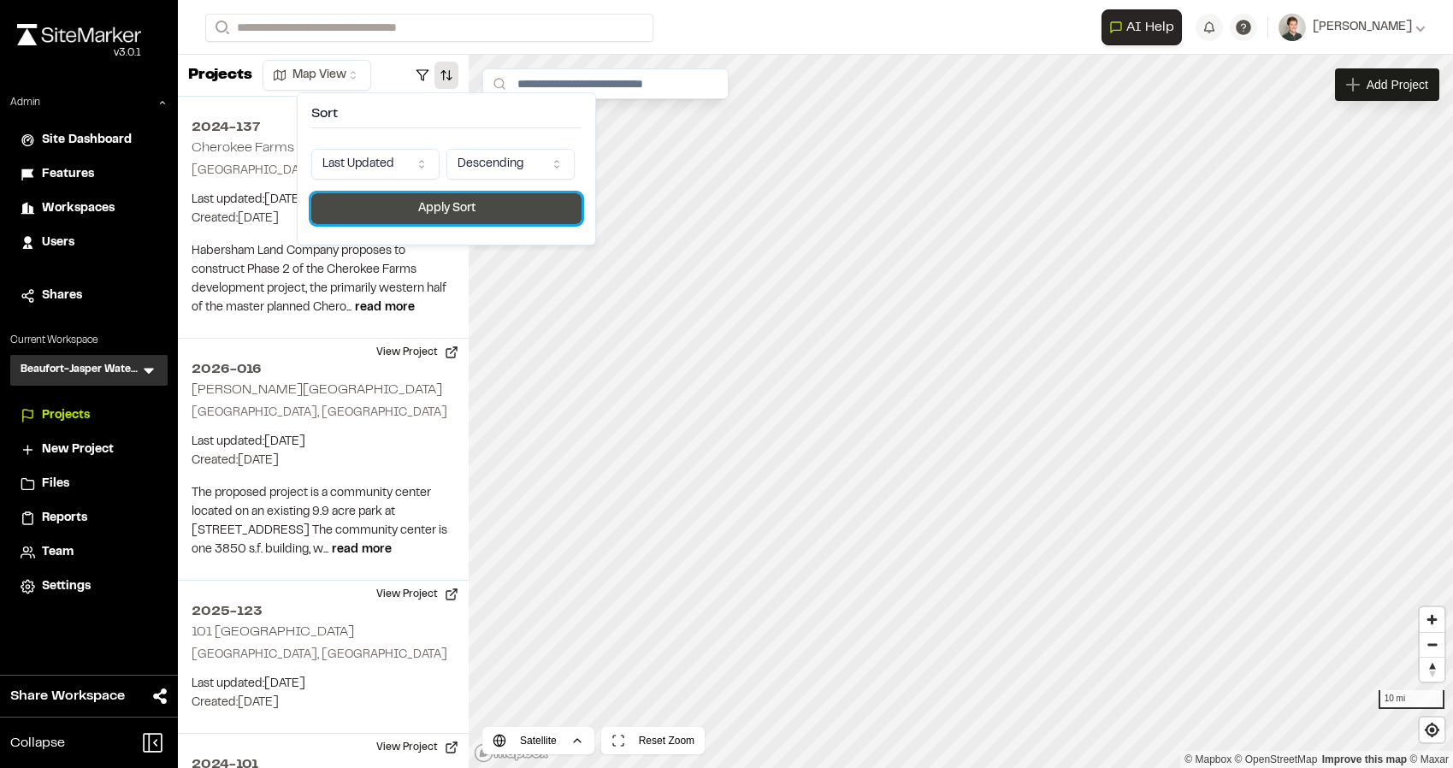
click at [377, 204] on button "Apply Sort" at bounding box center [446, 208] width 270 height 31
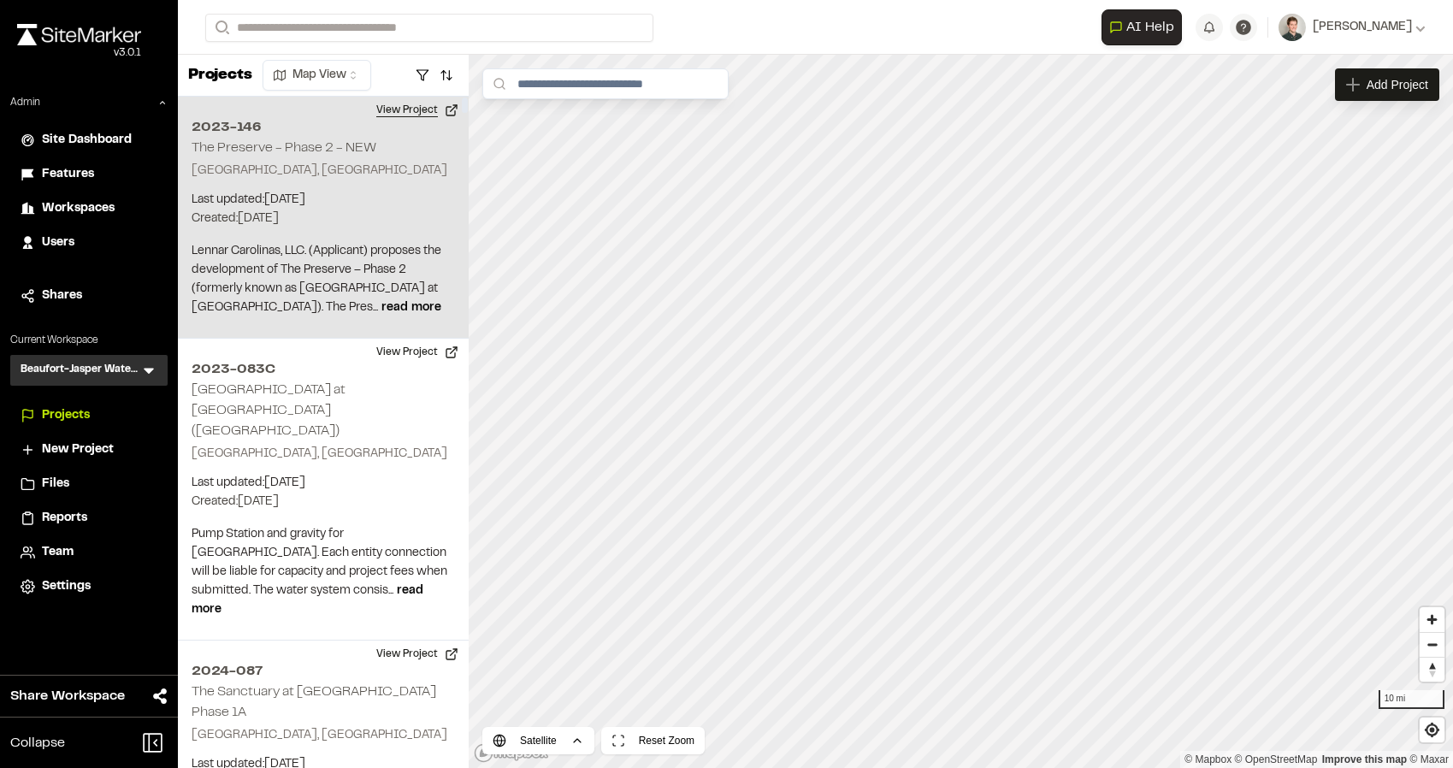
click at [404, 110] on button "View Project" at bounding box center [417, 110] width 103 height 27
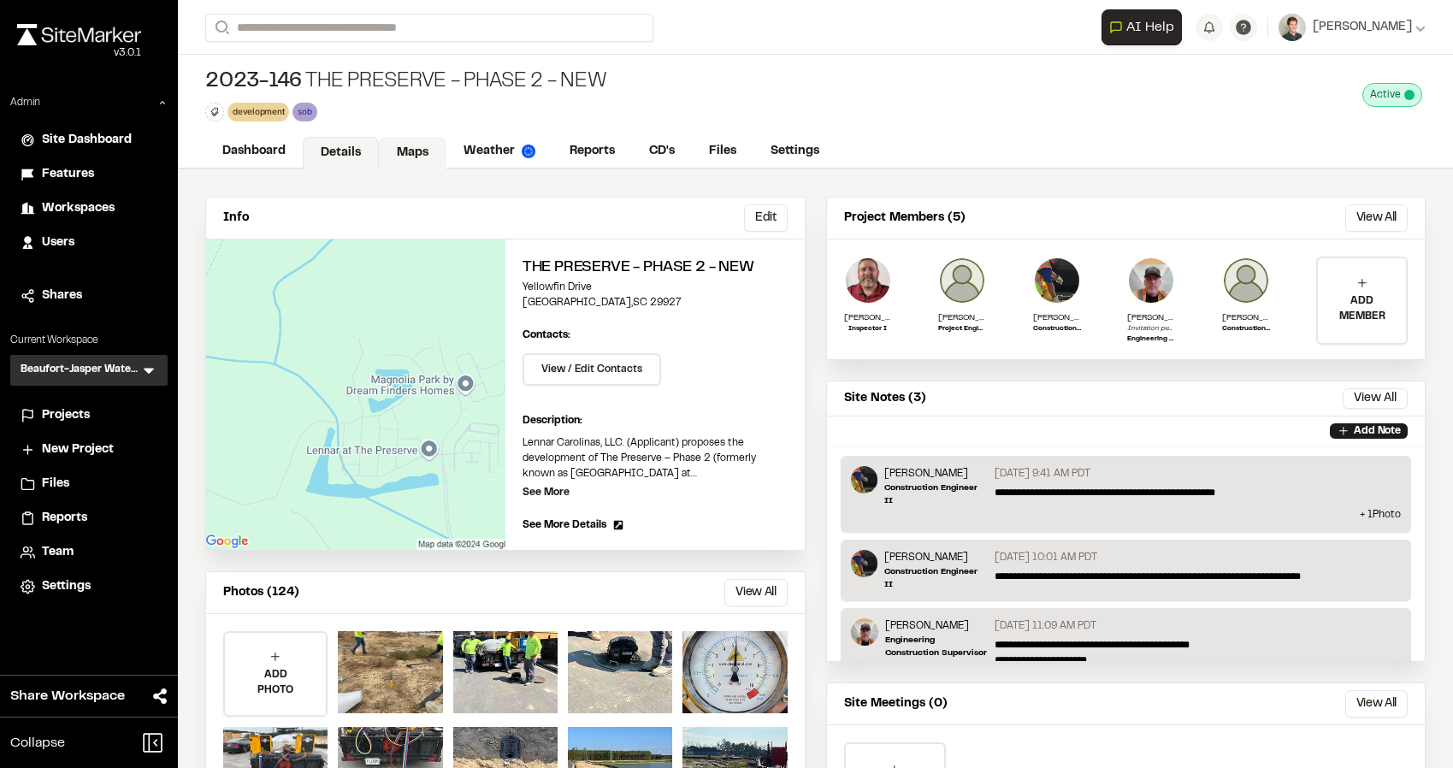
click at [416, 151] on link "Maps" at bounding box center [413, 153] width 68 height 32
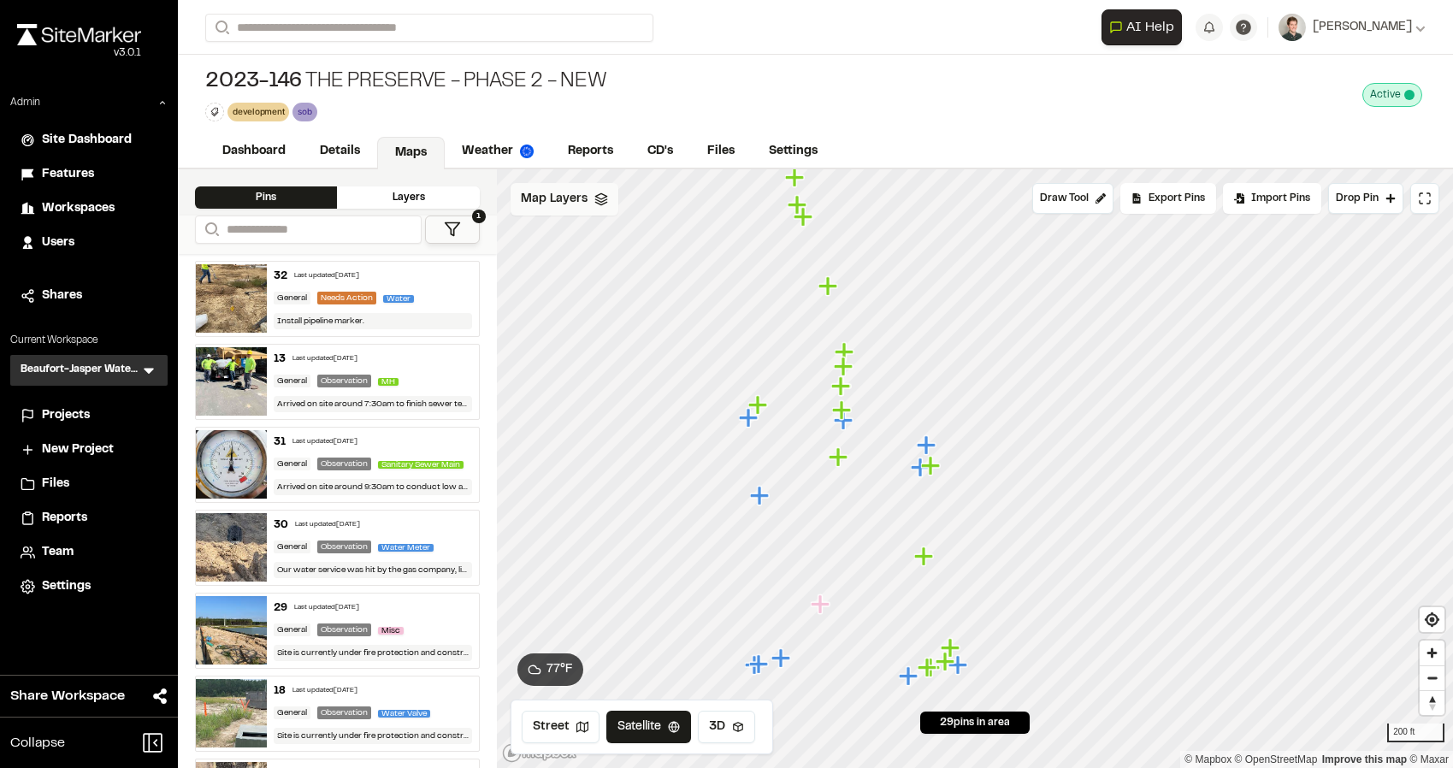
click at [573, 210] on div "Map Layers" at bounding box center [565, 199] width 108 height 32
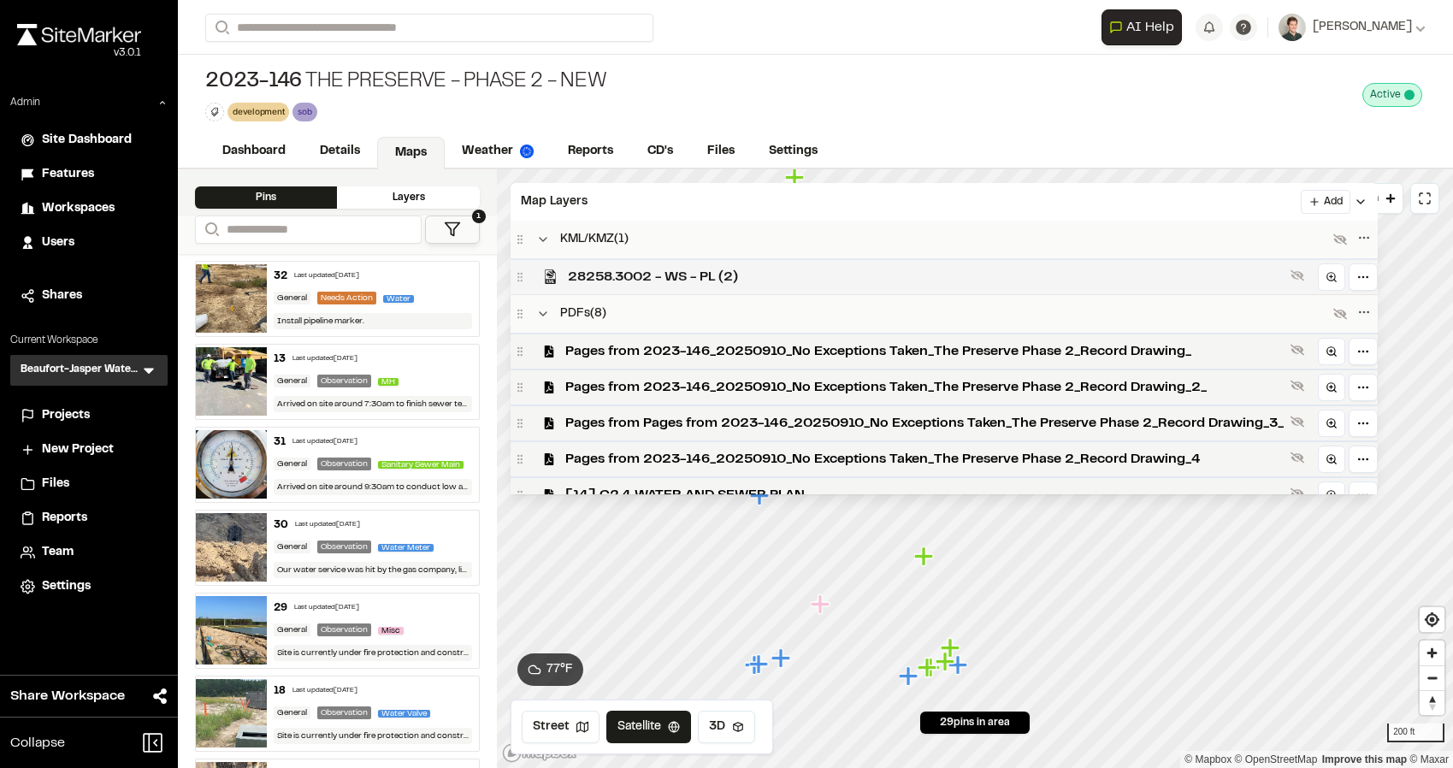
click at [605, 280] on span "28258.3002 - WS - PL (2)" at bounding box center [926, 277] width 716 height 21
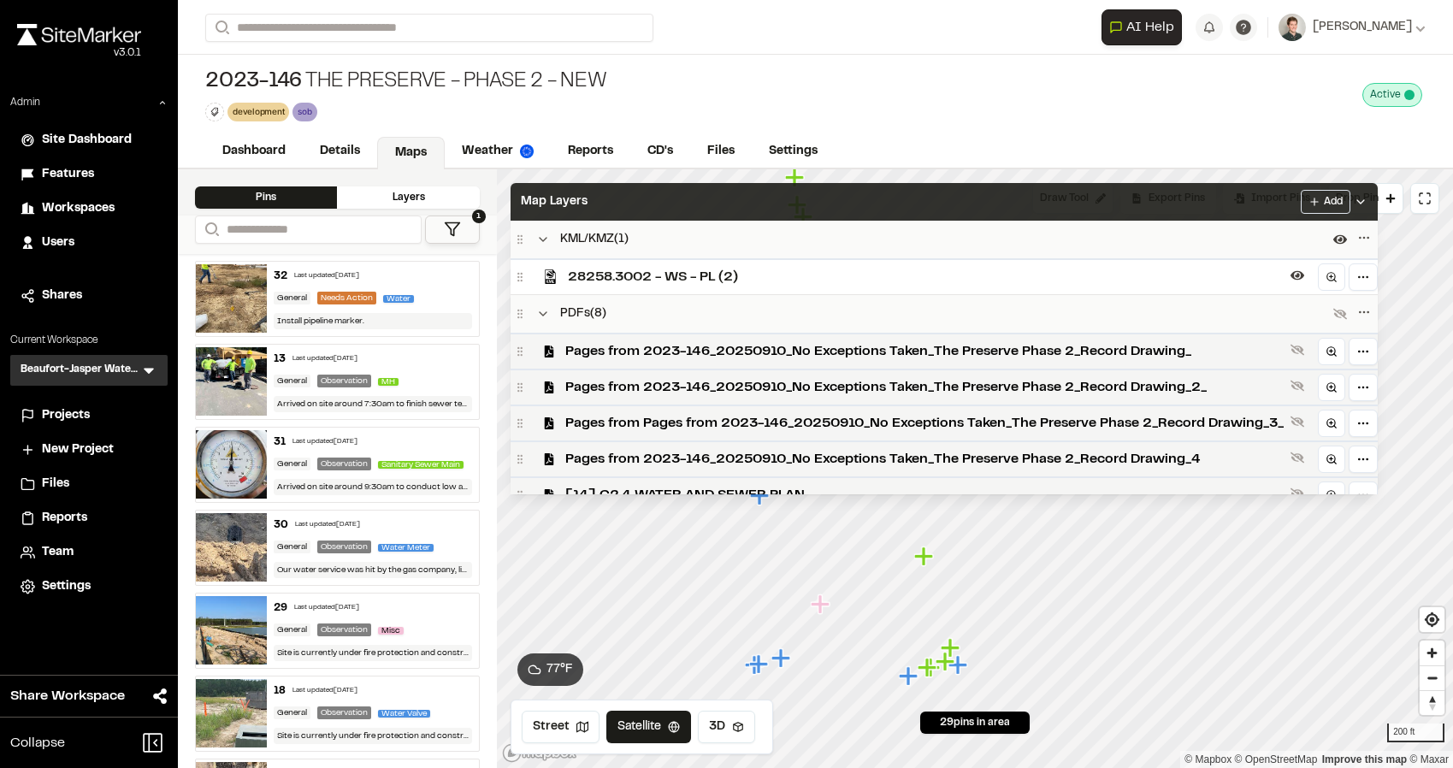
click at [648, 198] on div "Map Layers Add" at bounding box center [944, 202] width 867 height 38
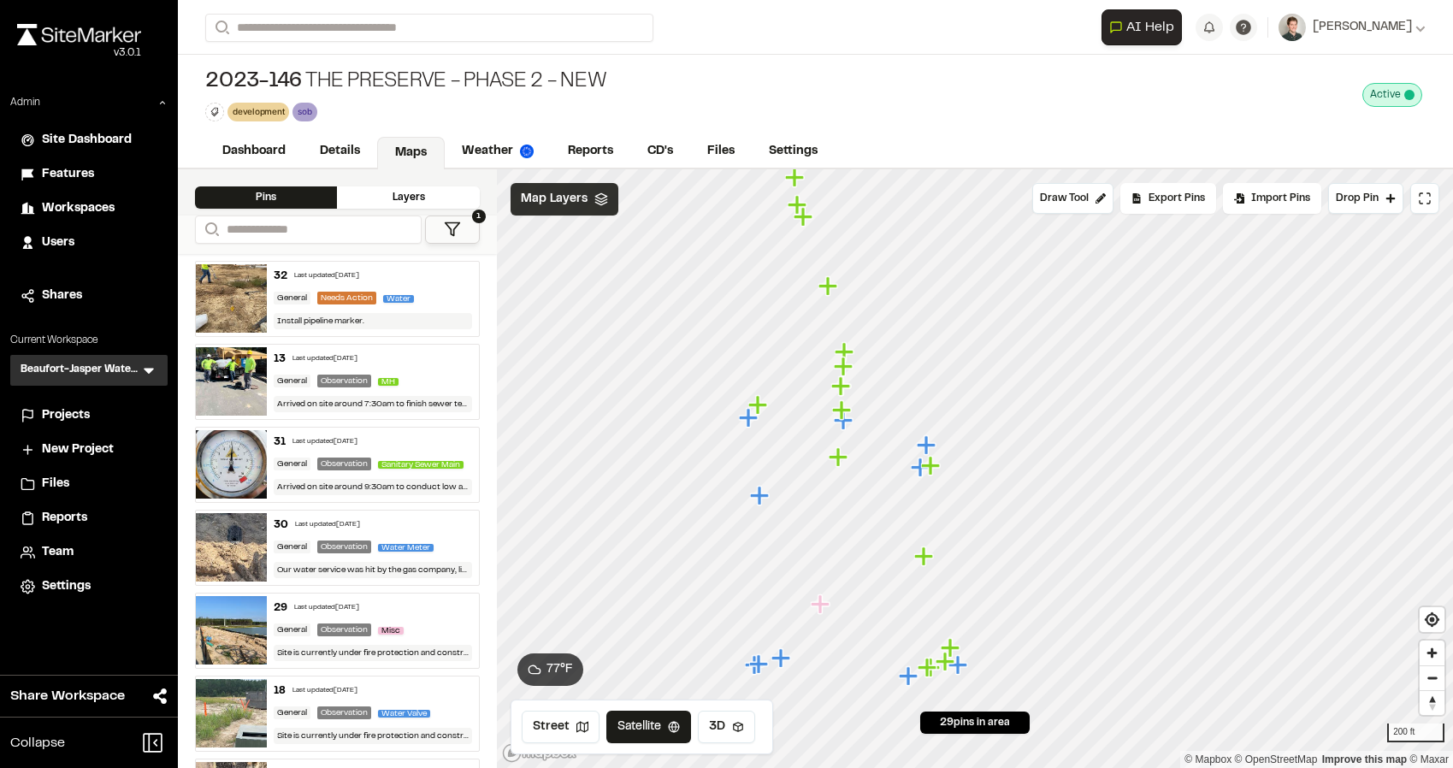
click at [547, 197] on span "Map Layers" at bounding box center [554, 199] width 67 height 19
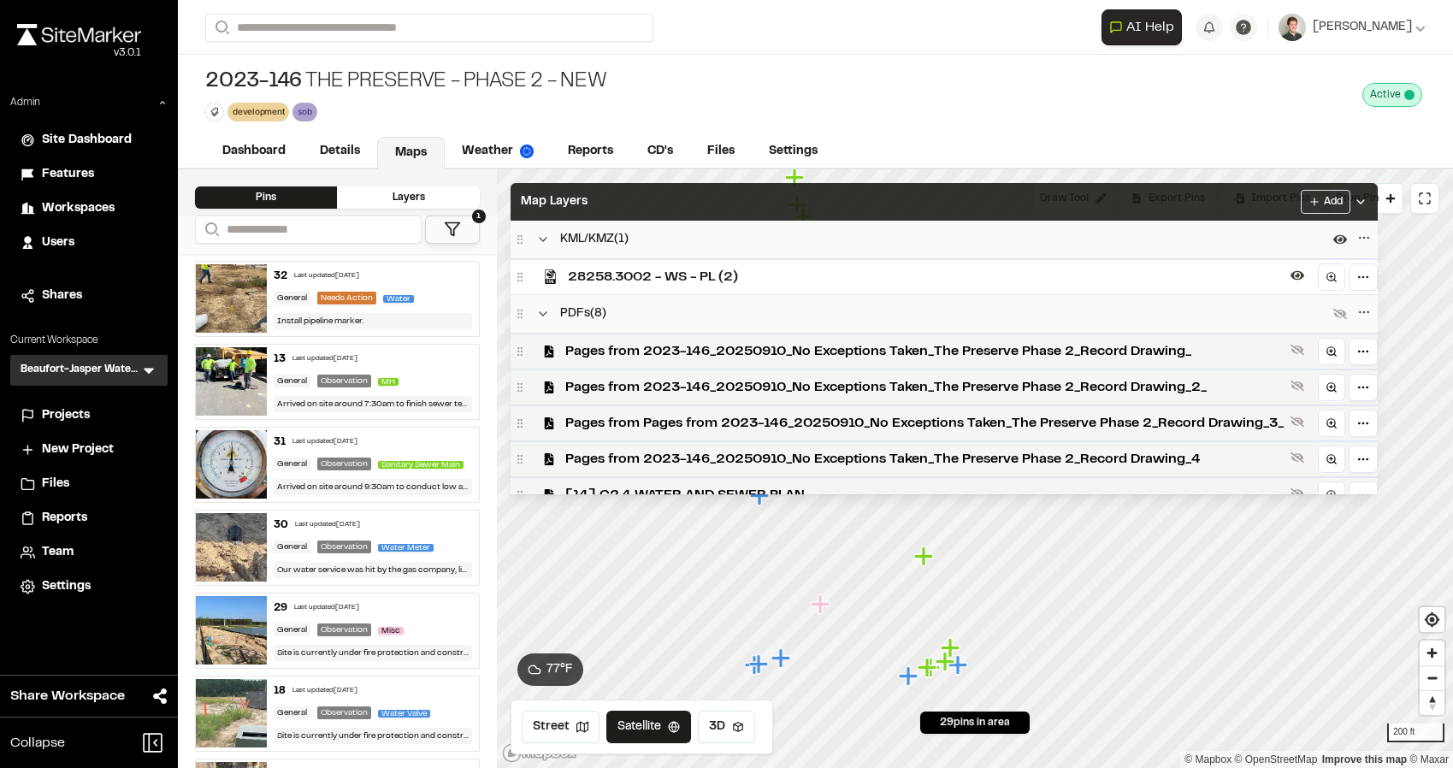
click at [633, 197] on div "Map Layers Add" at bounding box center [944, 202] width 867 height 38
